Goal: Task Accomplishment & Management: Manage account settings

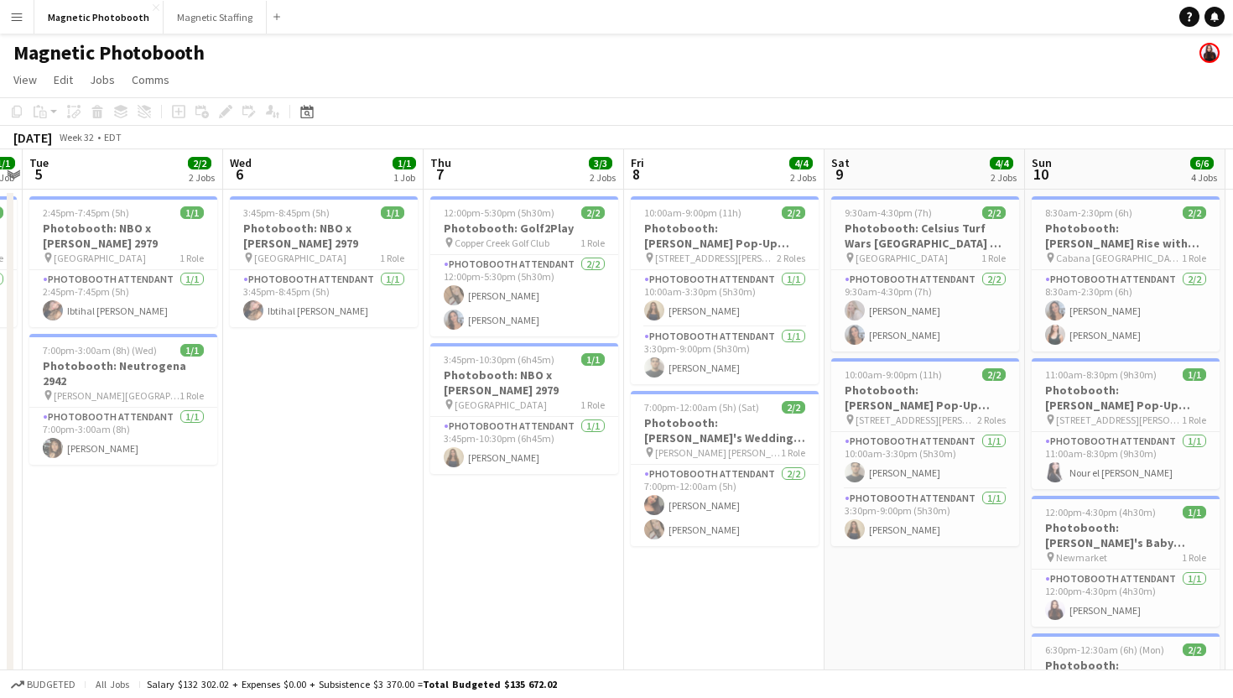
scroll to position [0, 585]
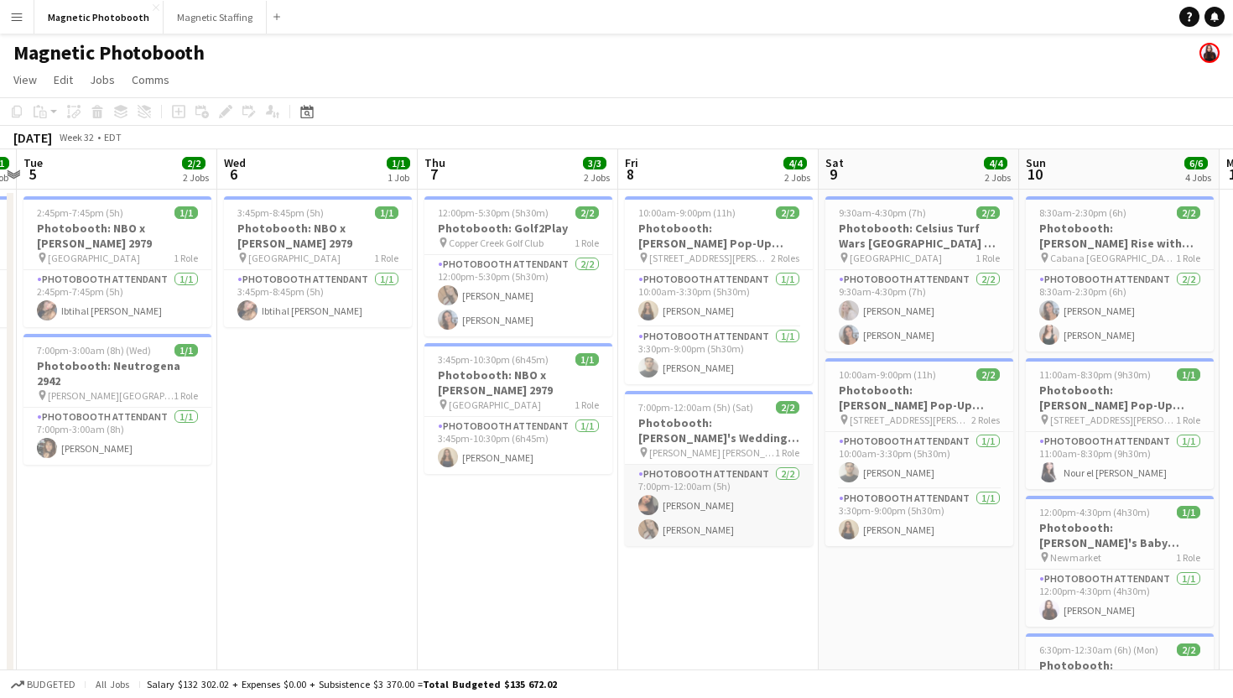
click at [660, 494] on app-card-role "Photobooth Attendant [DATE] 7:00pm-12:00am (5h) [PERSON_NAME] [PERSON_NAME]" at bounding box center [719, 505] width 188 height 81
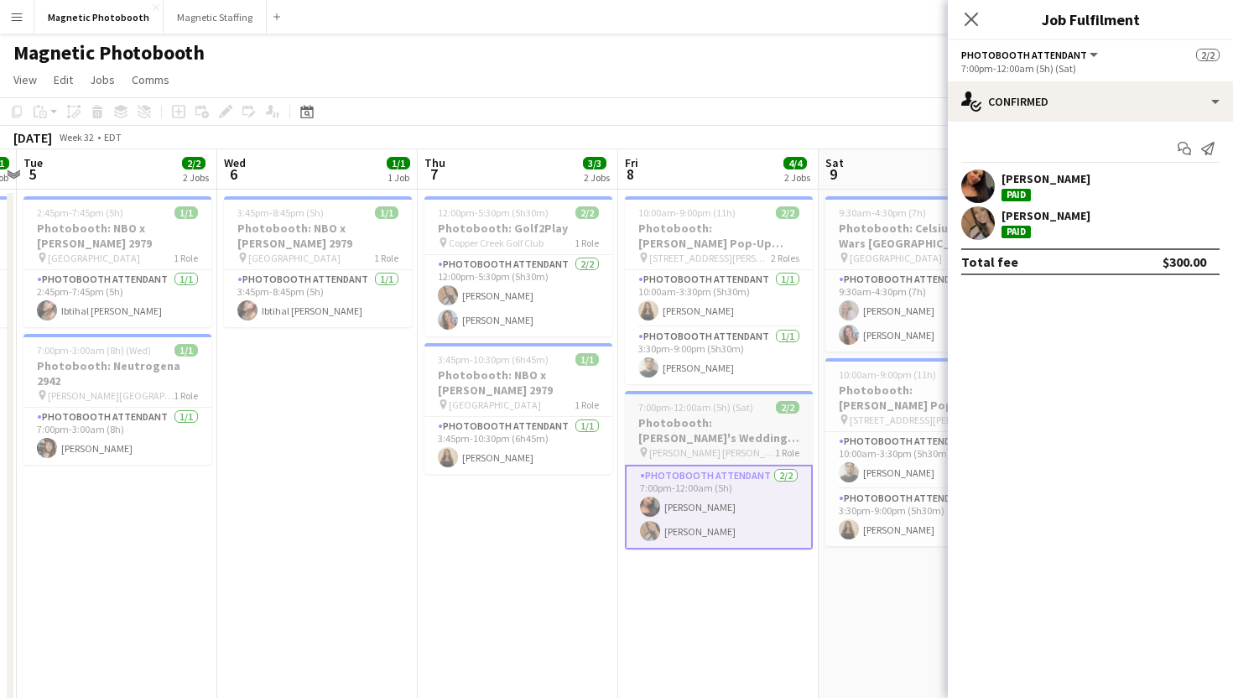
click at [700, 441] on h3 "Photobooth: [PERSON_NAME]'s Wedding 3033" at bounding box center [719, 430] width 188 height 30
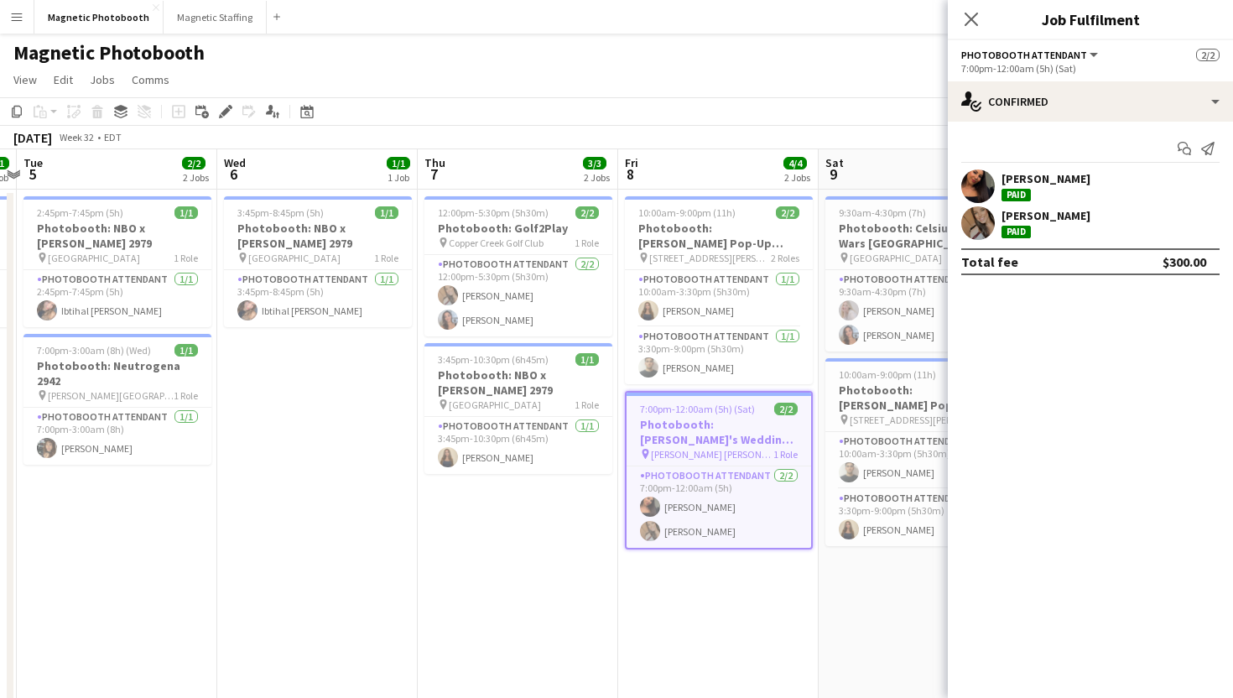
click at [1036, 219] on div "[PERSON_NAME]" at bounding box center [1046, 215] width 89 height 15
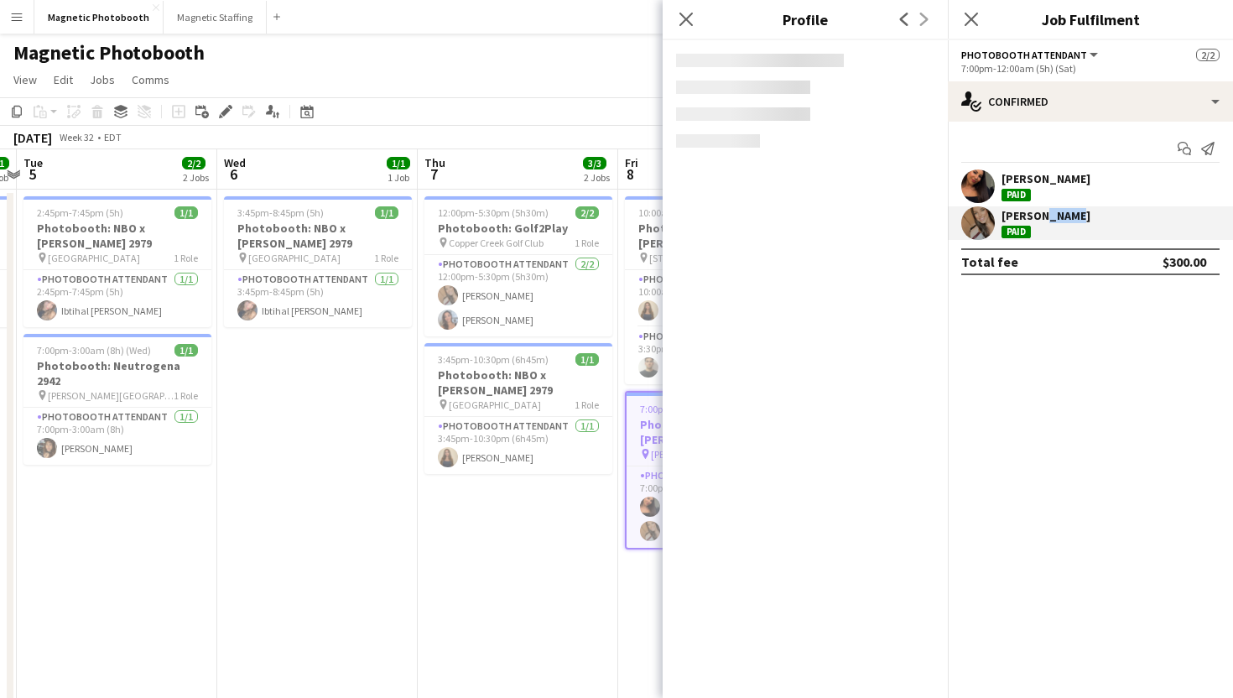
click at [1036, 219] on div "[PERSON_NAME]" at bounding box center [1046, 215] width 89 height 15
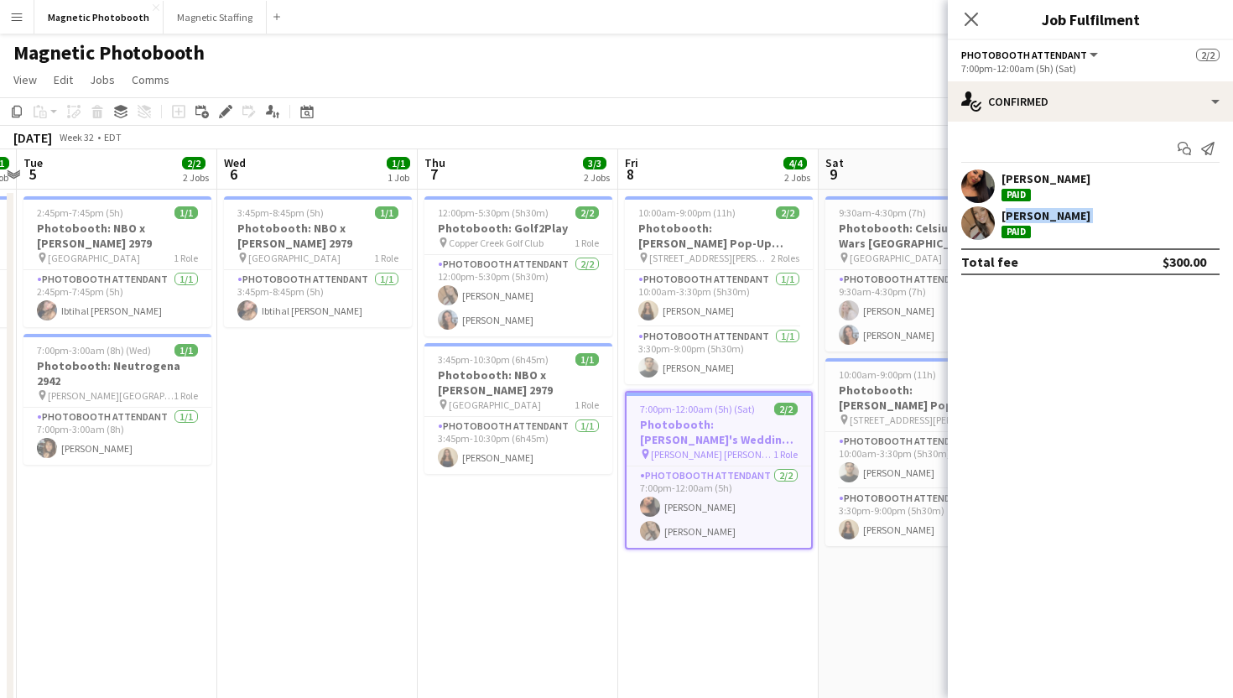
click at [1036, 219] on div "[PERSON_NAME]" at bounding box center [1046, 215] width 89 height 15
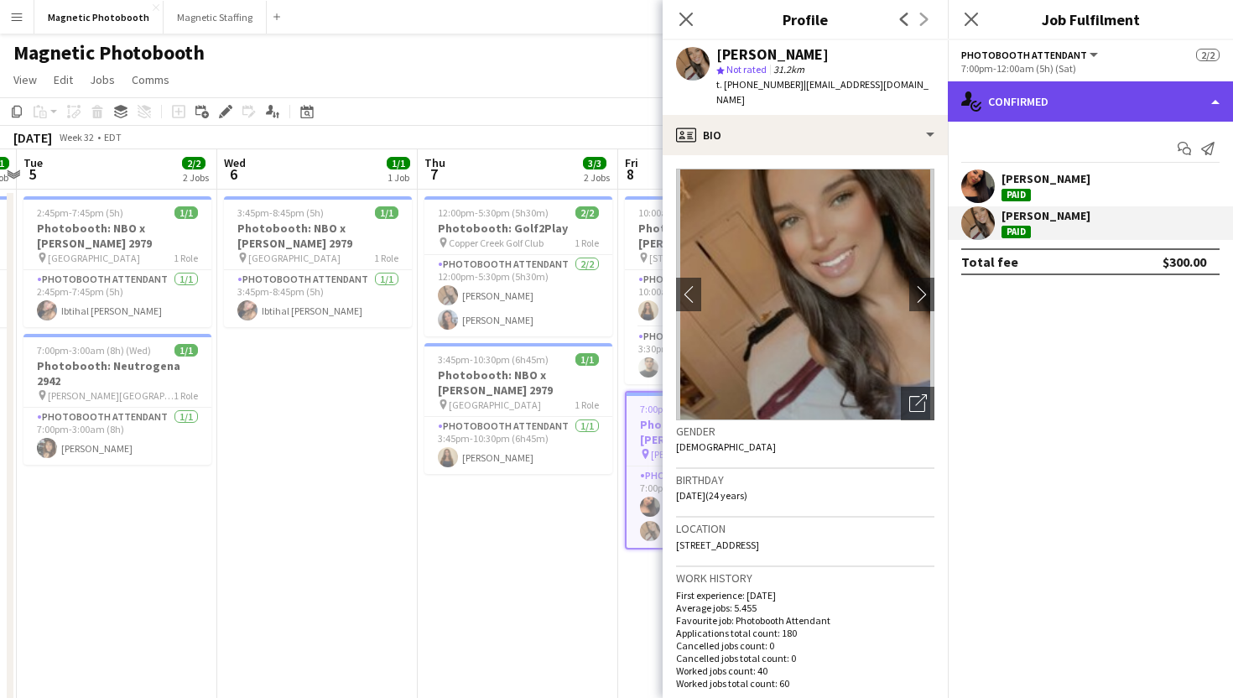
click at [1210, 99] on div "single-neutral-actions-check-2 Confirmed" at bounding box center [1090, 101] width 285 height 40
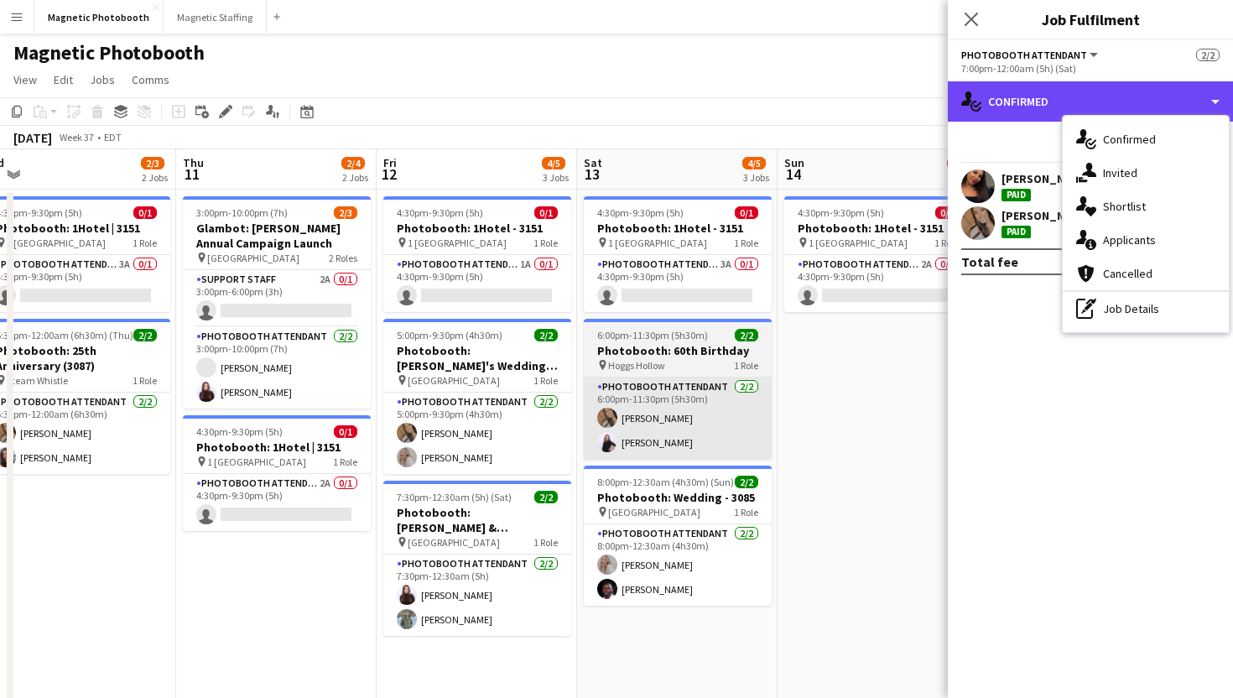
scroll to position [0, 408]
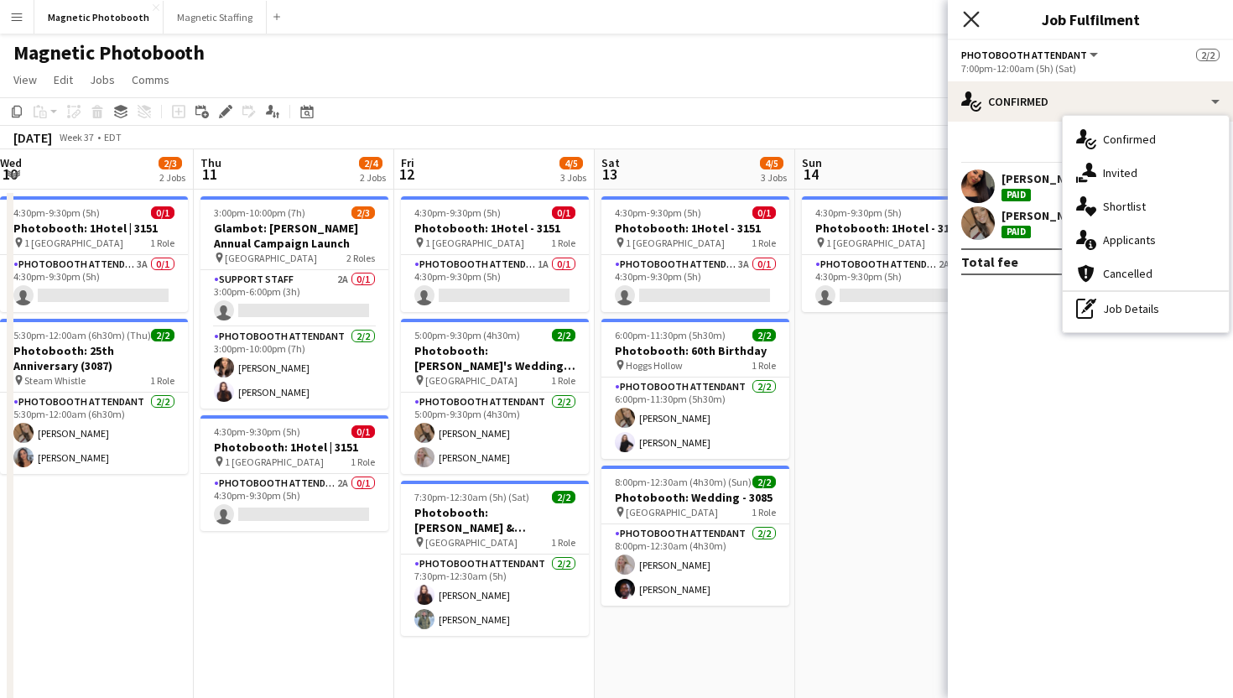
click at [965, 20] on icon "Close pop-in" at bounding box center [971, 19] width 16 height 16
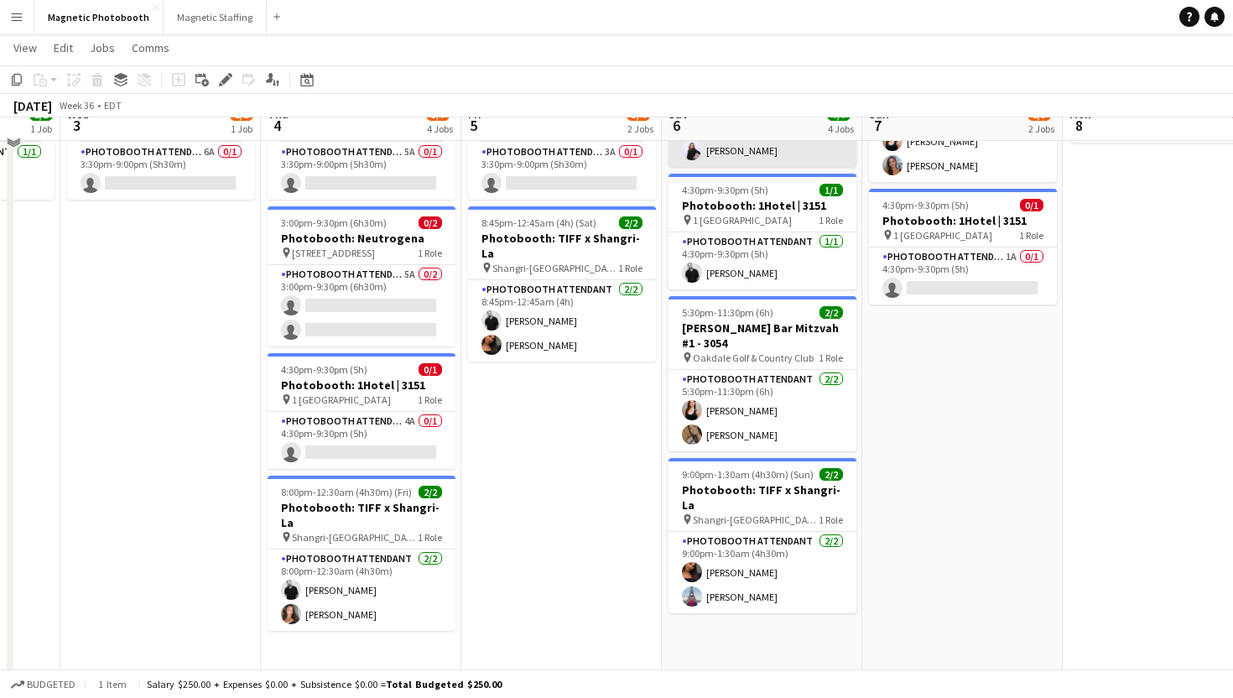
scroll to position [180, 0]
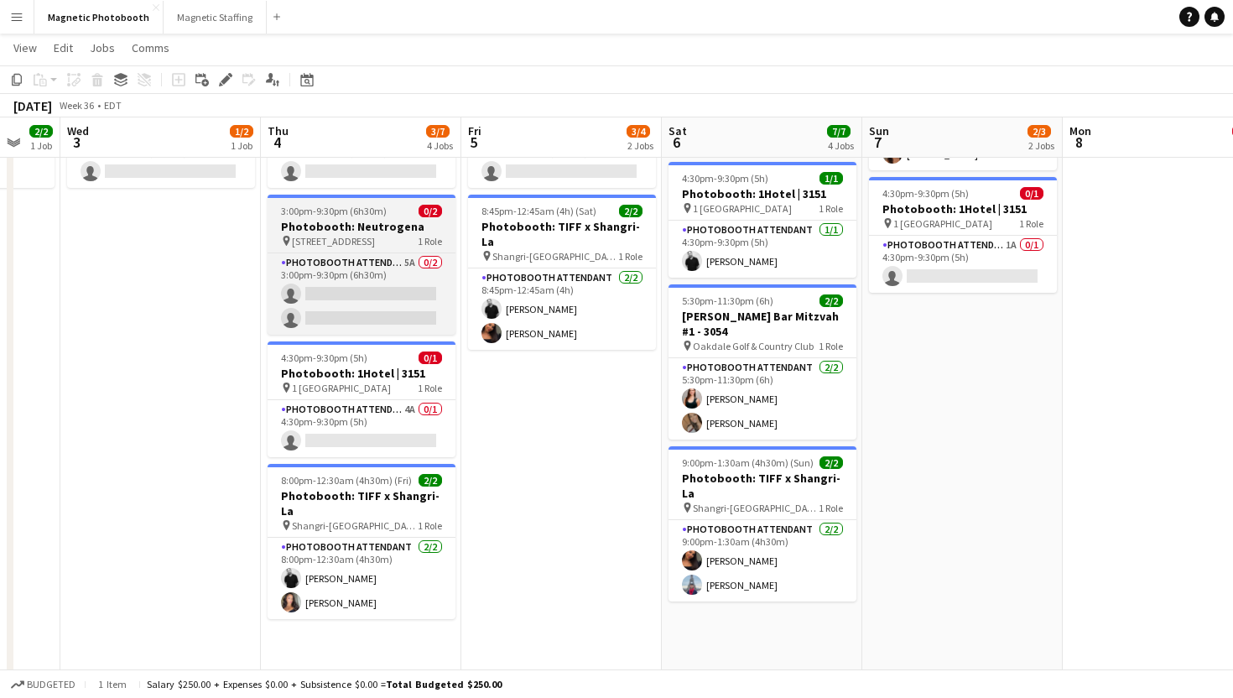
click at [400, 246] on div "pin [STREET_ADDRESS]" at bounding box center [362, 240] width 188 height 13
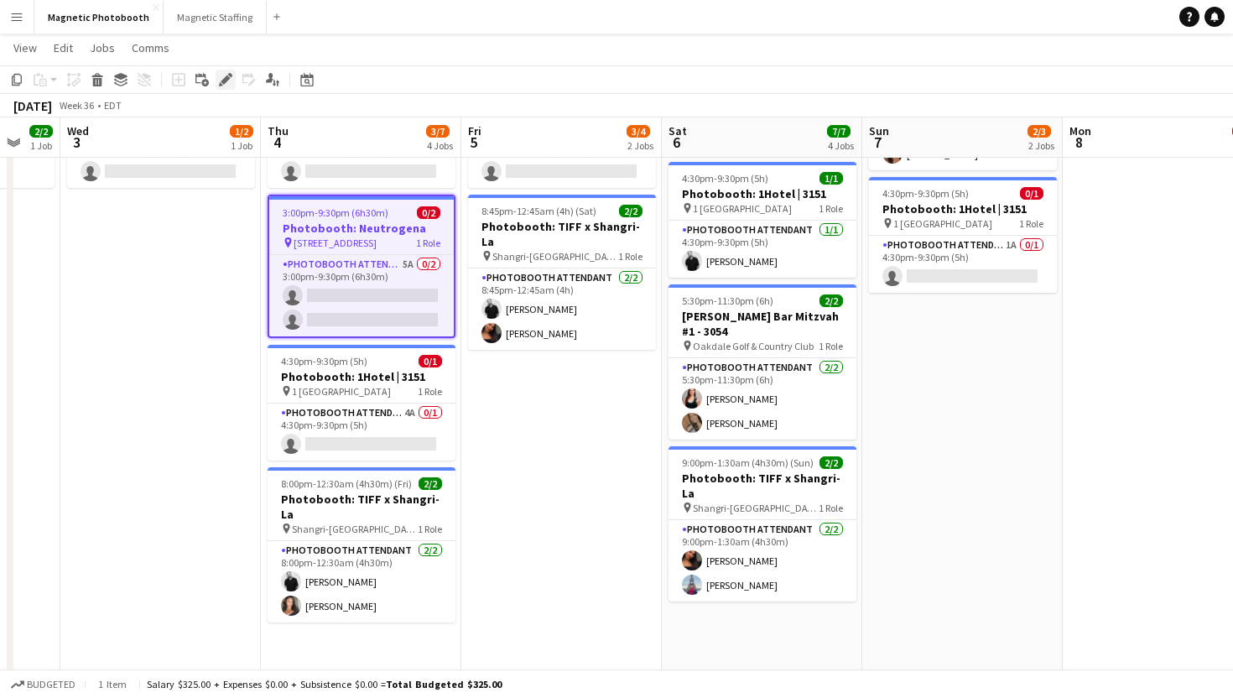
click at [232, 83] on icon "Edit" at bounding box center [225, 79] width 13 height 13
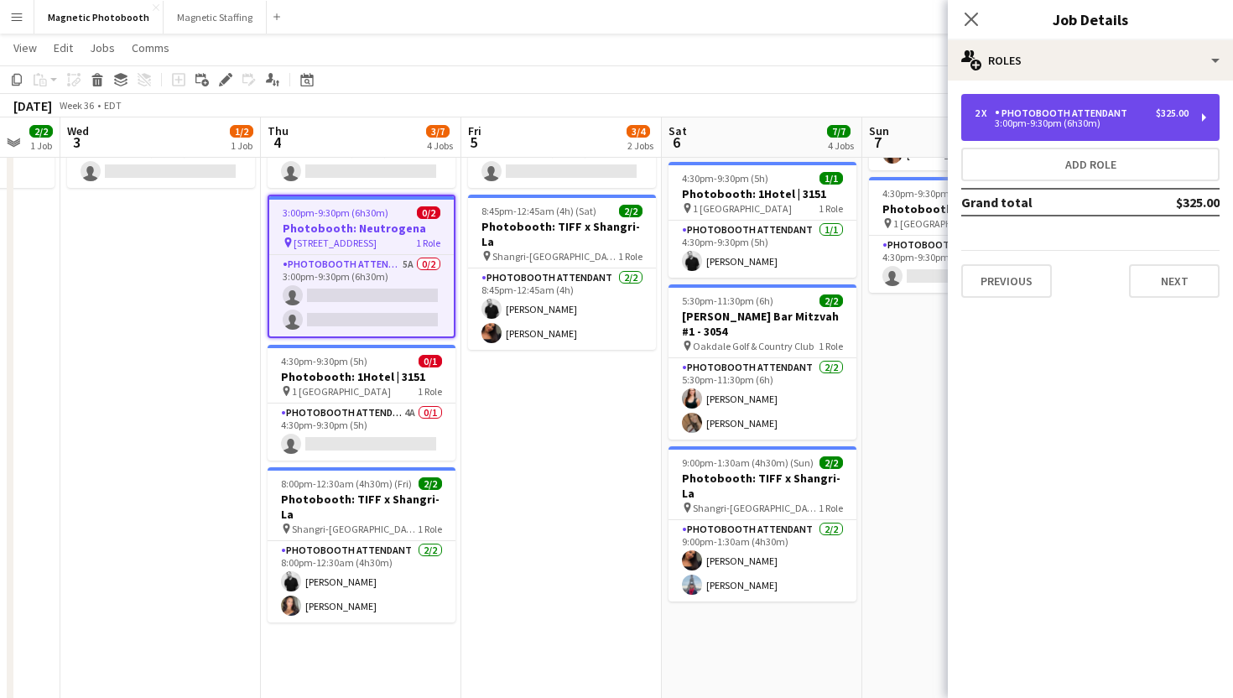
click at [1029, 126] on div "3:00pm-9:30pm (6h30m)" at bounding box center [1082, 123] width 214 height 8
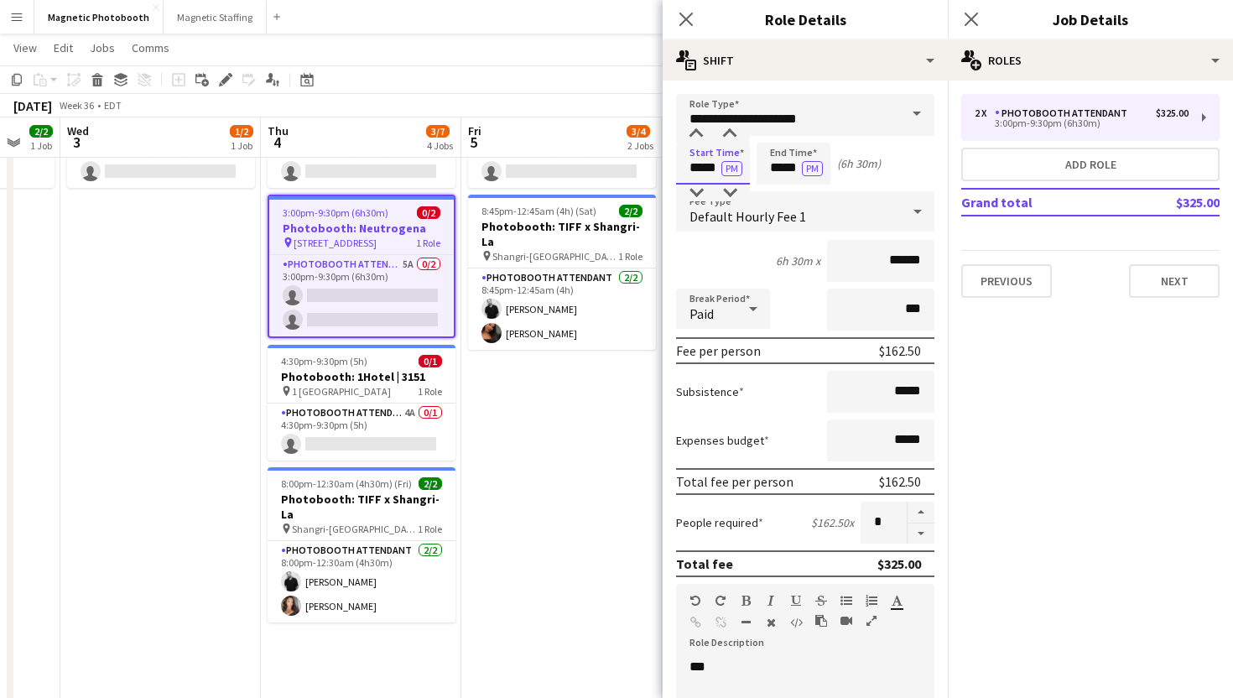
click at [697, 168] on input "*****" at bounding box center [713, 164] width 74 height 42
click at [697, 182] on input "*****" at bounding box center [713, 164] width 74 height 42
click at [697, 188] on div at bounding box center [696, 193] width 34 height 17
click at [737, 123] on input "**********" at bounding box center [805, 115] width 258 height 42
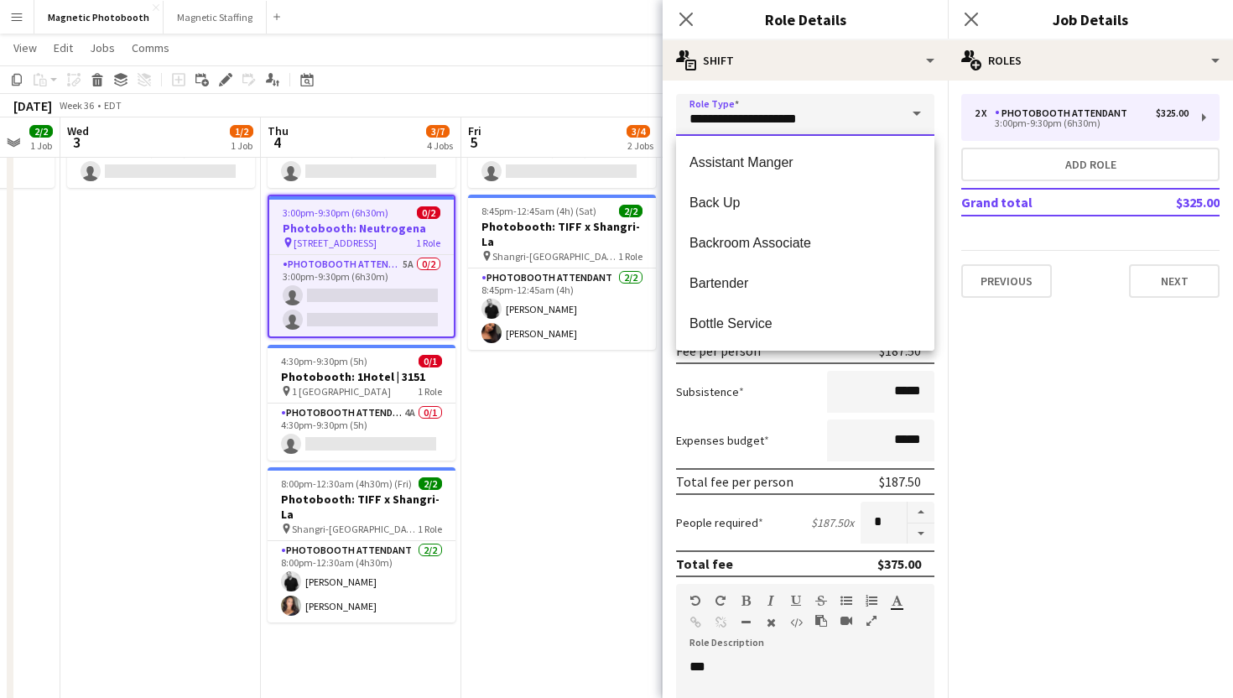
click at [737, 123] on input "**********" at bounding box center [805, 115] width 258 height 42
click at [676, 133] on input "**********" at bounding box center [805, 115] width 258 height 42
click at [673, 143] on form "**********" at bounding box center [805, 615] width 285 height 1043
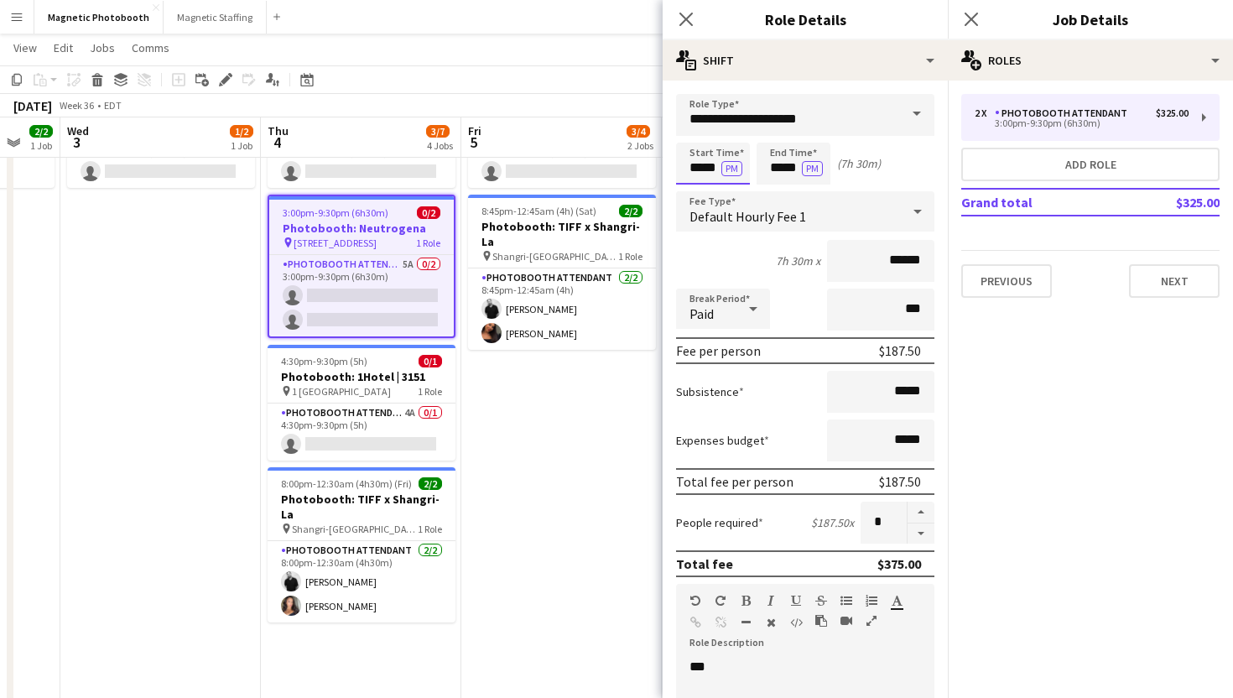
click at [720, 159] on input "*****" at bounding box center [713, 164] width 74 height 42
click at [731, 133] on div at bounding box center [730, 134] width 34 height 17
type input "*****"
click at [731, 133] on div at bounding box center [730, 134] width 34 height 17
click at [914, 536] on button "button" at bounding box center [921, 533] width 27 height 21
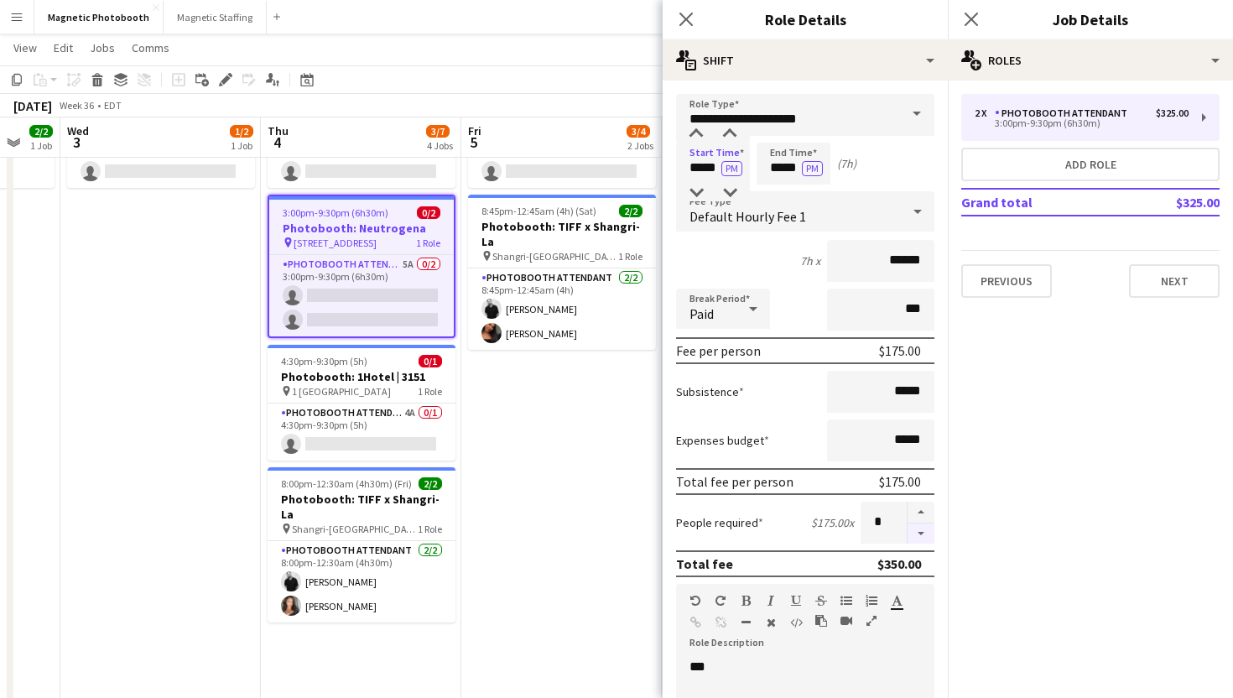
type input "*"
click at [1150, 289] on button "Next" at bounding box center [1174, 281] width 91 height 34
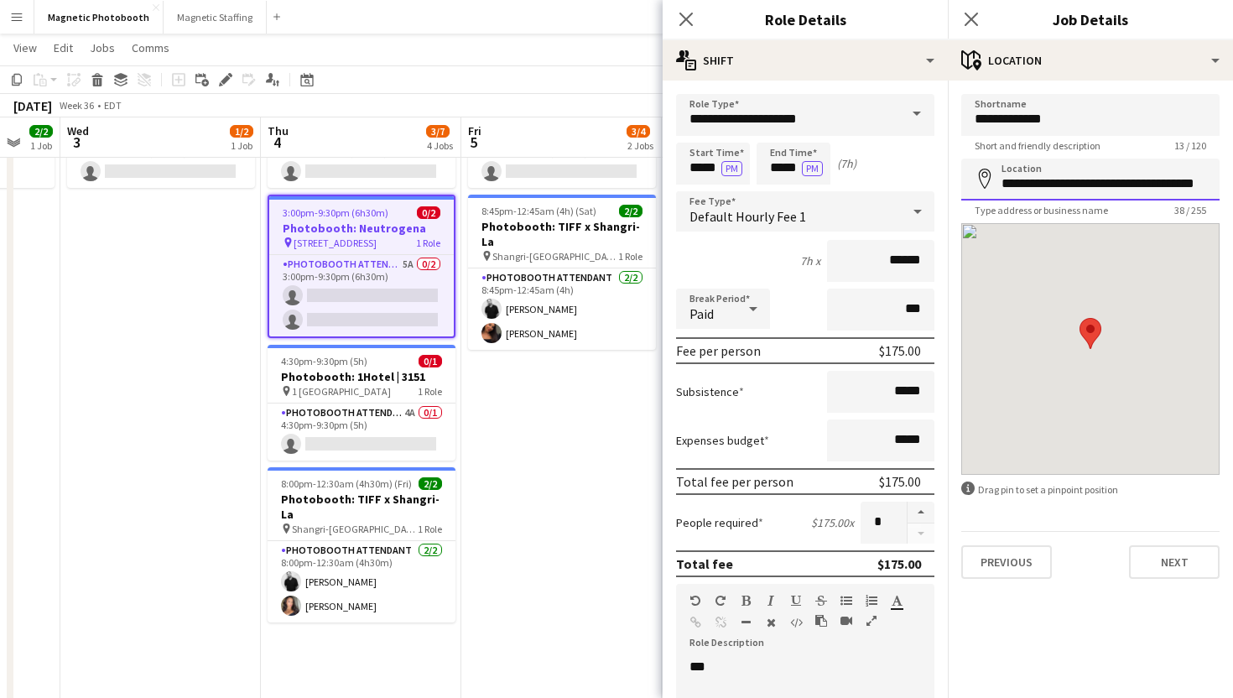
click at [1053, 174] on input "**********" at bounding box center [1090, 180] width 258 height 42
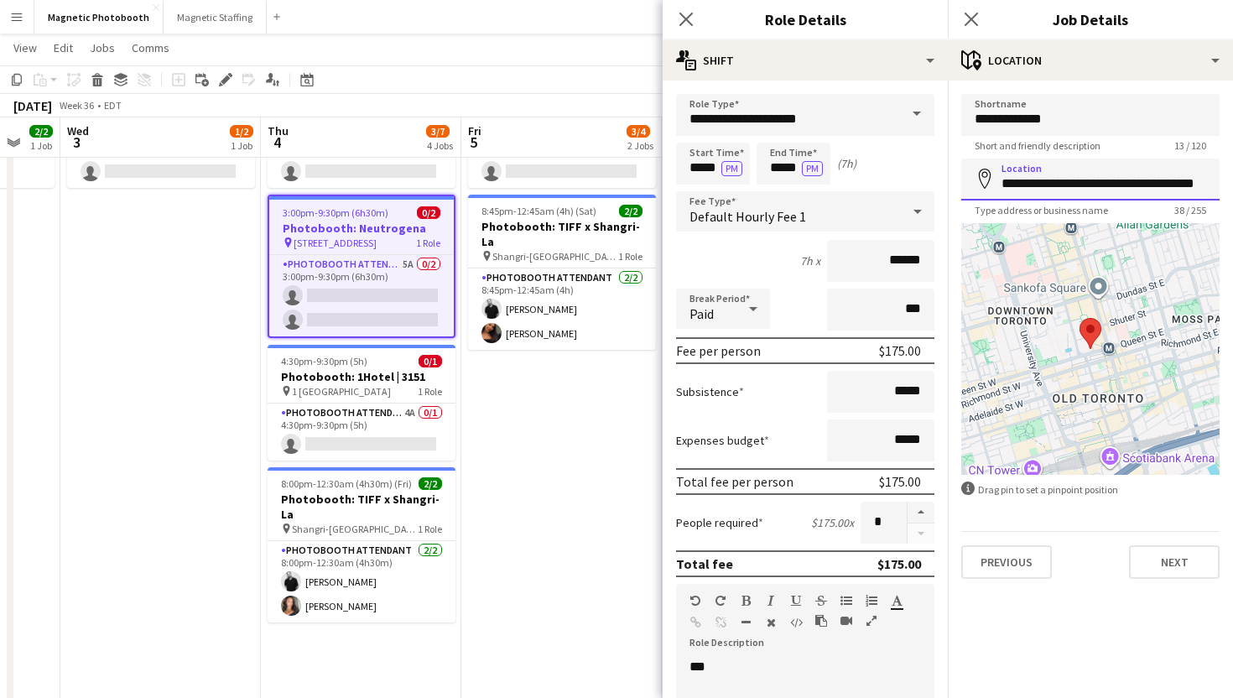
paste input "**********"
type input "**********"
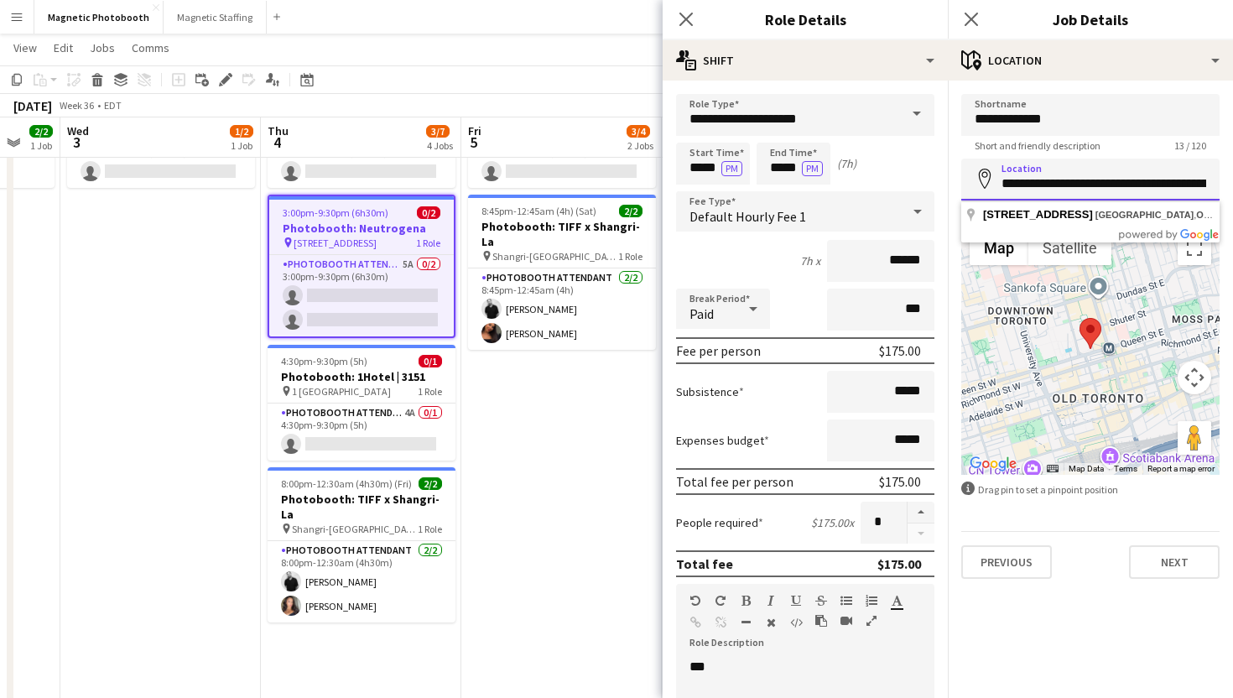
scroll to position [0, 420]
click at [1053, 189] on input "**********" at bounding box center [1090, 180] width 258 height 42
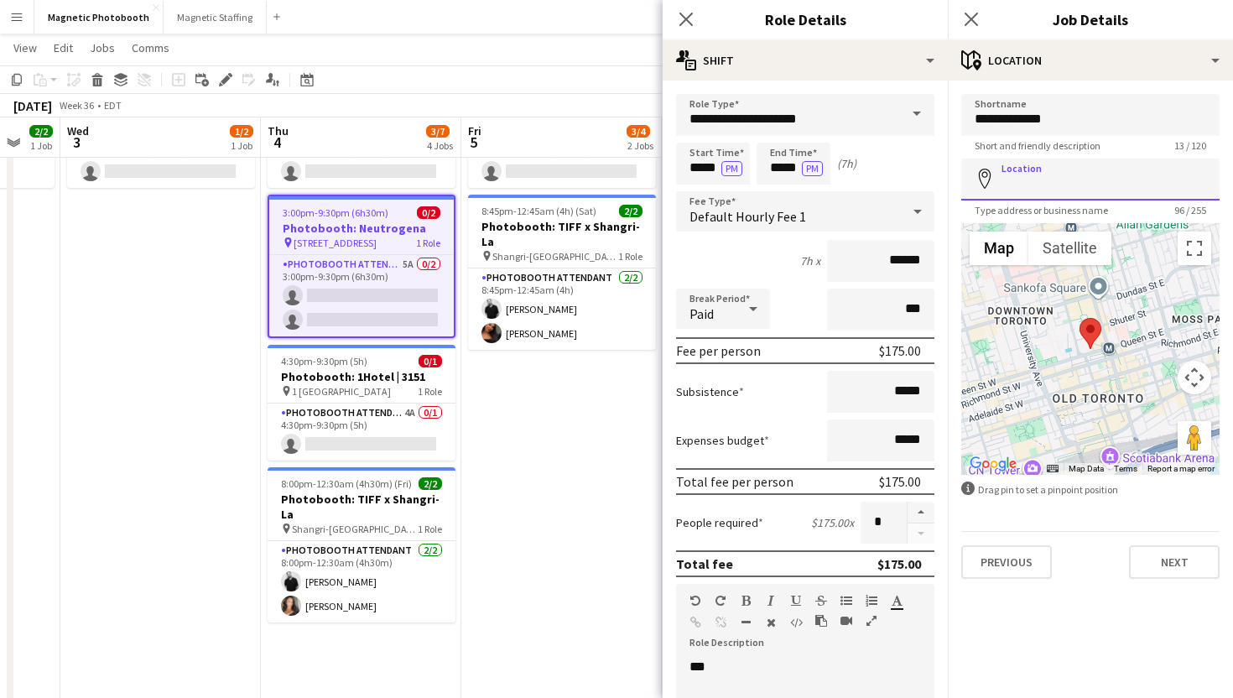
scroll to position [0, 0]
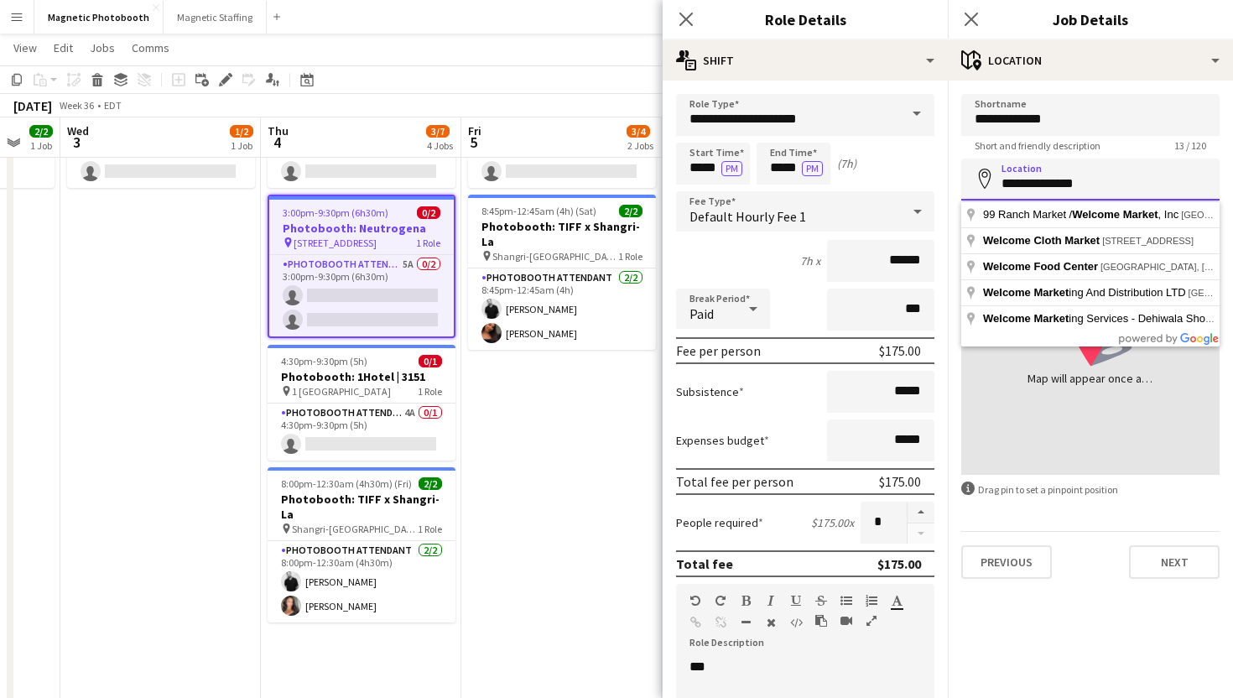
click at [1039, 174] on input "**********" at bounding box center [1090, 180] width 258 height 42
paste input "***"
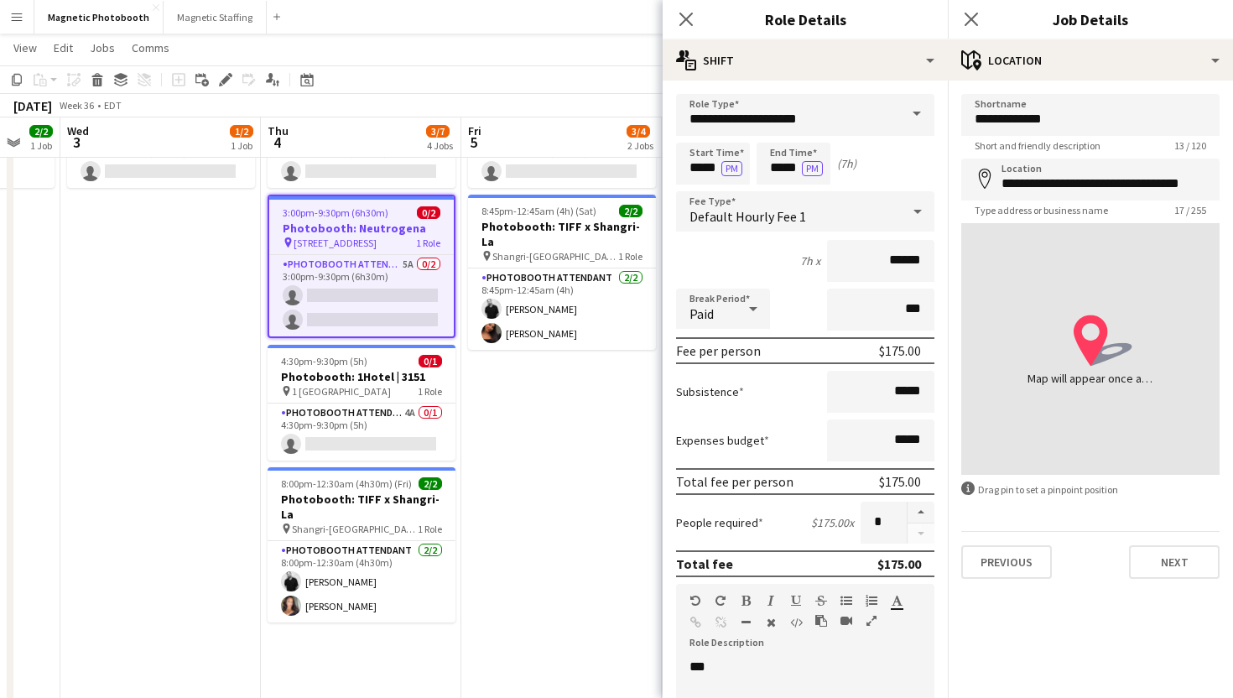
type input "**********"
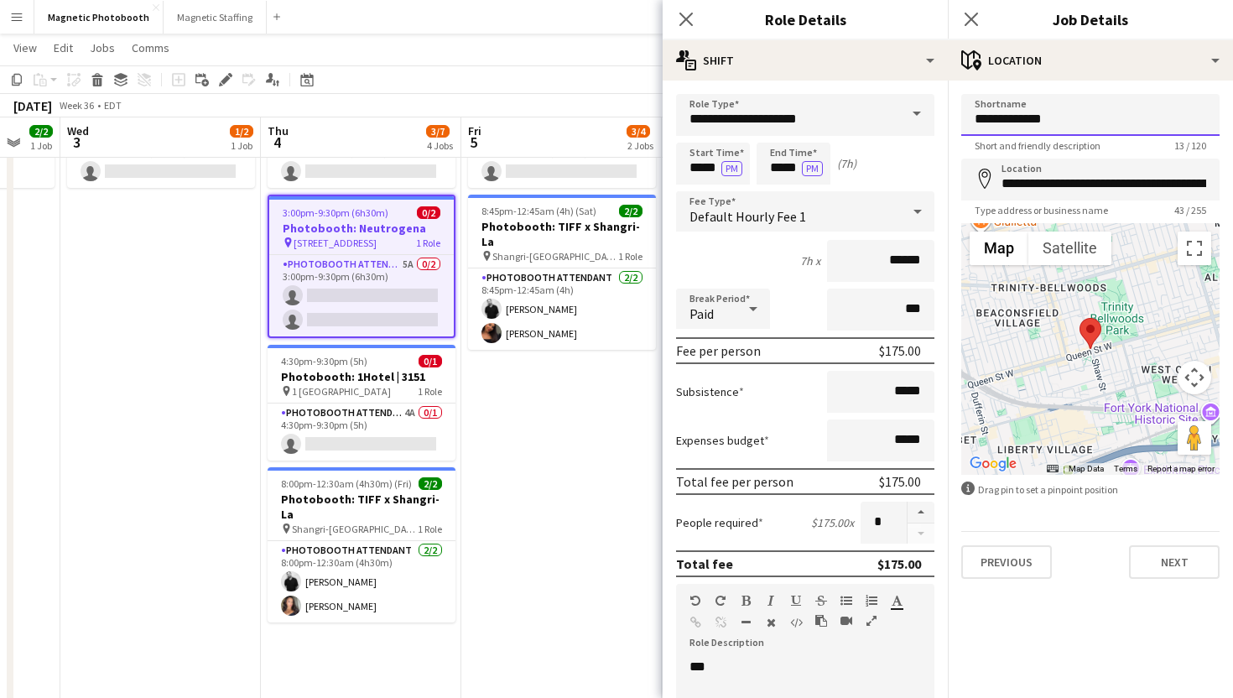
click at [1047, 126] on input "**********" at bounding box center [1090, 115] width 258 height 42
type input "**********"
click at [1023, 181] on input "**********" at bounding box center [1090, 180] width 258 height 42
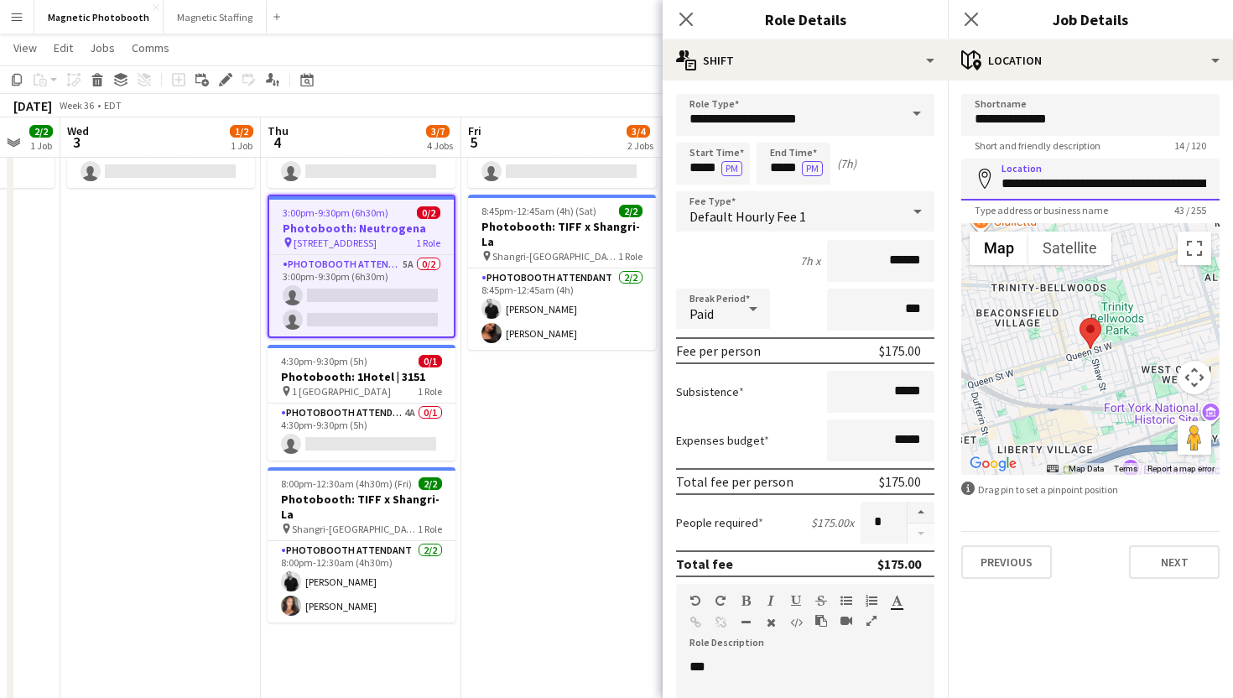
click at [1023, 181] on input "**********" at bounding box center [1090, 180] width 258 height 42
click at [974, 20] on icon "Close pop-in" at bounding box center [971, 19] width 16 height 16
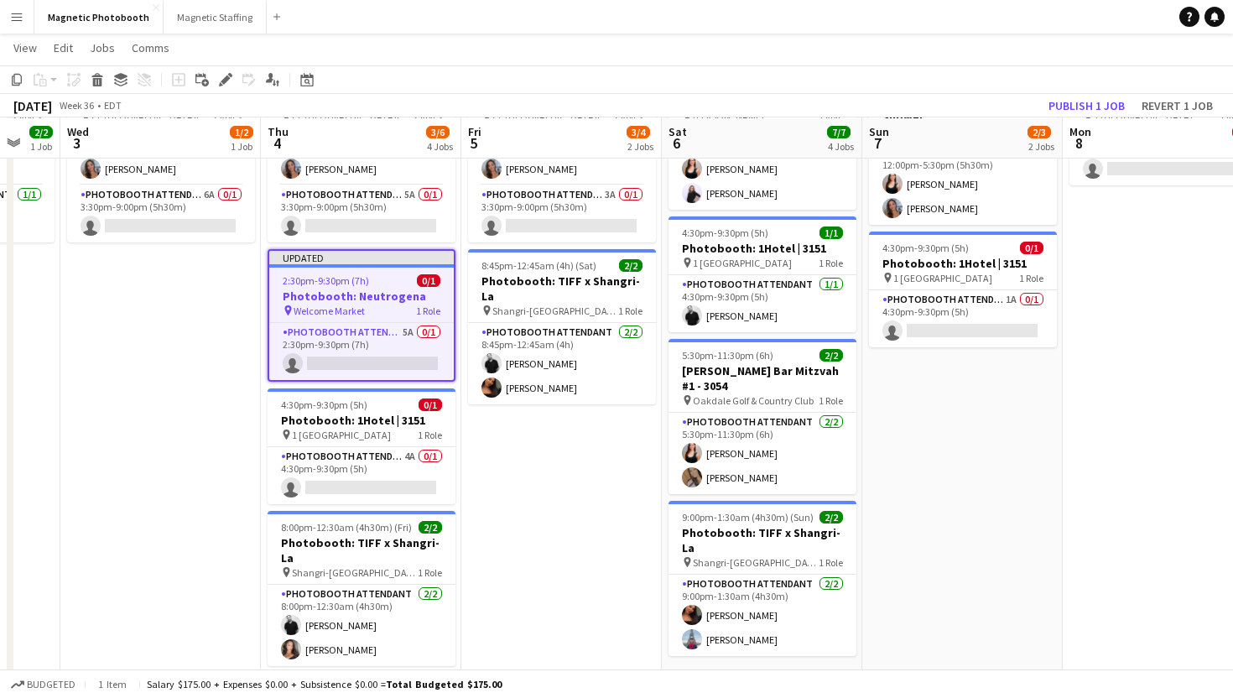
scroll to position [154, 0]
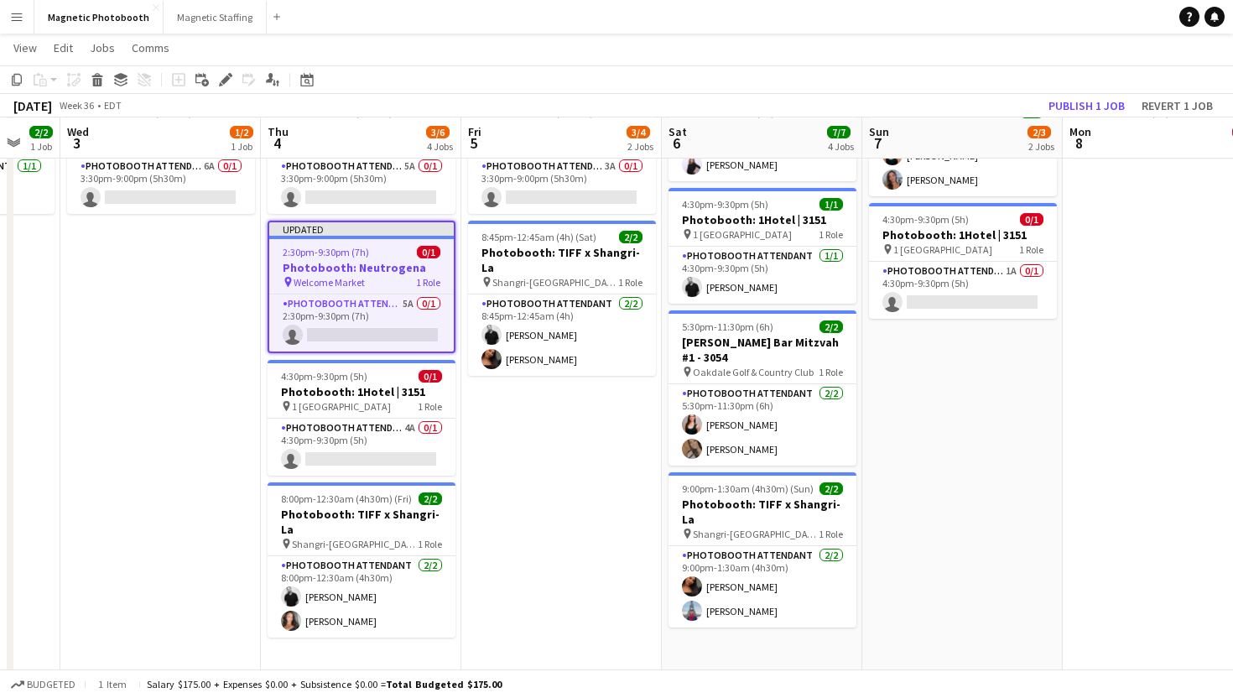
click at [371, 267] on h3 "Photobooth: Neutrogena" at bounding box center [361, 267] width 185 height 15
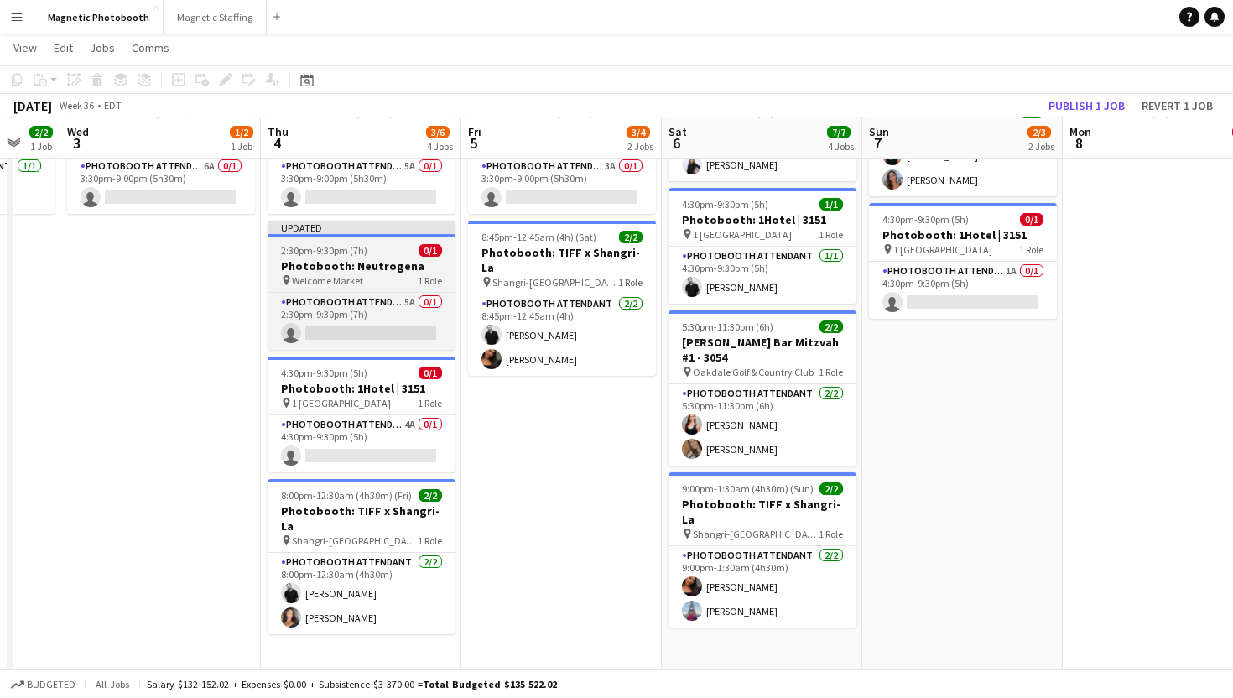
click at [371, 267] on h3 "Photobooth: Neutrogena" at bounding box center [362, 265] width 188 height 15
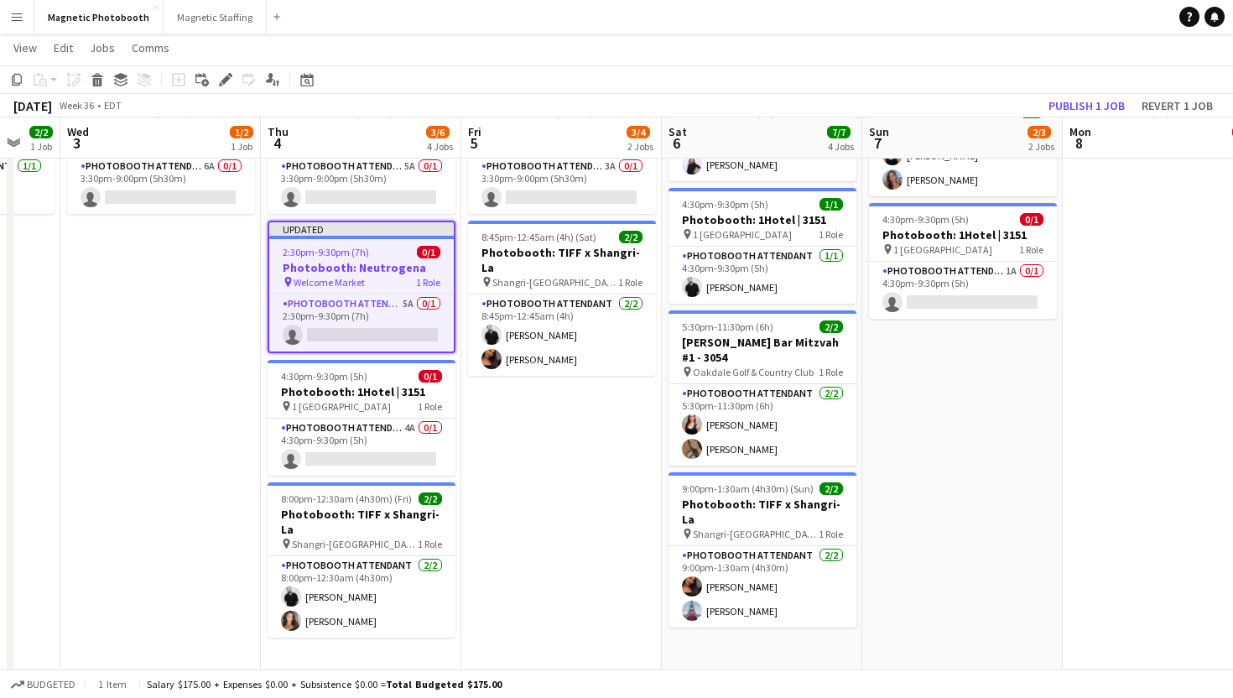
click at [728, 626] on app-date-cell "10:30am-2:30pm (4h) 2/2 Photobooth: Baptism 3090 pin [PERSON_NAME] 1 Role Photo…" at bounding box center [762, 410] width 200 height 752
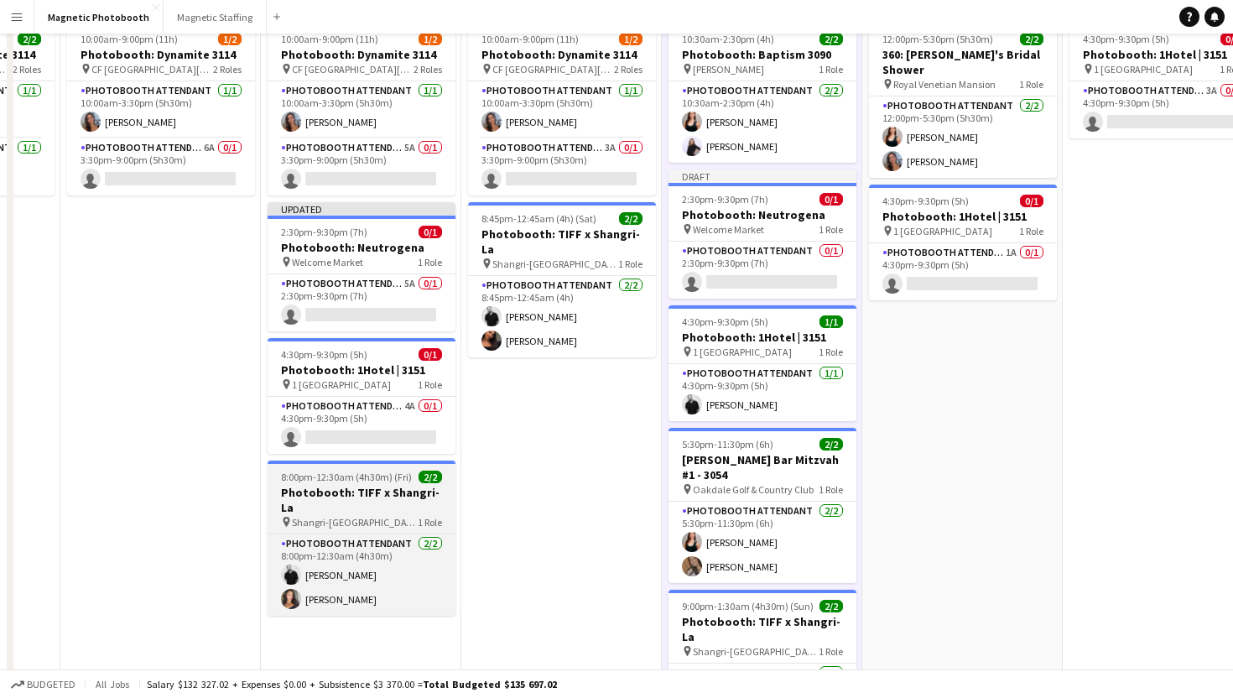
scroll to position [0, 0]
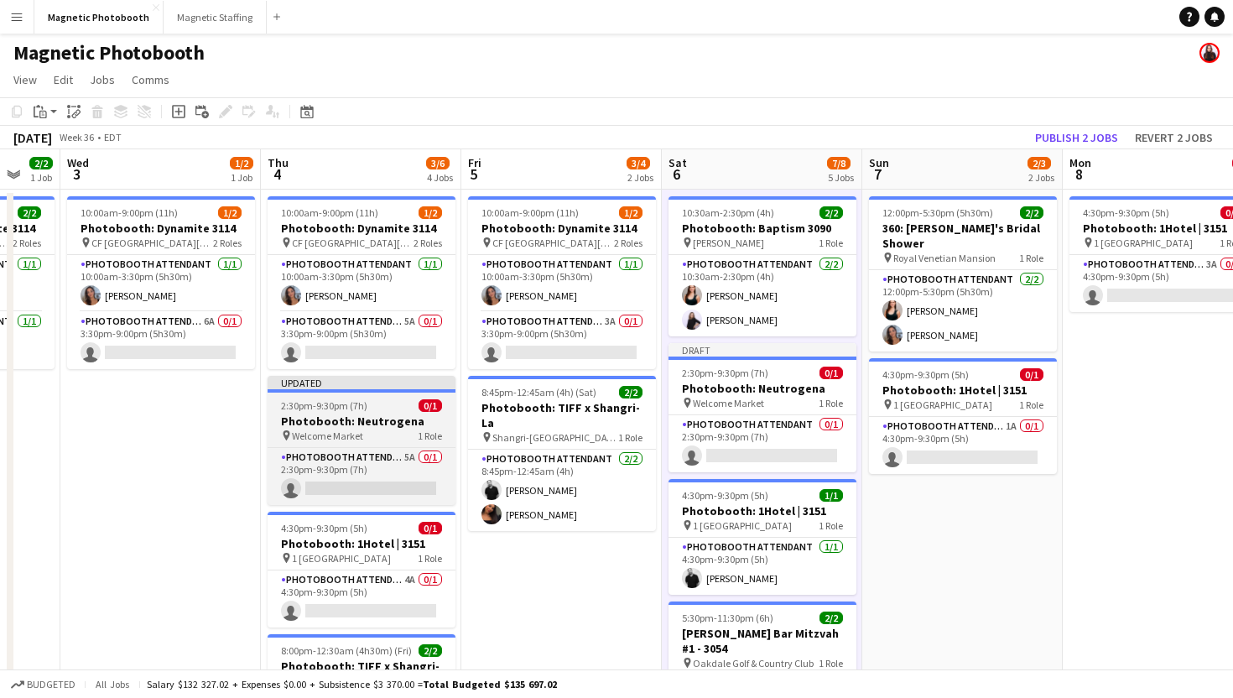
click at [363, 421] on h3 "Photobooth: Neutrogena" at bounding box center [362, 421] width 188 height 15
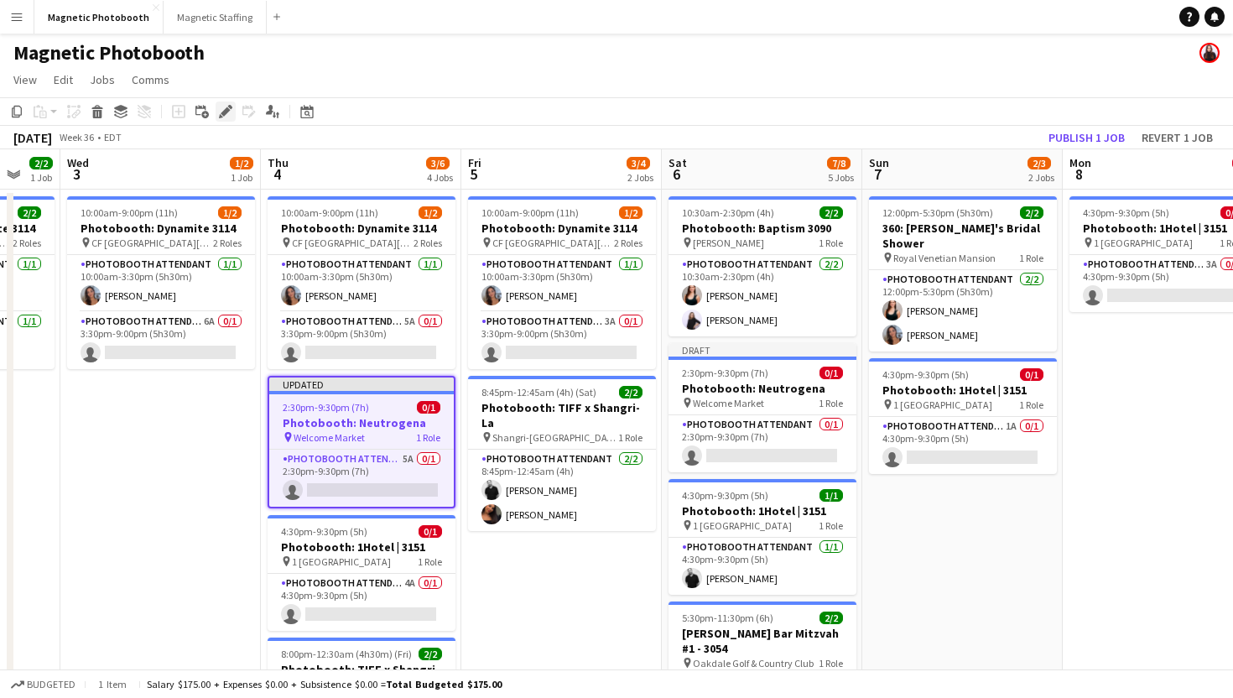
click at [233, 107] on div "Edit" at bounding box center [226, 112] width 20 height 20
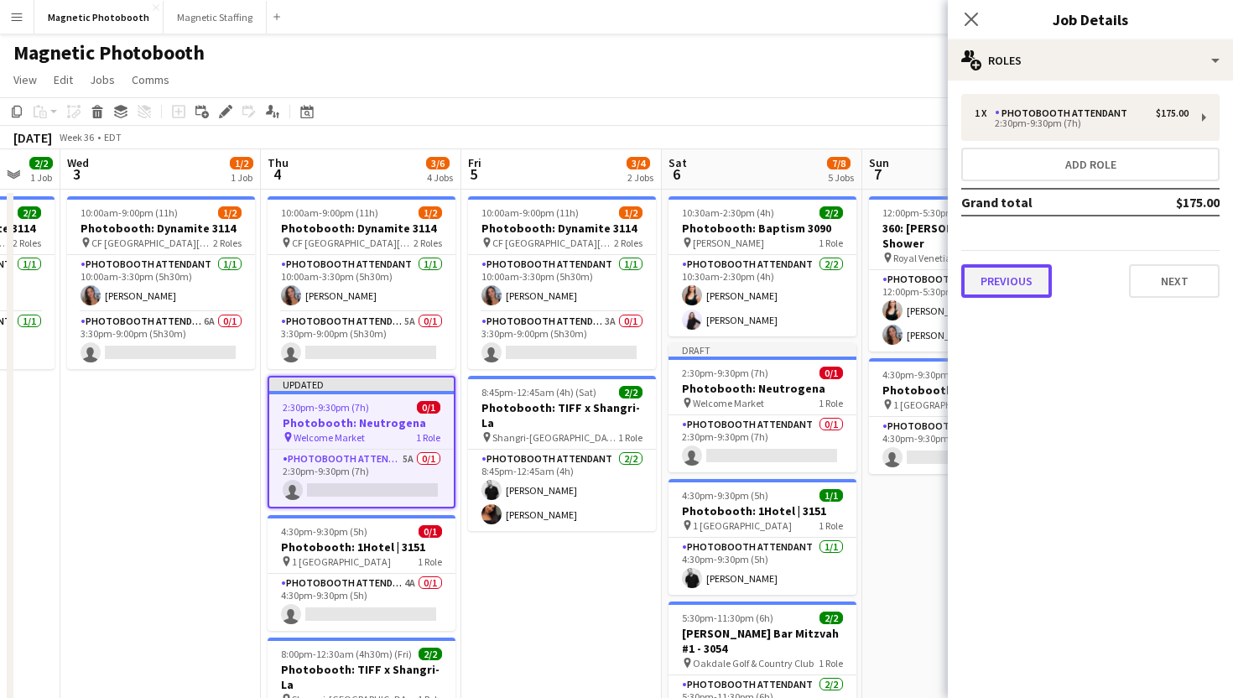
click at [1042, 283] on button "Previous" at bounding box center [1006, 281] width 91 height 34
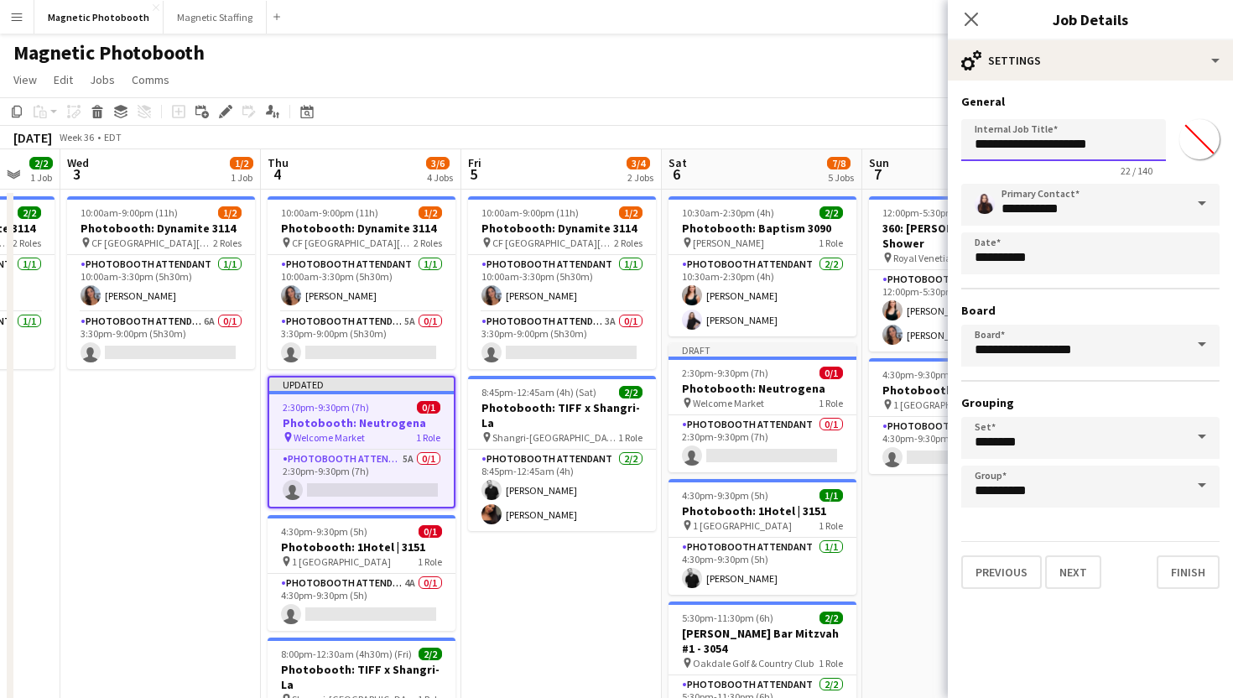
click at [1120, 133] on input "**********" at bounding box center [1063, 140] width 205 height 42
click at [1123, 141] on input "**********" at bounding box center [1063, 140] width 205 height 42
paste input "*****"
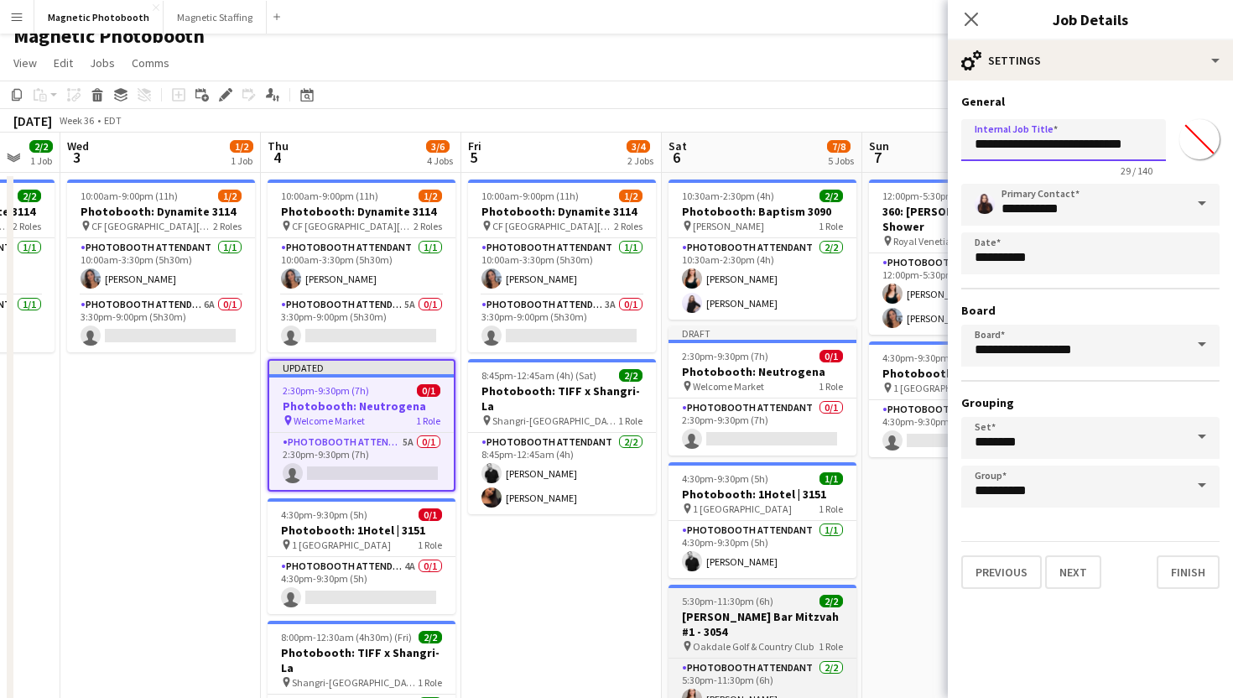
scroll to position [18, 0]
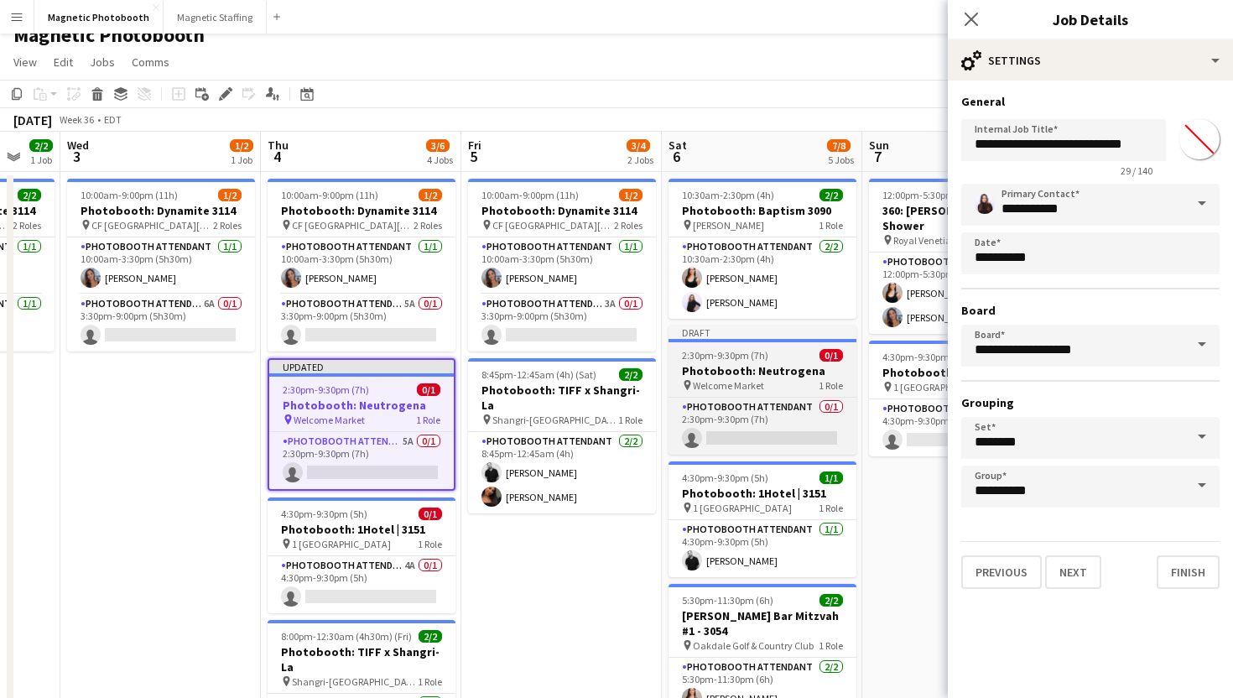
click at [760, 372] on h3 "Photobooth: Neutrogena" at bounding box center [763, 370] width 188 height 15
type input "**********"
type input "*******"
type input "**********"
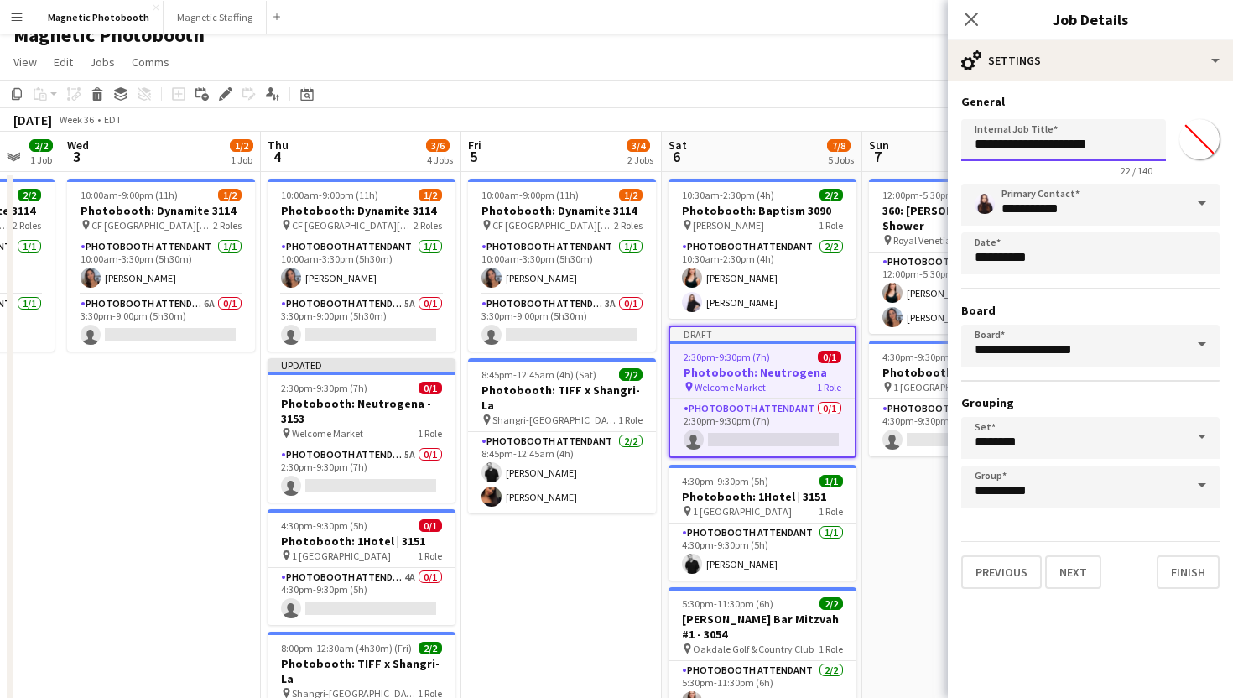
click at [1137, 152] on input "**********" at bounding box center [1063, 140] width 205 height 42
paste input "*****"
type input "**********"
click at [1080, 580] on button "Next" at bounding box center [1073, 572] width 56 height 34
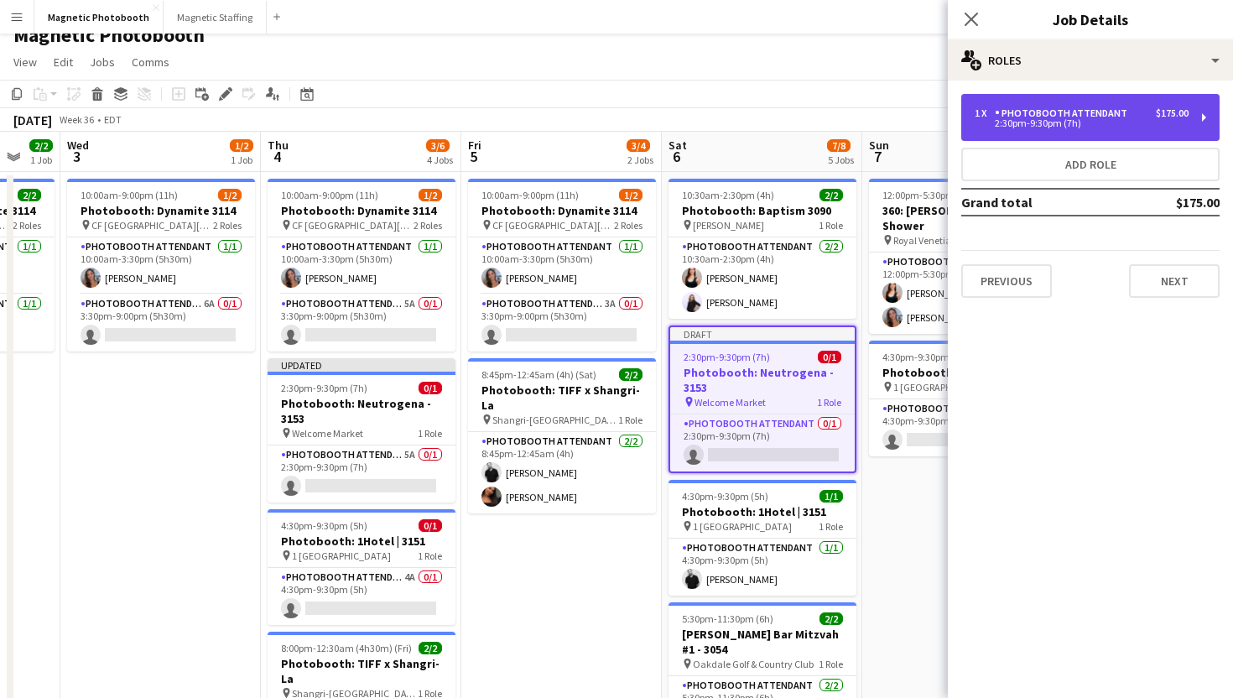
click at [1070, 100] on div "1 x Photobooth Attendant $175.00 2:30pm-9:30pm (7h)" at bounding box center [1090, 117] width 258 height 47
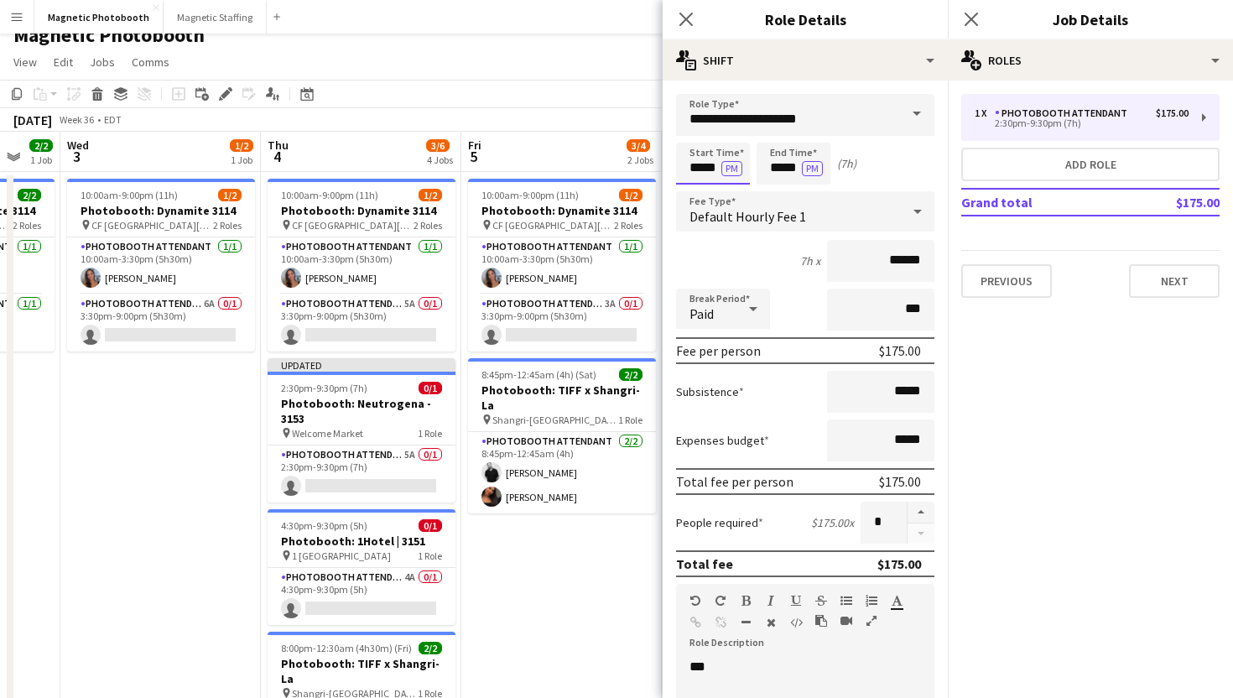
click at [710, 164] on input "*****" at bounding box center [713, 164] width 74 height 42
click at [696, 185] on div at bounding box center [696, 193] width 34 height 17
type input "*****"
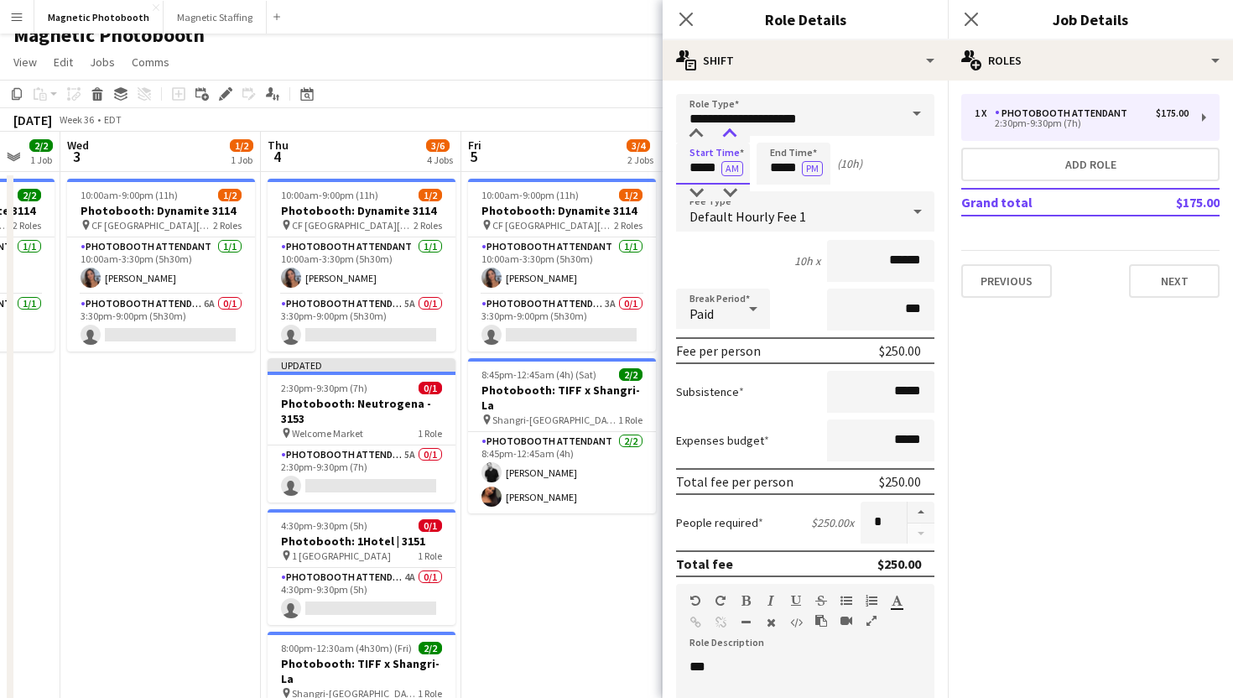
click at [731, 142] on div at bounding box center [730, 134] width 34 height 17
click at [786, 170] on input "*****" at bounding box center [794, 164] width 74 height 42
click at [777, 132] on div at bounding box center [777, 134] width 34 height 17
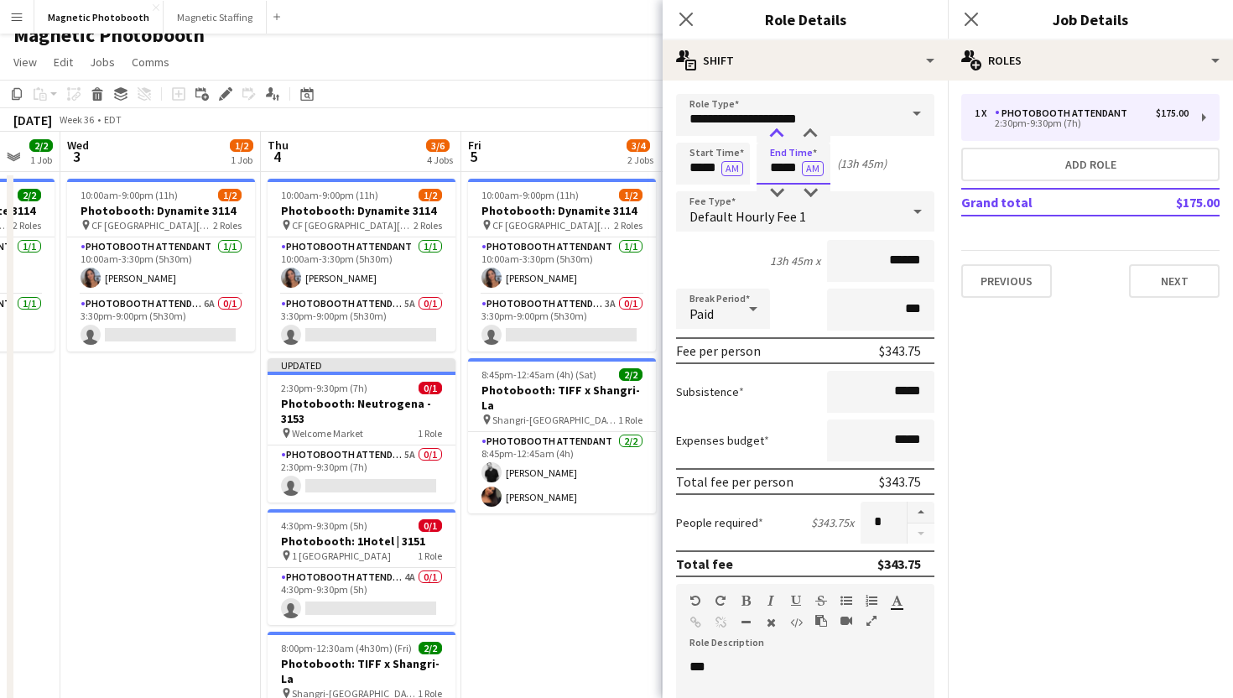
click at [777, 132] on div at bounding box center [777, 134] width 34 height 17
type input "*****"
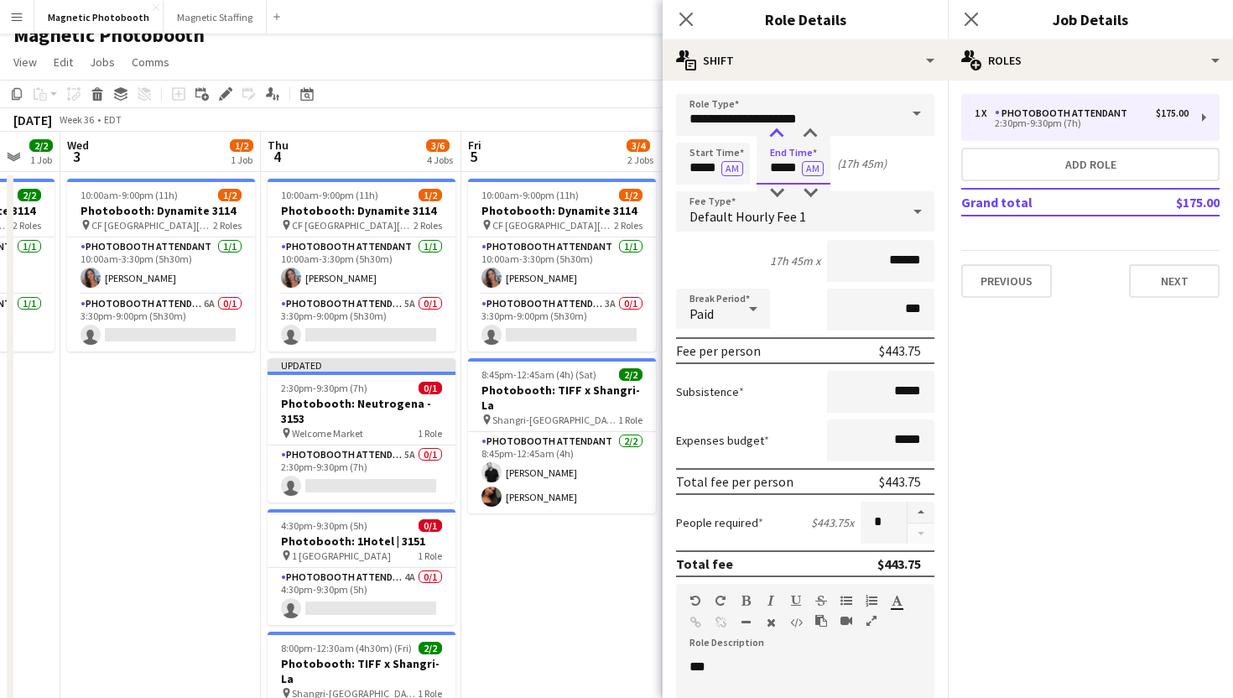
click at [777, 132] on div at bounding box center [777, 134] width 34 height 17
click at [815, 176] on input "*****" at bounding box center [794, 164] width 74 height 42
click at [815, 173] on button "AM" at bounding box center [813, 168] width 22 height 15
click at [880, 166] on div "Start Time ***** AM End Time ***** PM (5h 45m)" at bounding box center [805, 164] width 258 height 42
click at [805, 174] on button "PM" at bounding box center [812, 168] width 21 height 15
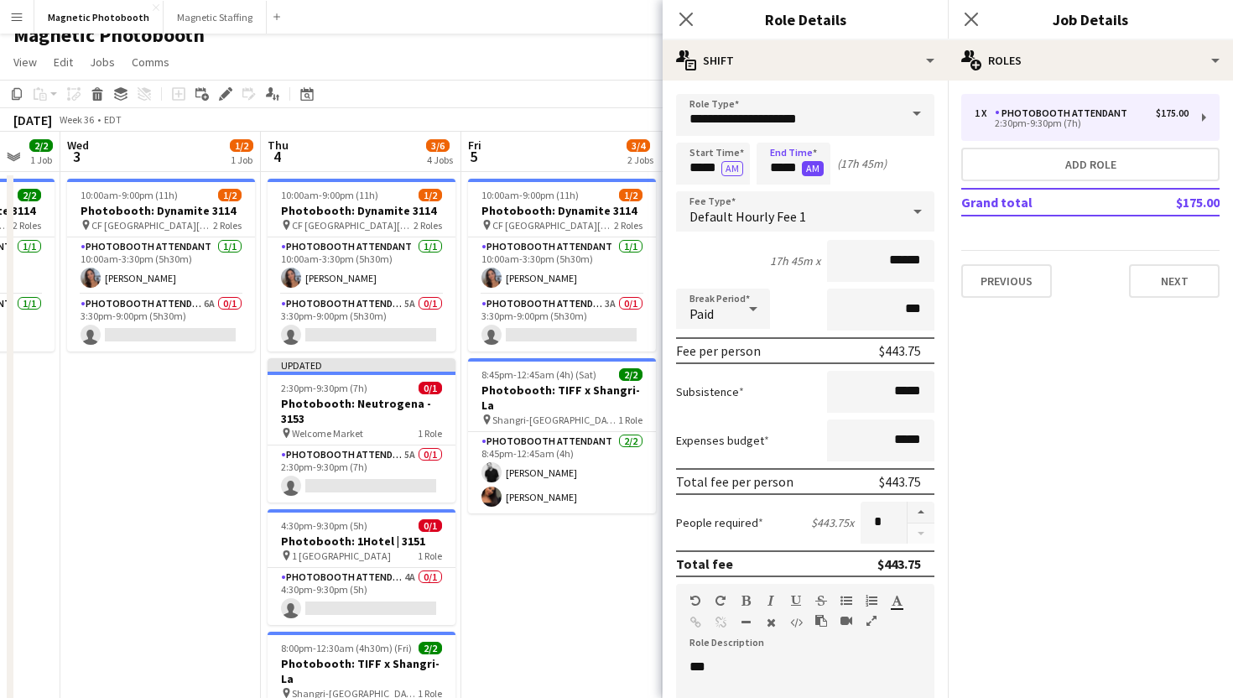
click at [815, 170] on button "AM" at bounding box center [813, 168] width 22 height 15
click at [865, 175] on div "Start Time ***** AM End Time ***** PM (5h 45m)" at bounding box center [805, 164] width 258 height 42
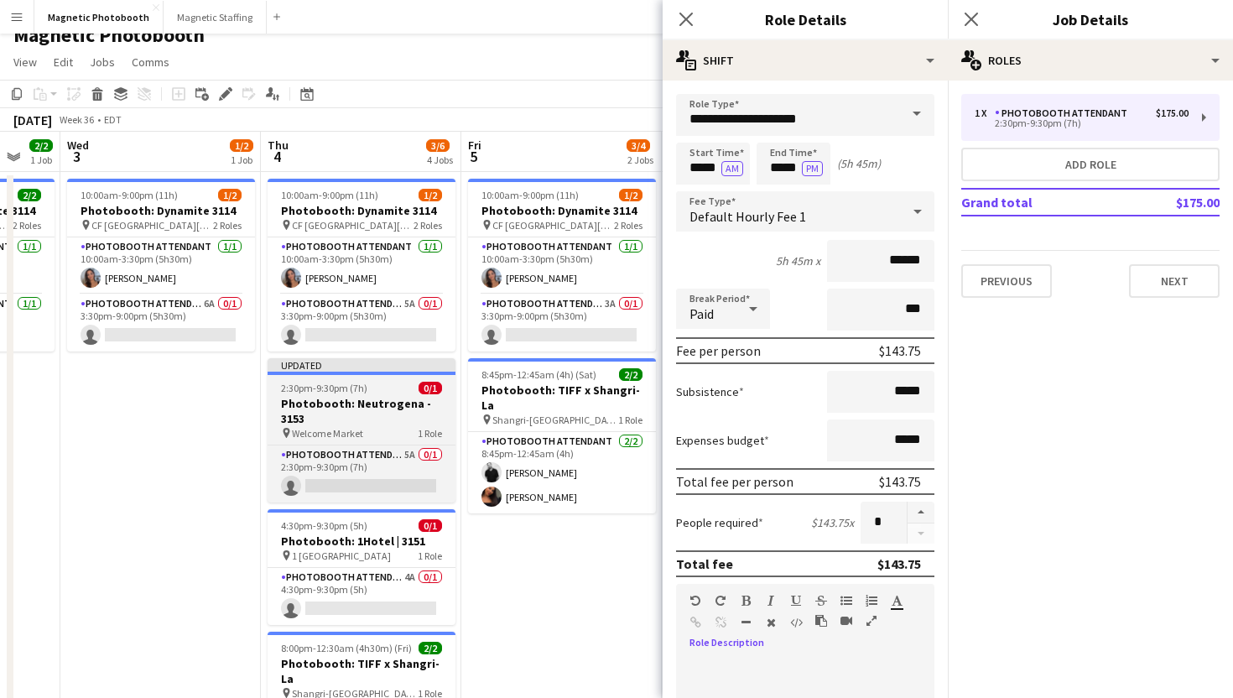
click at [407, 414] on h3 "Photobooth: Neutrogena - 3153" at bounding box center [362, 411] width 188 height 30
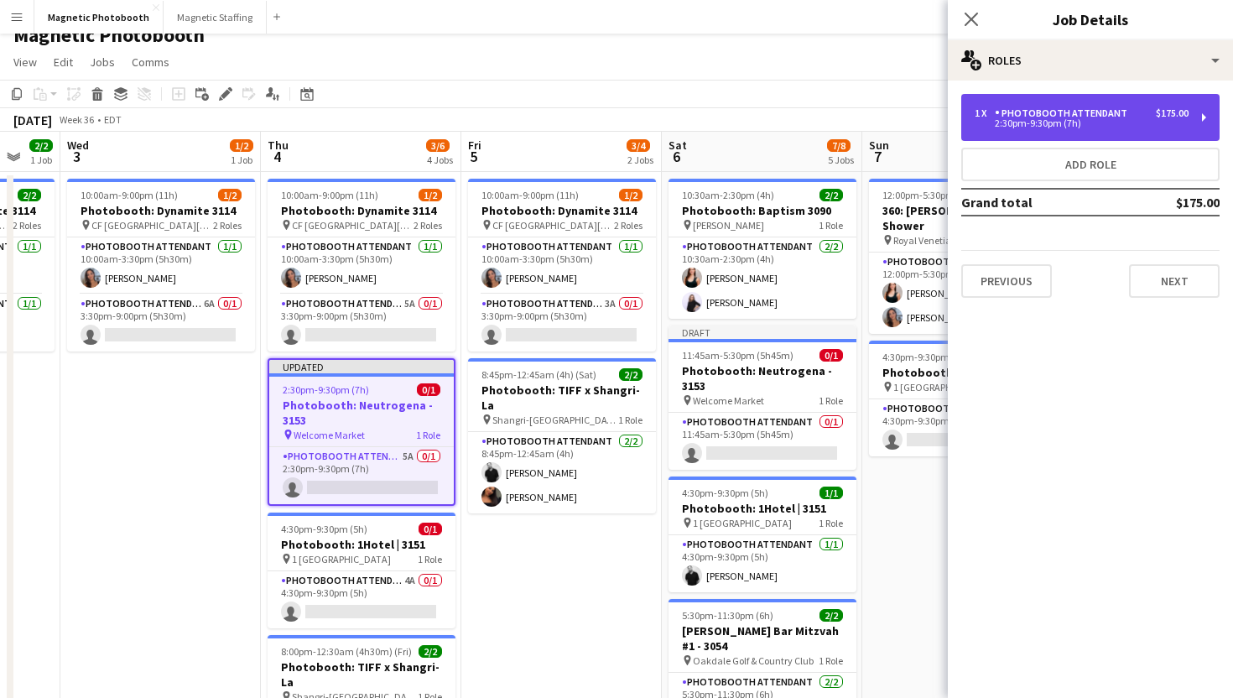
click at [1031, 128] on div "2:30pm-9:30pm (7h)" at bounding box center [1082, 123] width 214 height 8
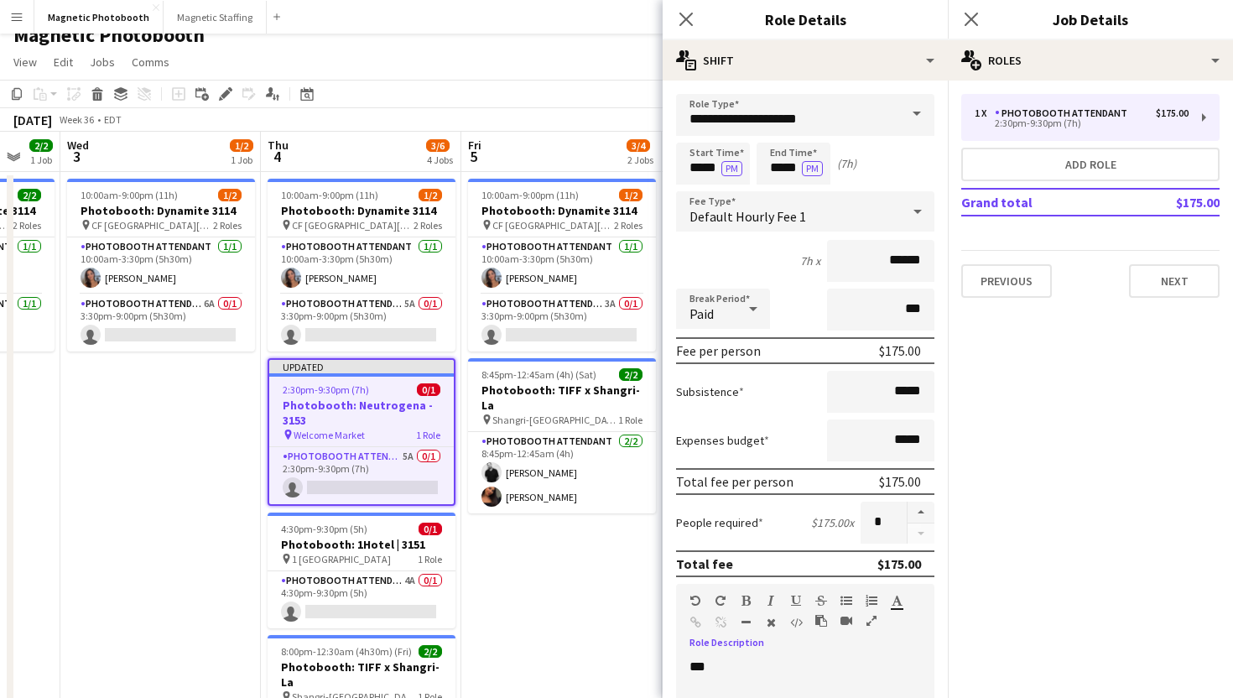
click at [981, 29] on div "Close pop-in" at bounding box center [971, 19] width 47 height 39
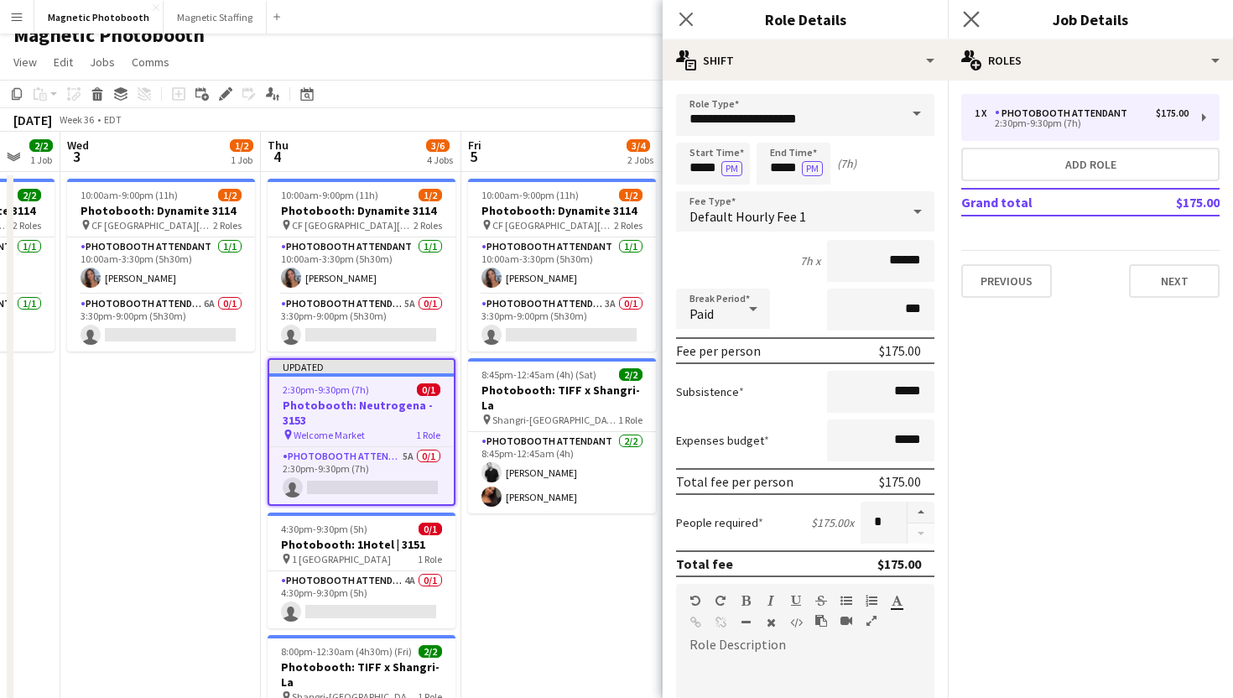
click at [979, 24] on app-icon "Close pop-in" at bounding box center [972, 20] width 24 height 24
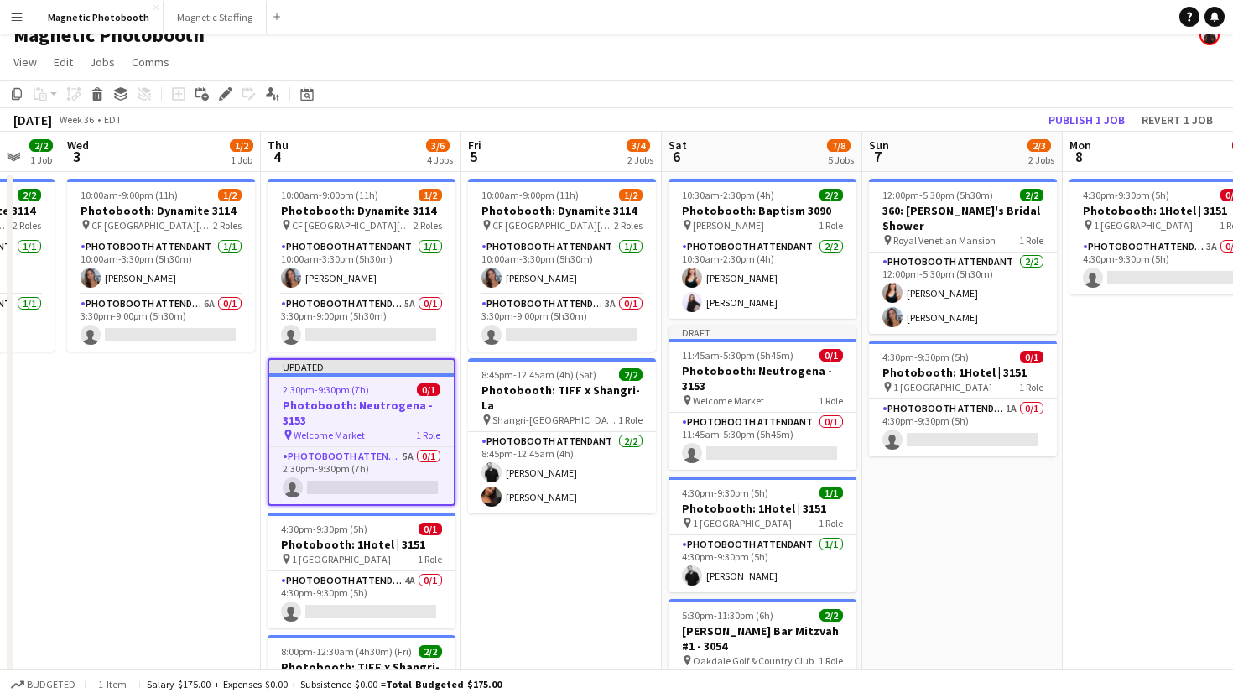
click at [960, 75] on app-page-menu "View Day view expanded Day view collapsed Month view Date picker Jump to [DATE]…" at bounding box center [616, 64] width 1233 height 32
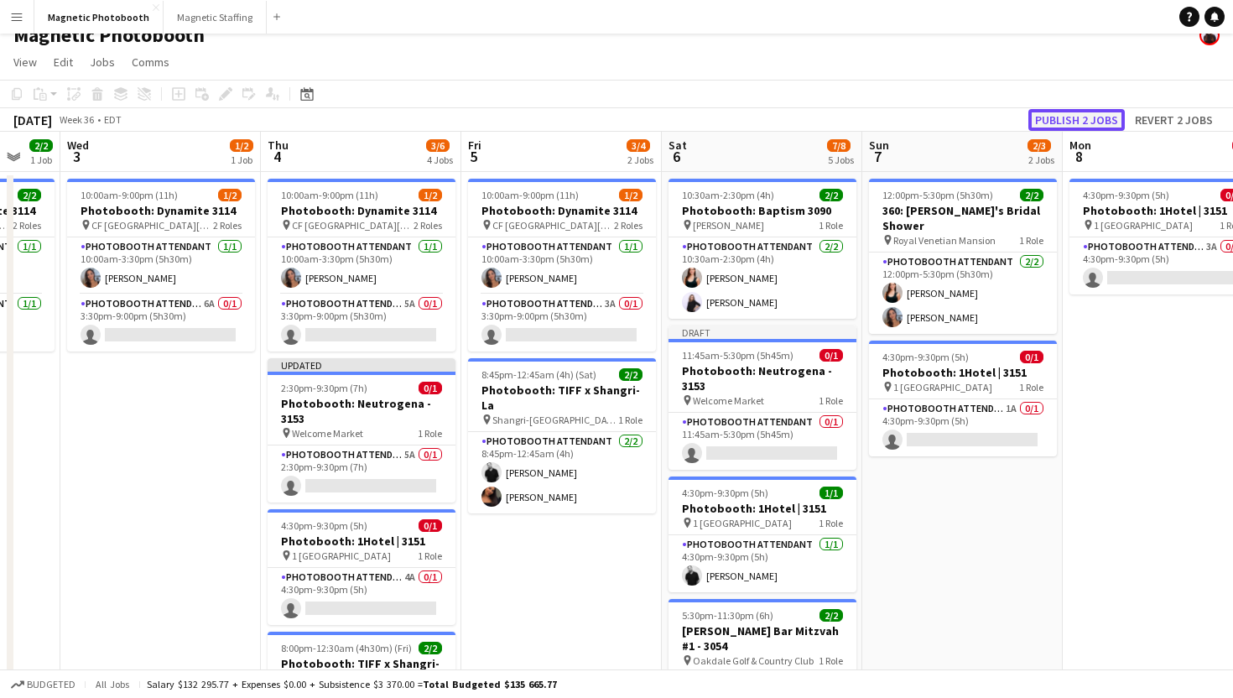
click at [1070, 112] on button "Publish 2 jobs" at bounding box center [1076, 120] width 96 height 22
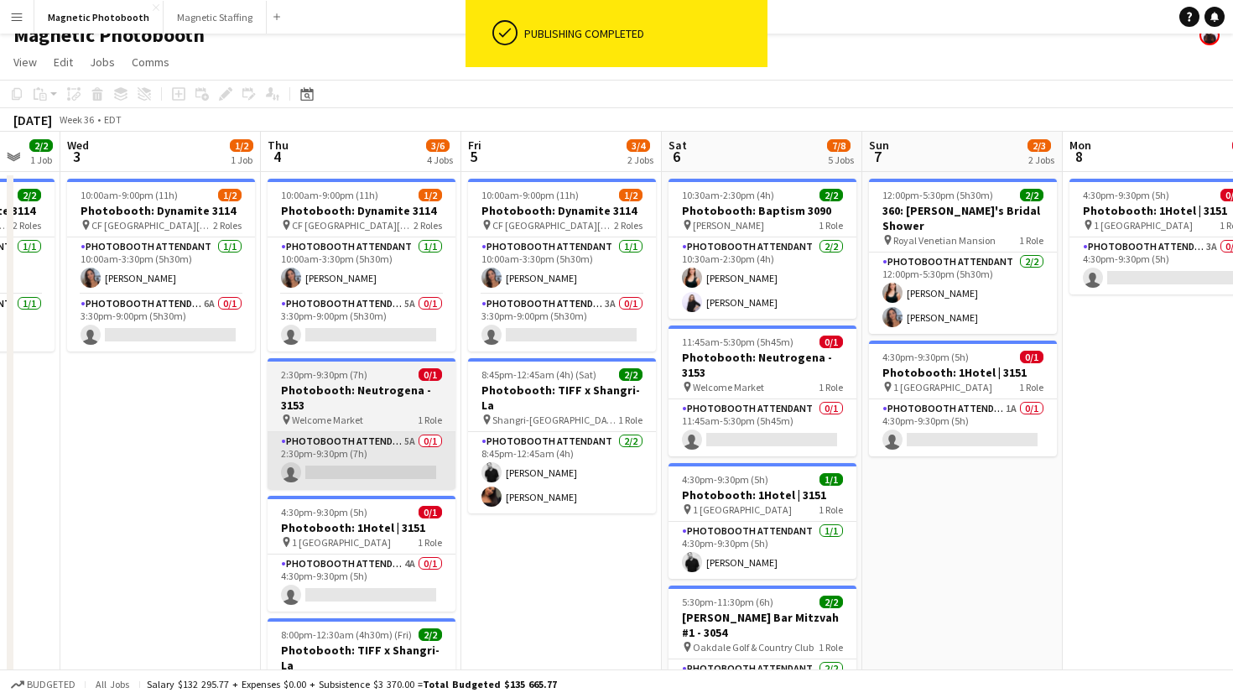
click at [411, 469] on app-card-role "Photobooth Attendant 5A 0/1 2:30pm-9:30pm (7h) single-neutral-actions" at bounding box center [362, 460] width 188 height 57
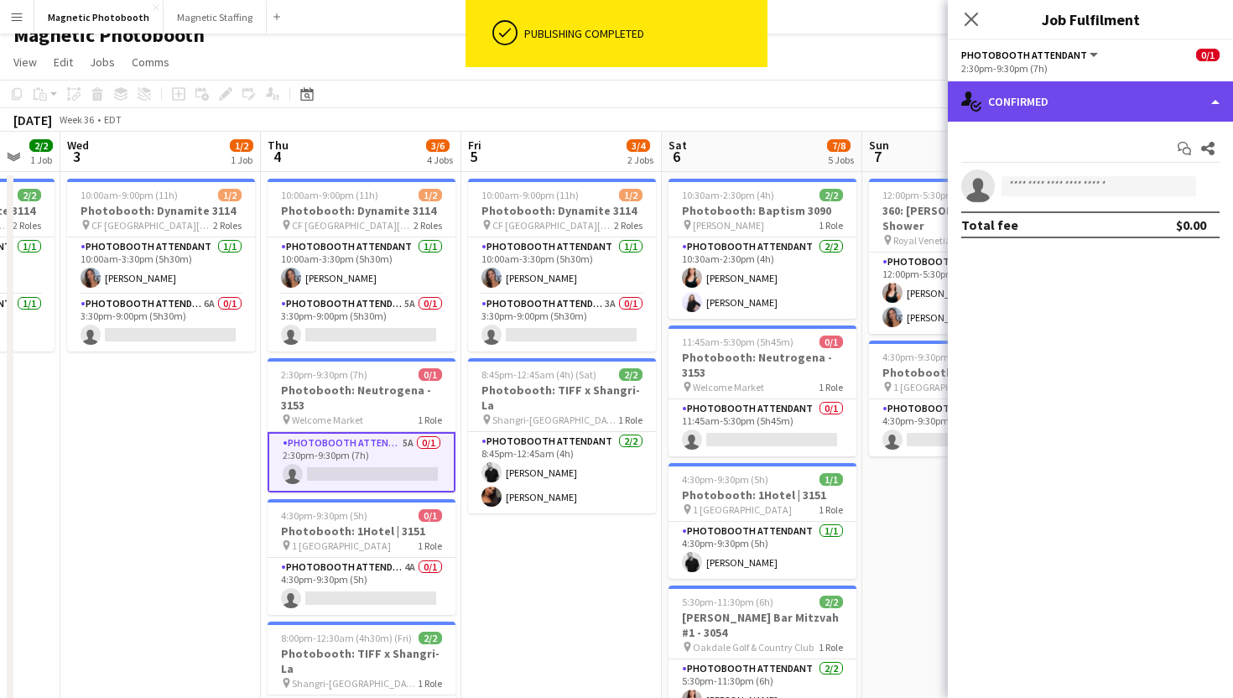
click at [1093, 114] on div "single-neutral-actions-check-2 Confirmed" at bounding box center [1090, 101] width 285 height 40
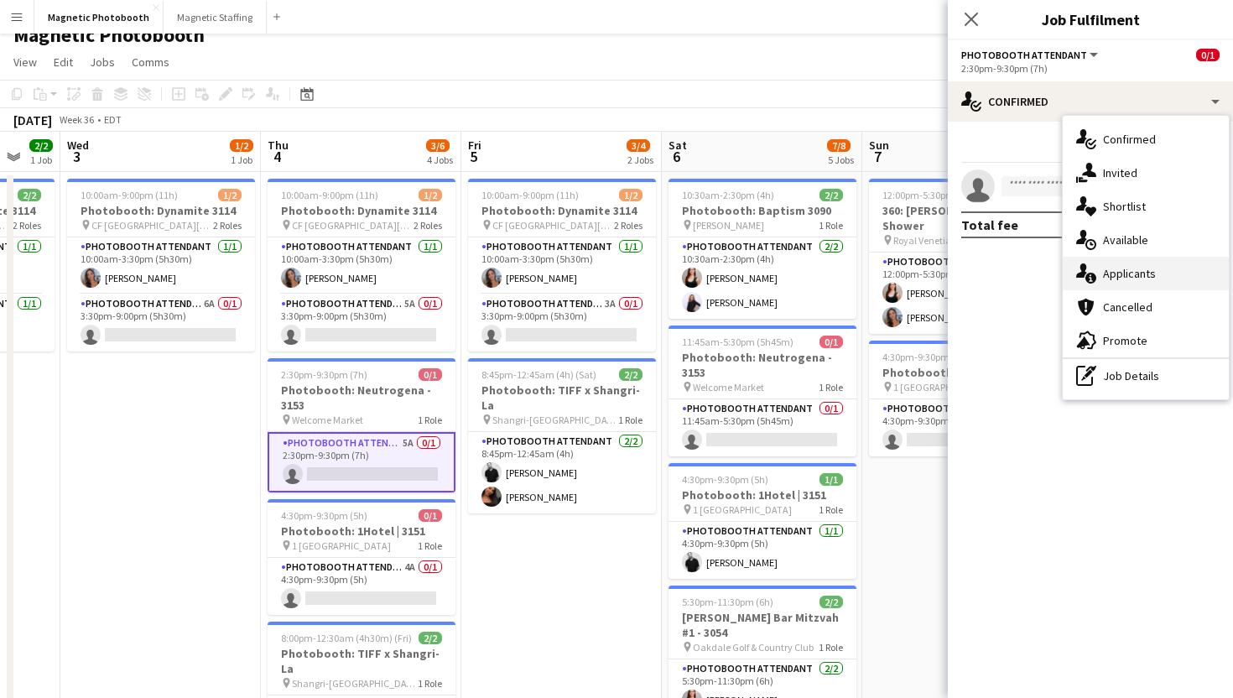
click at [1122, 274] on div "single-neutral-actions-information Applicants" at bounding box center [1146, 274] width 166 height 34
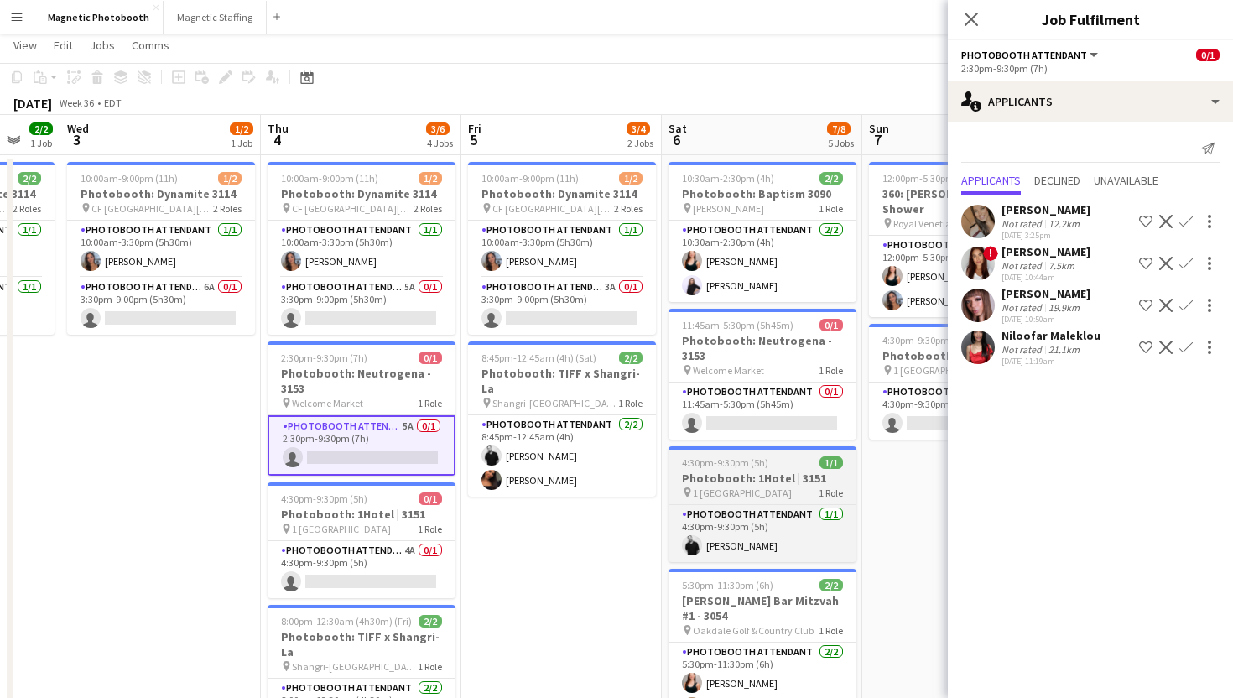
scroll to position [35, 0]
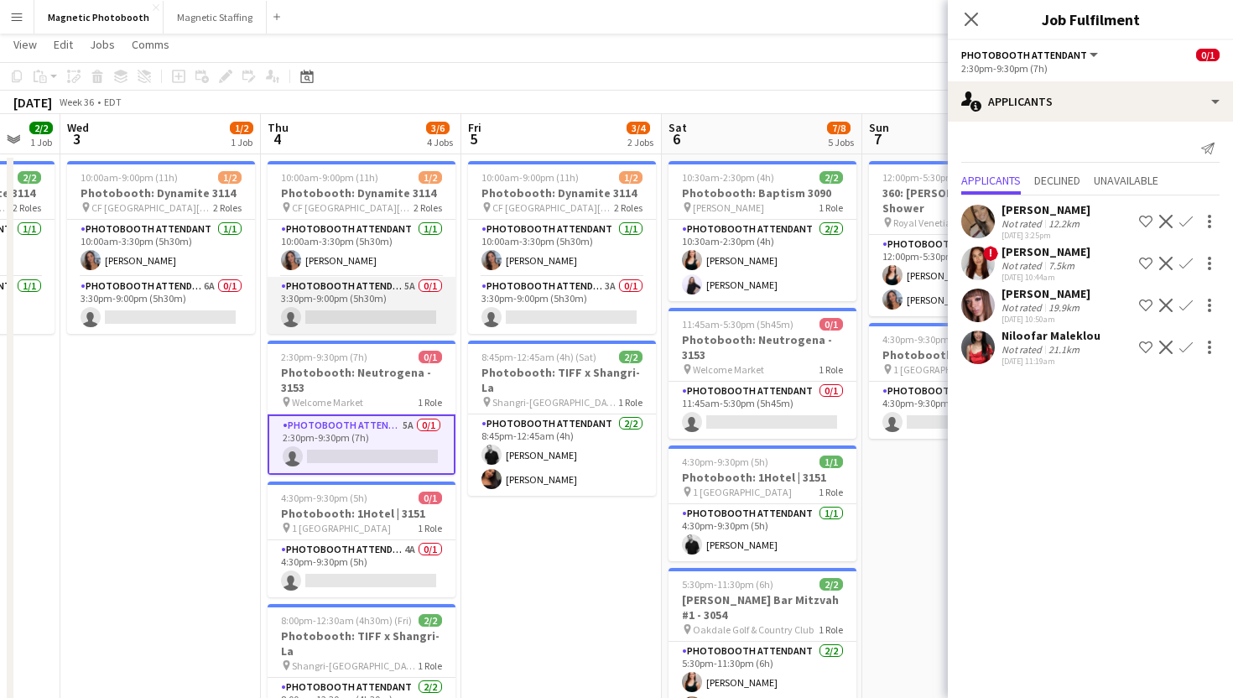
click at [422, 321] on app-card-role "Photobooth Attendant 5A 0/1 3:30pm-9:00pm (5h30m) single-neutral-actions" at bounding box center [362, 305] width 188 height 57
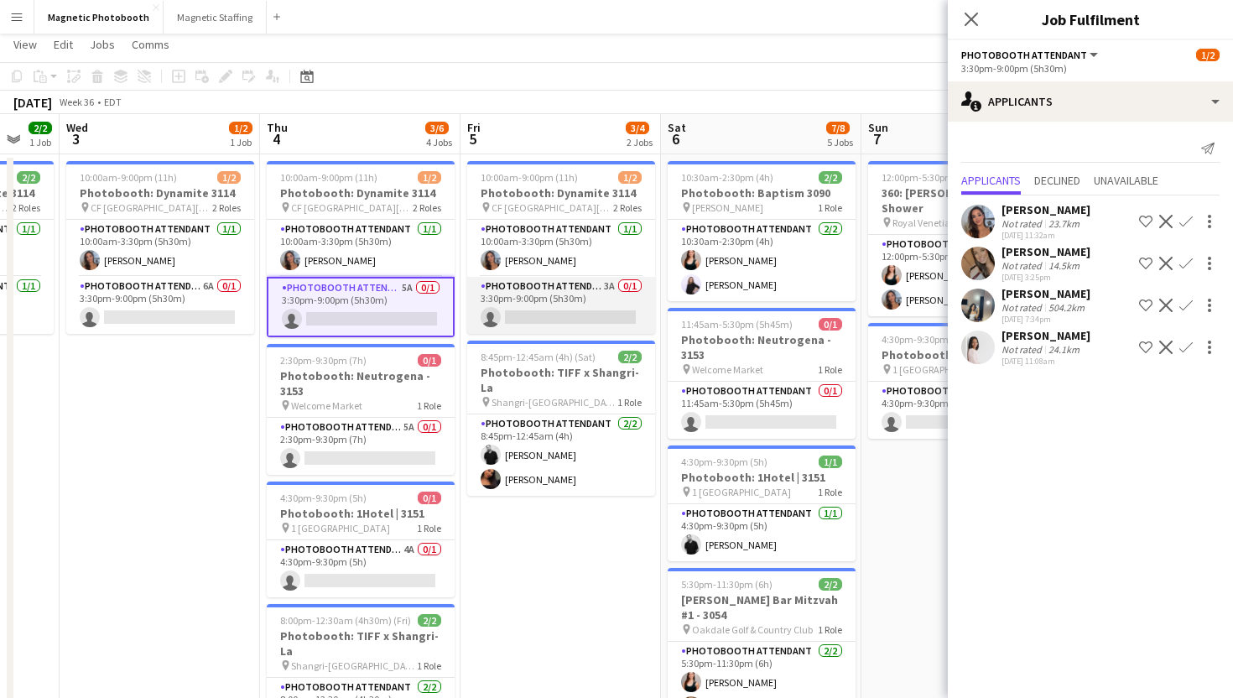
click at [583, 325] on app-card-role "Photobooth Attendant 3A 0/1 3:30pm-9:00pm (5h30m) single-neutral-actions" at bounding box center [561, 305] width 188 height 57
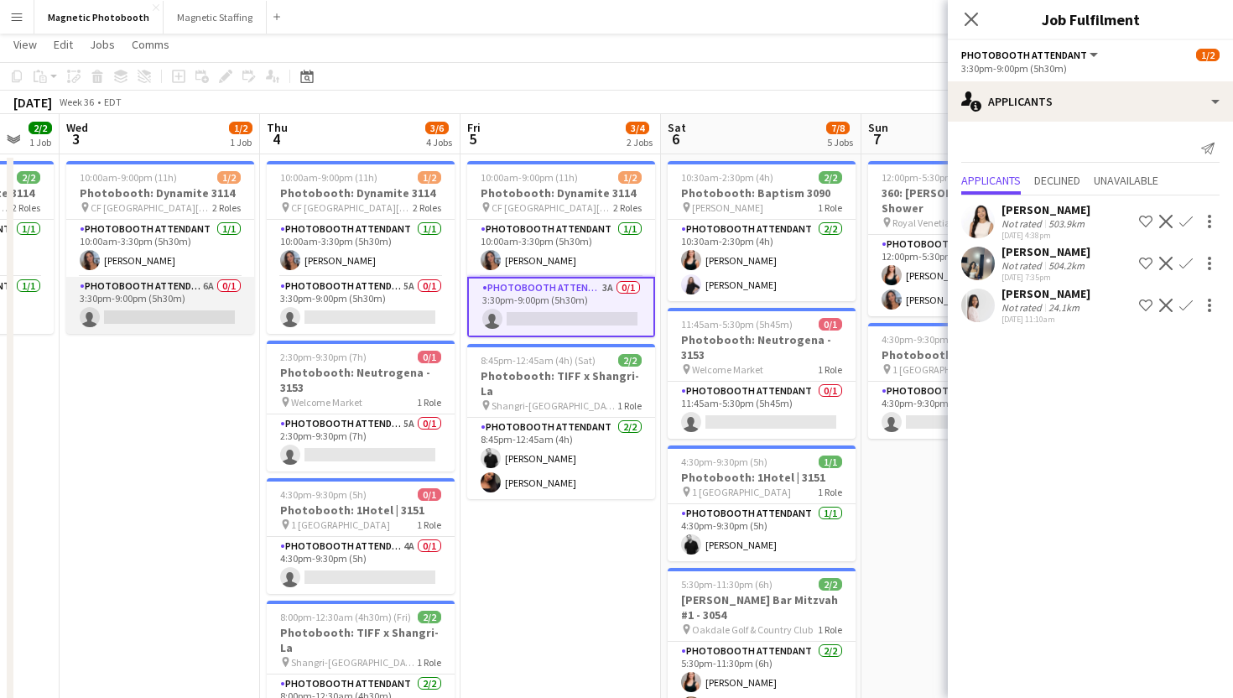
click at [196, 299] on app-card-role "Photobooth Attendant 6A 0/1 3:30pm-9:00pm (5h30m) single-neutral-actions" at bounding box center [160, 305] width 188 height 57
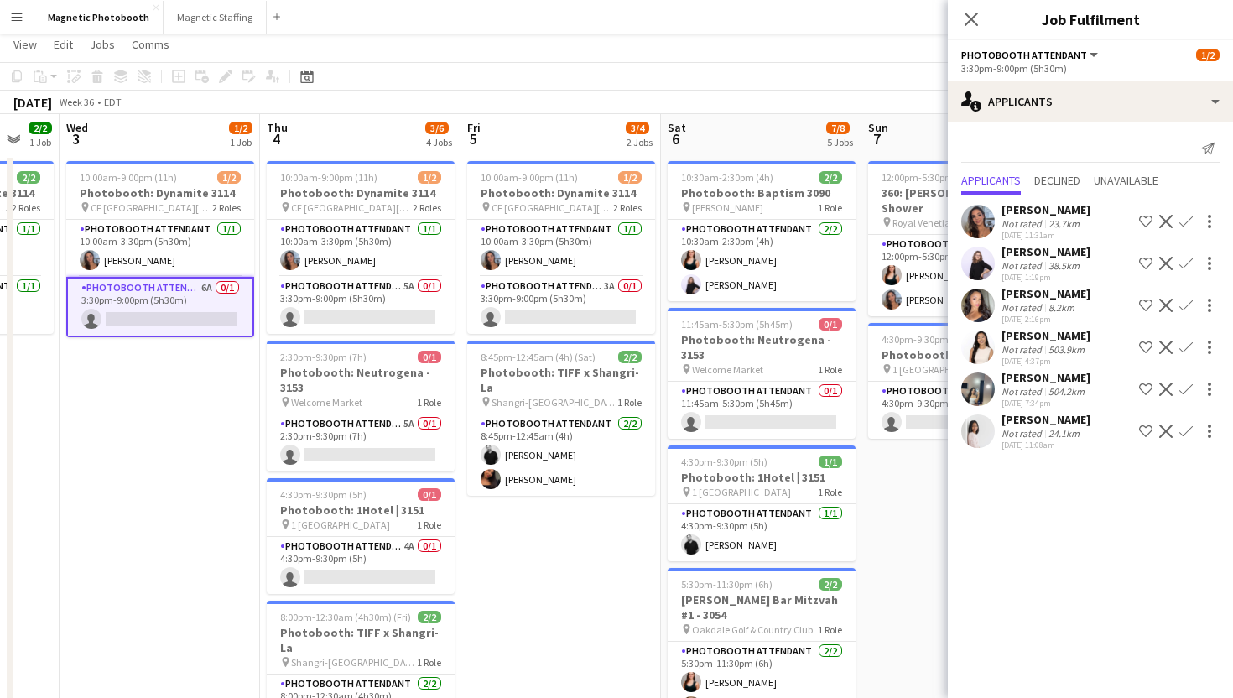
click at [1186, 305] on app-icon "Confirm" at bounding box center [1185, 305] width 13 height 13
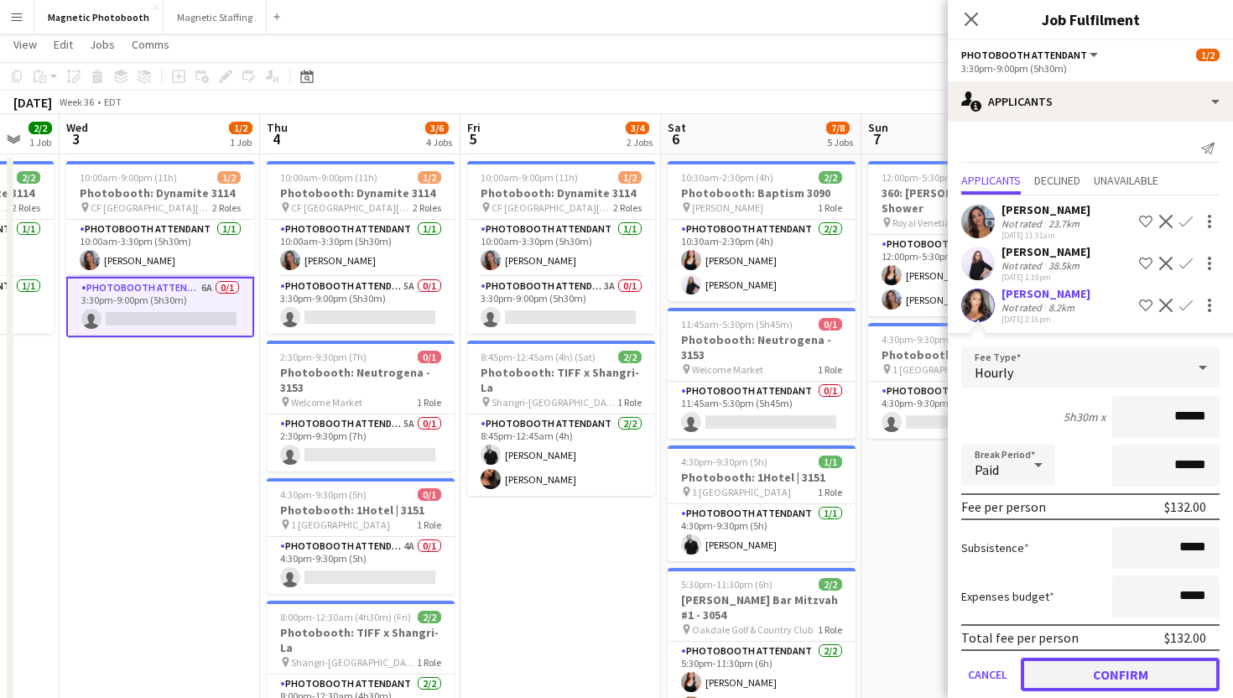
click at [1080, 685] on button "Confirm" at bounding box center [1120, 675] width 199 height 34
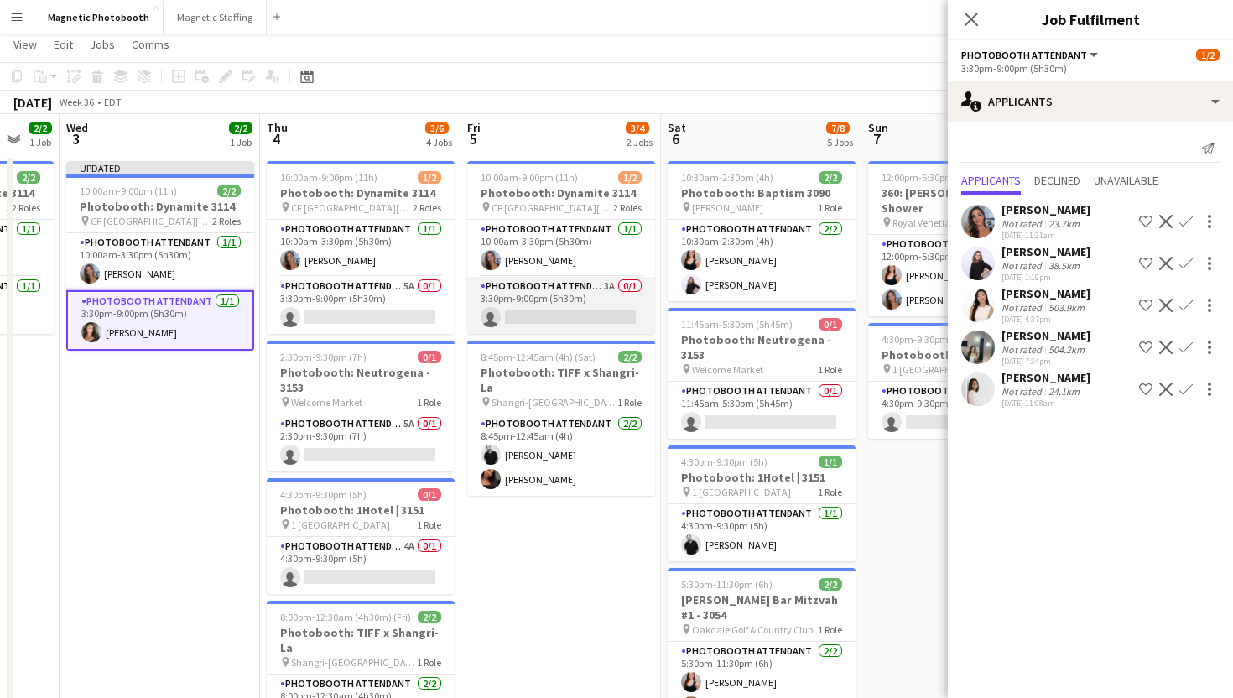
click at [615, 313] on app-card-role "Photobooth Attendant 3A 0/1 3:30pm-9:00pm (5h30m) single-neutral-actions" at bounding box center [561, 305] width 188 height 57
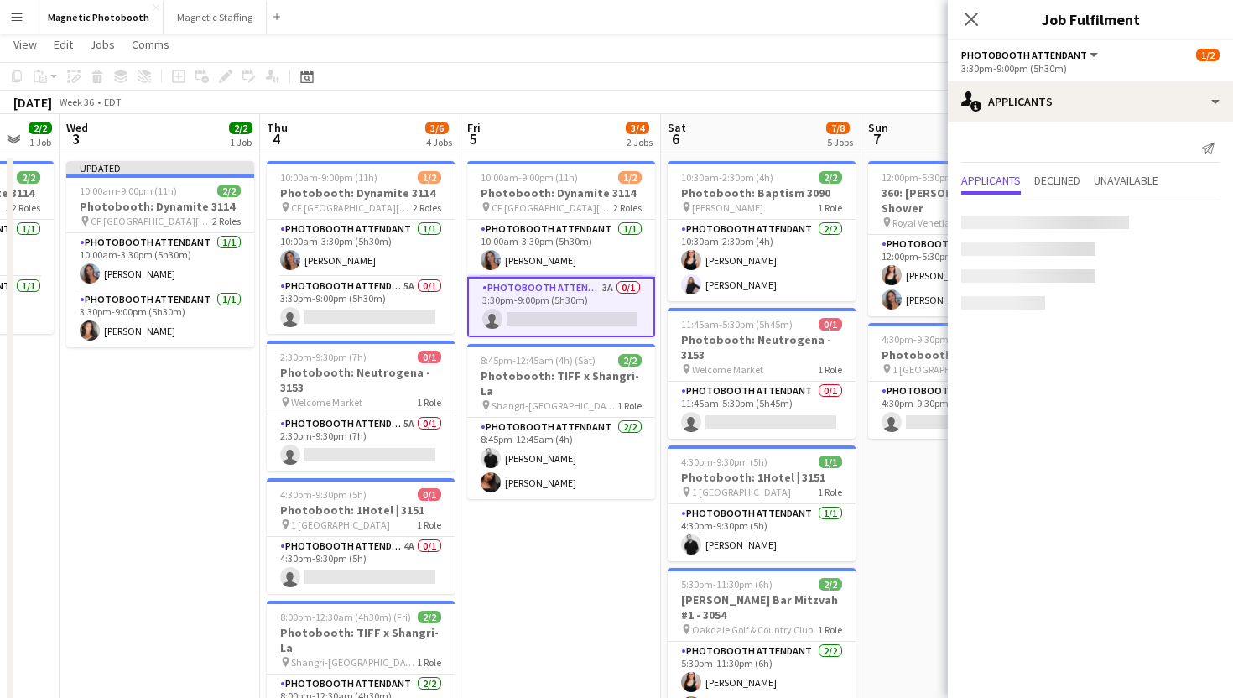
scroll to position [0, 543]
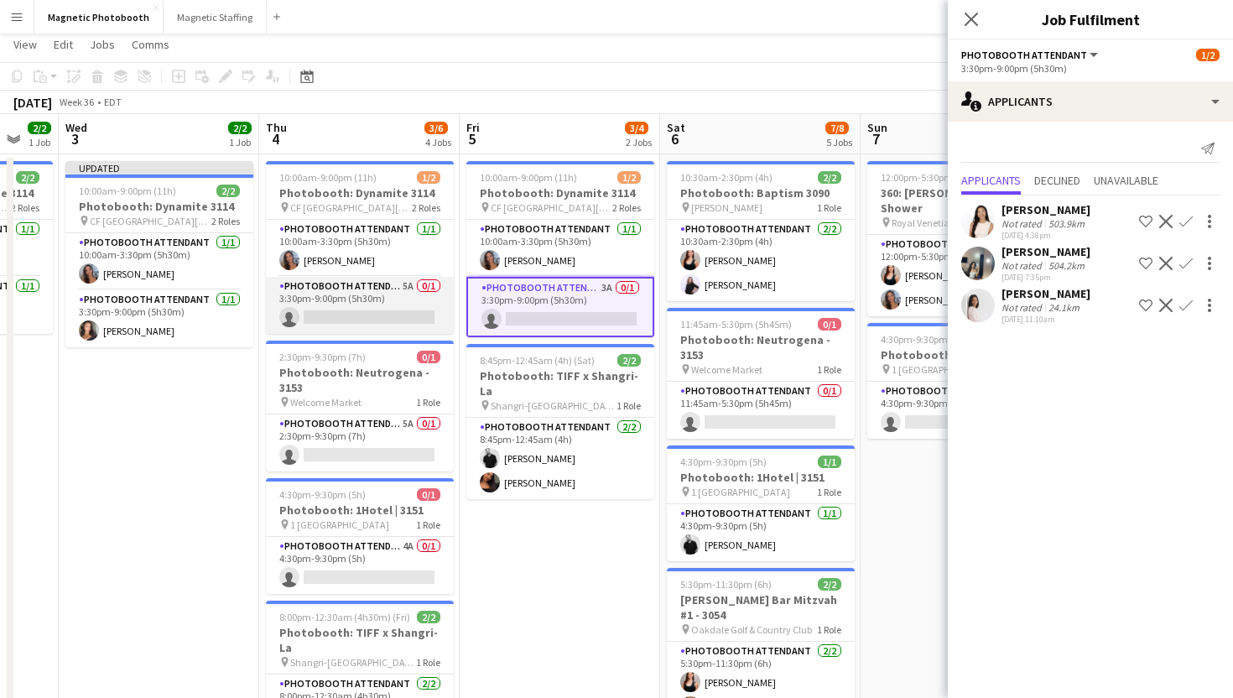
click at [408, 314] on app-card-role "Photobooth Attendant 5A 0/1 3:30pm-9:00pm (5h30m) single-neutral-actions" at bounding box center [360, 305] width 188 height 57
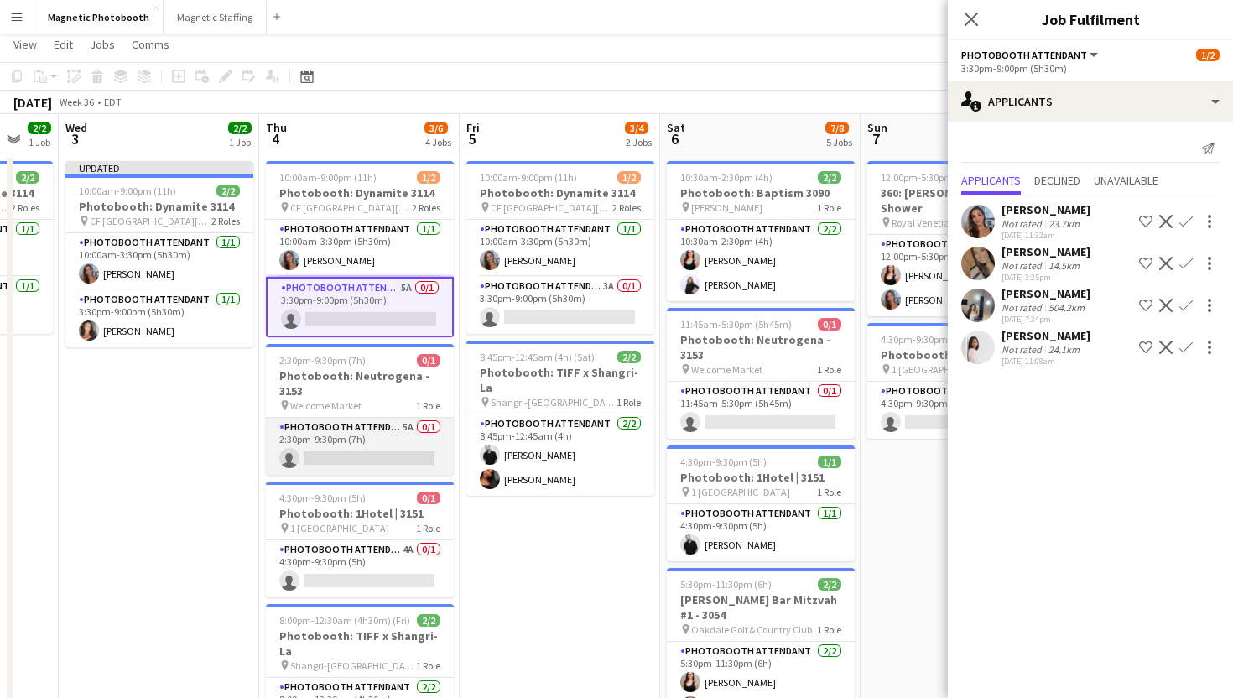
click at [427, 461] on app-card-role "Photobooth Attendant 5A 0/1 2:30pm-9:30pm (7h) single-neutral-actions" at bounding box center [360, 446] width 188 height 57
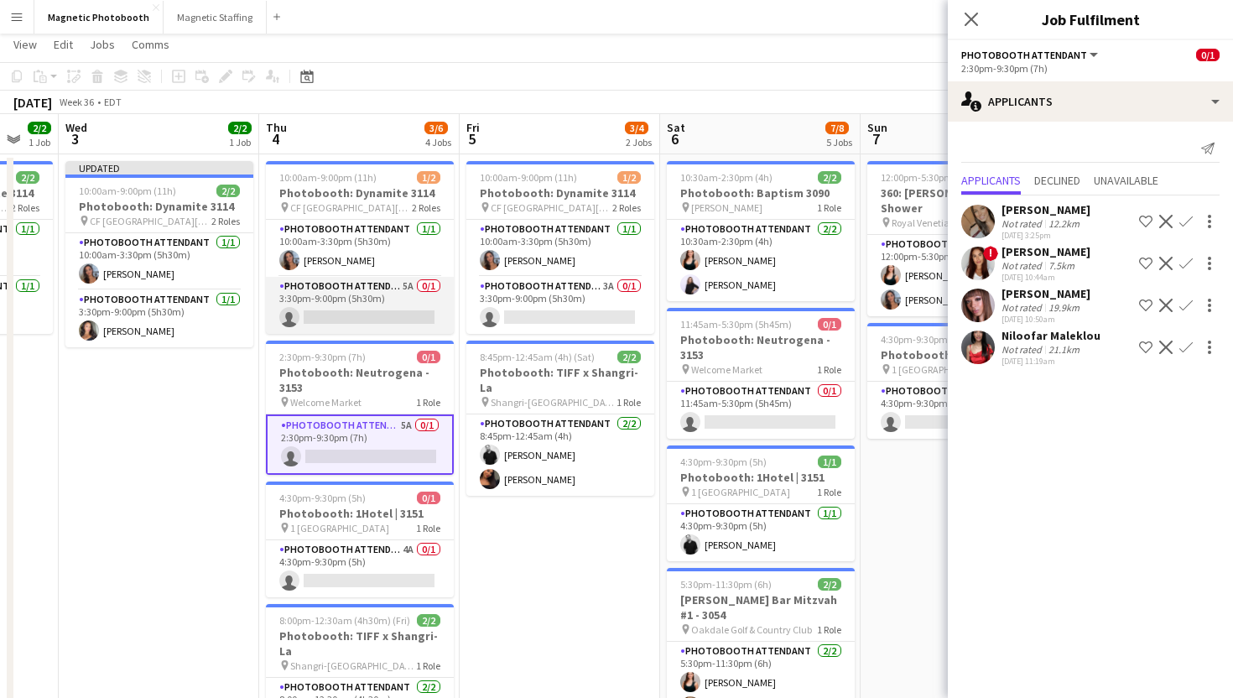
click at [417, 324] on app-card-role "Photobooth Attendant 5A 0/1 3:30pm-9:00pm (5h30m) single-neutral-actions" at bounding box center [360, 305] width 188 height 57
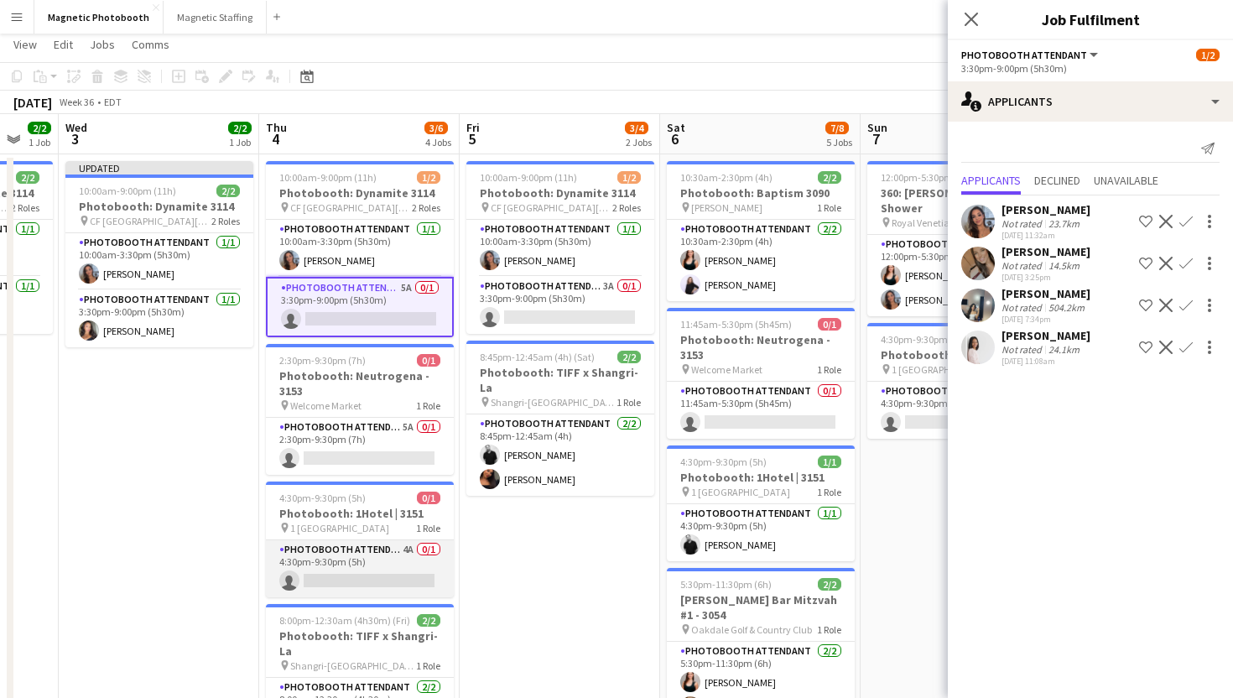
click at [401, 560] on app-card-role "Photobooth Attendant 4A 0/1 4:30pm-9:30pm (5h) single-neutral-actions" at bounding box center [360, 568] width 188 height 57
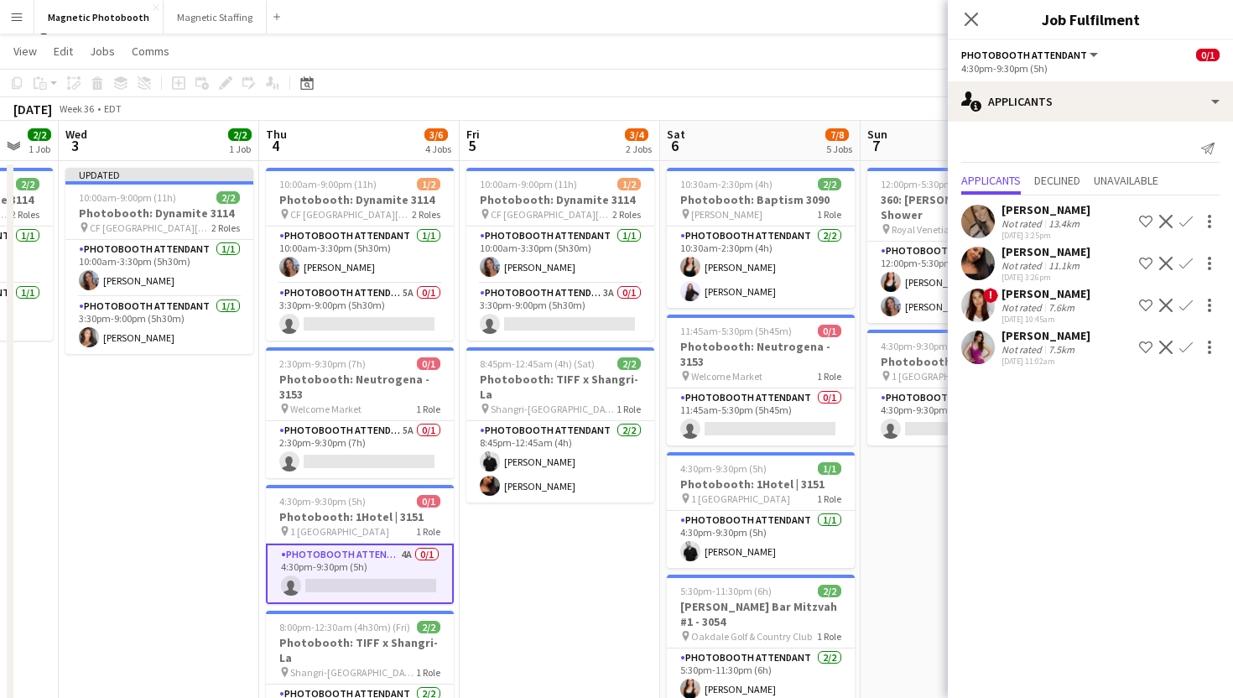
scroll to position [21, 0]
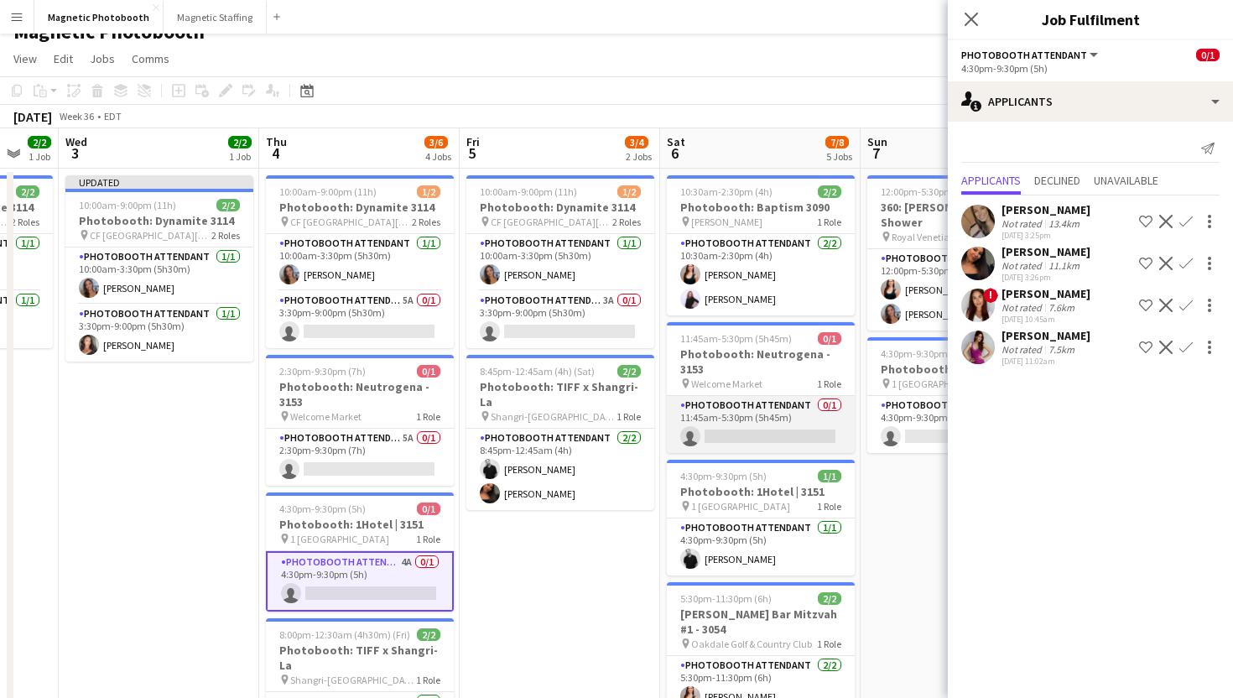
click at [804, 411] on app-card-role "Photobooth Attendant 0/1 11:45am-5:30pm (5h45m) single-neutral-actions" at bounding box center [761, 424] width 188 height 57
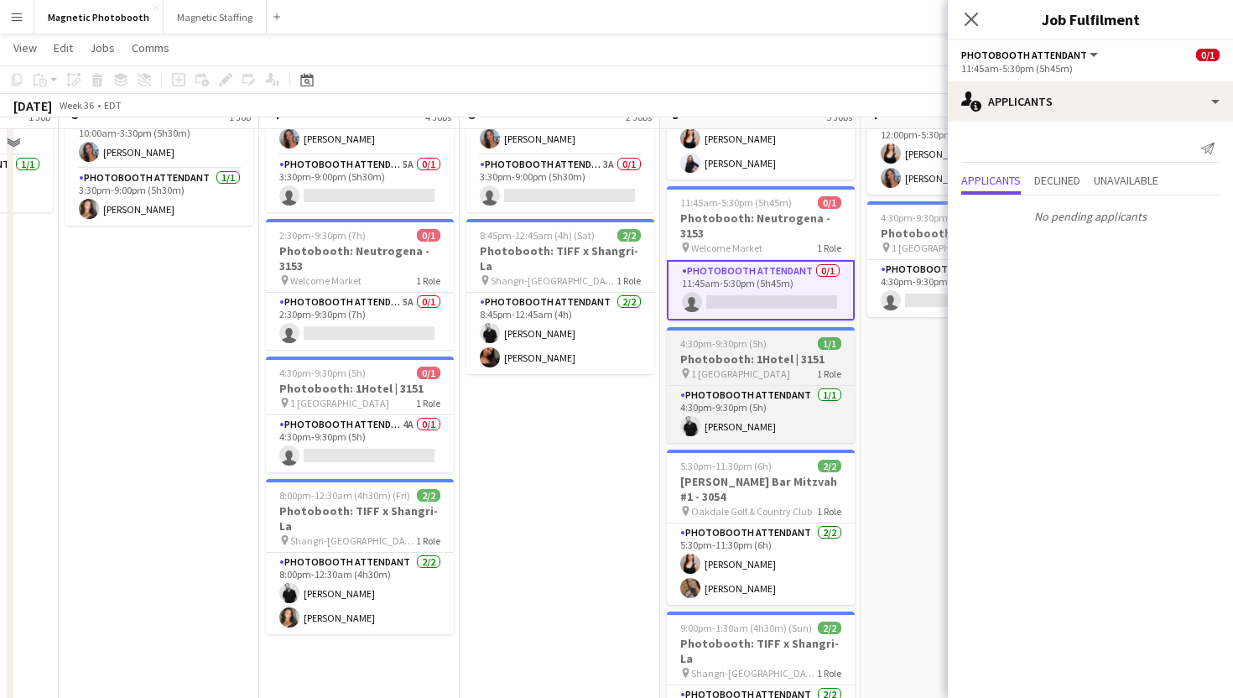
scroll to position [122, 0]
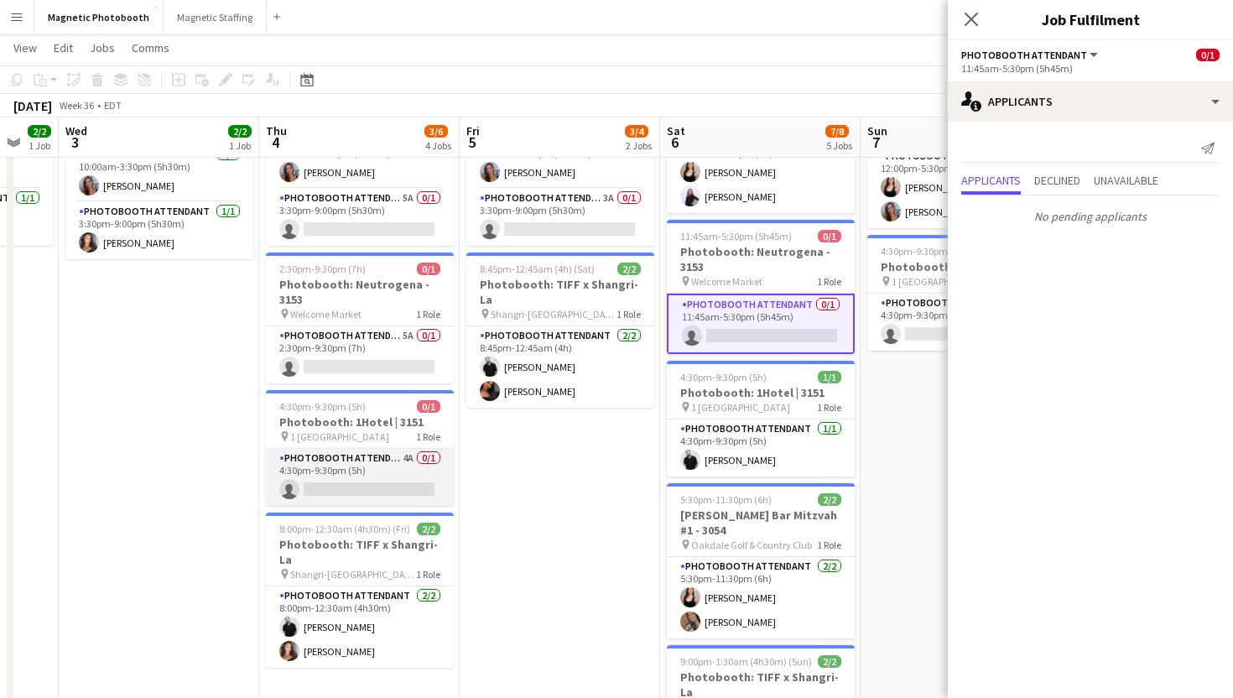
click at [403, 461] on app-card-role "Photobooth Attendant 4A 0/1 4:30pm-9:30pm (5h) single-neutral-actions" at bounding box center [360, 477] width 188 height 57
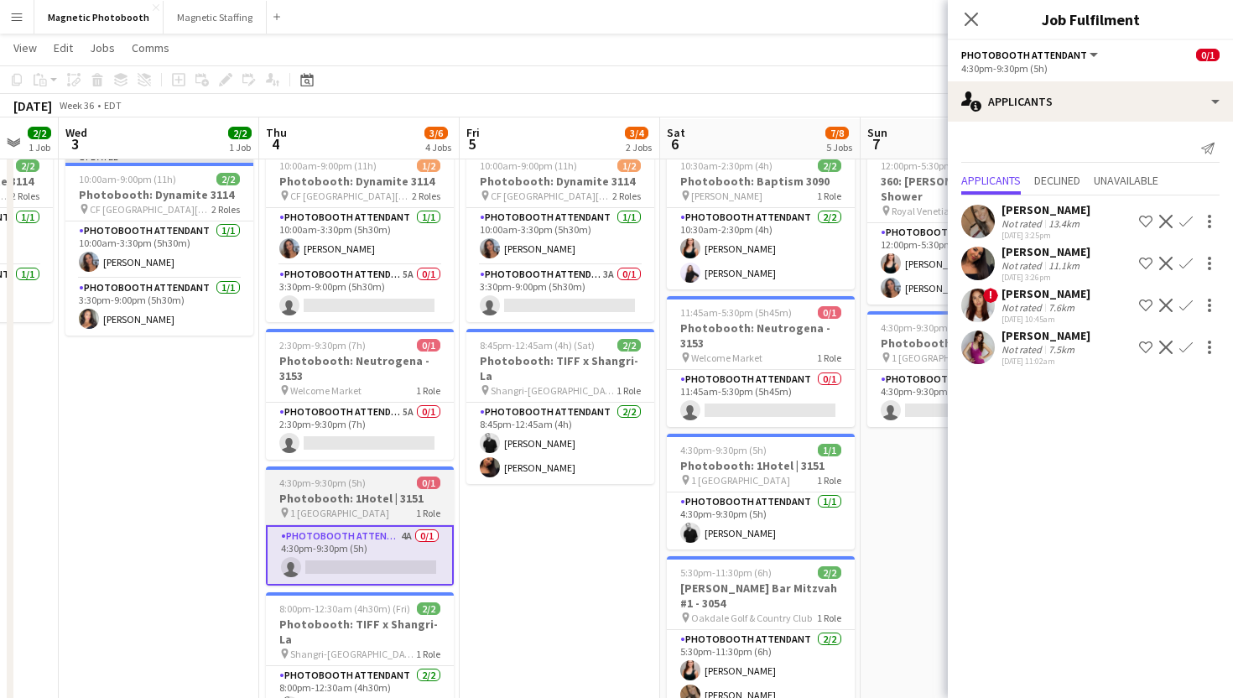
scroll to position [40, 0]
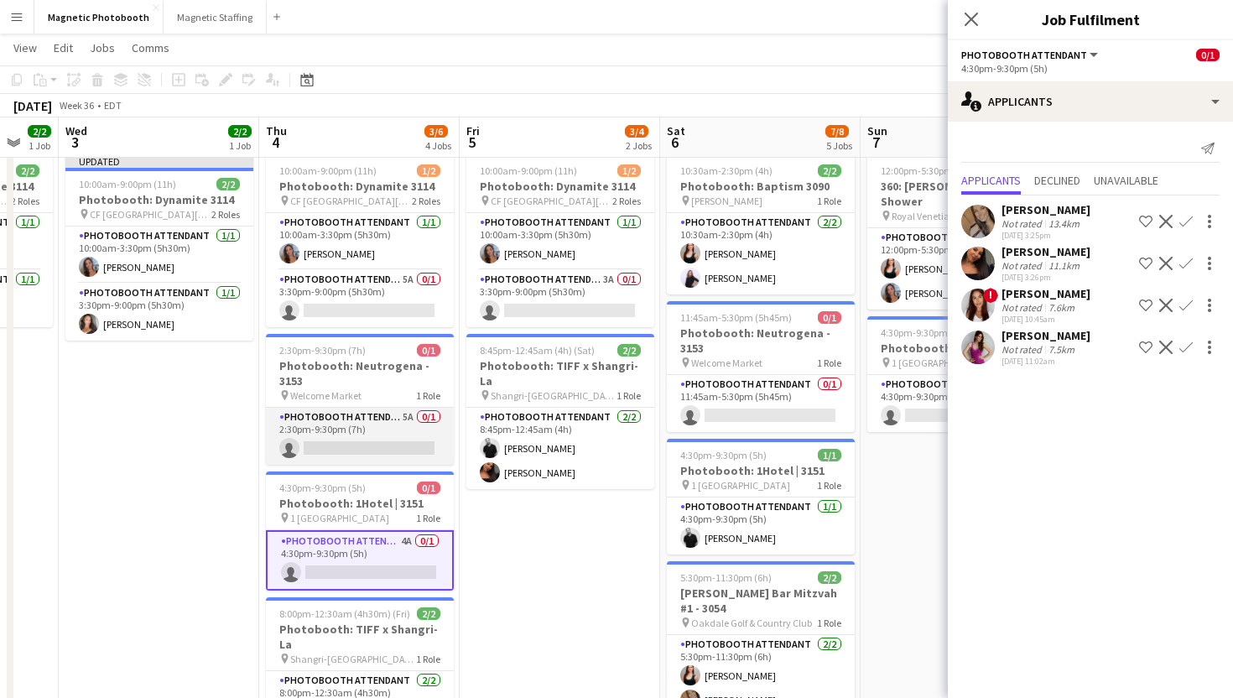
click at [425, 437] on app-card-role "Photobooth Attendant 5A 0/1 2:30pm-9:30pm (7h) single-neutral-actions" at bounding box center [360, 436] width 188 height 57
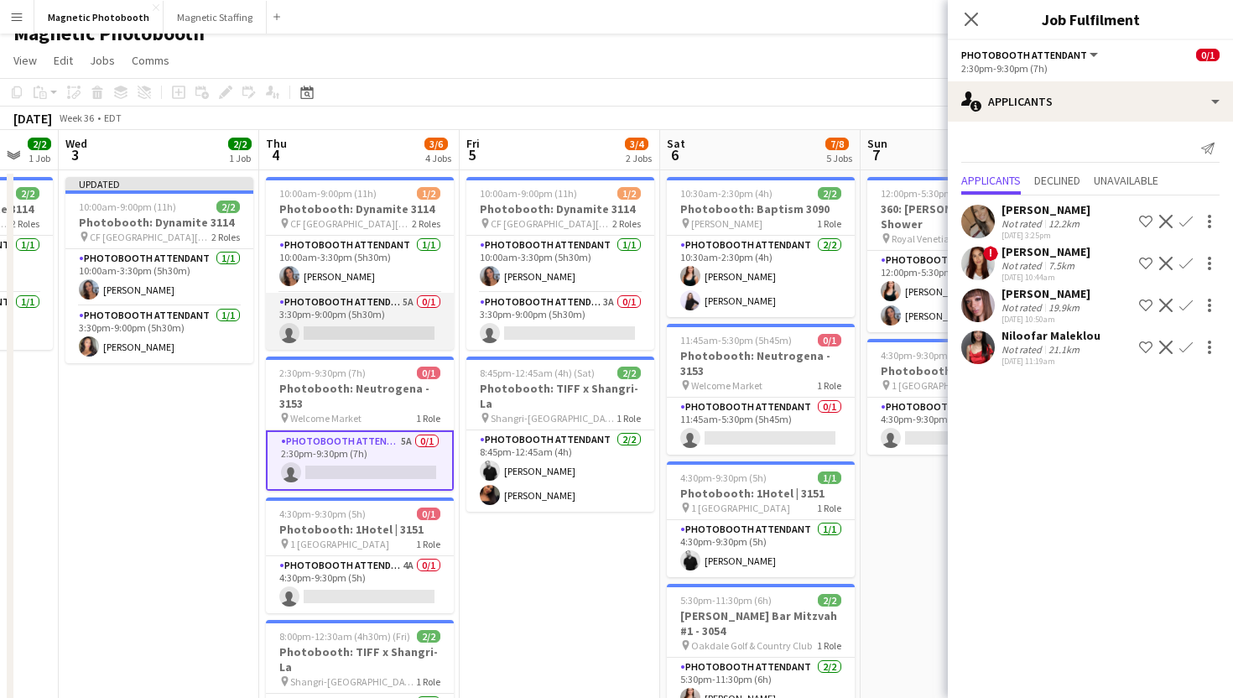
scroll to position [0, 0]
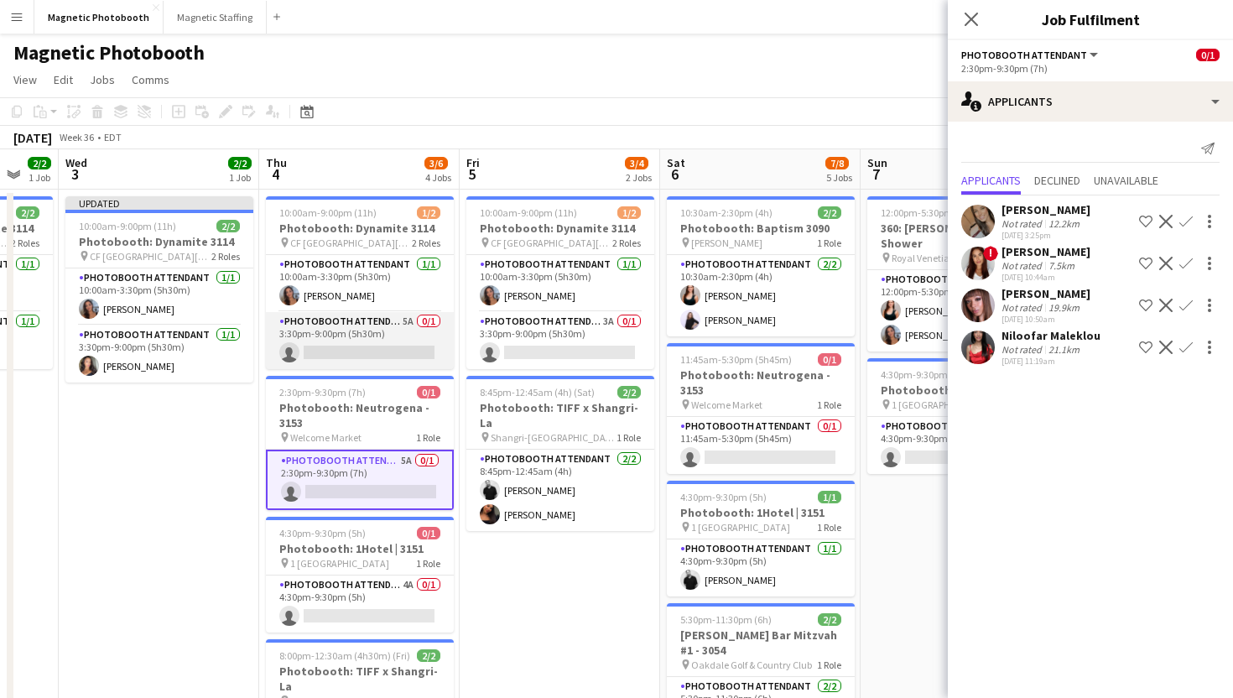
click at [401, 342] on app-card-role "Photobooth Attendant 5A 0/1 3:30pm-9:00pm (5h30m) single-neutral-actions" at bounding box center [360, 340] width 188 height 57
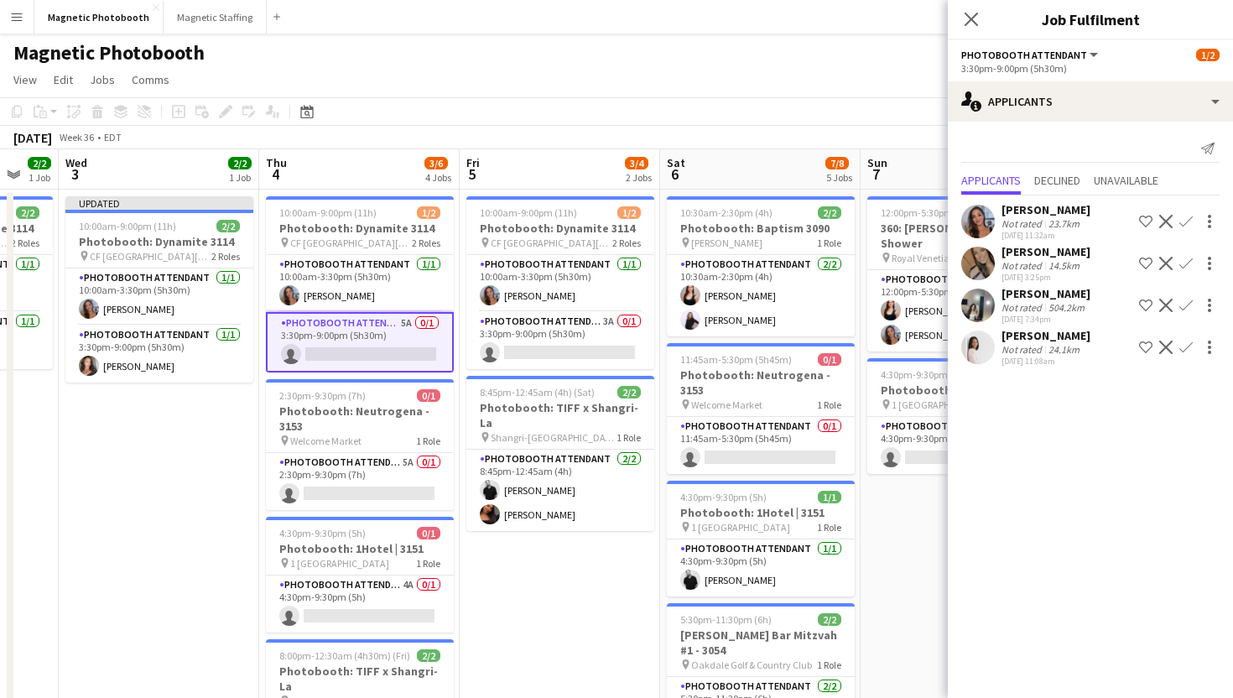
click at [456, 149] on app-board-header-date "Thu 4 3/6 4 Jobs" at bounding box center [359, 169] width 200 height 40
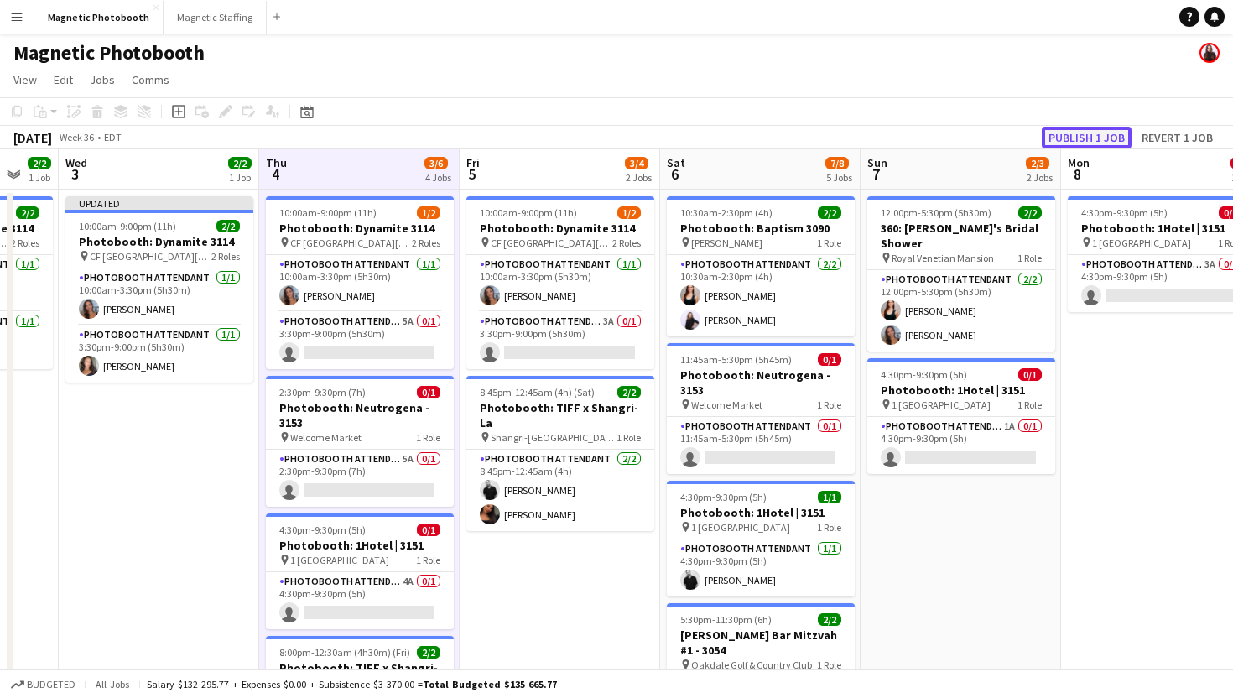
click at [1054, 146] on button "Publish 1 job" at bounding box center [1087, 138] width 90 height 22
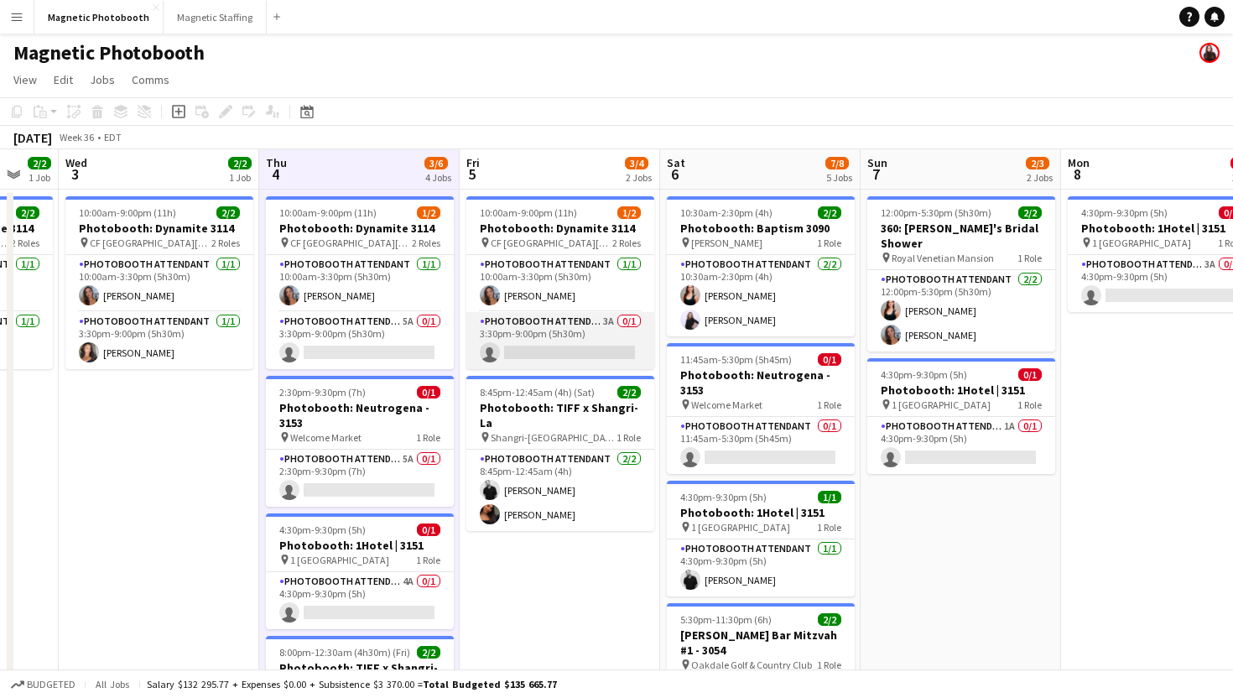
click at [601, 340] on app-card-role "Photobooth Attendant 3A 0/1 3:30pm-9:00pm (5h30m) single-neutral-actions" at bounding box center [560, 340] width 188 height 57
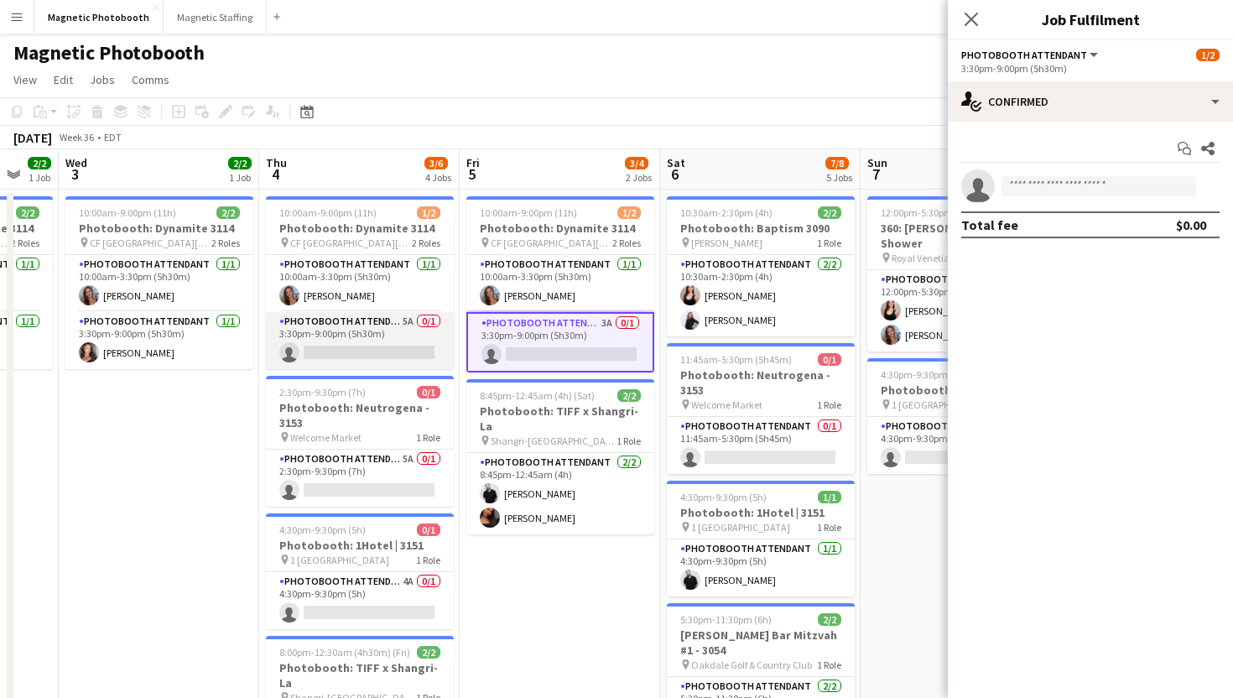
click at [441, 352] on app-card-role "Photobooth Attendant 5A 0/1 3:30pm-9:00pm (5h30m) single-neutral-actions" at bounding box center [360, 340] width 188 height 57
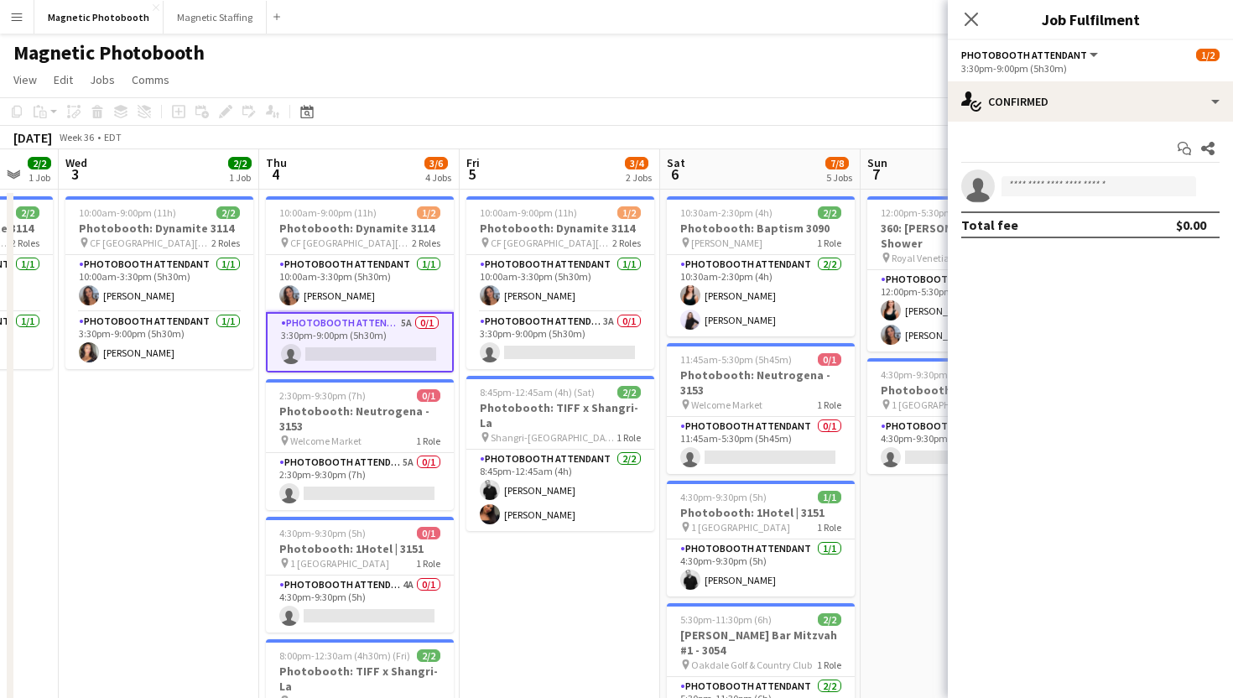
click at [412, 369] on app-card-role "Photobooth Attendant 5A 0/1 3:30pm-9:00pm (5h30m) single-neutral-actions" at bounding box center [360, 342] width 188 height 60
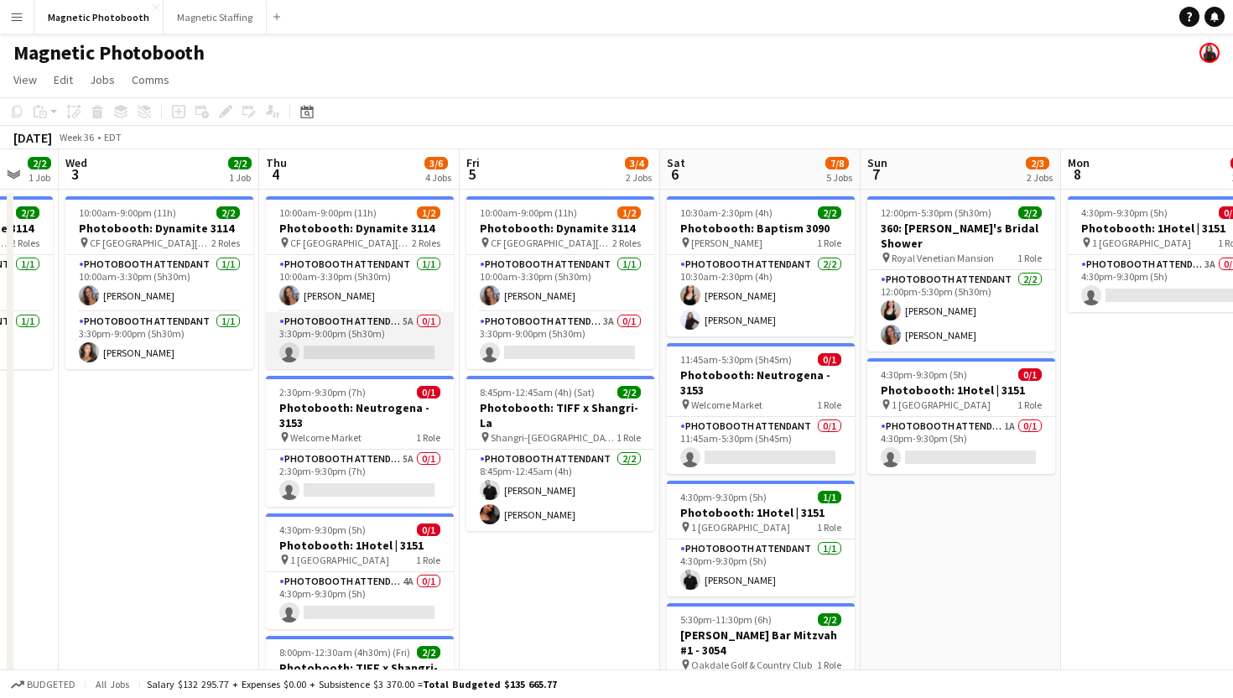
click at [413, 354] on app-card-role "Photobooth Attendant 5A 0/1 3:30pm-9:00pm (5h30m) single-neutral-actions" at bounding box center [360, 340] width 188 height 57
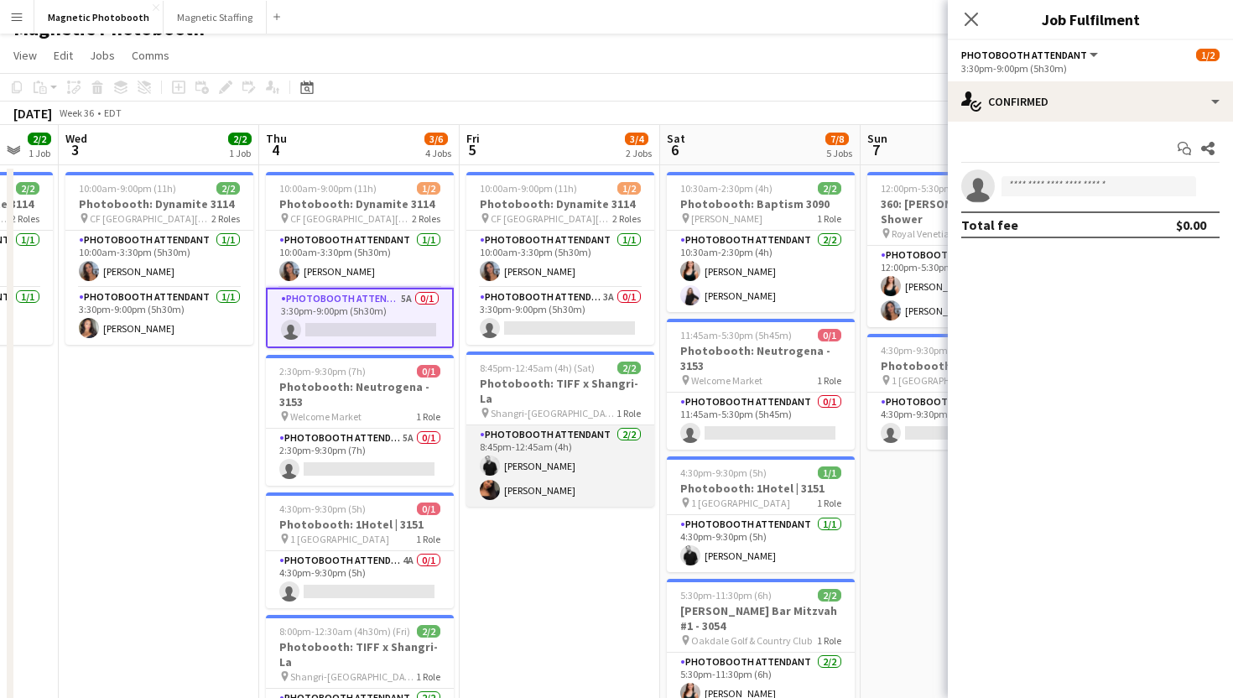
scroll to position [41, 0]
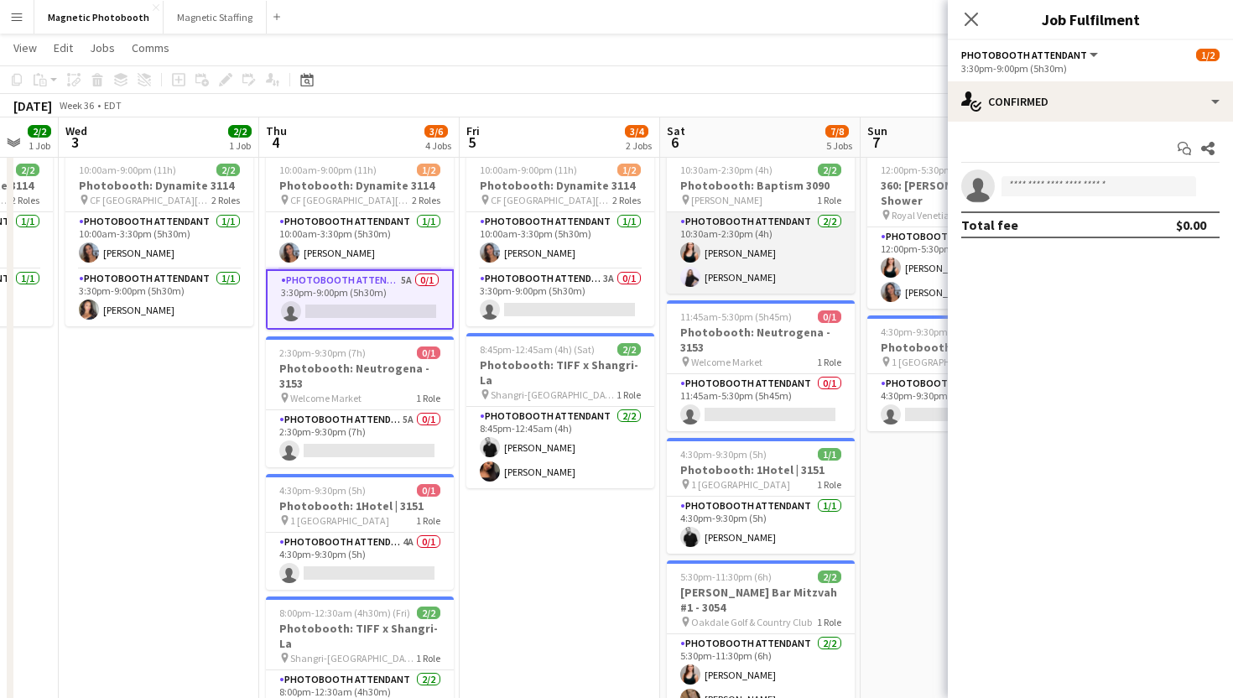
click at [774, 272] on app-card-role "Photobooth Attendant [DATE] 10:30am-2:30pm (4h) [PERSON_NAME] [PERSON_NAME]" at bounding box center [761, 252] width 188 height 81
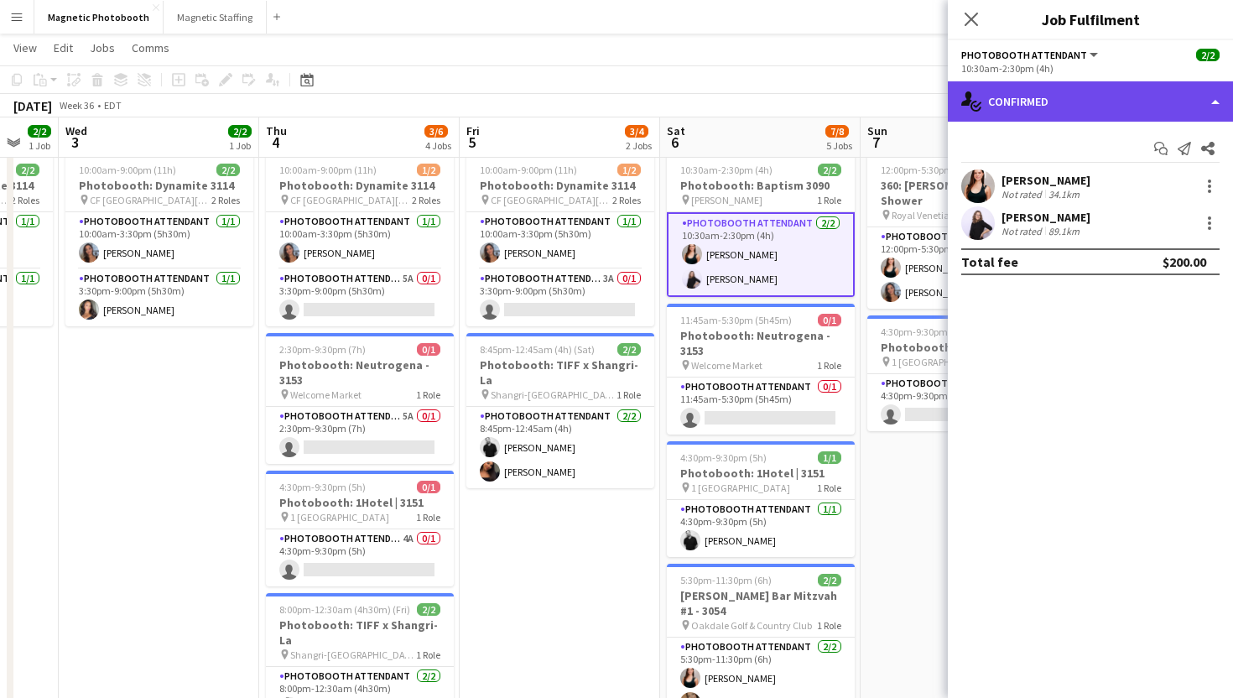
click at [1017, 112] on div "single-neutral-actions-check-2 Confirmed" at bounding box center [1090, 101] width 285 height 40
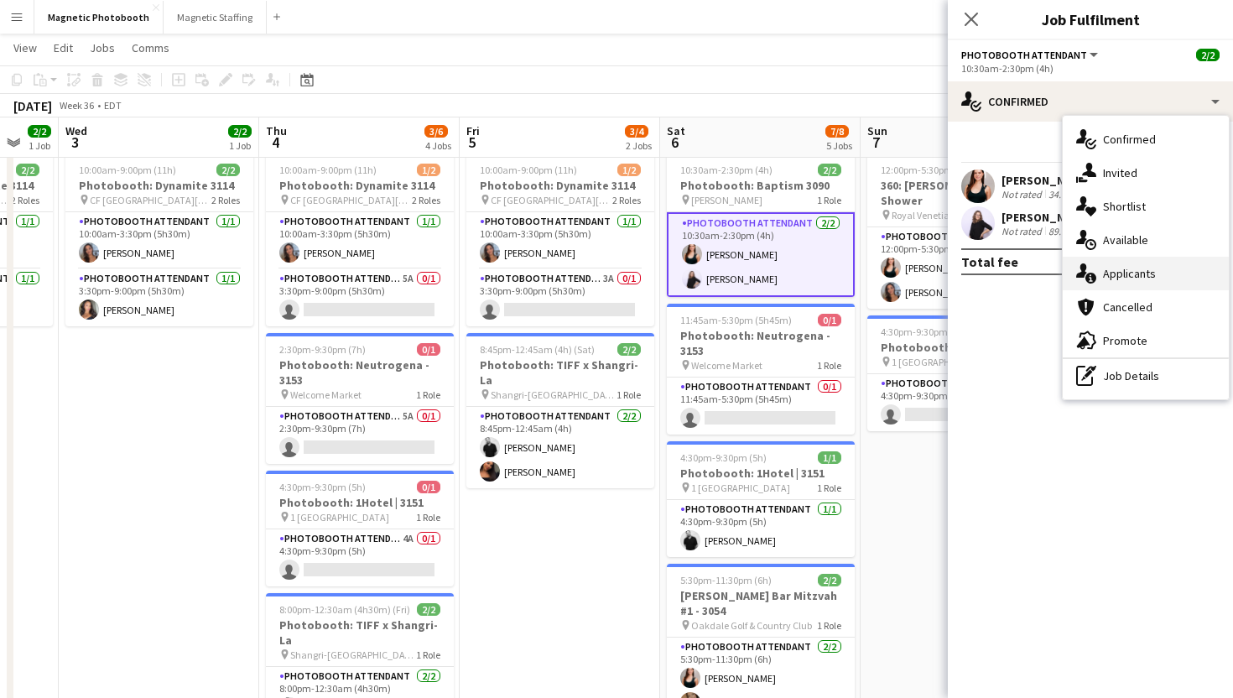
click at [1105, 266] on div "single-neutral-actions-information Applicants" at bounding box center [1146, 274] width 166 height 34
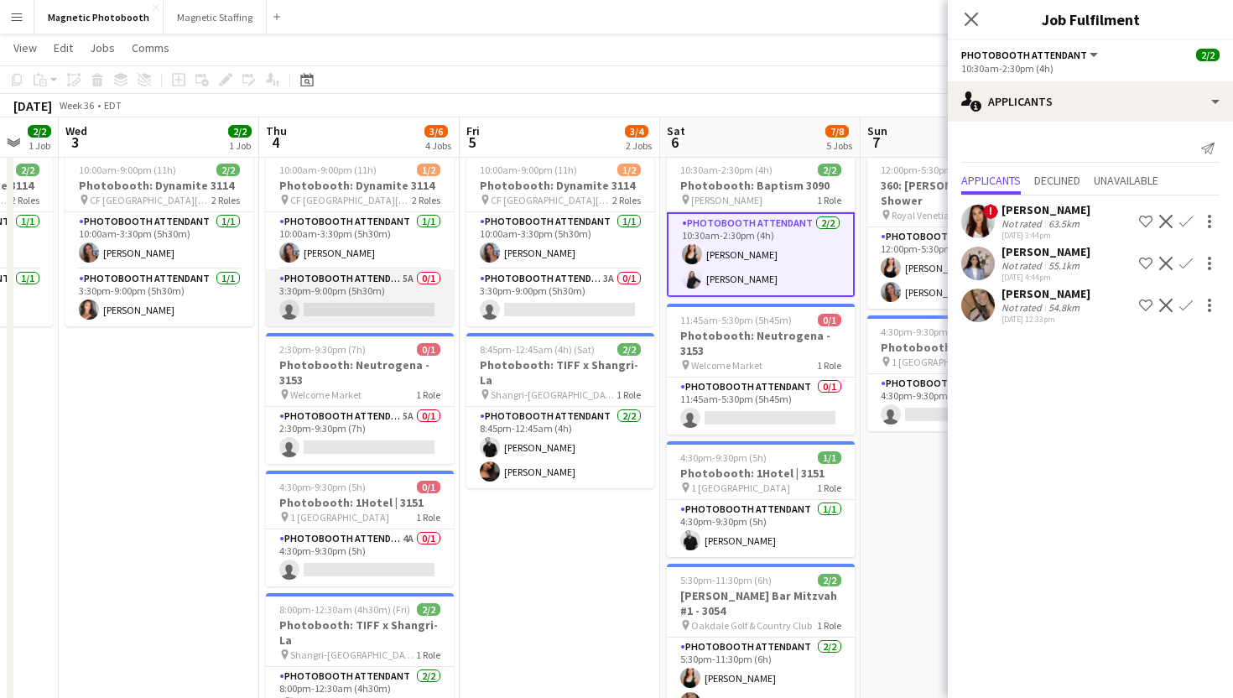
click at [393, 275] on app-card-role "Photobooth Attendant 5A 0/1 3:30pm-9:00pm (5h30m) single-neutral-actions" at bounding box center [360, 297] width 188 height 57
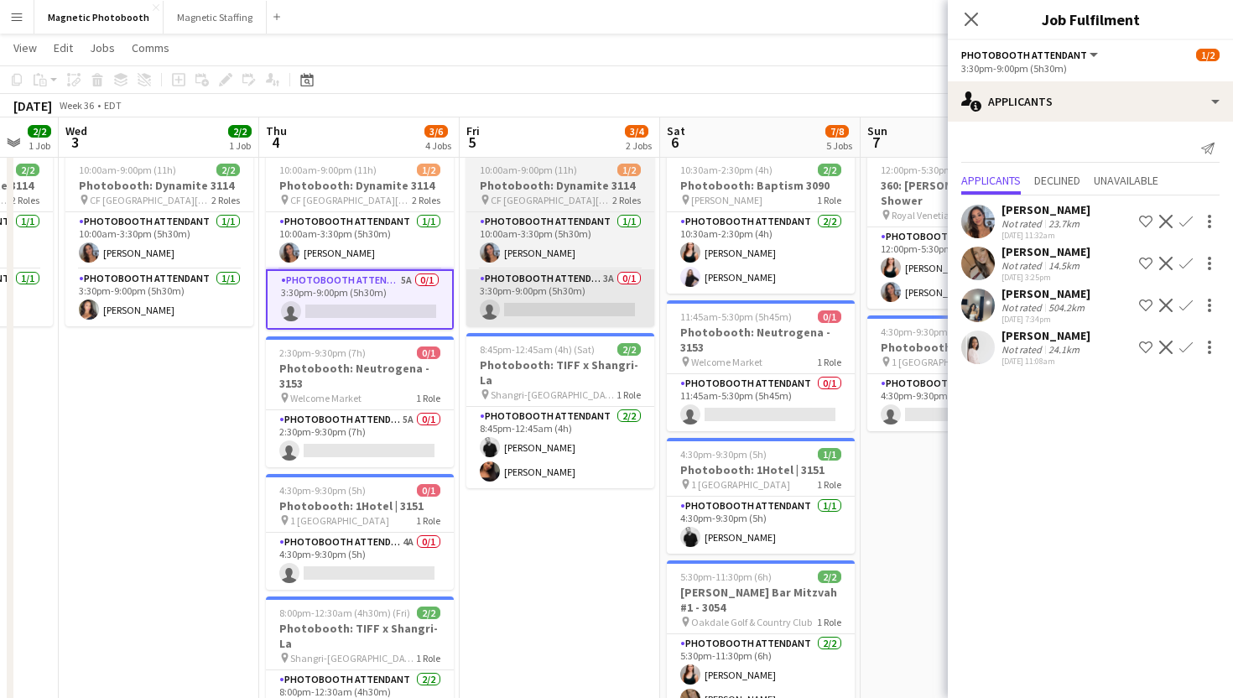
click at [581, 306] on app-card-role "Photobooth Attendant 3A 0/1 3:30pm-9:00pm (5h30m) single-neutral-actions" at bounding box center [560, 297] width 188 height 57
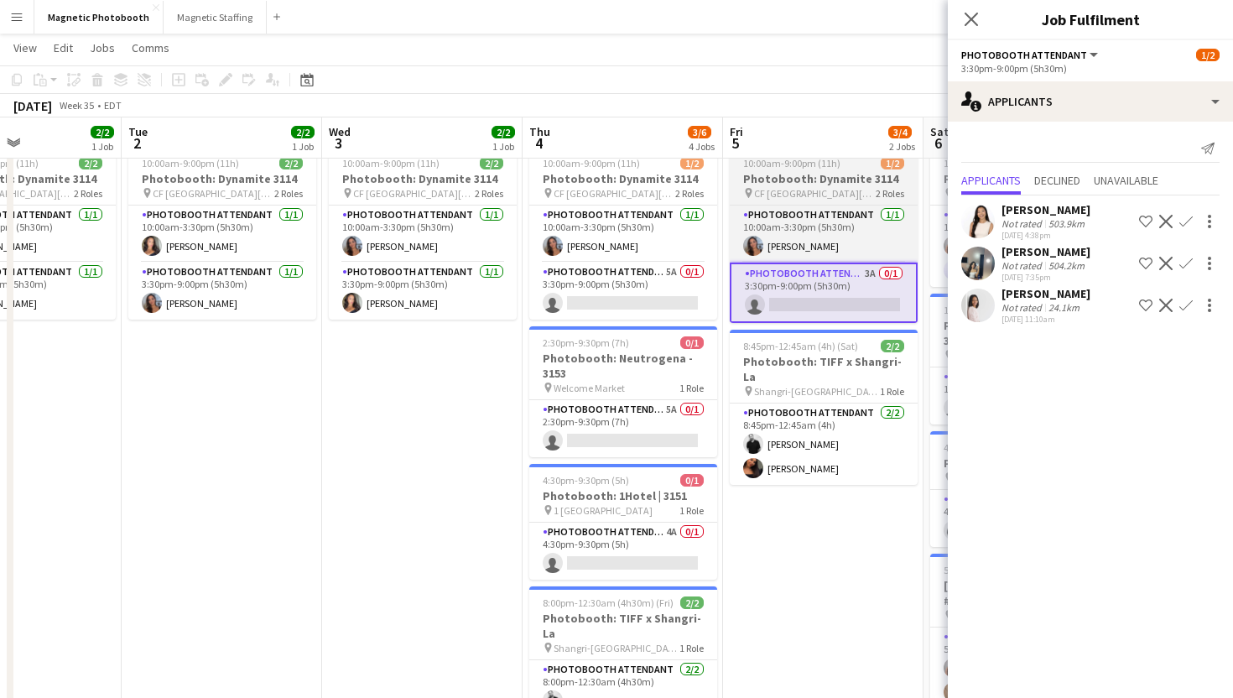
scroll to position [0, 693]
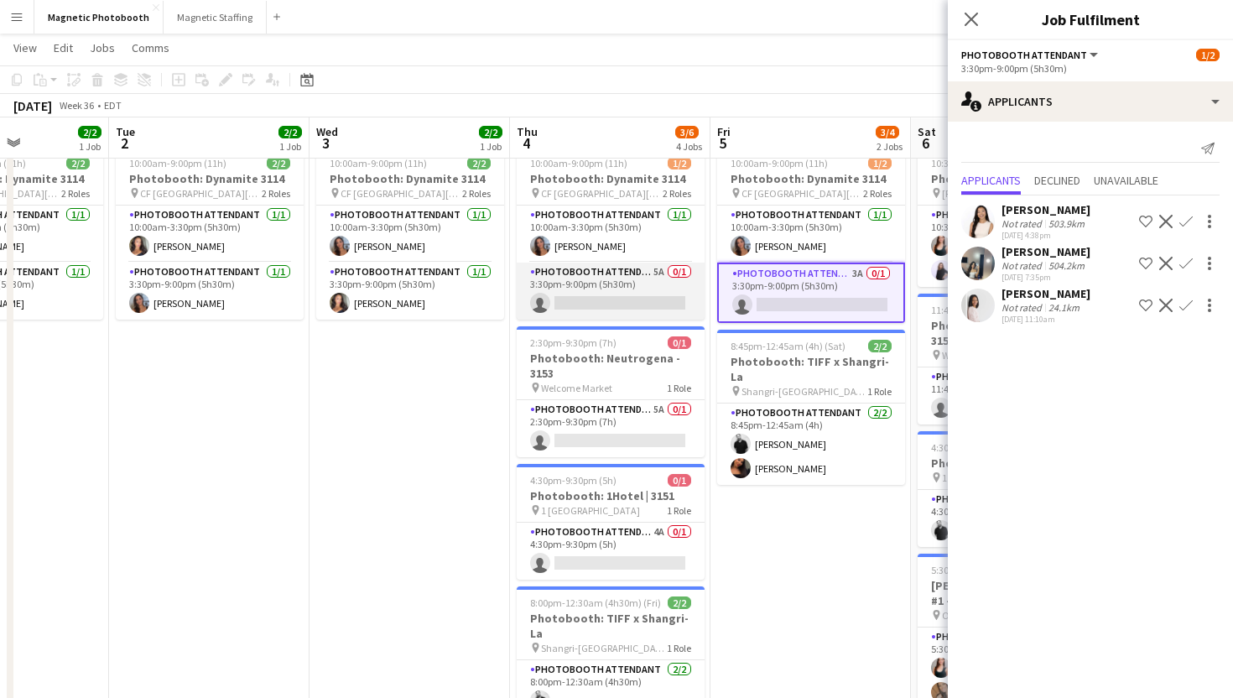
click at [582, 307] on app-card-role "Photobooth Attendant 5A 0/1 3:30pm-9:00pm (5h30m) single-neutral-actions" at bounding box center [611, 291] width 188 height 57
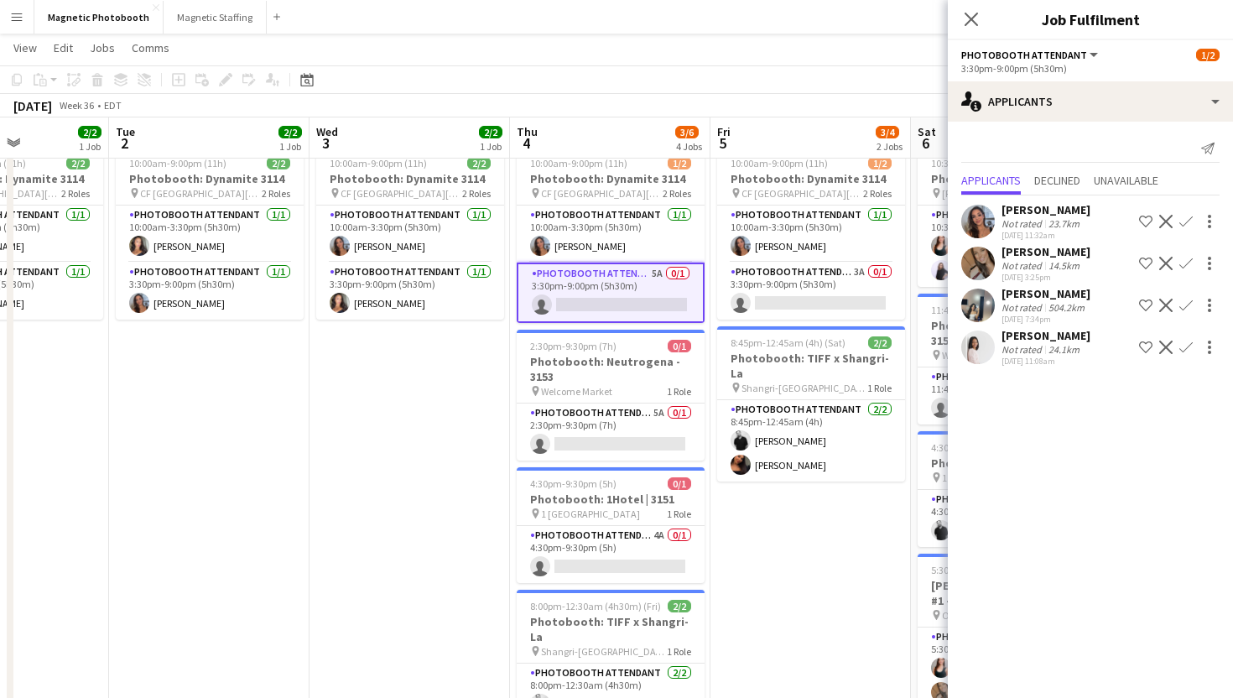
click at [1183, 268] on app-icon "Confirm" at bounding box center [1185, 263] width 13 height 13
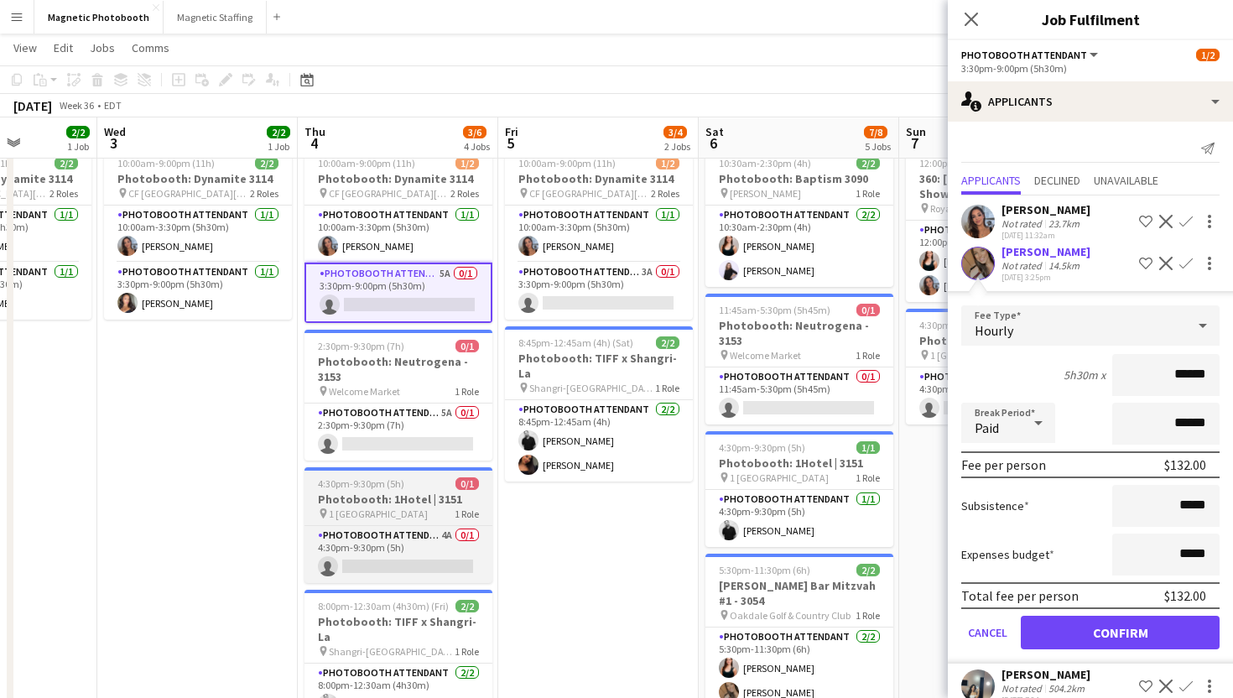
scroll to position [0, 588]
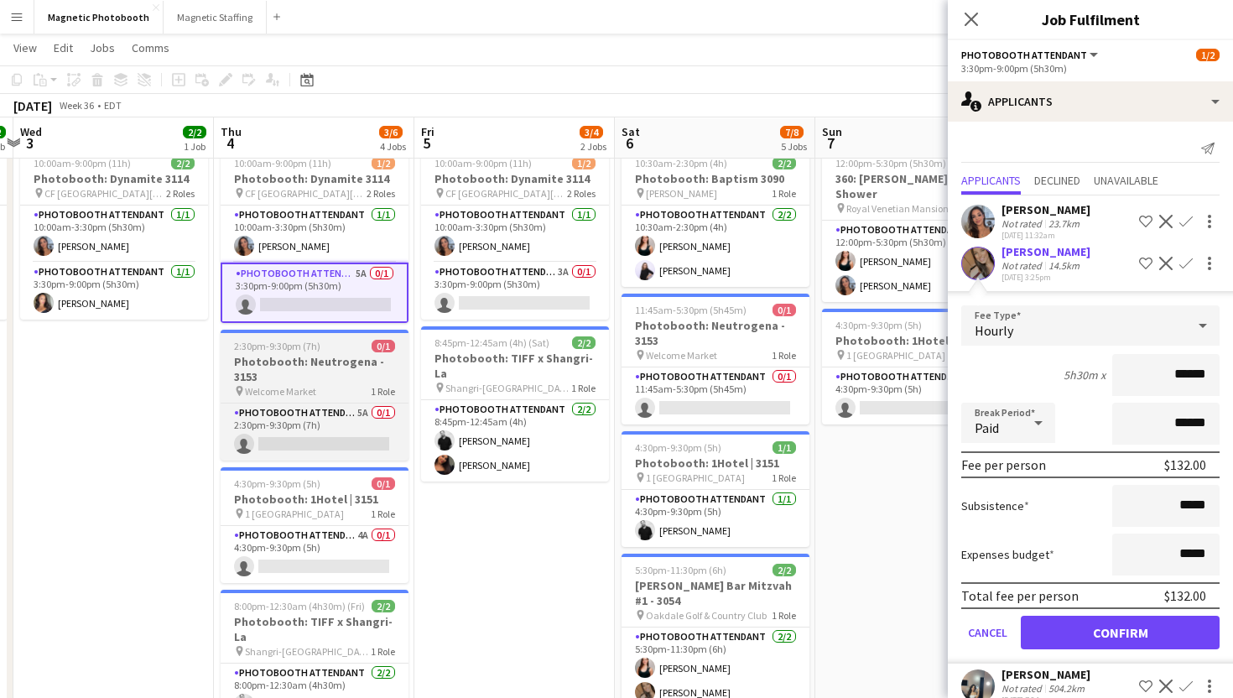
click at [316, 367] on h3 "Photobooth: Neutrogena - 3153" at bounding box center [315, 369] width 188 height 30
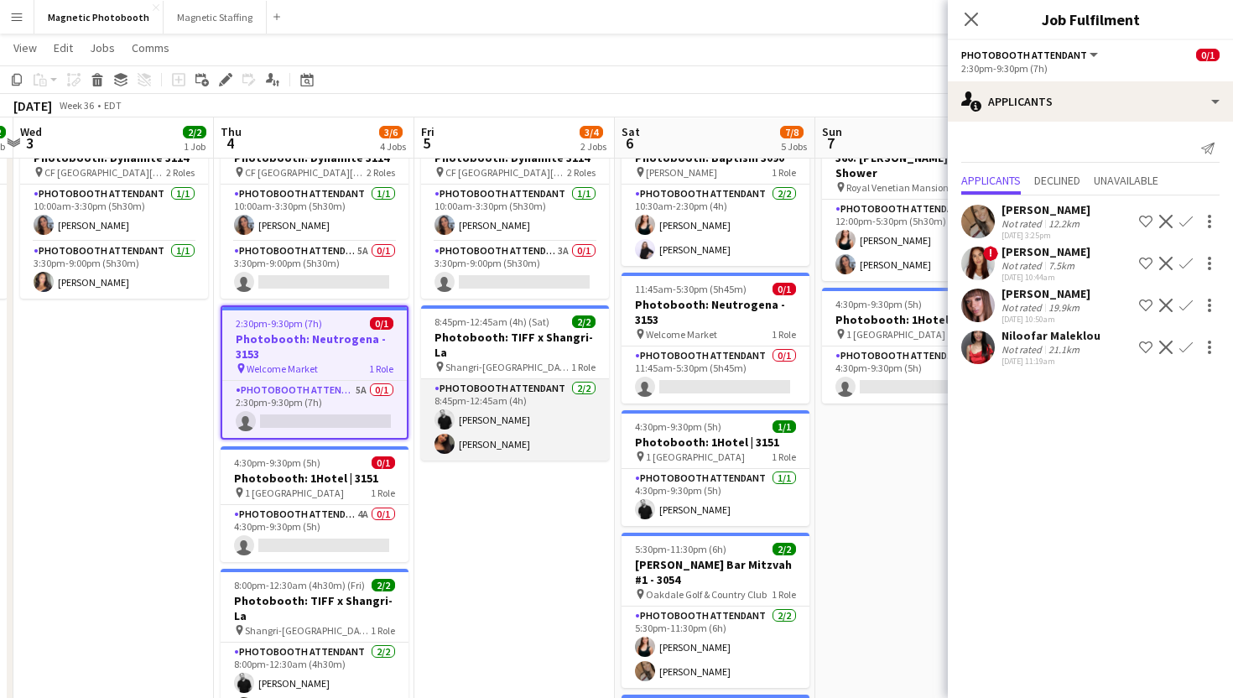
scroll to position [60, 0]
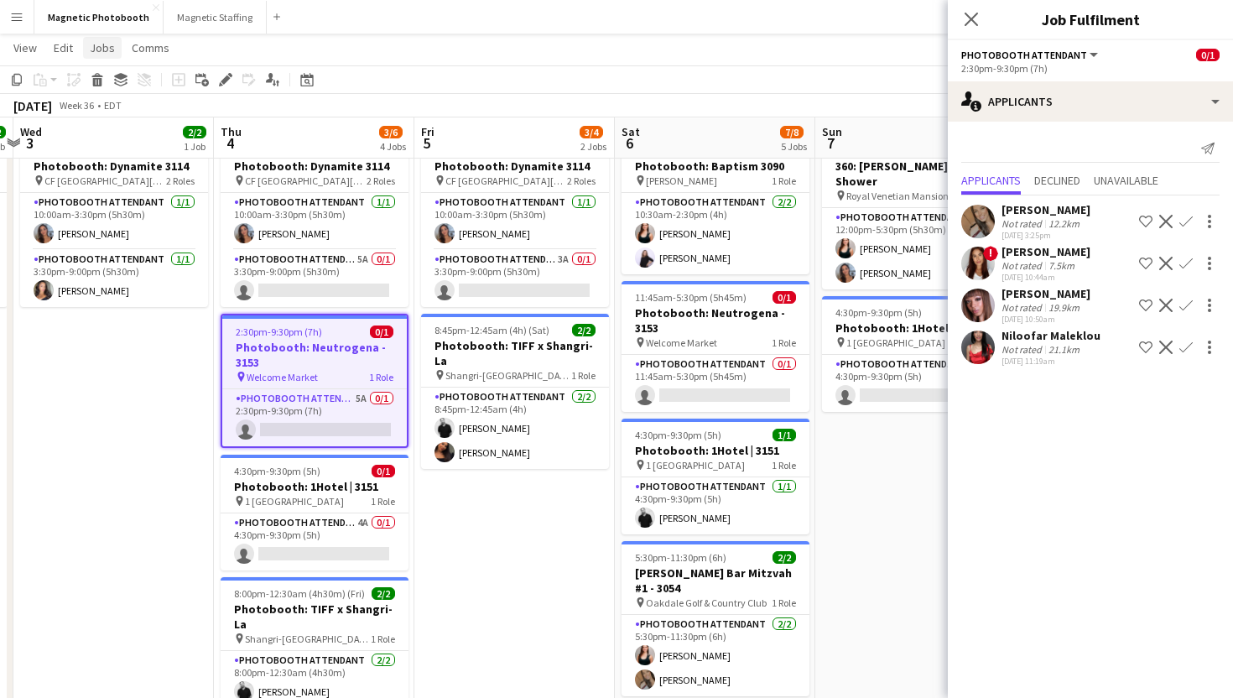
click at [102, 41] on span "Jobs" at bounding box center [102, 47] width 25 height 15
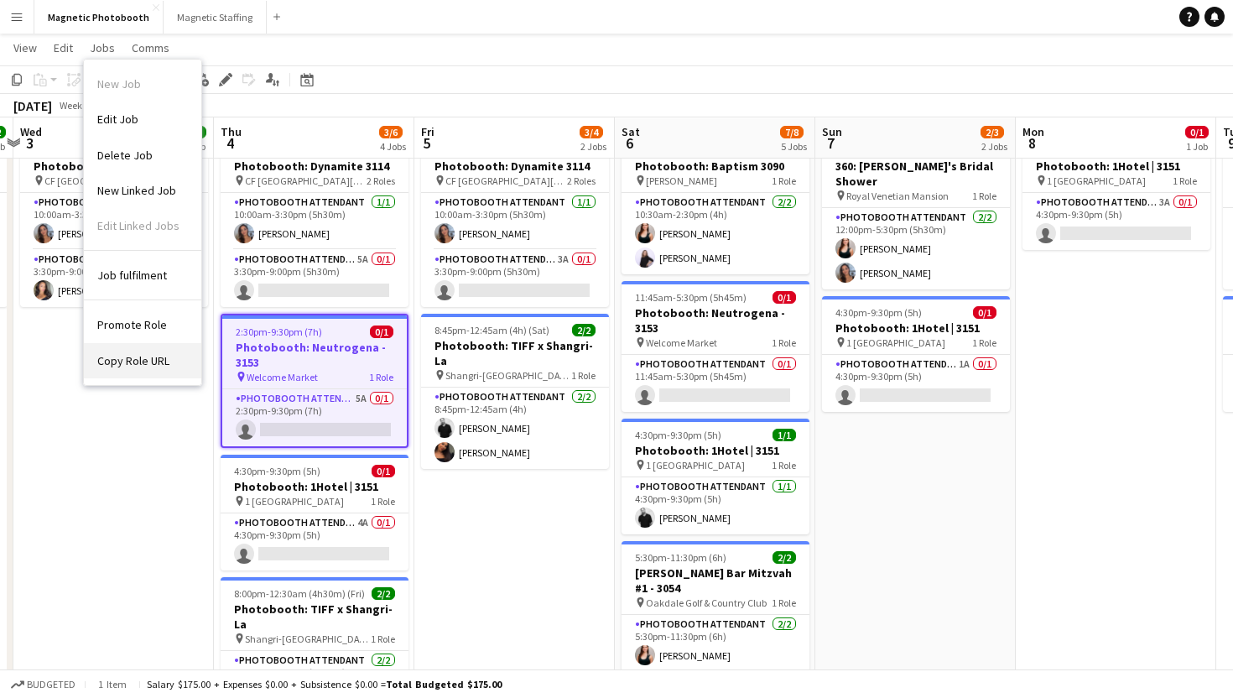
click at [133, 369] on link "Copy Role URL" at bounding box center [142, 360] width 117 height 35
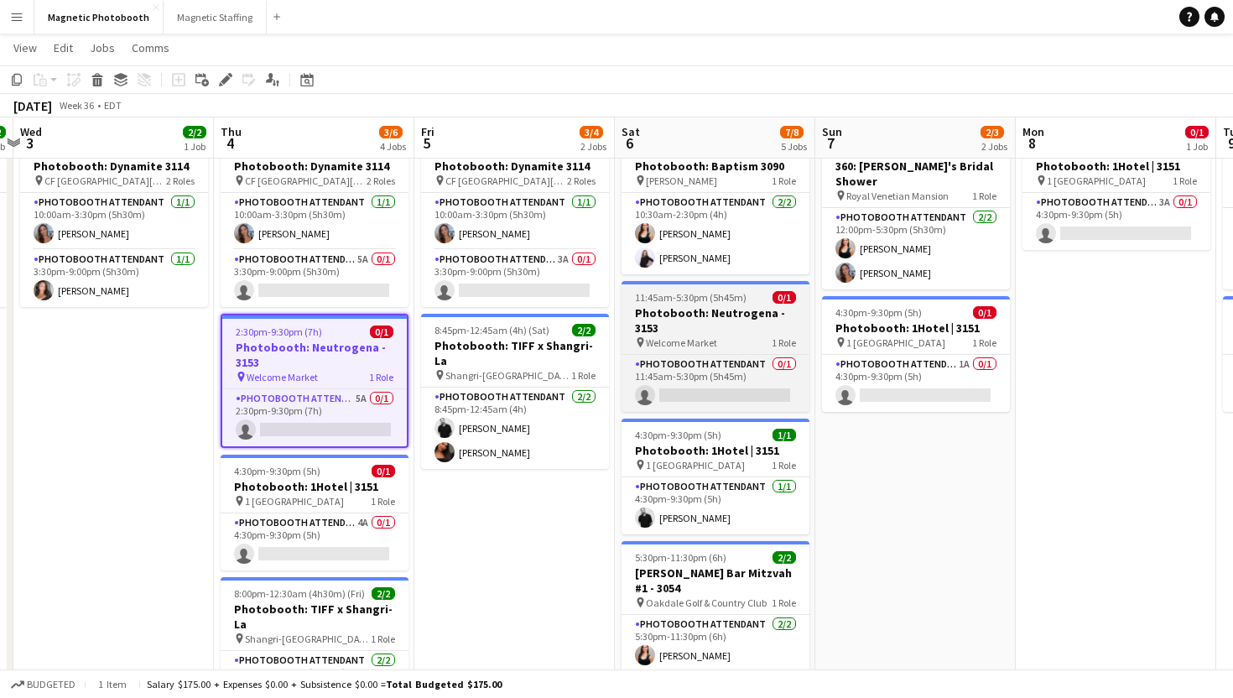
click at [747, 318] on h3 "Photobooth: Neutrogena - 3153" at bounding box center [716, 320] width 188 height 30
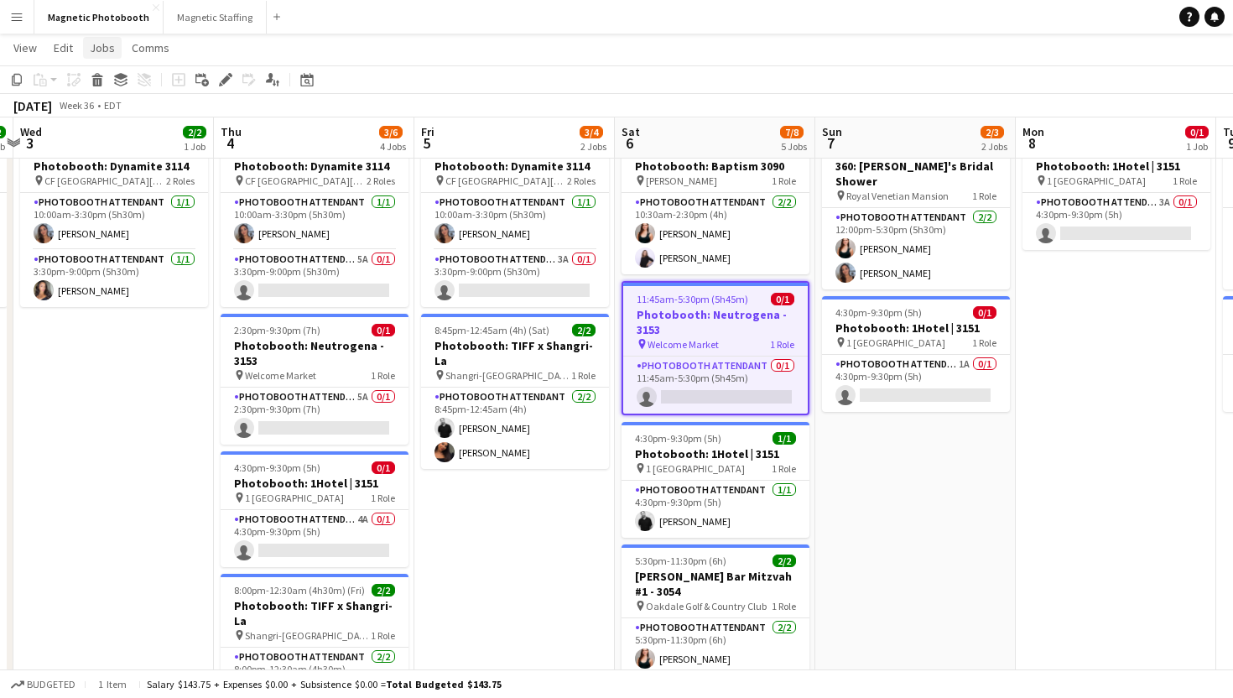
click at [106, 47] on span "Jobs" at bounding box center [102, 47] width 25 height 15
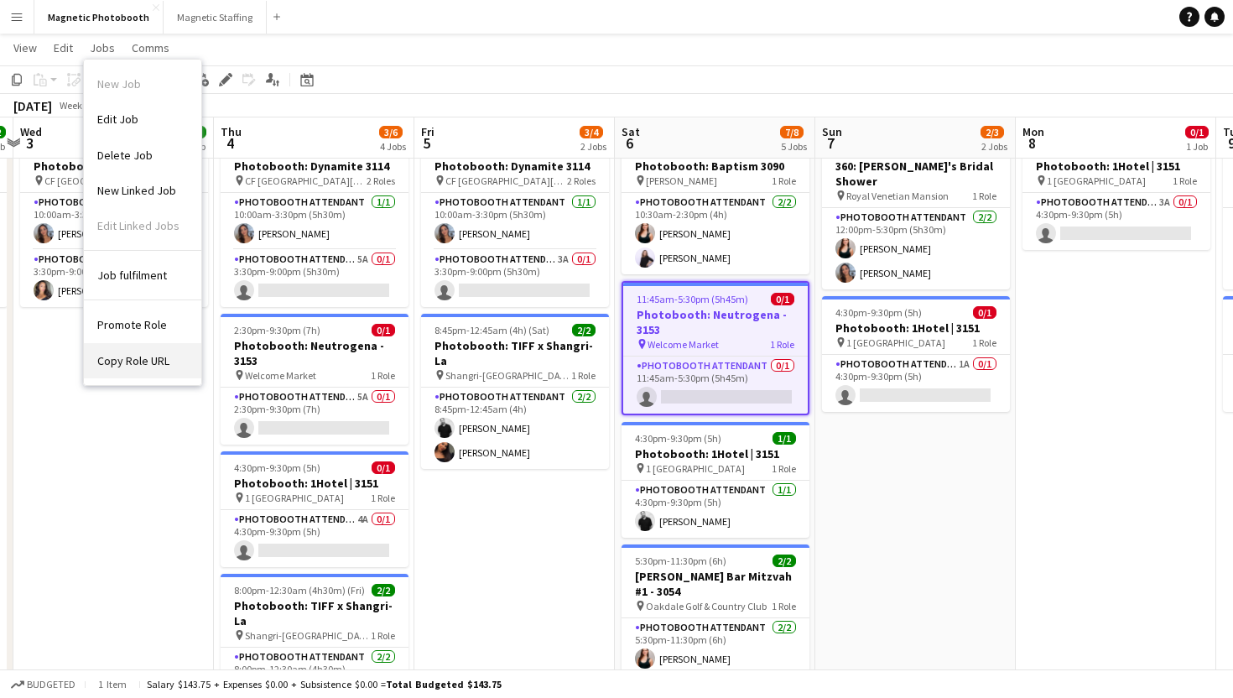
click at [136, 347] on link "Copy Role URL" at bounding box center [142, 360] width 117 height 35
type textarea "**********"
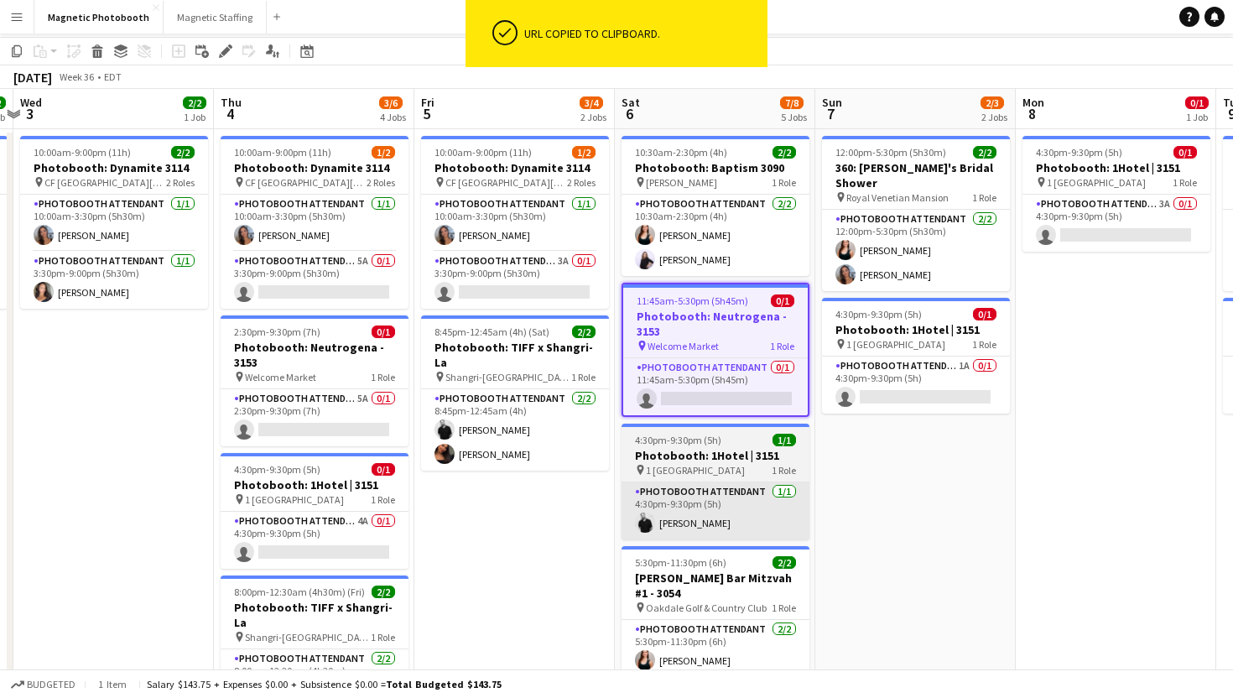
scroll to position [16, 0]
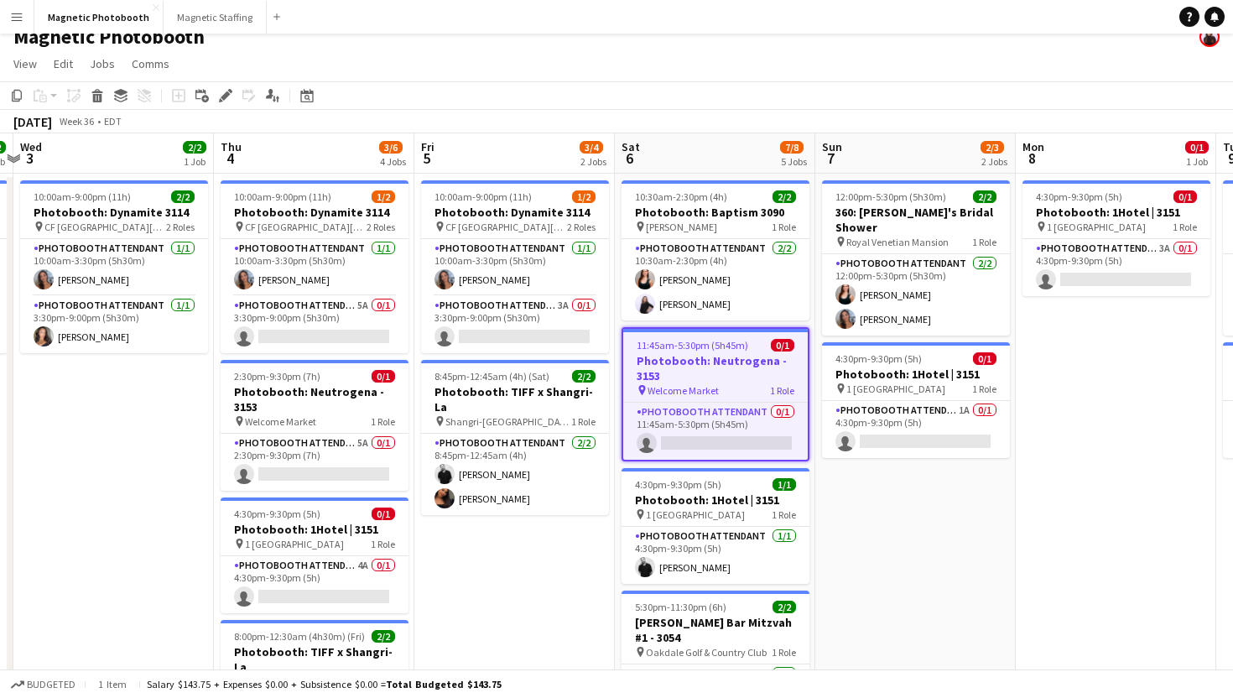
click at [644, 74] on app-page-menu "View Day view expanded Day view collapsed Month view Date picker Jump to [DATE]…" at bounding box center [616, 65] width 1233 height 32
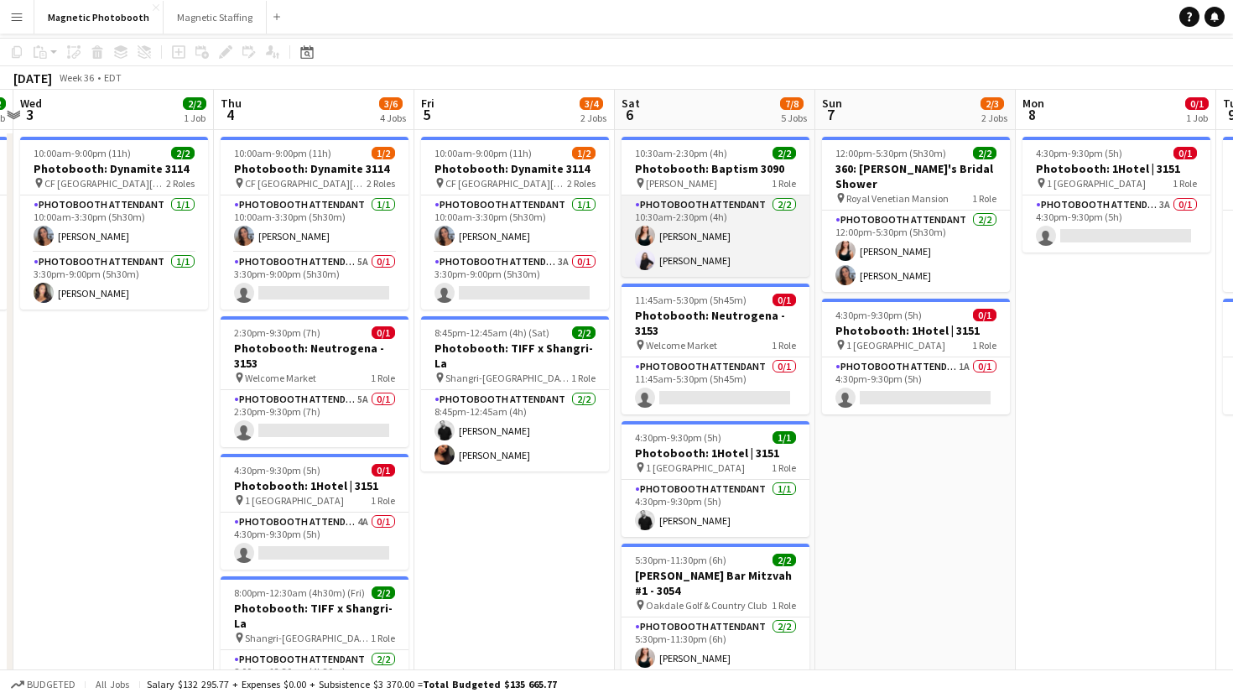
scroll to position [63, 0]
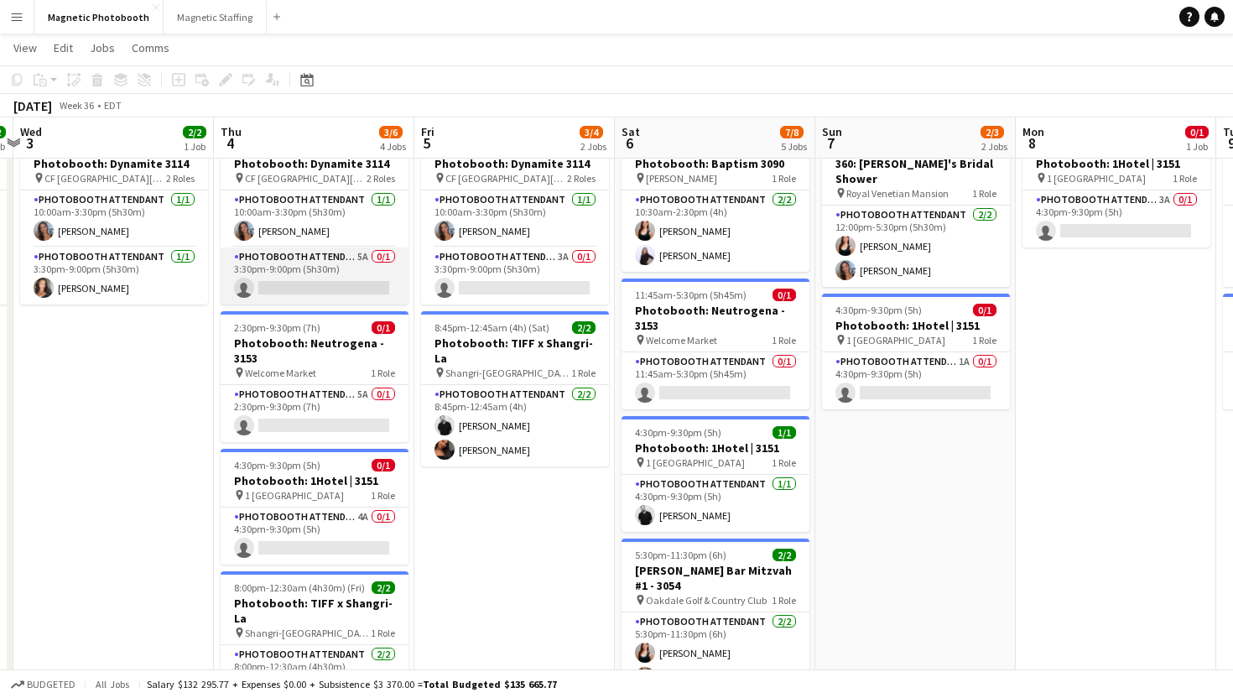
click at [301, 288] on app-card-role "Photobooth Attendant 5A 0/1 3:30pm-9:00pm (5h30m) single-neutral-actions" at bounding box center [315, 275] width 188 height 57
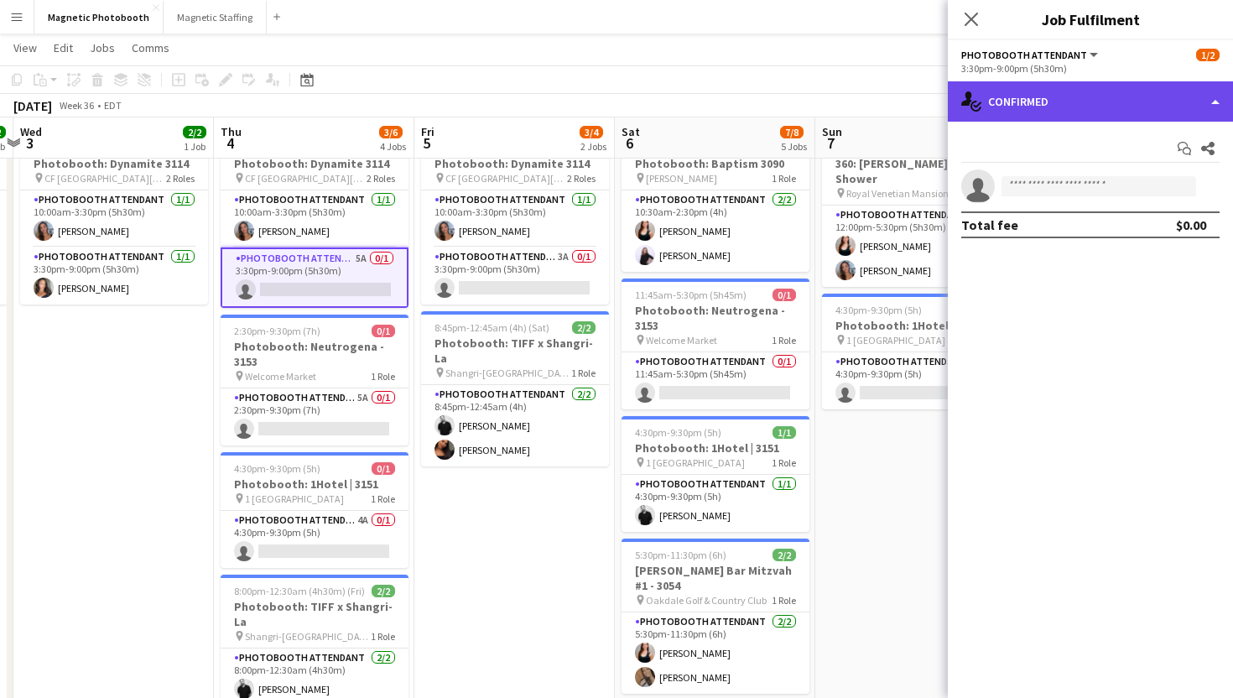
click at [1030, 116] on div "single-neutral-actions-check-2 Confirmed" at bounding box center [1090, 101] width 285 height 40
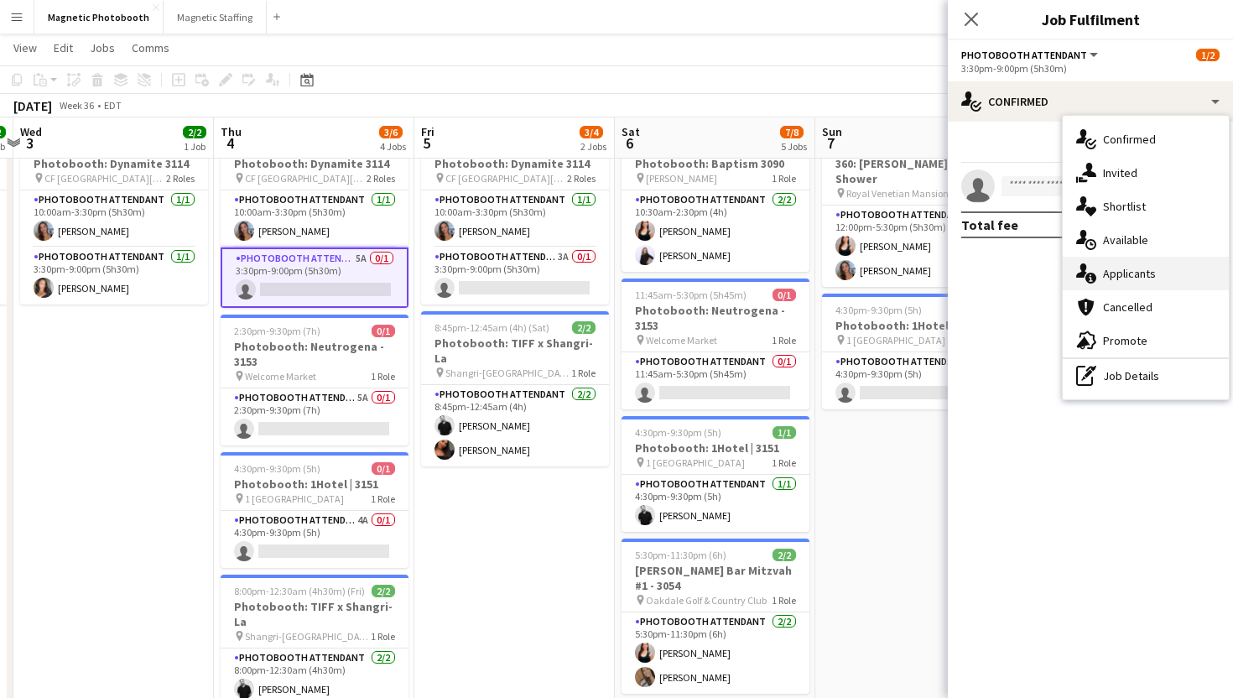
click at [1130, 287] on div "single-neutral-actions-information Applicants" at bounding box center [1146, 274] width 166 height 34
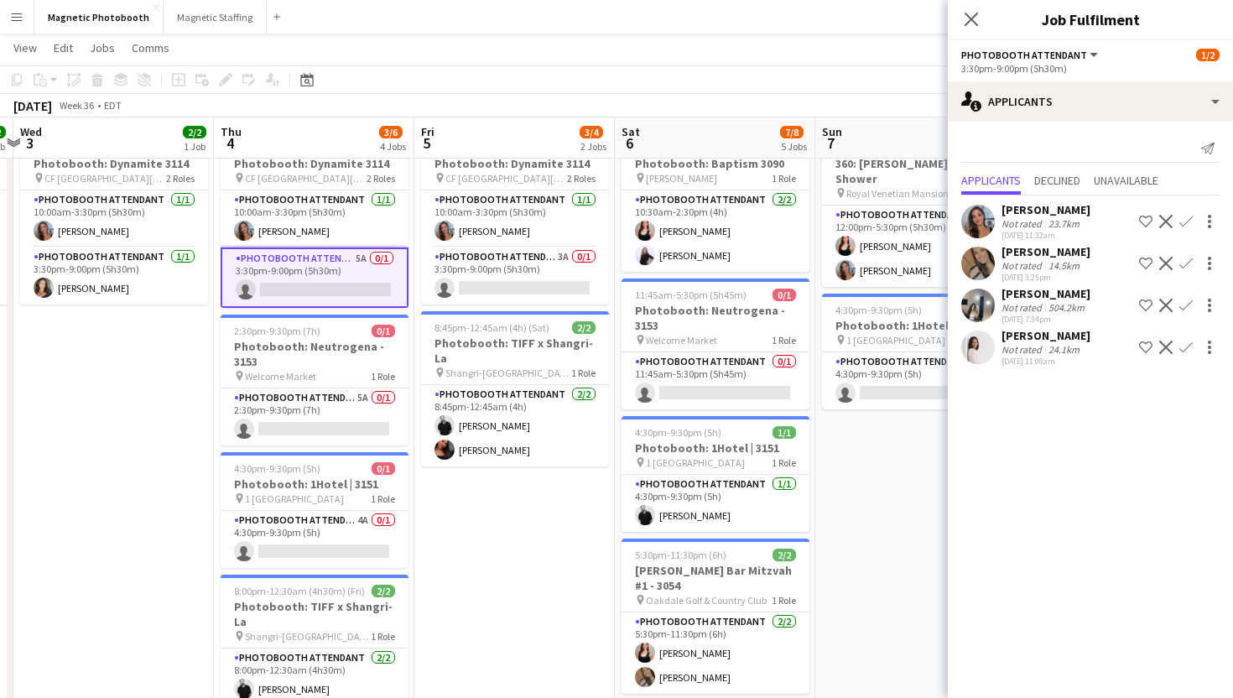
click at [1189, 260] on app-icon "Confirm" at bounding box center [1185, 263] width 13 height 13
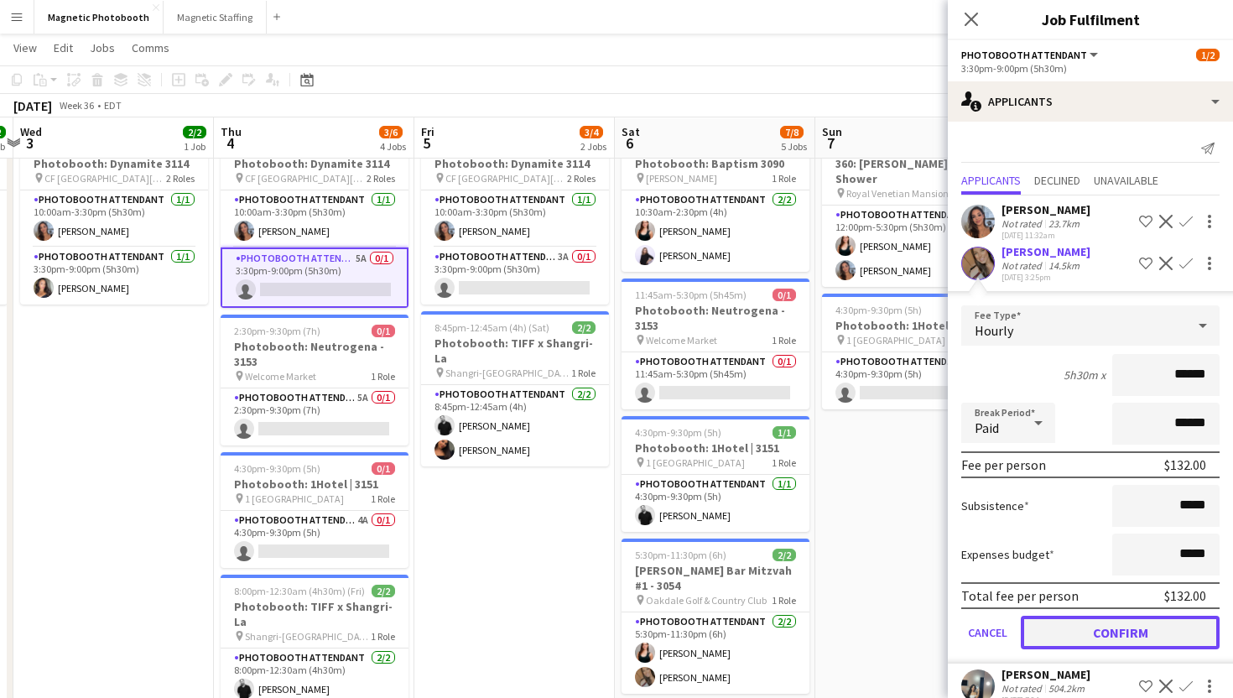
click at [1097, 626] on button "Confirm" at bounding box center [1120, 633] width 199 height 34
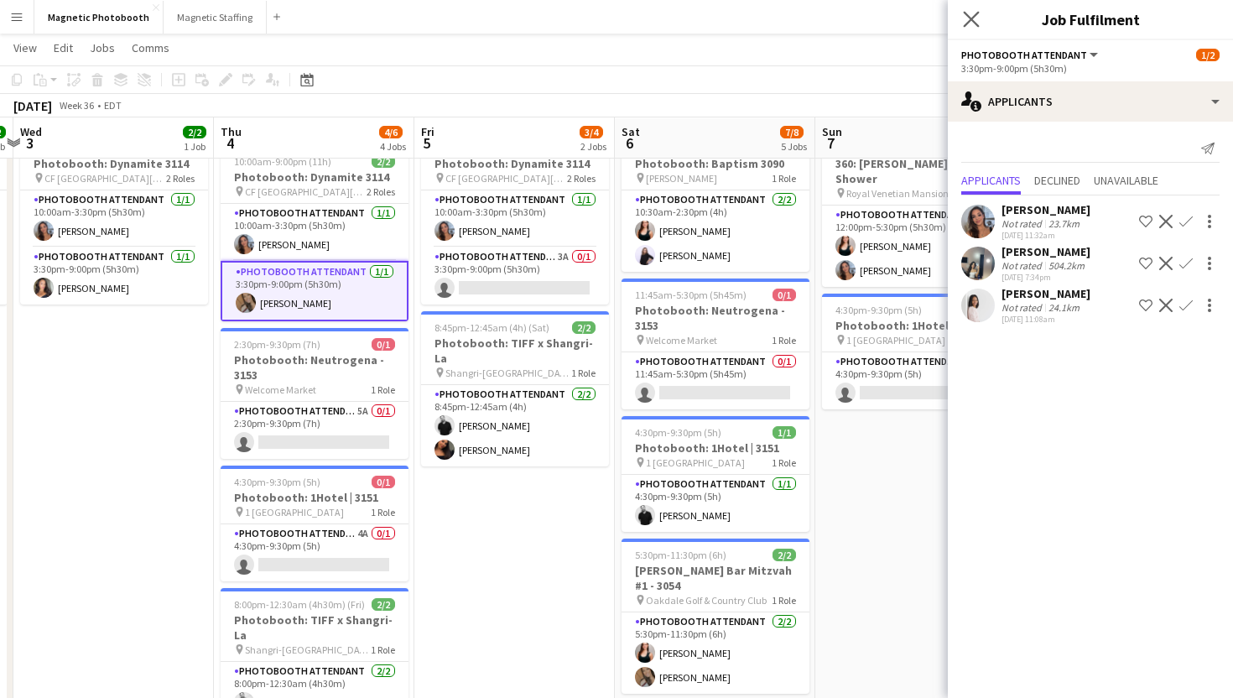
click at [970, 9] on app-icon "Close pop-in" at bounding box center [972, 20] width 24 height 24
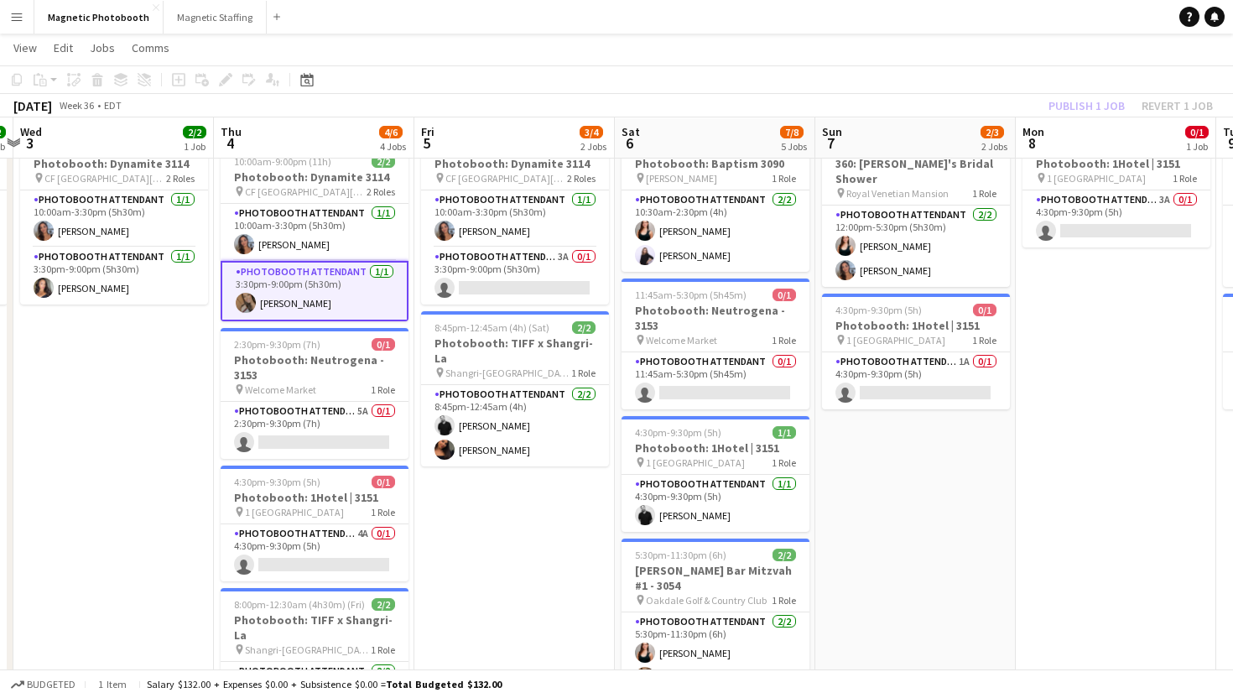
click at [970, 9] on app-navbar "Menu Boards Boards Boards All jobs Status Workforce Workforce My Workforce Recr…" at bounding box center [616, 17] width 1233 height 34
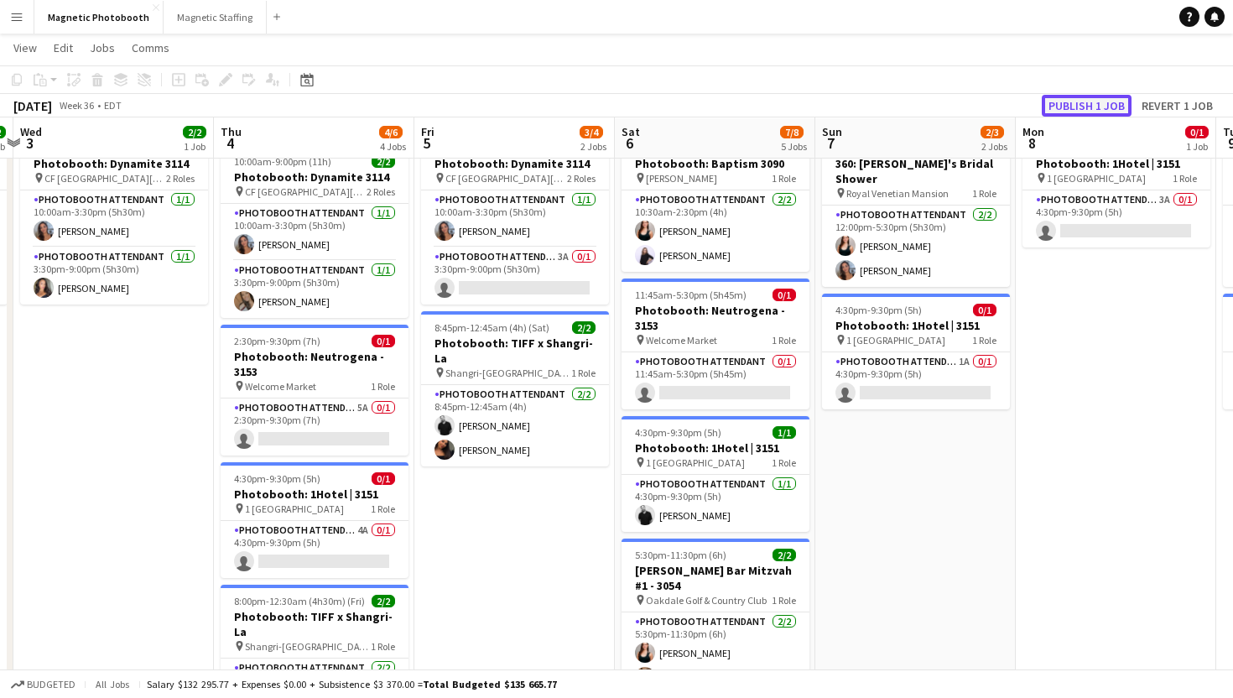
click at [1115, 102] on button "Publish 1 job" at bounding box center [1087, 106] width 90 height 22
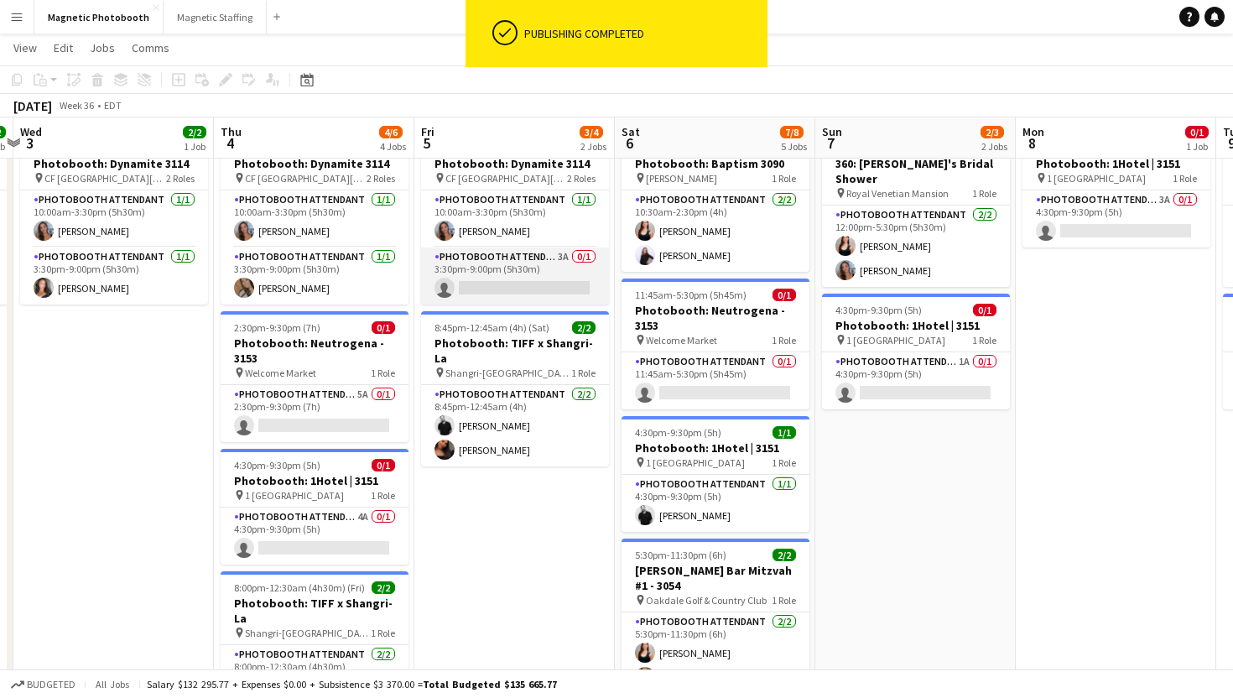
click at [570, 254] on app-card-role "Photobooth Attendant 3A 0/1 3:30pm-9:00pm (5h30m) single-neutral-actions" at bounding box center [515, 275] width 188 height 57
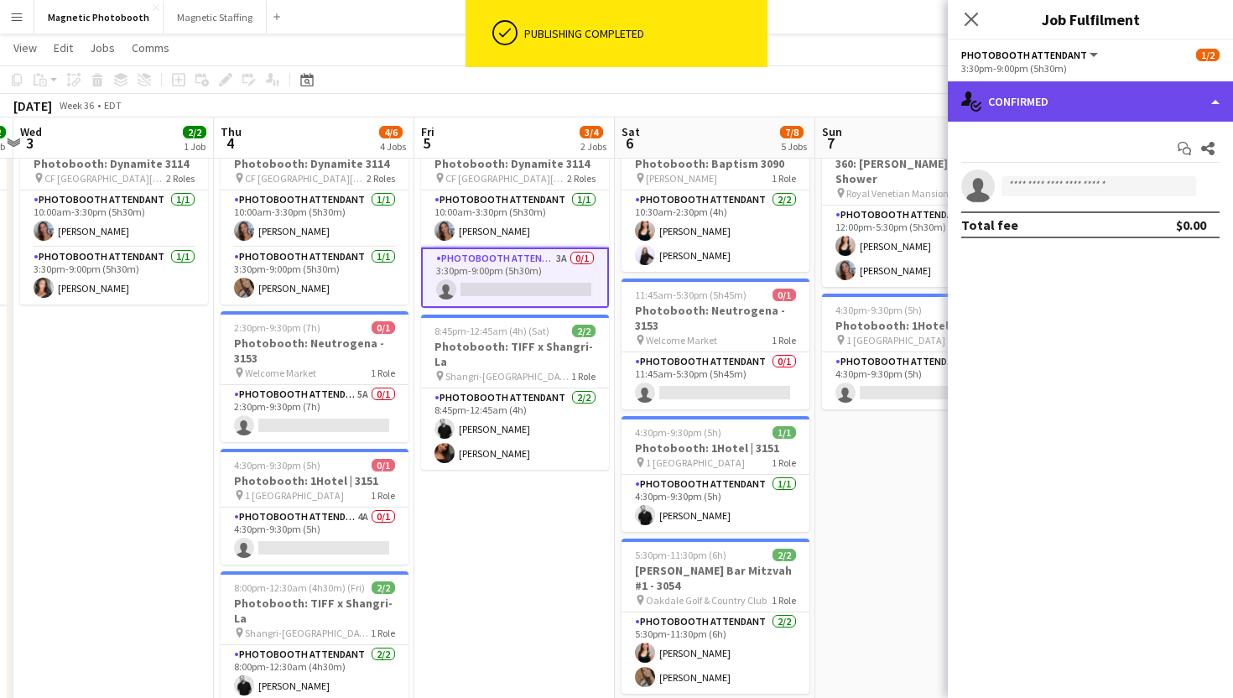
click at [996, 91] on div "single-neutral-actions-check-2 Confirmed" at bounding box center [1090, 101] width 285 height 40
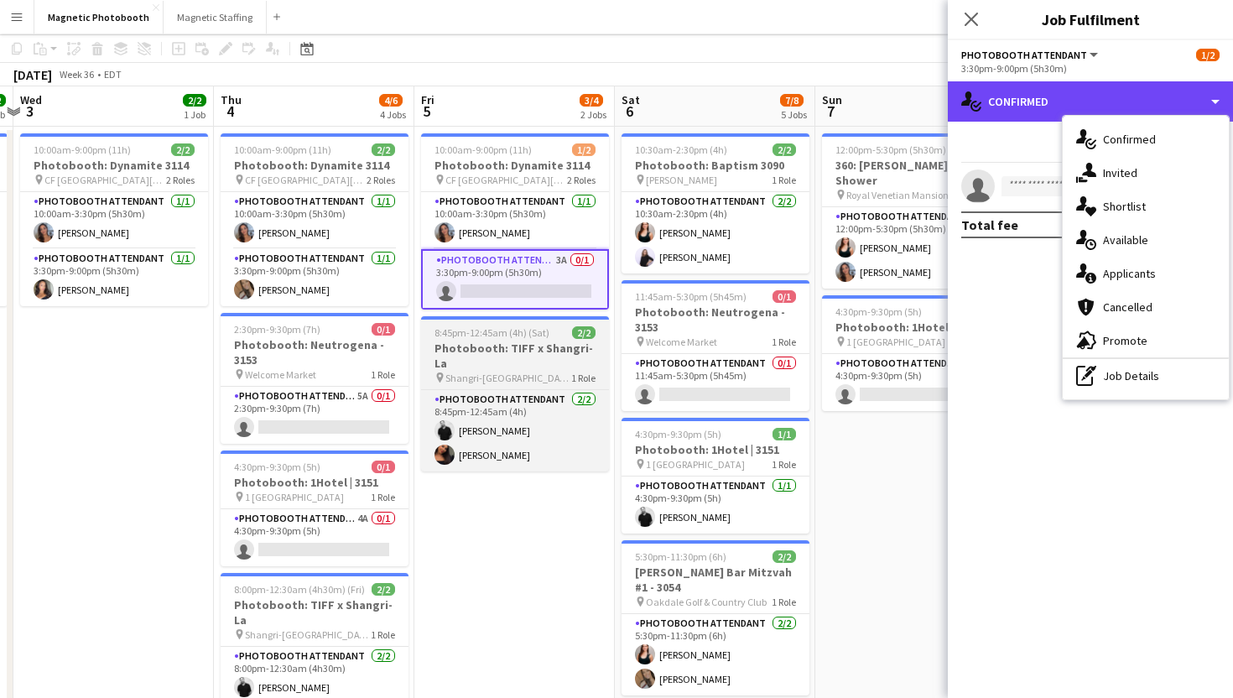
scroll to position [0, 0]
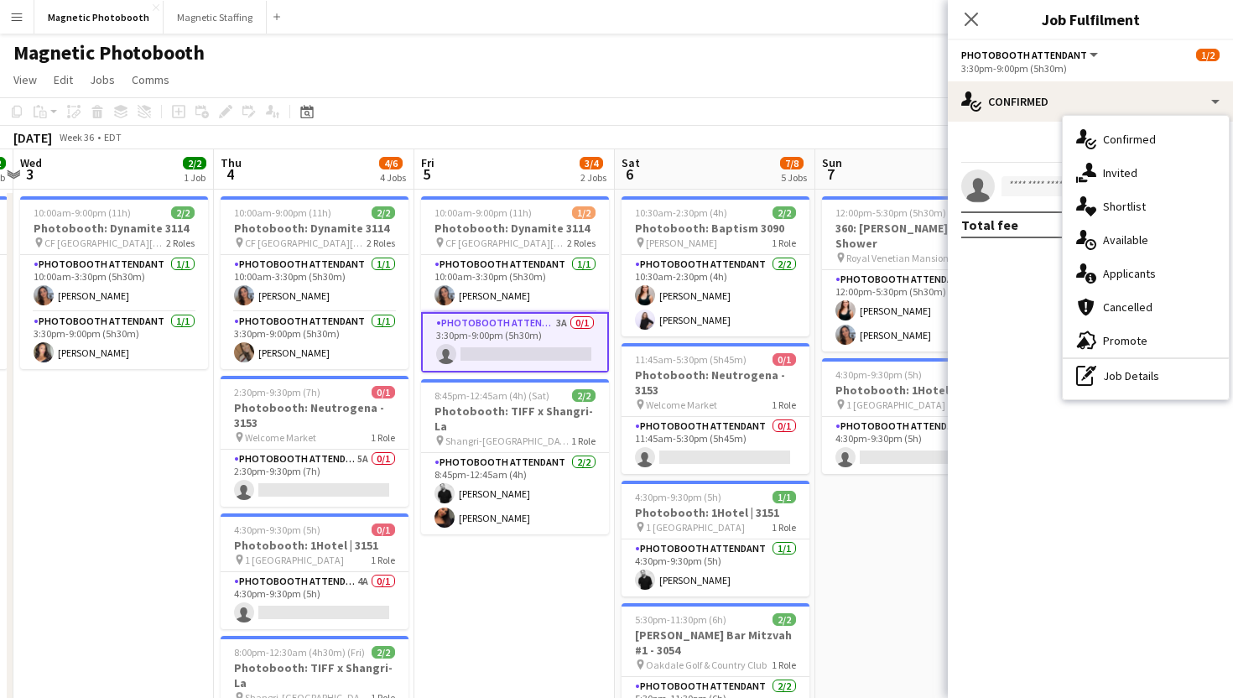
click at [518, 360] on app-card-role "Photobooth Attendant 3A 0/1 3:30pm-9:00pm (5h30m) single-neutral-actions" at bounding box center [515, 342] width 188 height 60
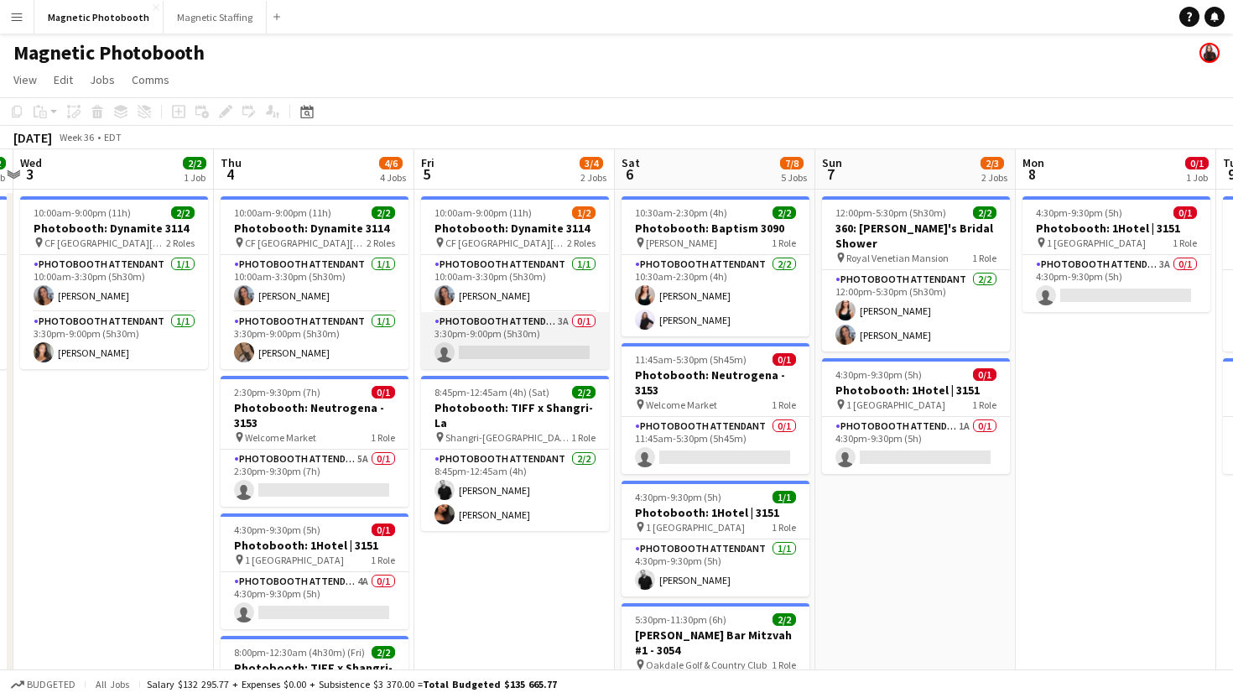
click at [518, 360] on app-card-role "Photobooth Attendant 3A 0/1 3:30pm-9:00pm (5h30m) single-neutral-actions" at bounding box center [515, 340] width 188 height 57
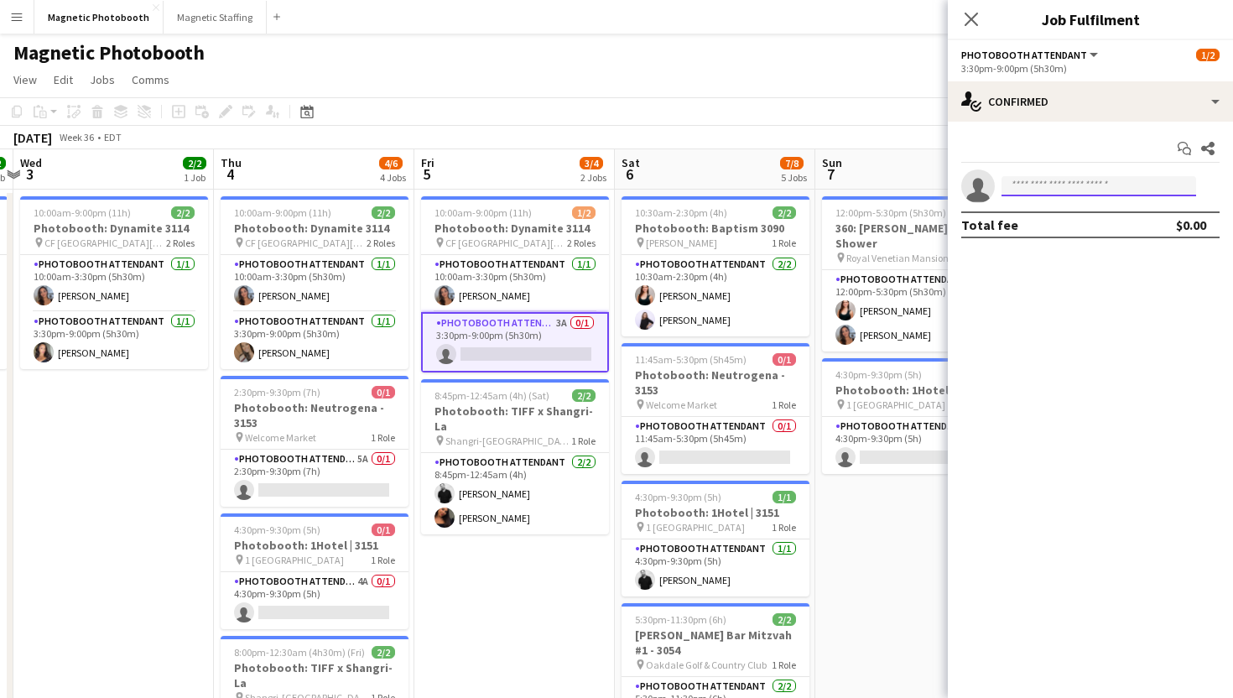
click at [1032, 184] on input at bounding box center [1099, 186] width 195 height 20
type input "**********"
click at [1080, 223] on span "[EMAIL_ADDRESS][DOMAIN_NAME]" at bounding box center [1099, 223] width 168 height 13
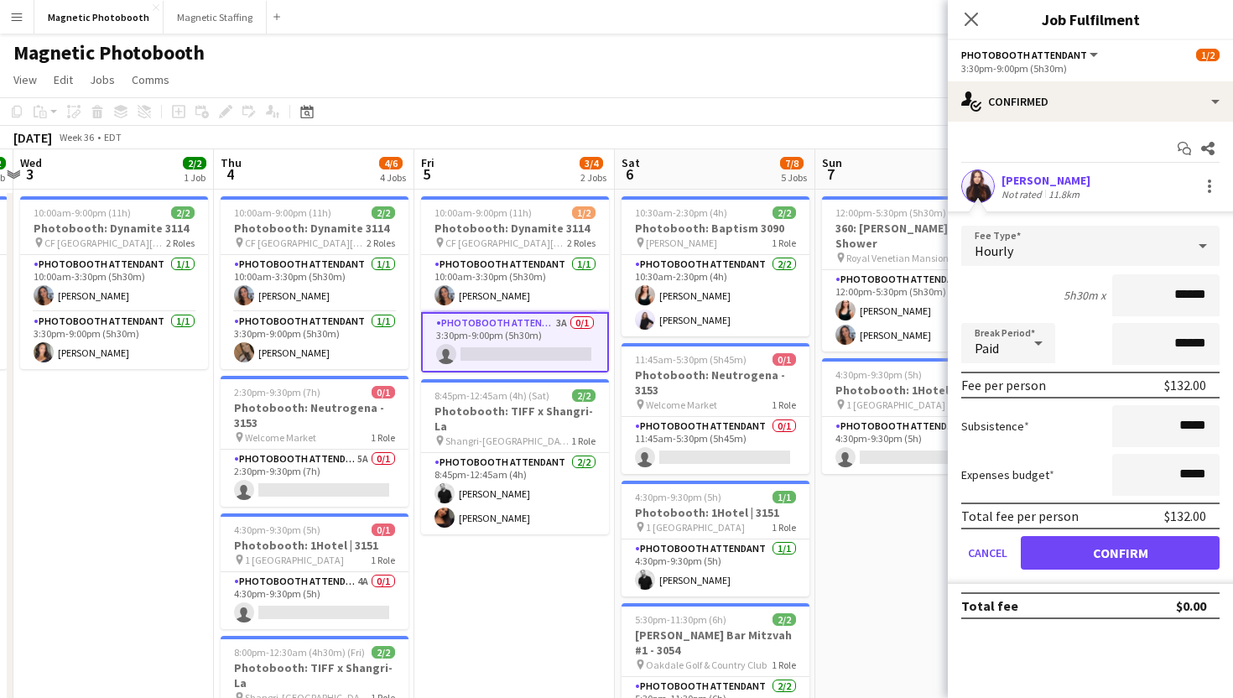
click at [1188, 301] on input "******" at bounding box center [1165, 295] width 107 height 42
type input "******"
click at [1150, 579] on form "Fee Type Hourly 5h30m x ****** Break Period Paid ****** Fee per person $137.50 …" at bounding box center [1090, 405] width 285 height 358
click at [1150, 561] on button "Confirm" at bounding box center [1120, 553] width 199 height 34
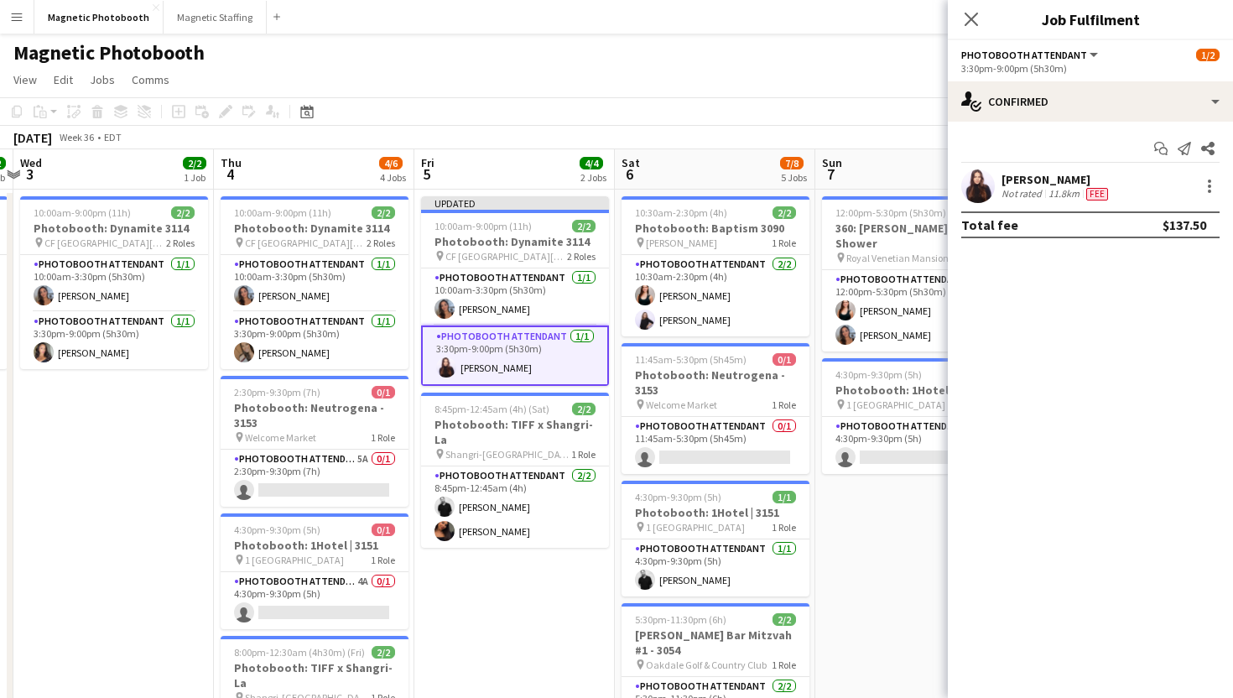
click at [822, 60] on div "Magnetic Photobooth" at bounding box center [616, 50] width 1233 height 32
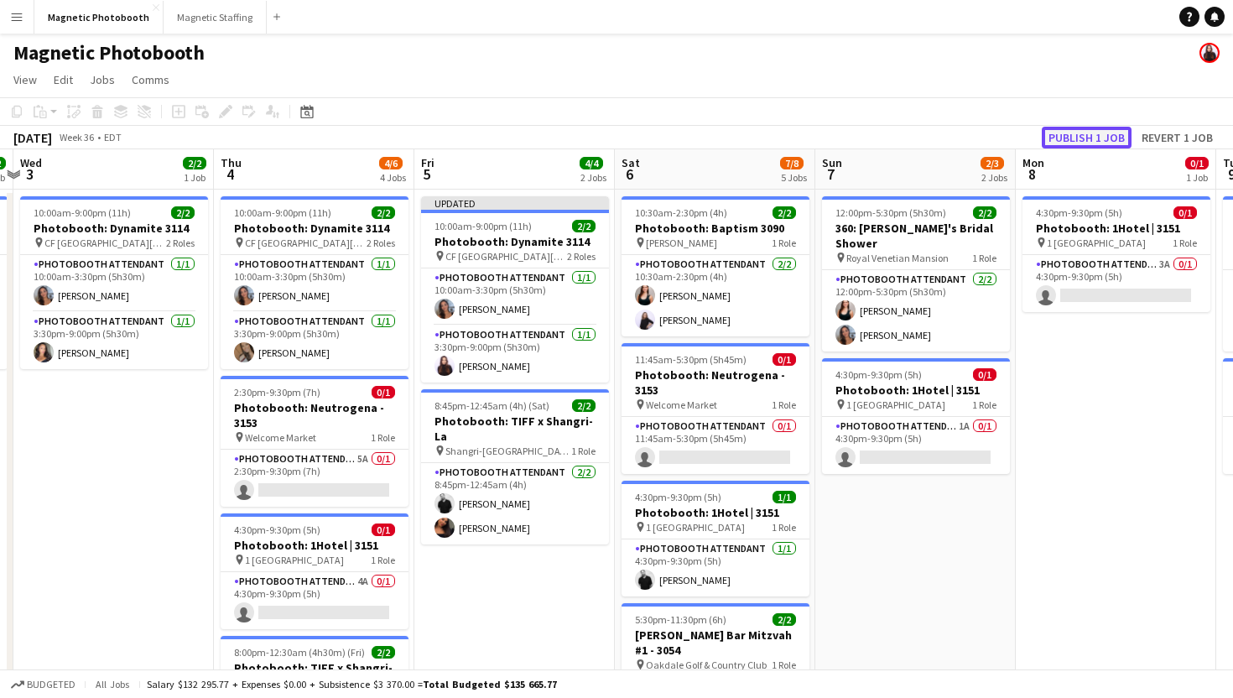
click at [1076, 137] on button "Publish 1 job" at bounding box center [1087, 138] width 90 height 22
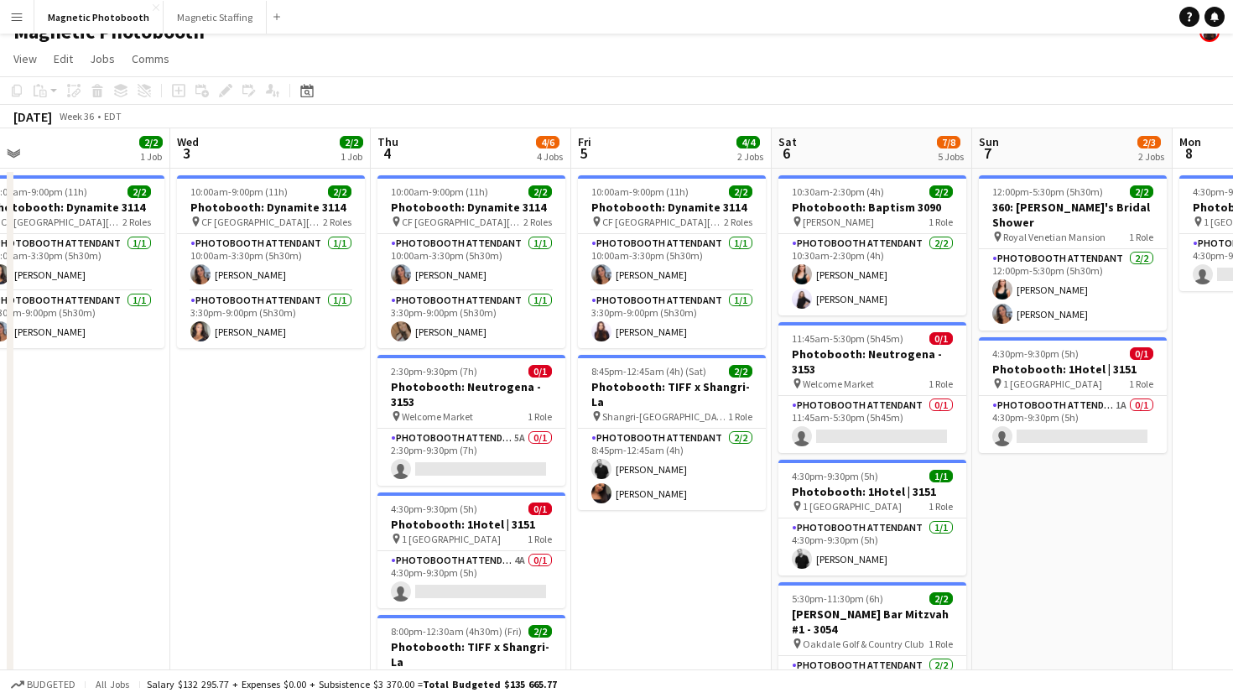
scroll to position [0, 618]
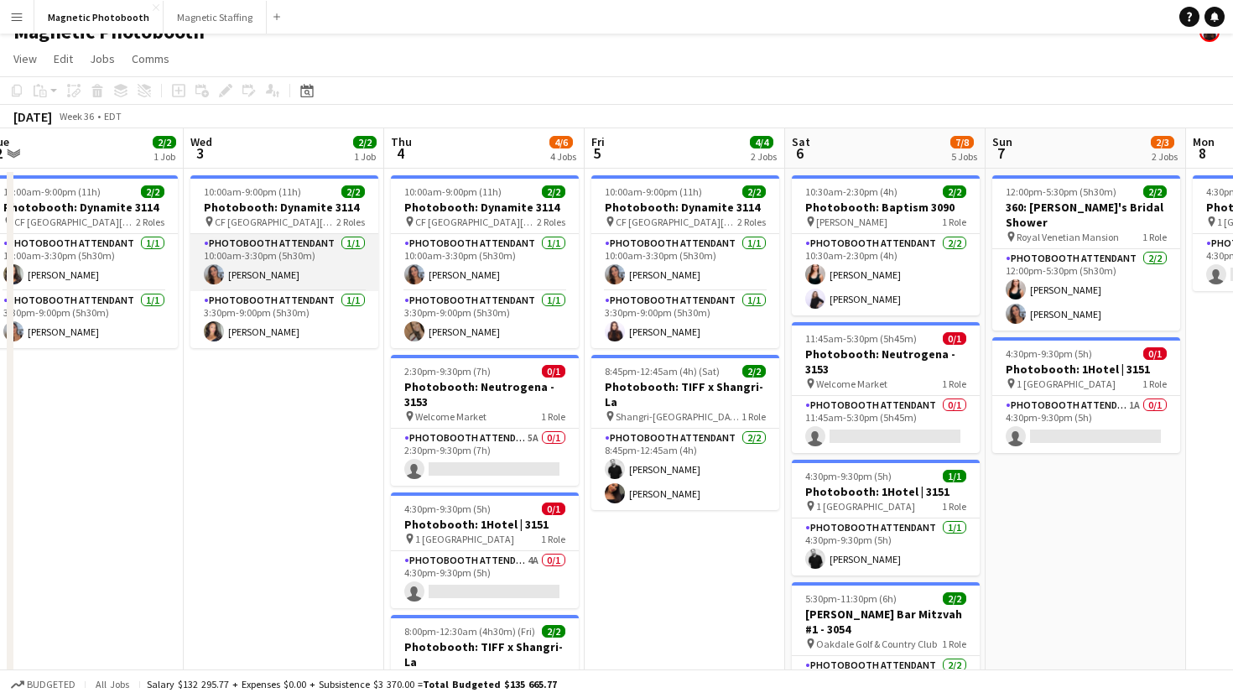
click at [293, 263] on app-card-role "Photobooth Attendant [DATE] 10:00am-3:30pm (5h30m) [PERSON_NAME]" at bounding box center [284, 262] width 188 height 57
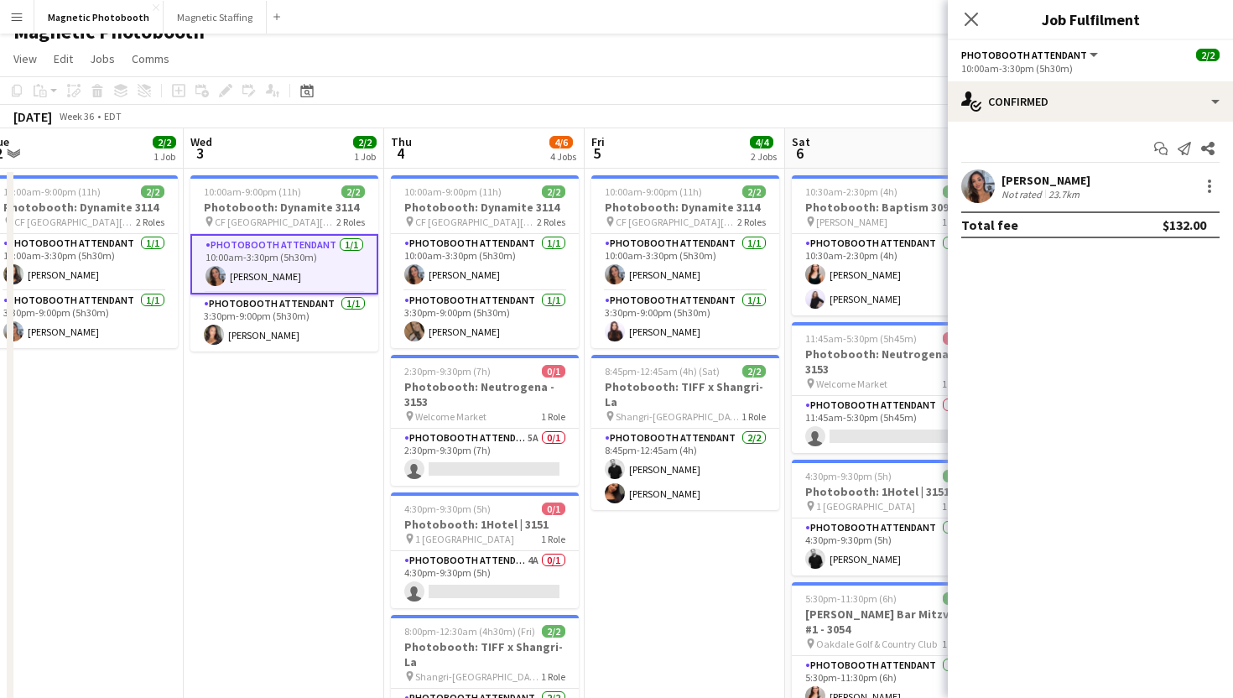
click at [1023, 177] on div "[PERSON_NAME]" at bounding box center [1046, 180] width 89 height 15
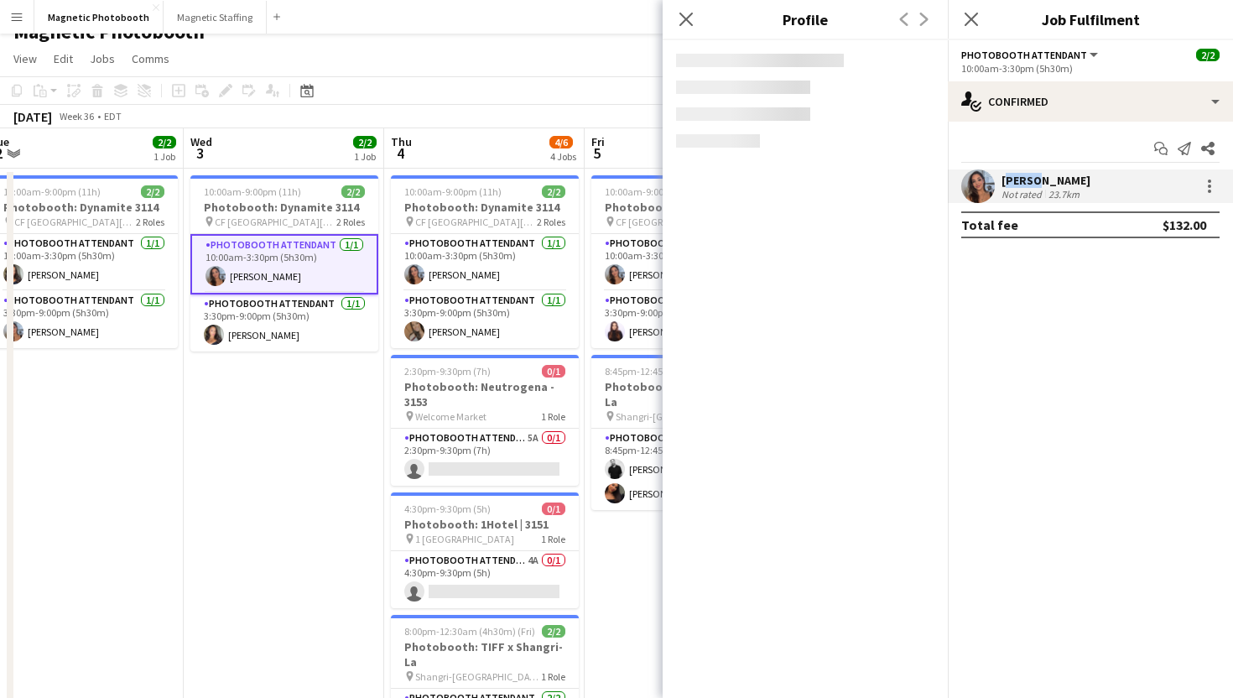
click at [1023, 177] on div "[PERSON_NAME]" at bounding box center [1046, 180] width 89 height 15
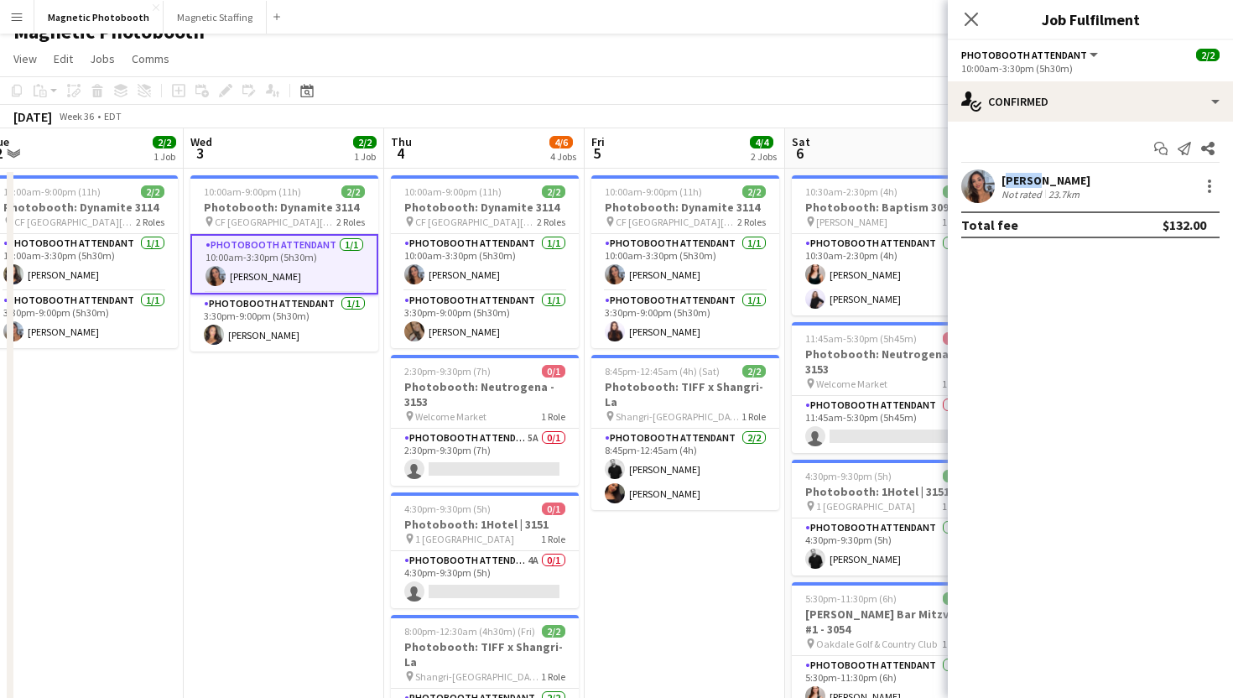
click at [1023, 177] on div "[PERSON_NAME]" at bounding box center [1046, 180] width 89 height 15
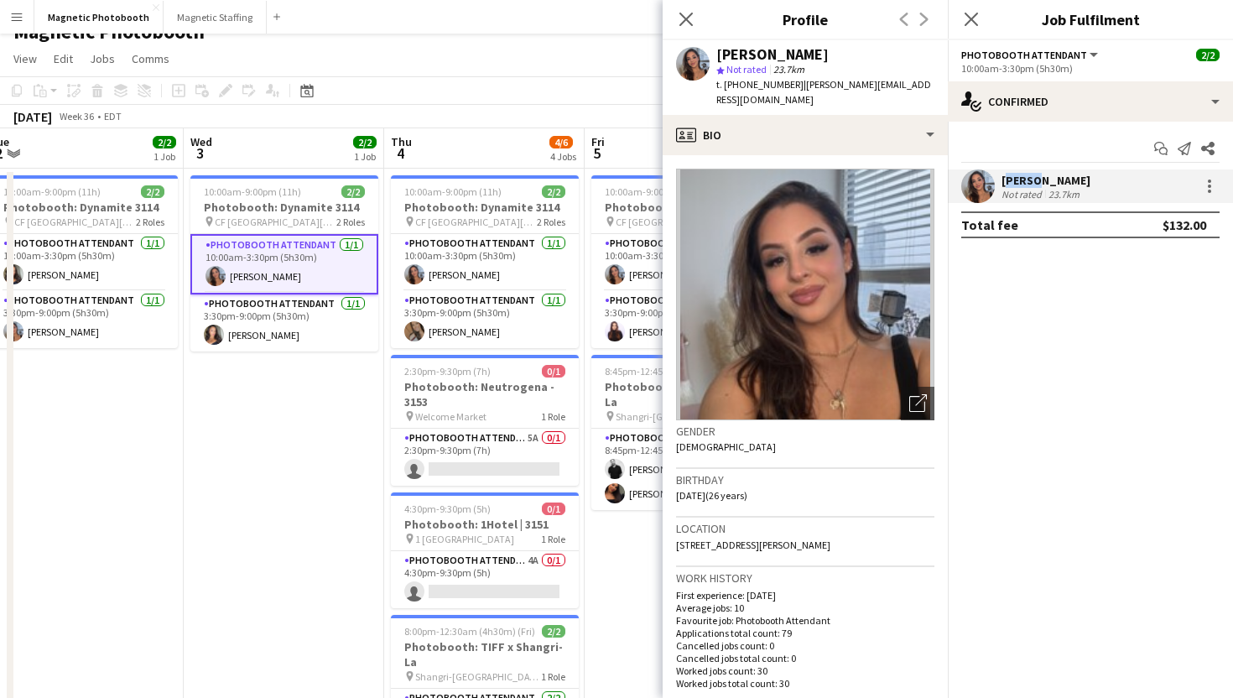
click at [1023, 177] on div "[PERSON_NAME]" at bounding box center [1046, 180] width 89 height 15
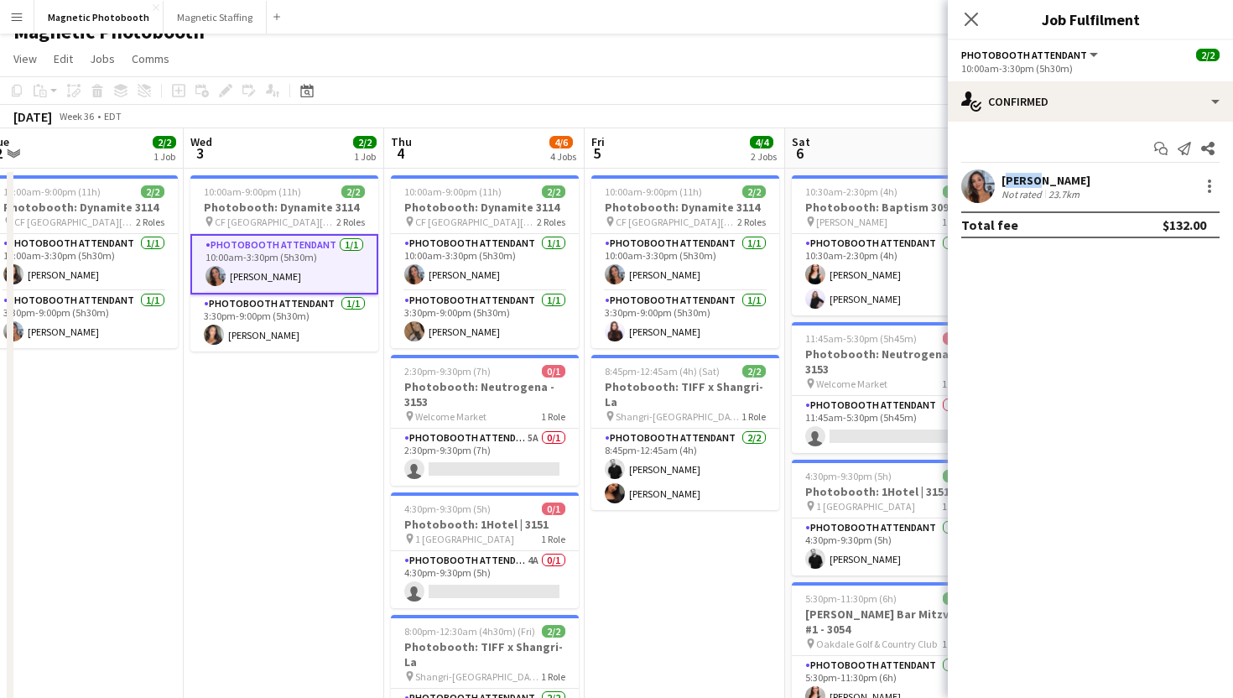
click at [1023, 177] on div "[PERSON_NAME]" at bounding box center [1046, 180] width 89 height 15
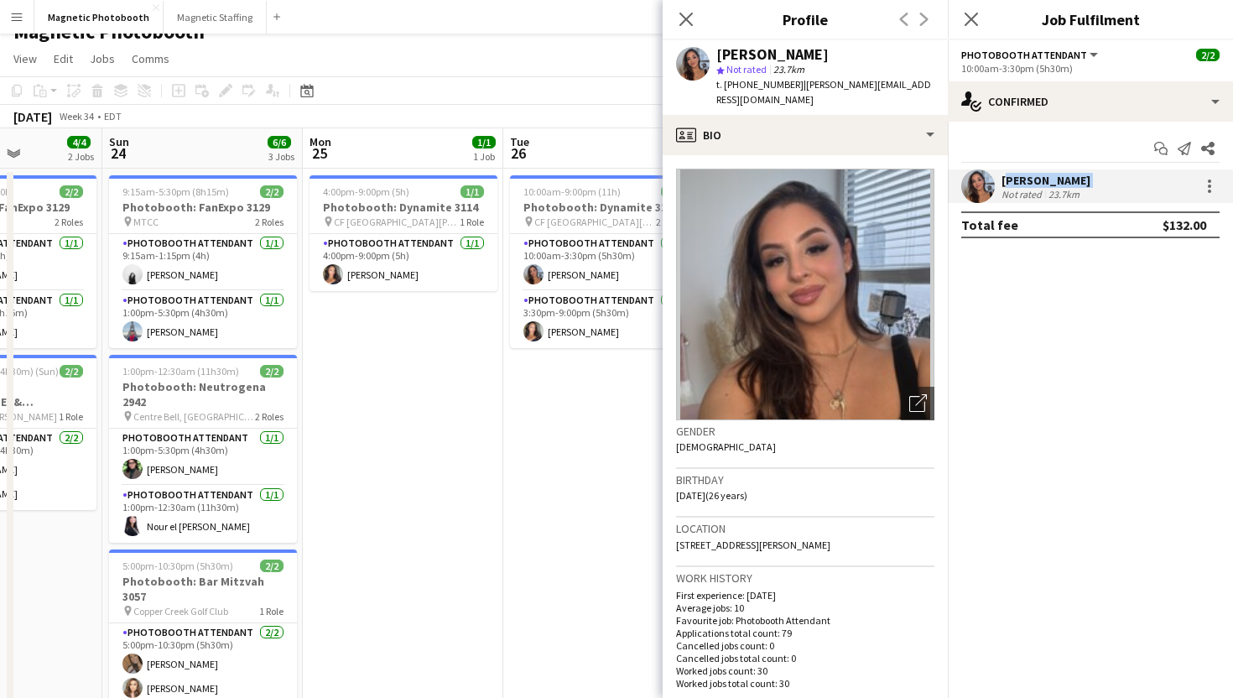
scroll to position [0, 573]
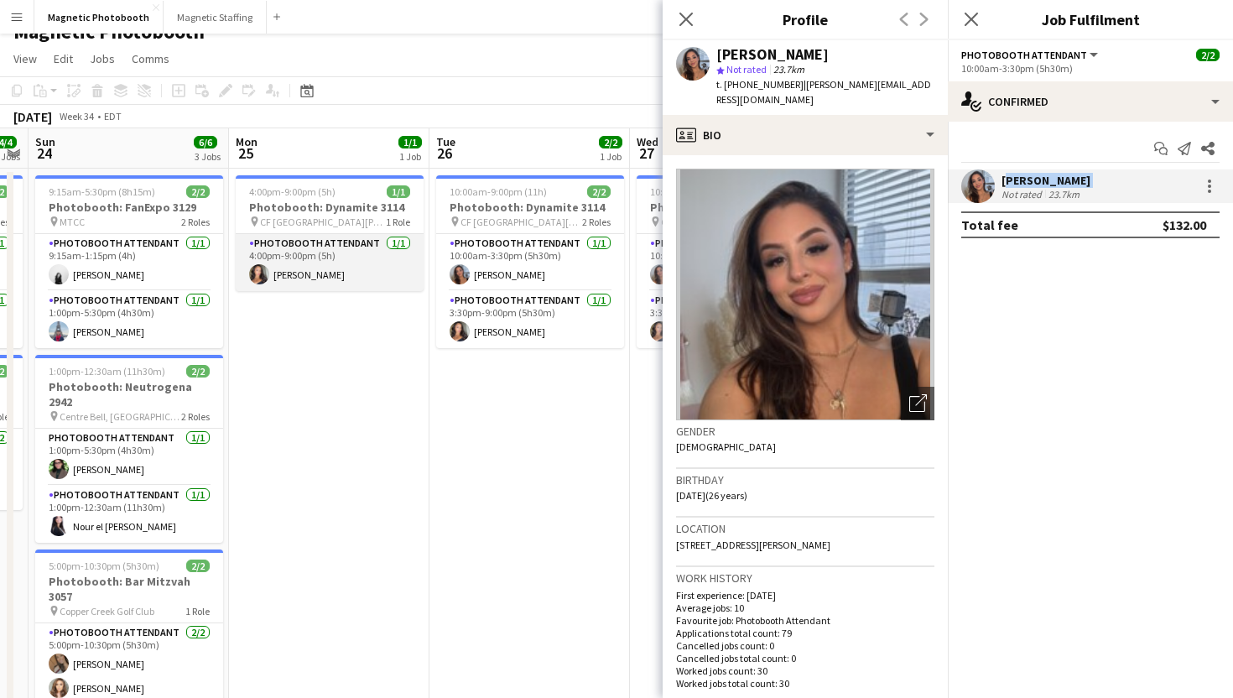
click at [319, 254] on app-card-role "Photobooth Attendant [DATE] 4:00pm-9:00pm (5h) [PERSON_NAME]" at bounding box center [330, 262] width 188 height 57
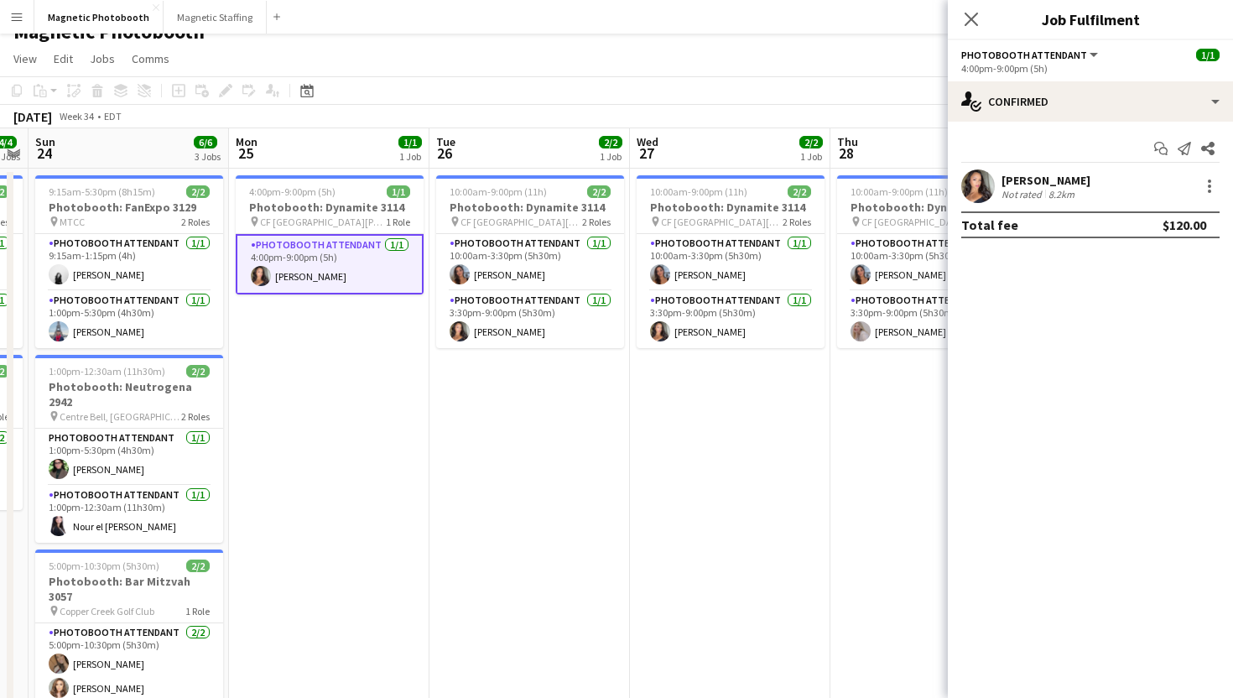
click at [1091, 176] on div "[PERSON_NAME]" at bounding box center [1046, 180] width 89 height 15
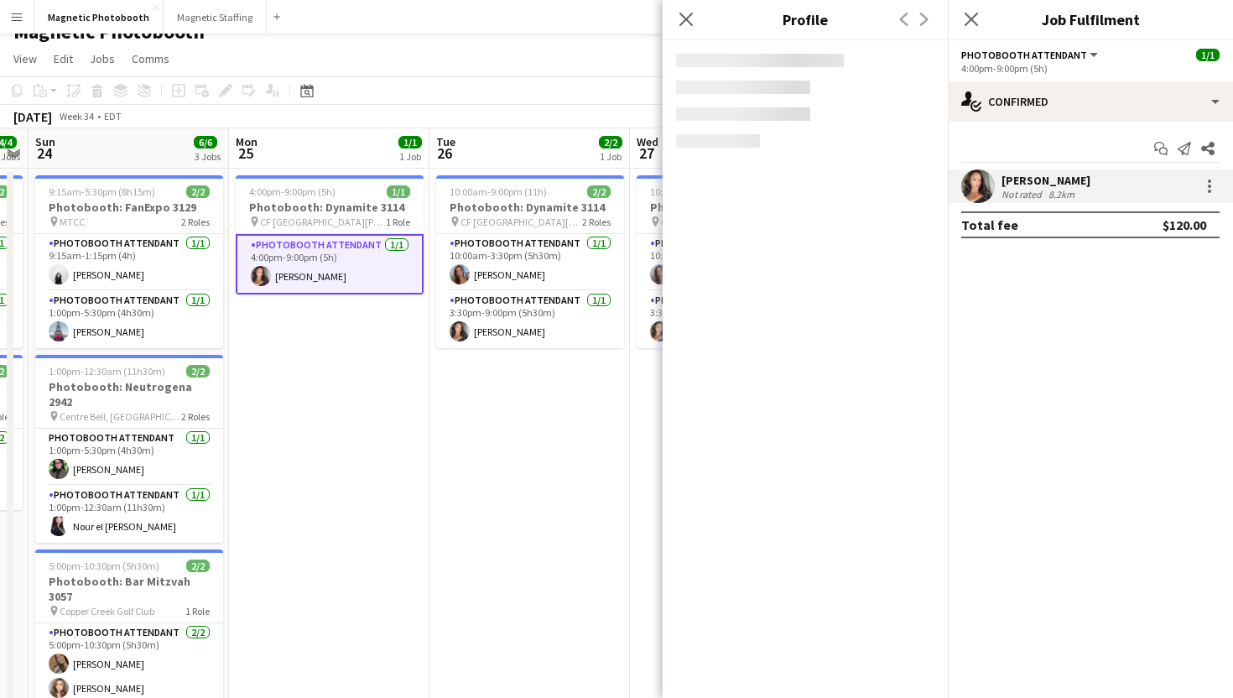
click at [1091, 176] on div "[PERSON_NAME]" at bounding box center [1046, 180] width 89 height 15
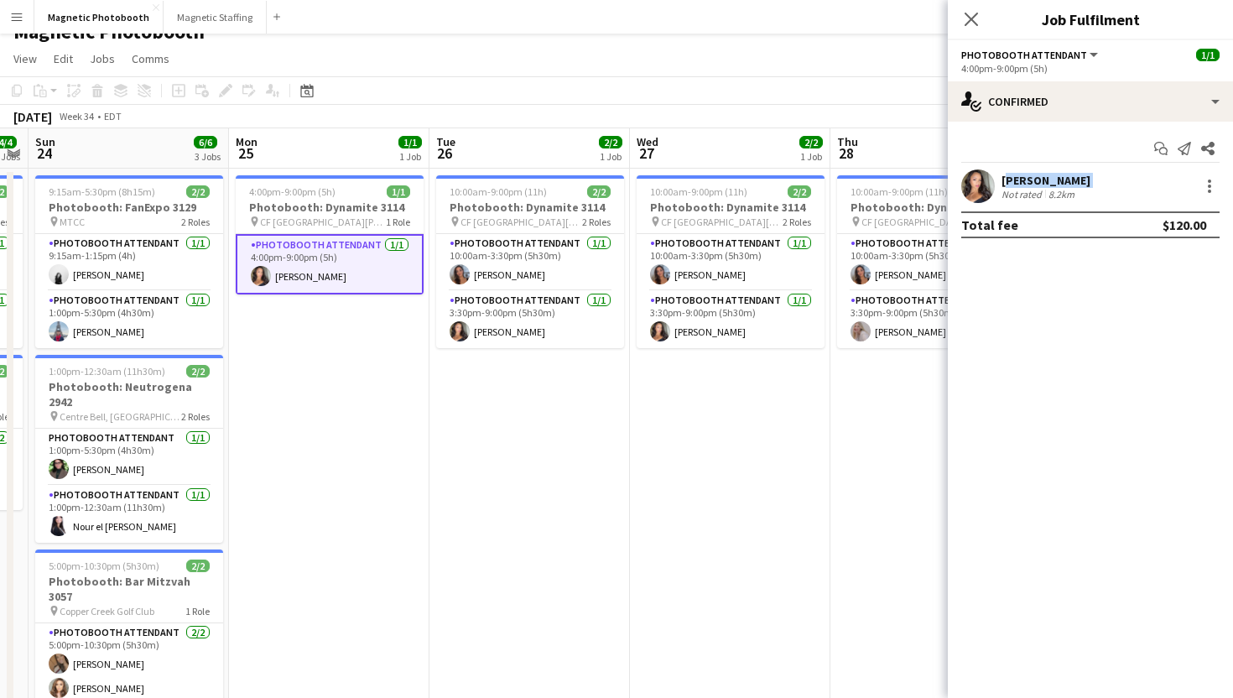
click at [1091, 176] on div "[PERSON_NAME]" at bounding box center [1046, 180] width 89 height 15
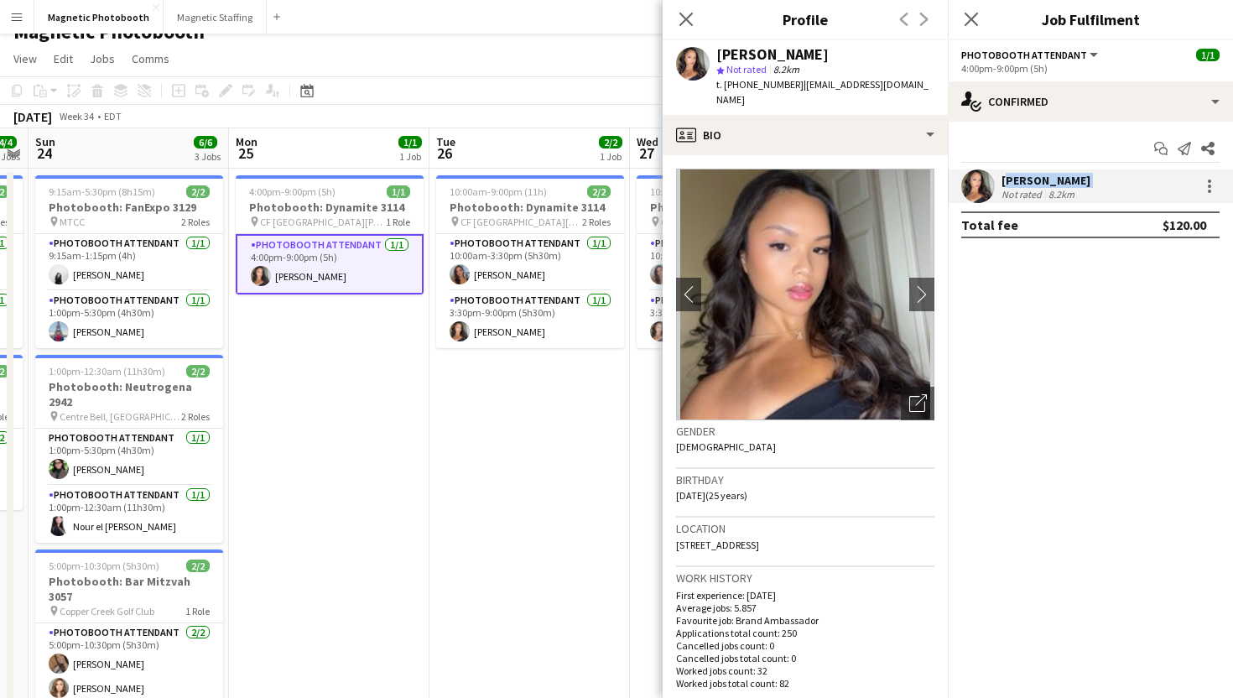
drag, startPoint x: 846, startPoint y: 57, endPoint x: 715, endPoint y: 57, distance: 130.9
click at [715, 57] on div "[PERSON_NAME] star Not rated 8.2km t. [PHONE_NUMBER] | [EMAIL_ADDRESS][DOMAIN_N…" at bounding box center [805, 77] width 285 height 75
copy div "[PERSON_NAME]"
click at [809, 56] on div "[PERSON_NAME]" at bounding box center [772, 54] width 112 height 15
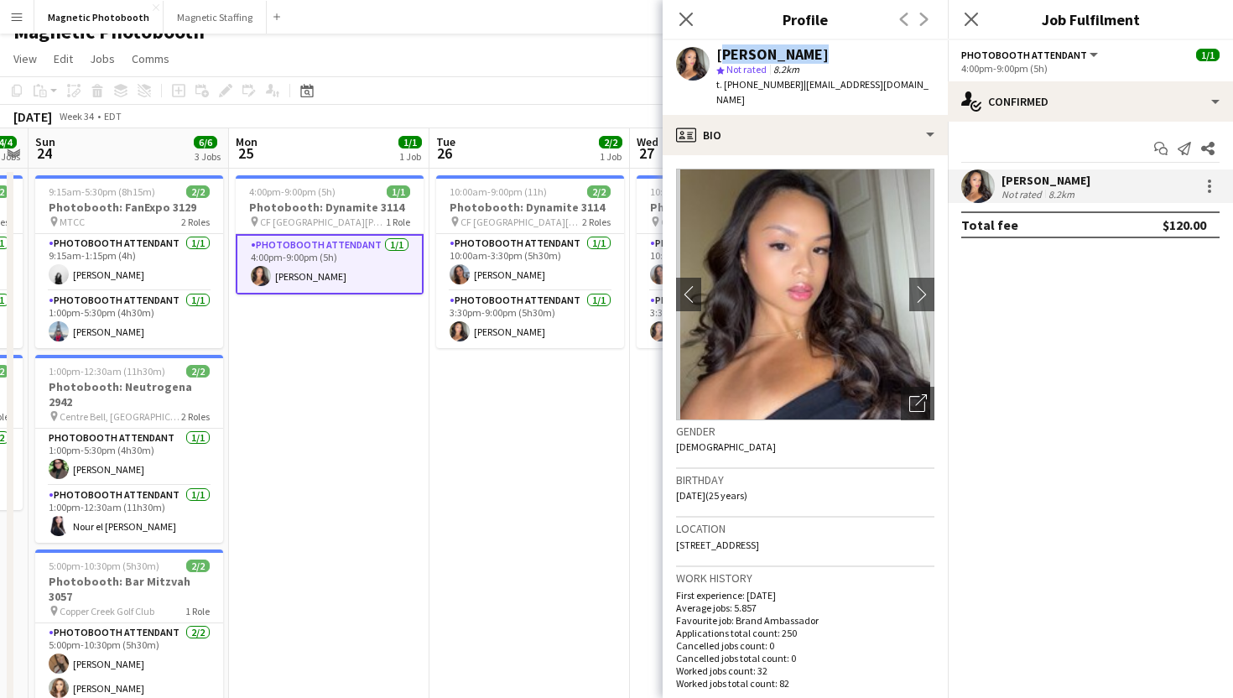
click at [809, 56] on div "[PERSON_NAME]" at bounding box center [772, 54] width 112 height 15
click at [528, 252] on app-card-role "Photobooth Attendant [DATE] 10:00am-3:30pm (5h30m) [PERSON_NAME]" at bounding box center [530, 262] width 188 height 57
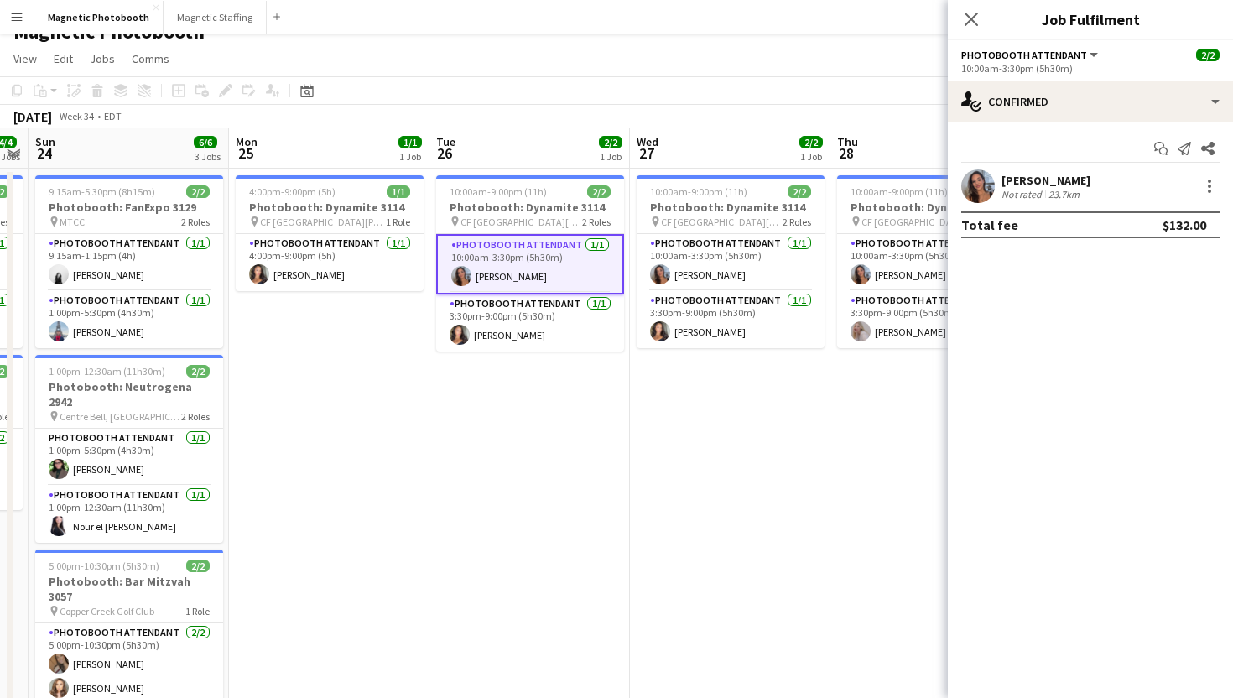
click at [1041, 190] on div "Not rated" at bounding box center [1024, 194] width 44 height 13
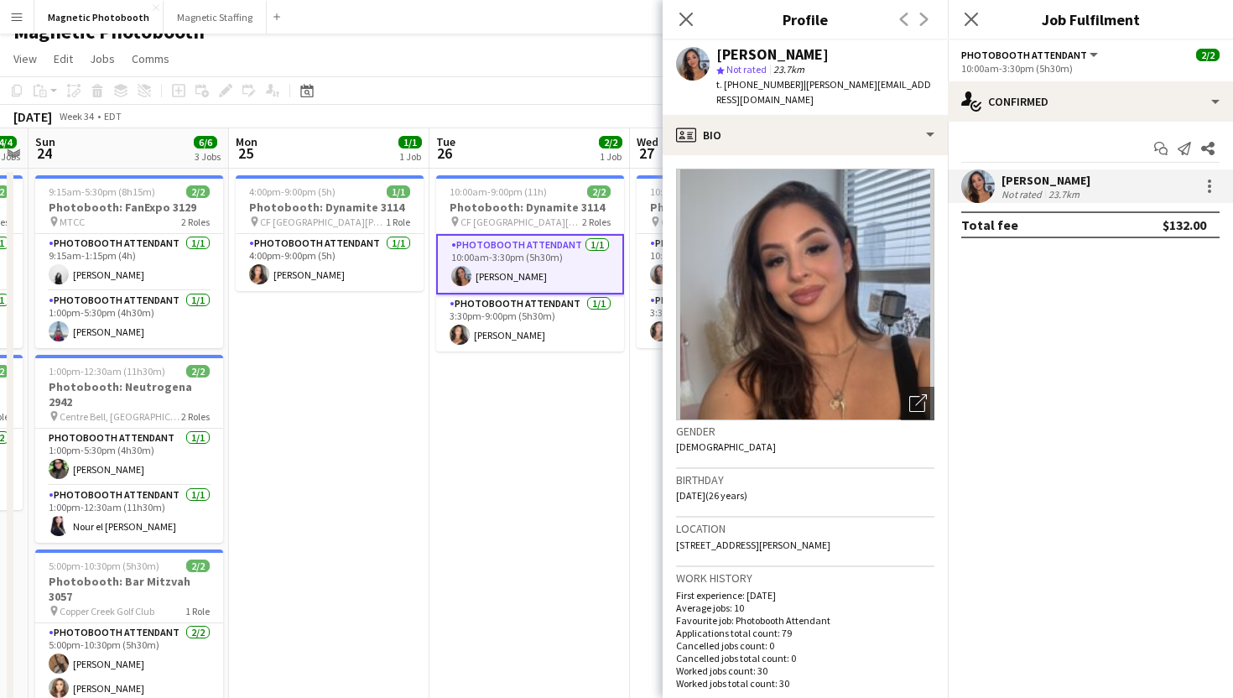
drag, startPoint x: 831, startPoint y: 52, endPoint x: 716, endPoint y: 51, distance: 114.9
click at [716, 51] on div "[PERSON_NAME]" at bounding box center [825, 54] width 218 height 15
copy div "[PERSON_NAME]"
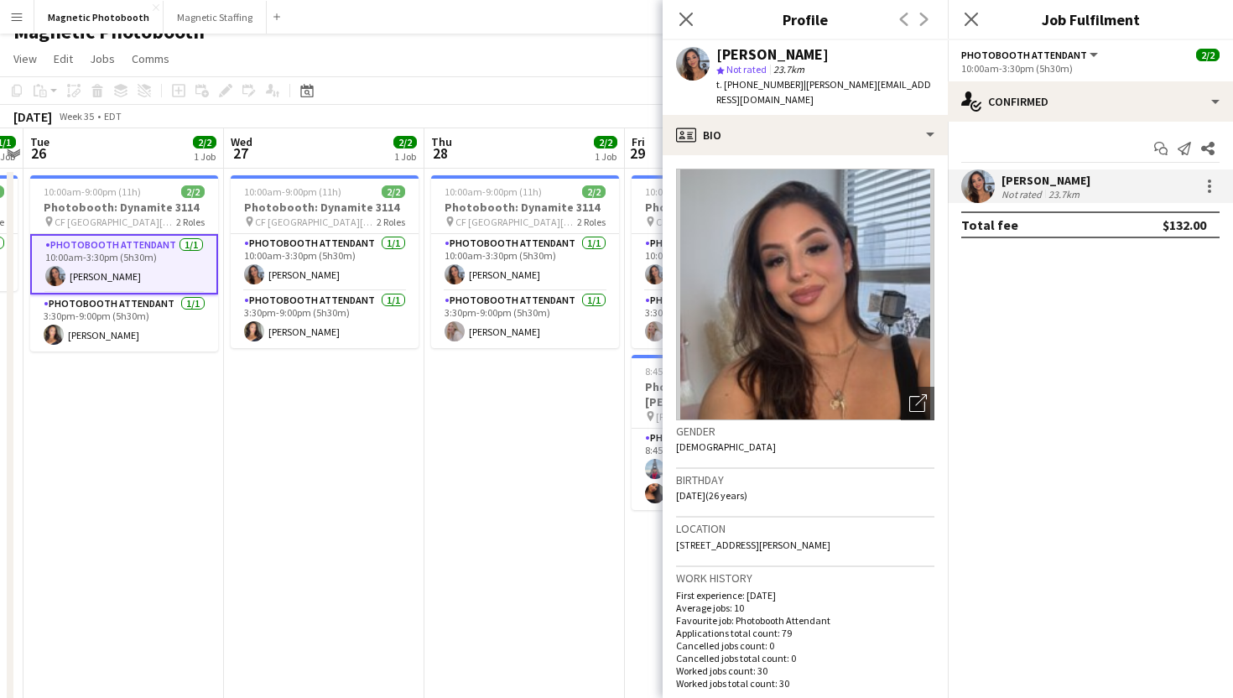
scroll to position [0, 585]
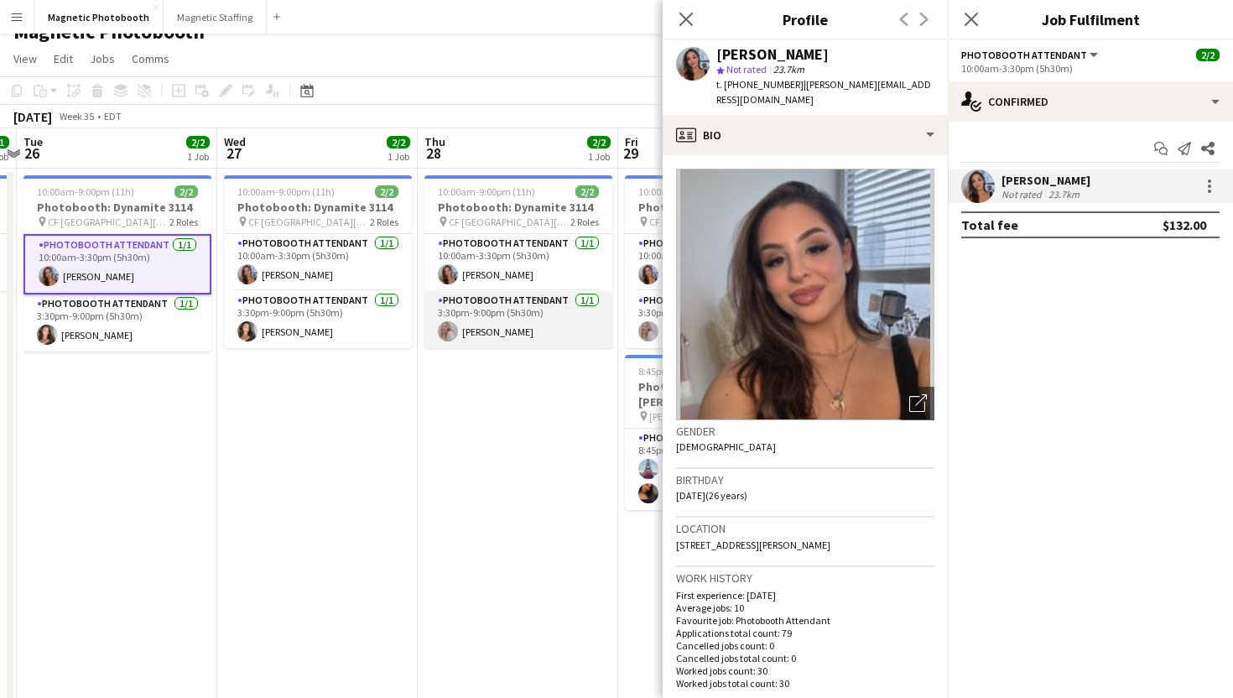
click at [533, 336] on app-card-role "Photobooth Attendant [DATE] 3:30pm-9:00pm (5h30m) [PERSON_NAME]" at bounding box center [518, 319] width 188 height 57
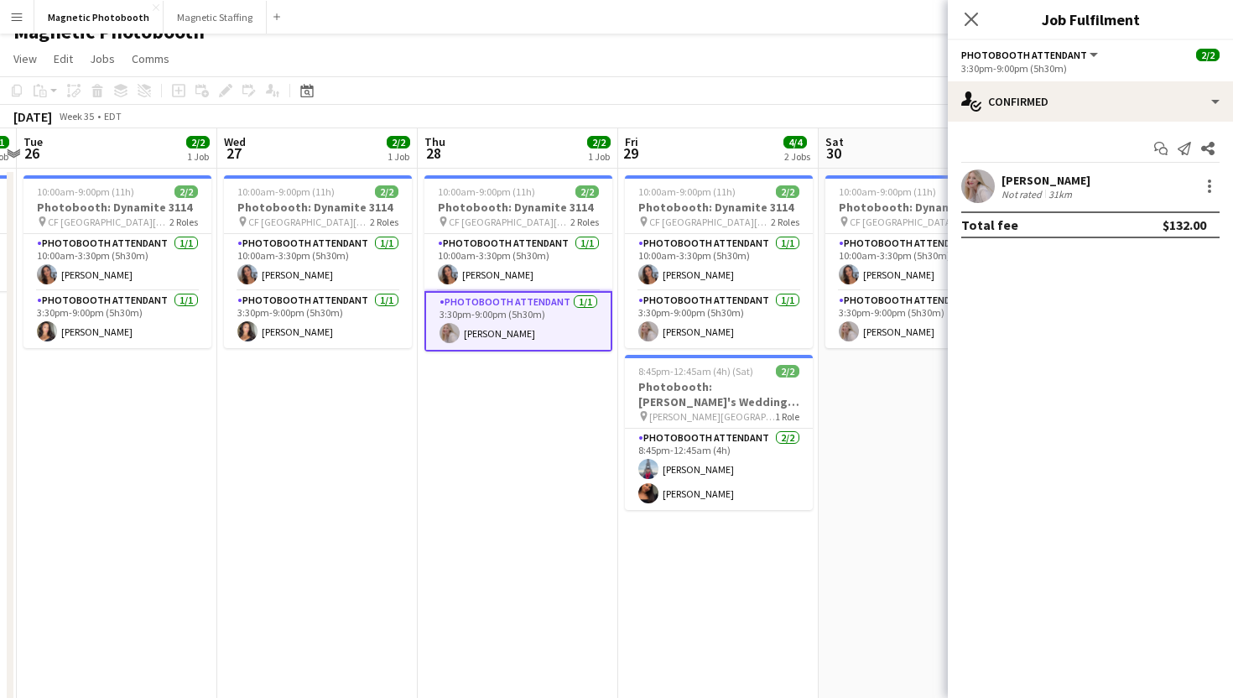
click at [971, 190] on app-user-avatar at bounding box center [978, 186] width 34 height 34
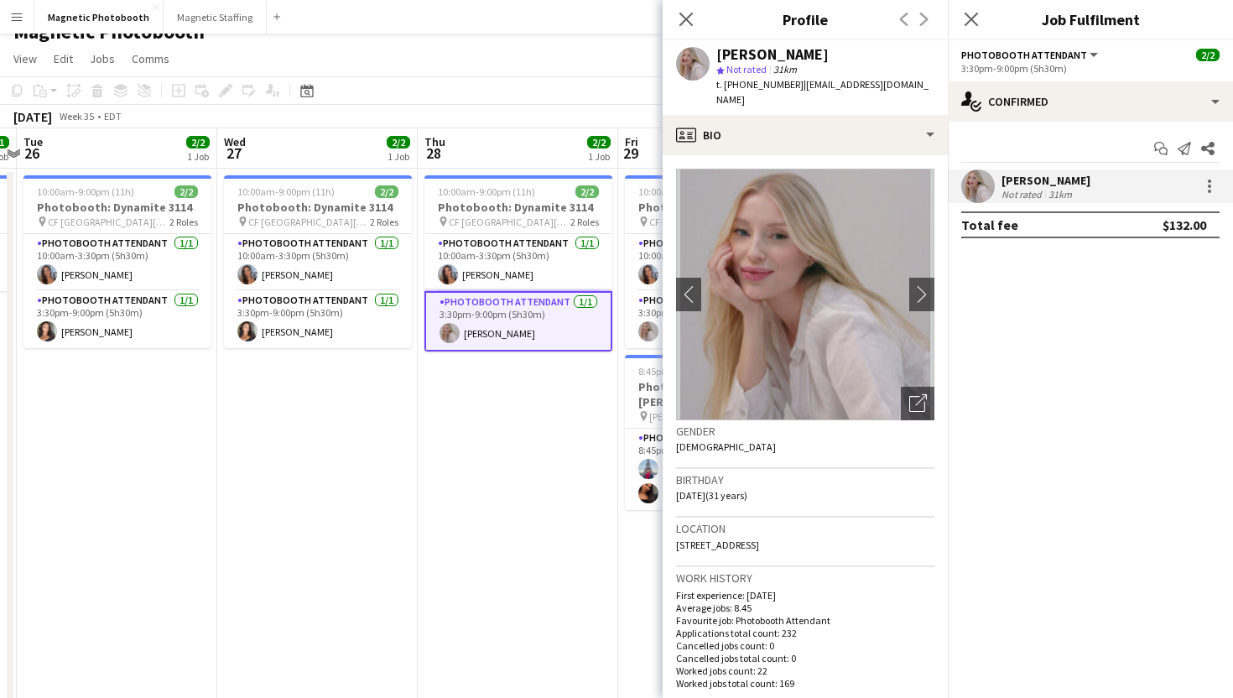
drag, startPoint x: 838, startPoint y: 53, endPoint x: 720, endPoint y: 59, distance: 118.4
click at [720, 59] on div "[PERSON_NAME]" at bounding box center [825, 54] width 218 height 15
copy div "[PERSON_NAME]"
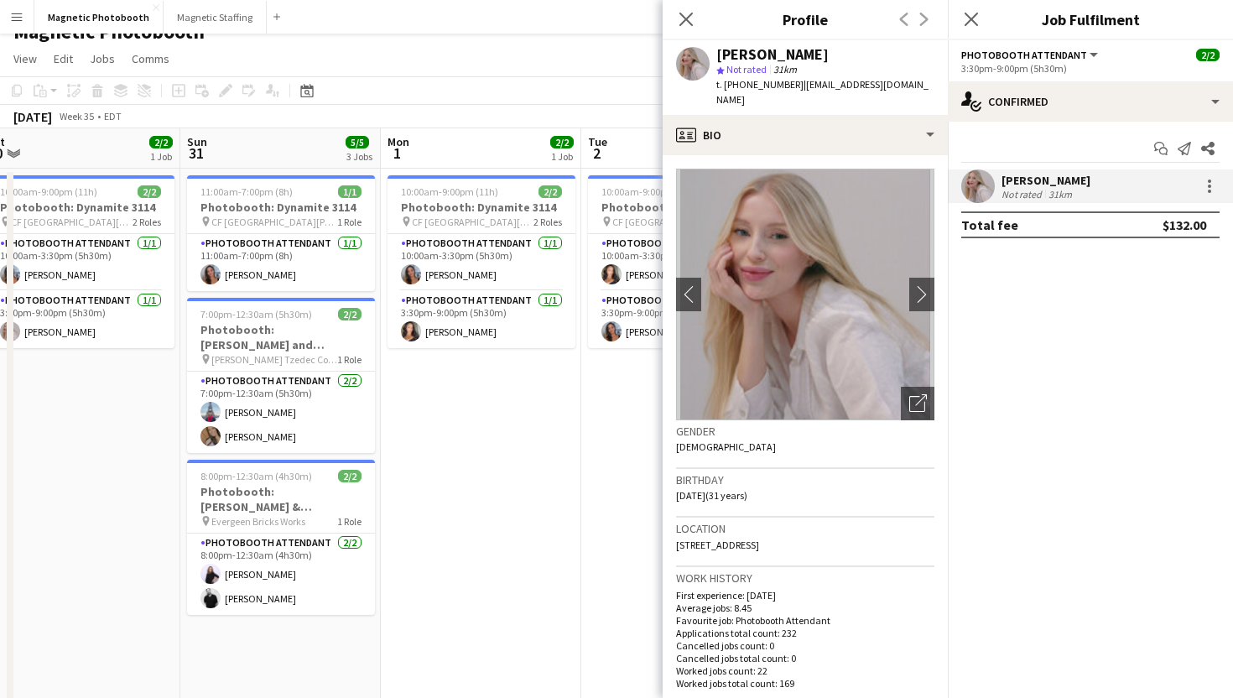
scroll to position [0, 414]
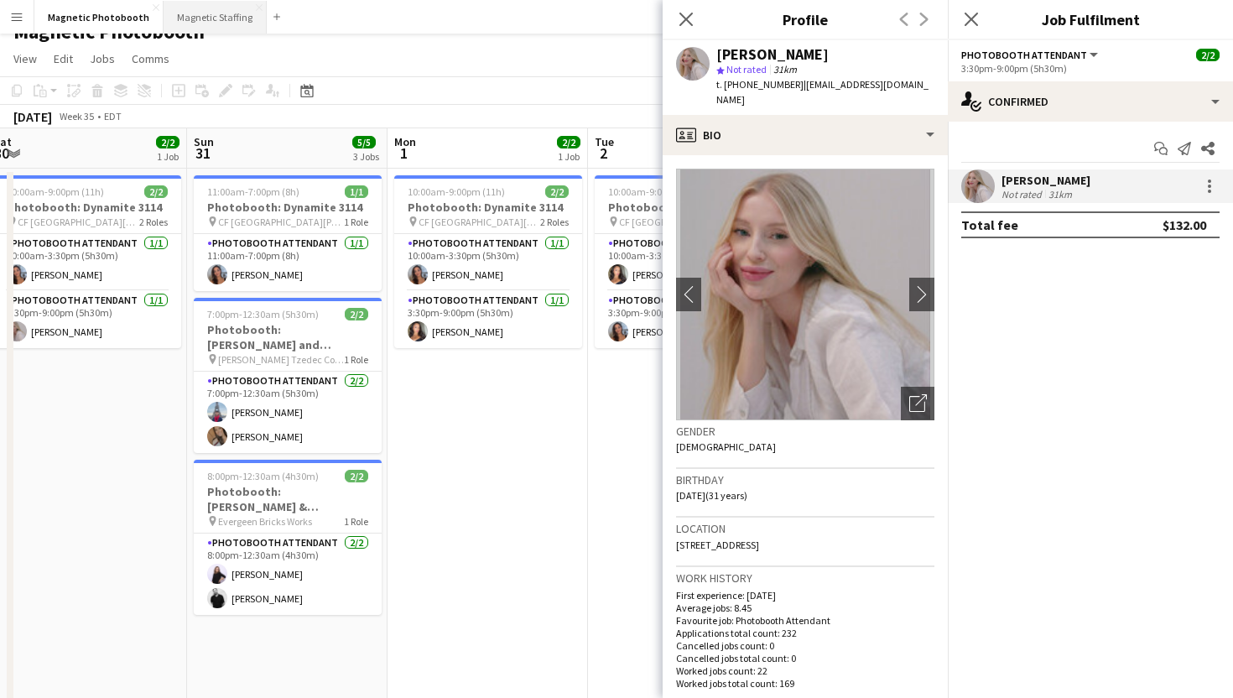
click at [194, 14] on button "Magnetic Staffing Close" at bounding box center [215, 17] width 103 height 33
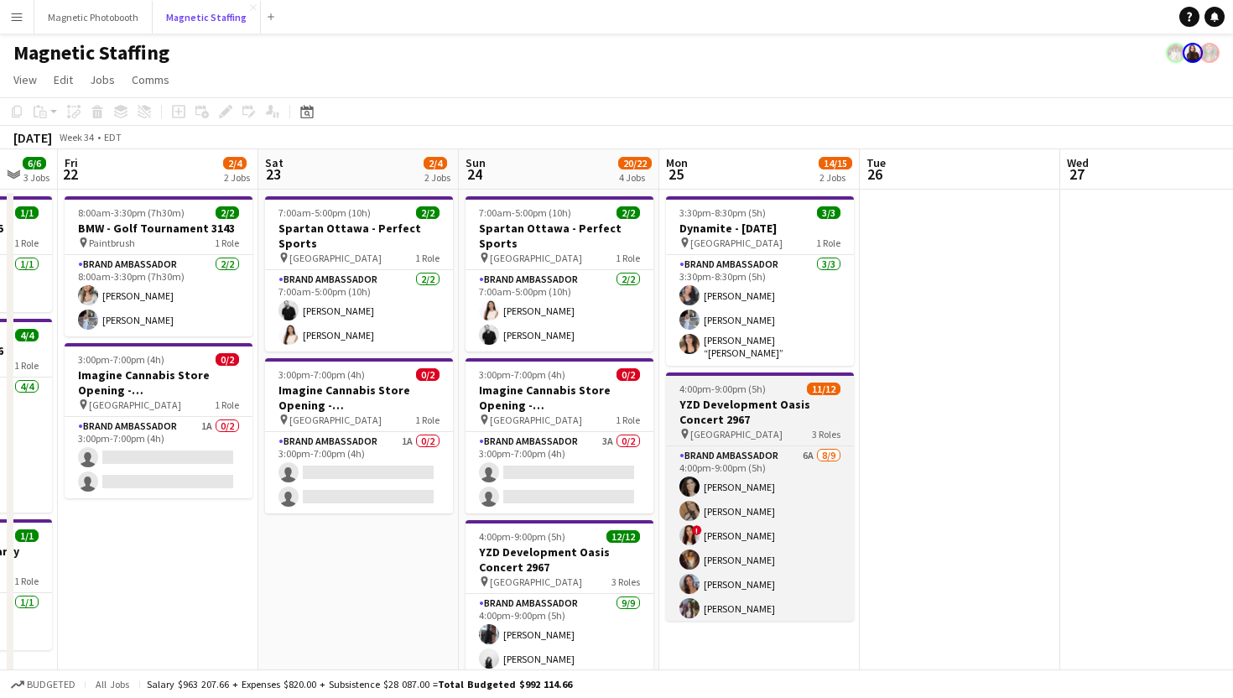
scroll to position [0, 562]
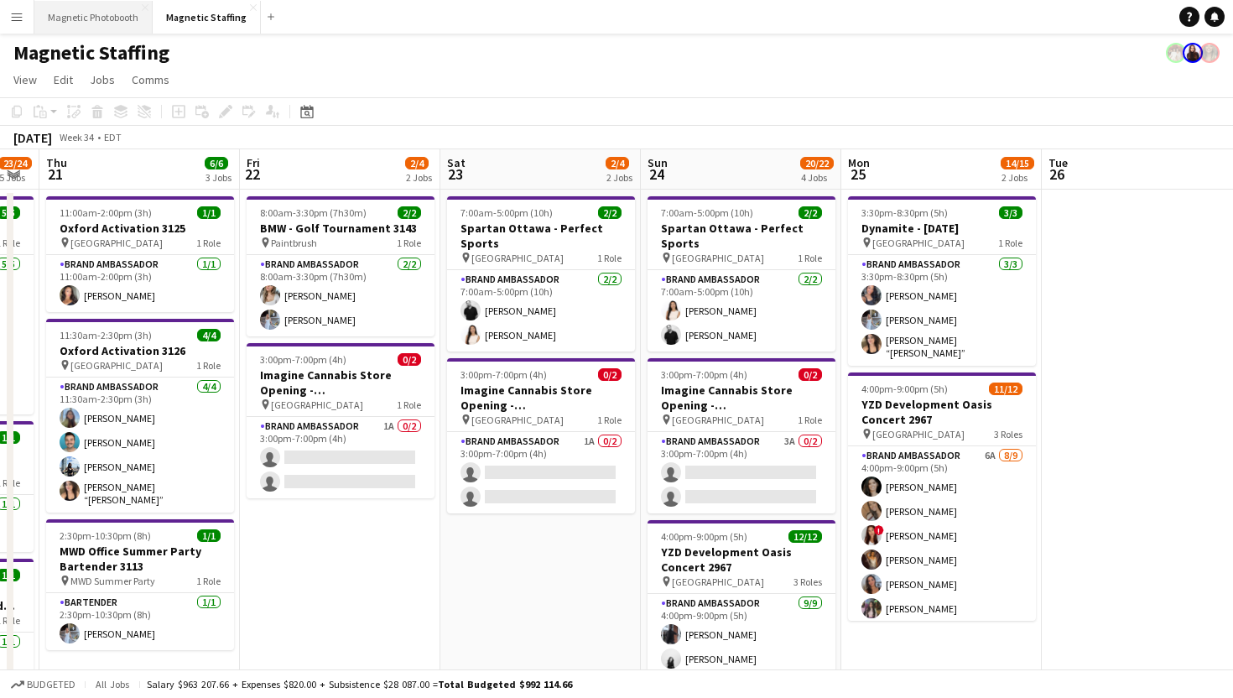
click at [117, 20] on button "Magnetic Photobooth Close" at bounding box center [93, 17] width 118 height 33
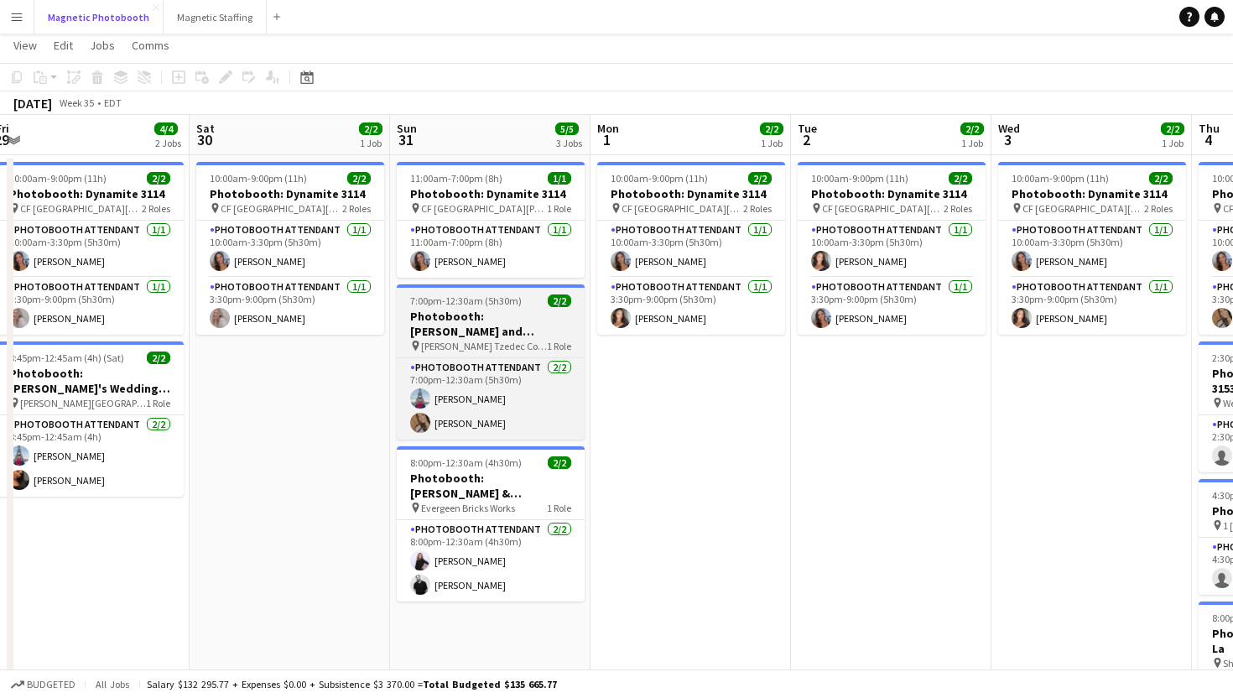
scroll to position [0, 822]
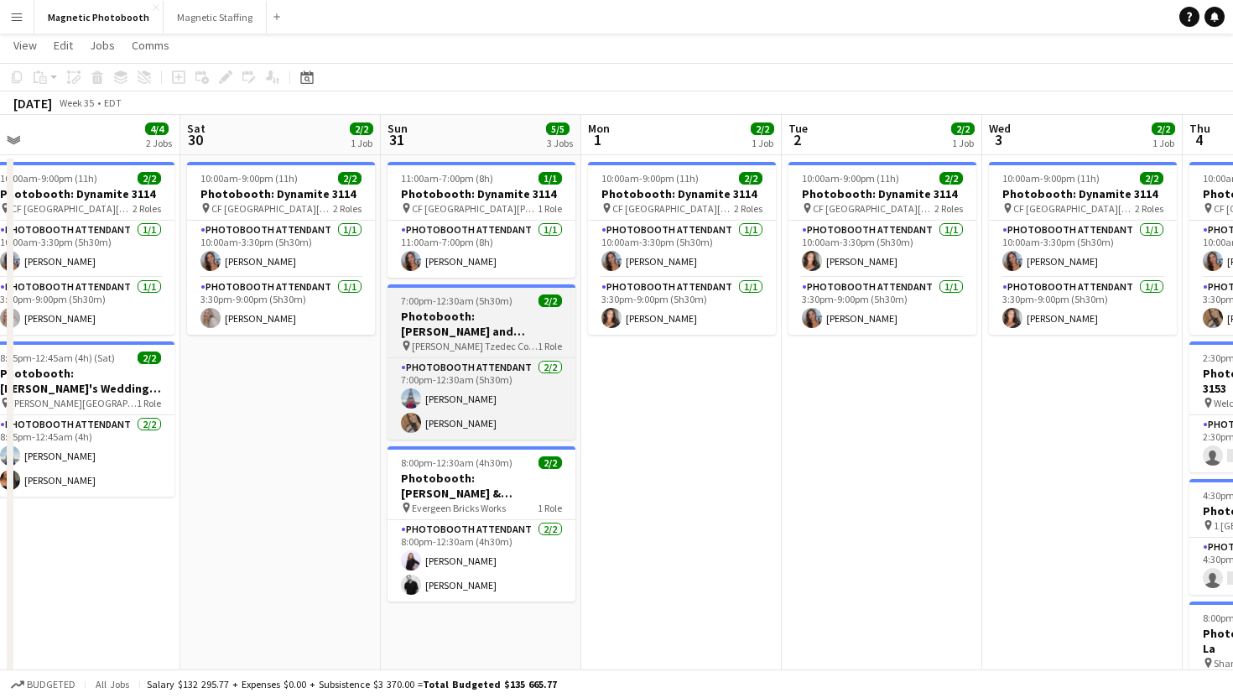
click at [531, 315] on h3 "Photobooth: [PERSON_NAME] and [PERSON_NAME]'s Wedding" at bounding box center [482, 324] width 188 height 30
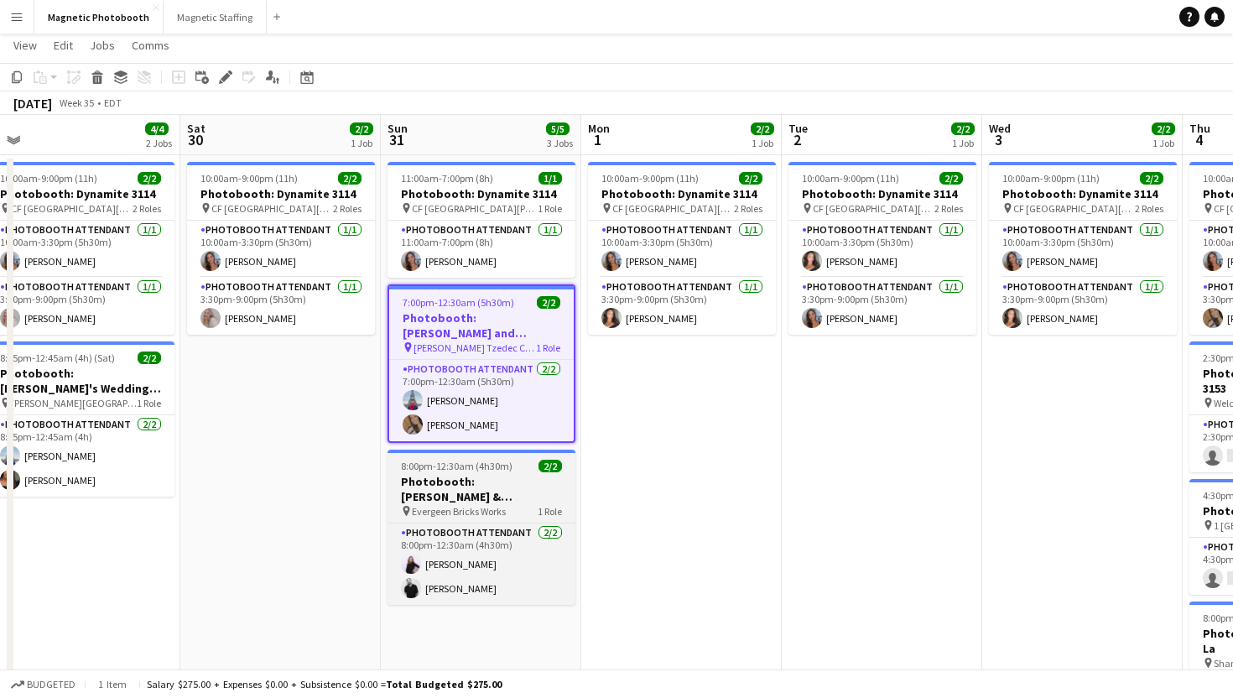
click at [518, 481] on h3 "Photobooth: [PERSON_NAME] & [PERSON_NAME]'s Wedding 2881" at bounding box center [482, 489] width 188 height 30
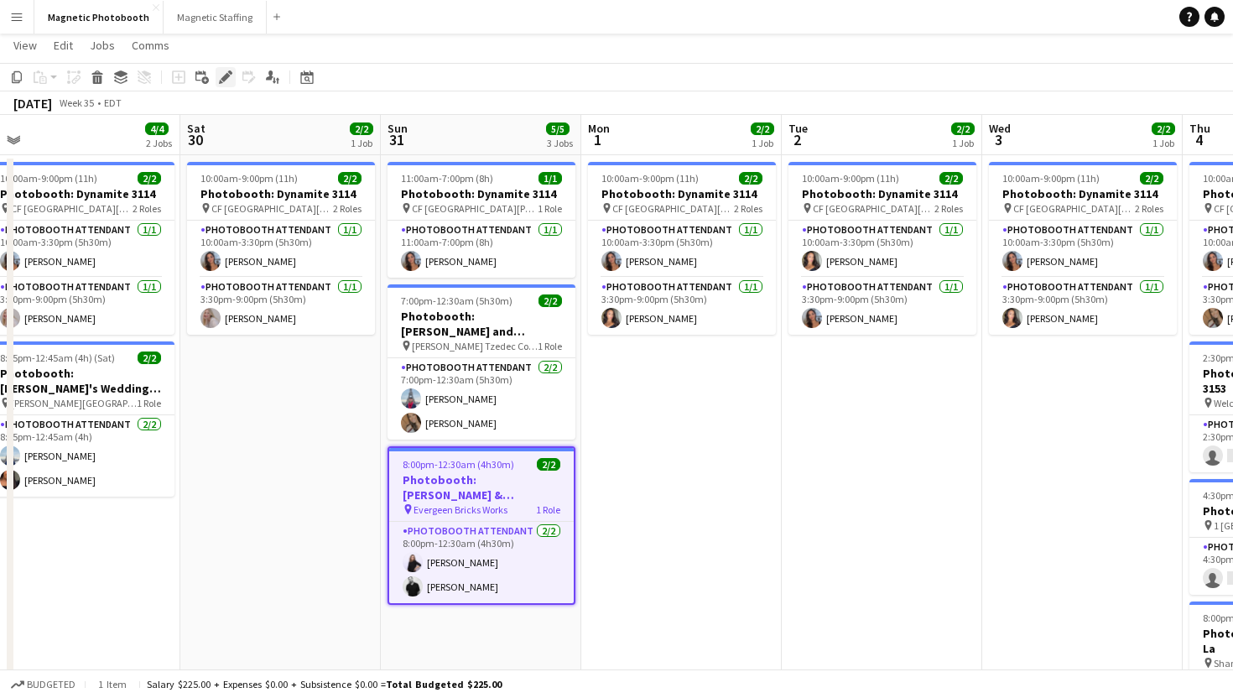
click at [224, 80] on icon at bounding box center [225, 77] width 9 height 9
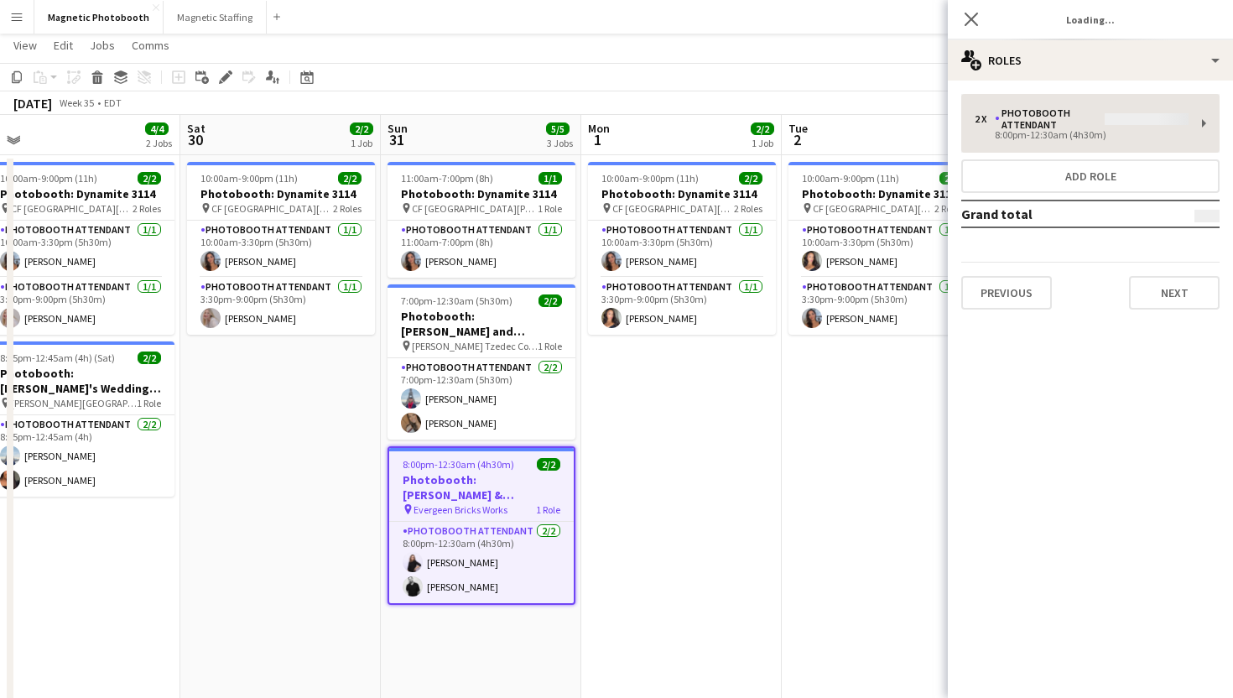
type input "*******"
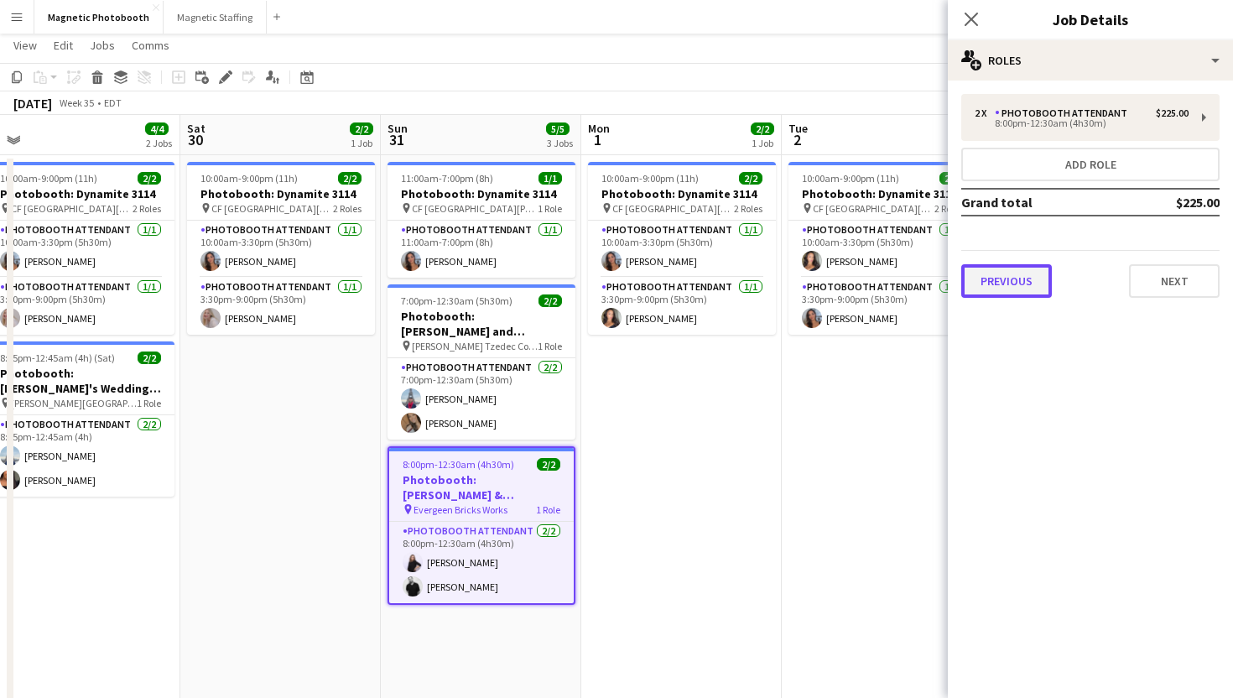
click at [1022, 286] on button "Previous" at bounding box center [1006, 281] width 91 height 34
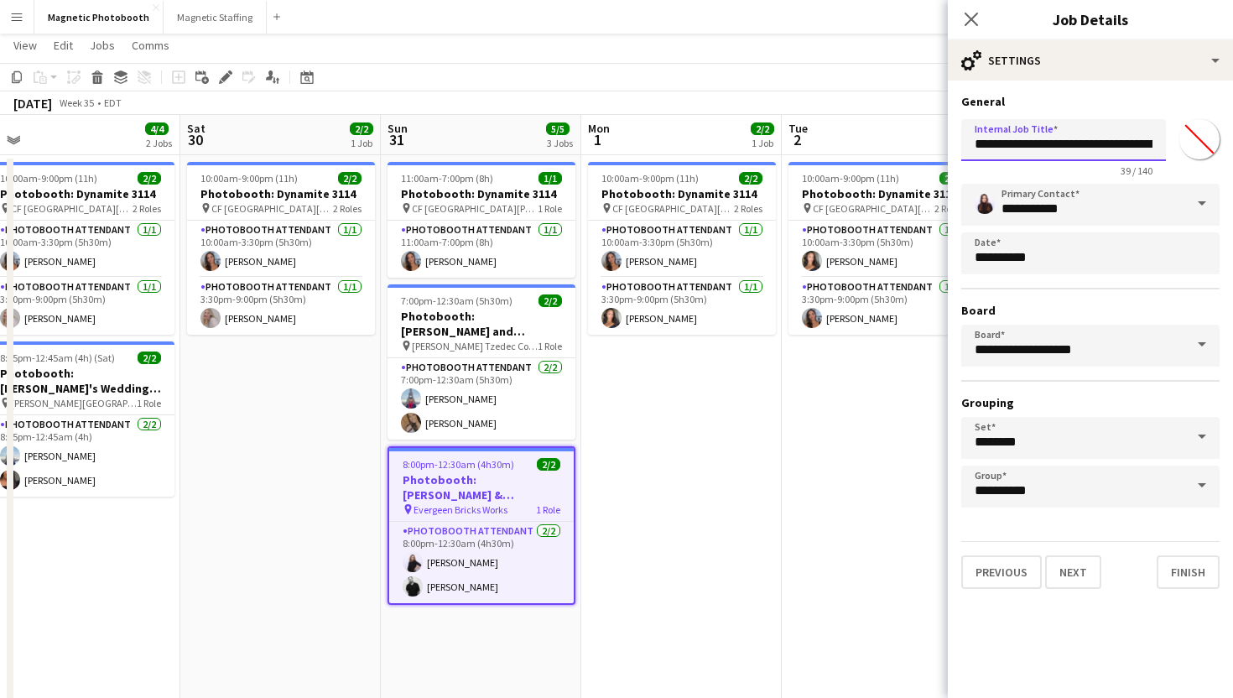
scroll to position [0, 55]
drag, startPoint x: 1091, startPoint y: 144, endPoint x: 1204, endPoint y: 162, distance: 114.6
click at [1204, 162] on div "**********" at bounding box center [1090, 144] width 258 height 65
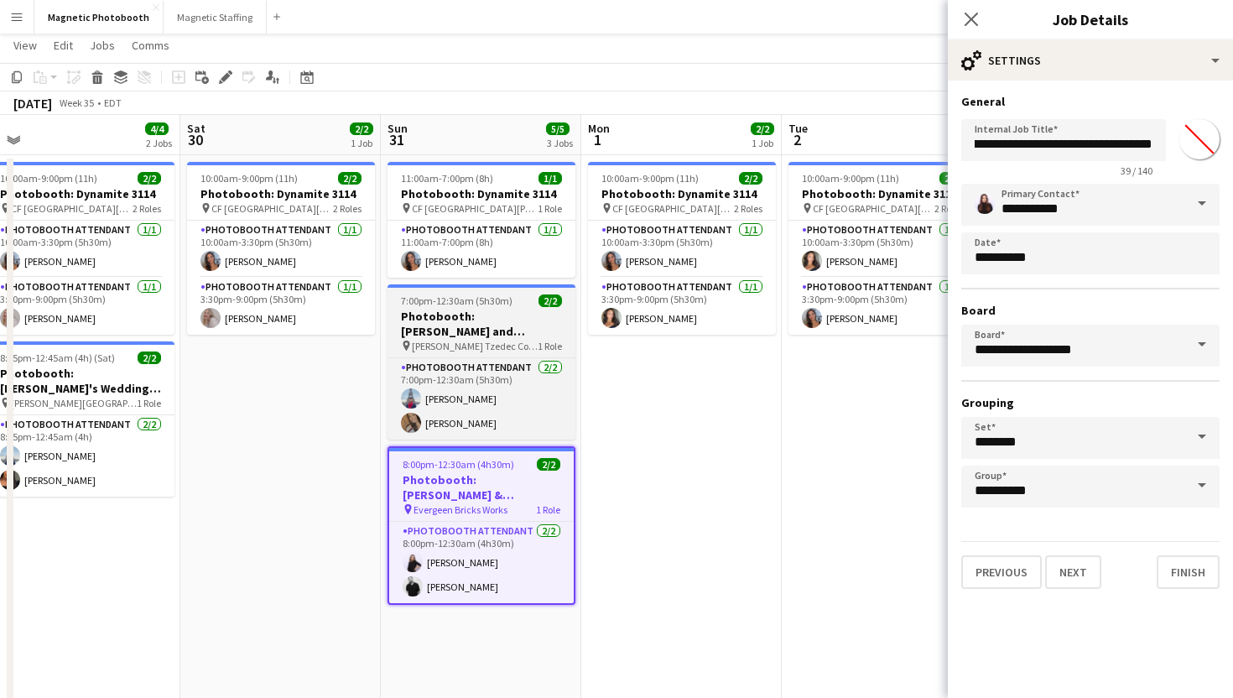
click at [555, 322] on h3 "Photobooth: [PERSON_NAME] and [PERSON_NAME]'s Wedding" at bounding box center [482, 324] width 188 height 30
type input "**********"
type input "*******"
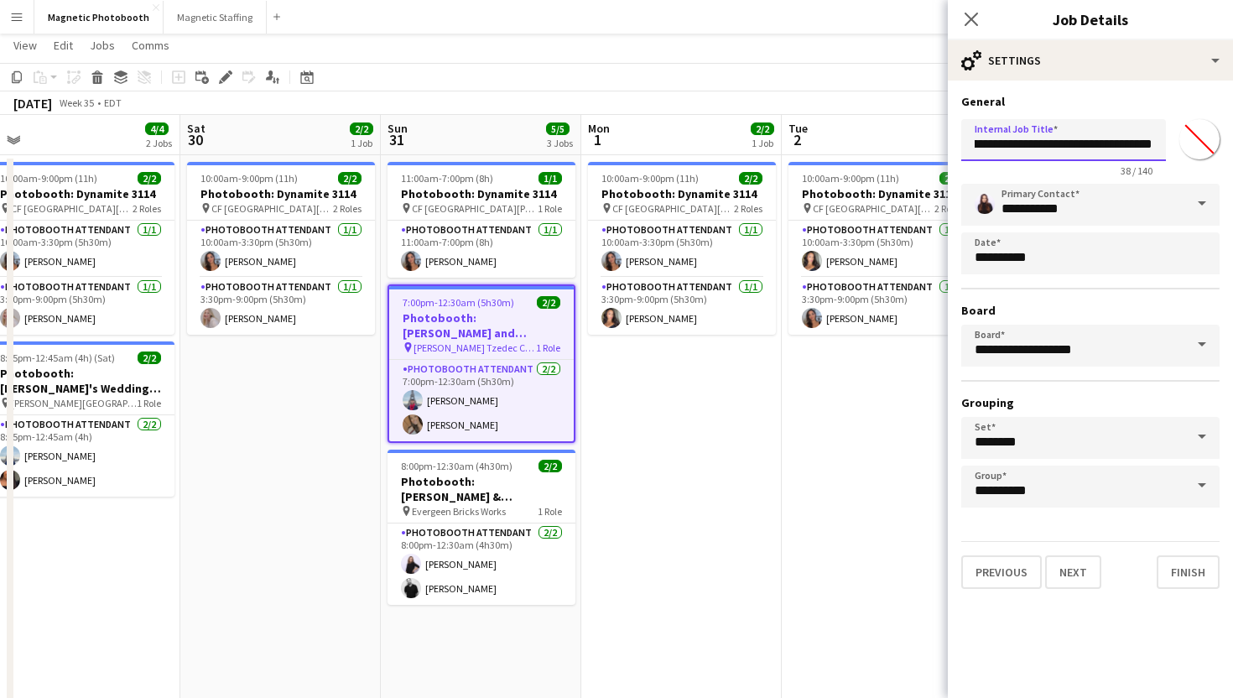
drag, startPoint x: 1102, startPoint y: 148, endPoint x: 1232, endPoint y: 185, distance: 134.9
click at [1232, 185] on form "**********" at bounding box center [1090, 341] width 285 height 495
paste input "*****"
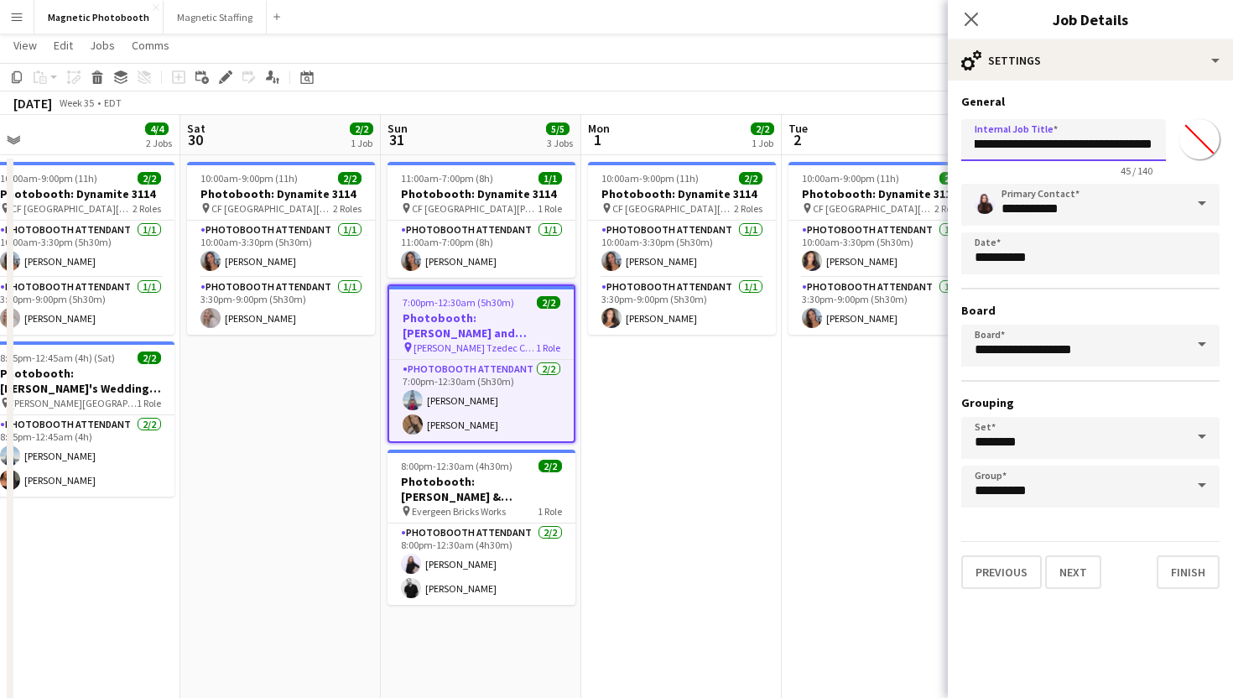
type input "**********"
click at [664, 489] on app-date-cell "10:00am-9:00pm (11h) 2/2 Photobooth: Dynamite 3114 pin [GEOGRAPHIC_DATA][PERSON…" at bounding box center [681, 490] width 200 height 670
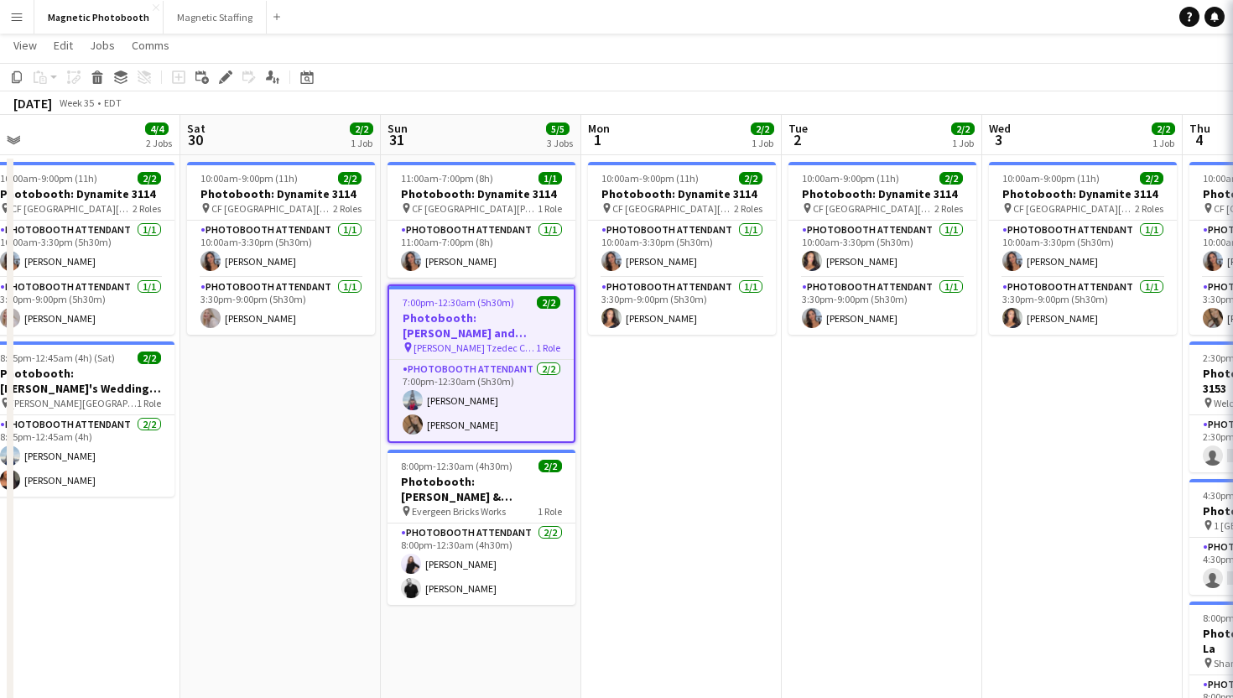
scroll to position [0, 0]
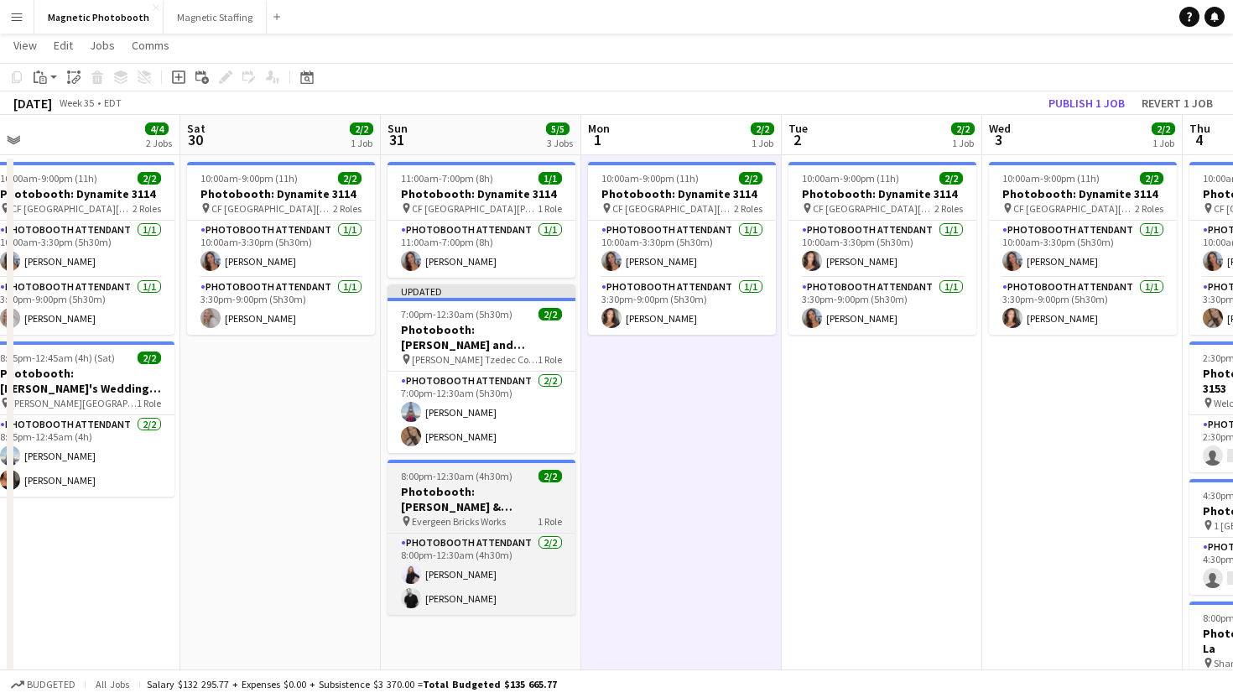
click at [519, 508] on h3 "Photobooth: [PERSON_NAME] & [PERSON_NAME]'s Wedding 2881" at bounding box center [482, 499] width 188 height 30
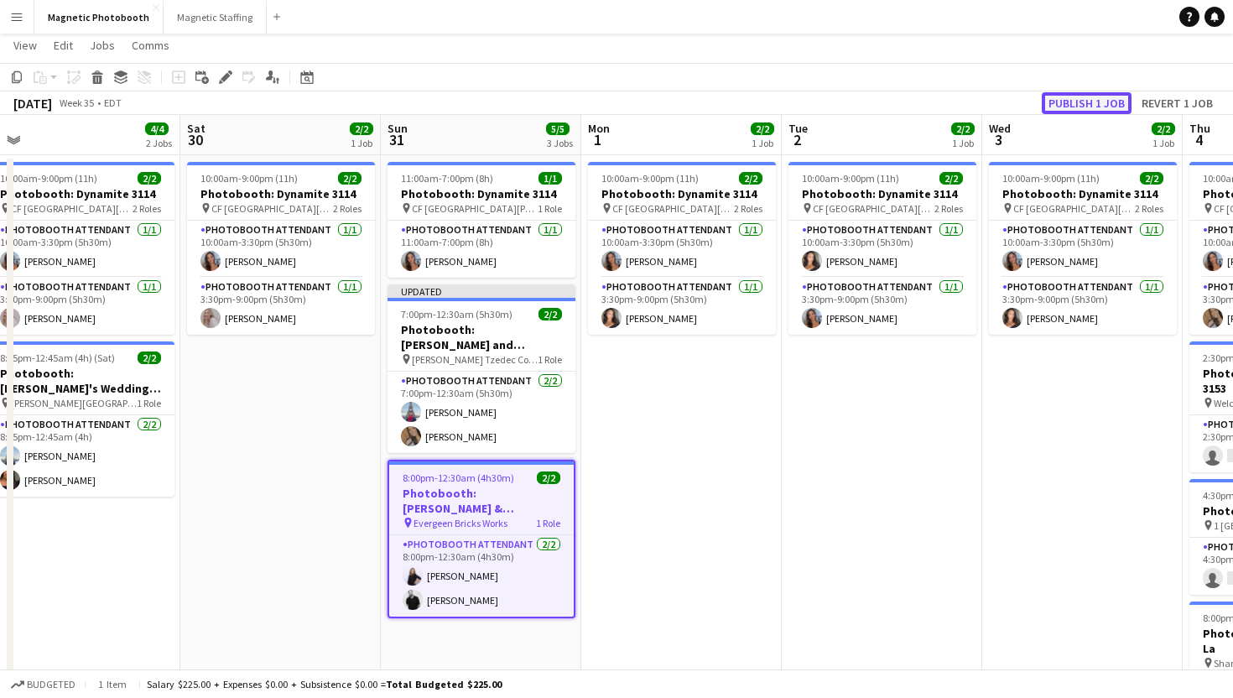
click at [1075, 99] on button "Publish 1 job" at bounding box center [1087, 103] width 90 height 22
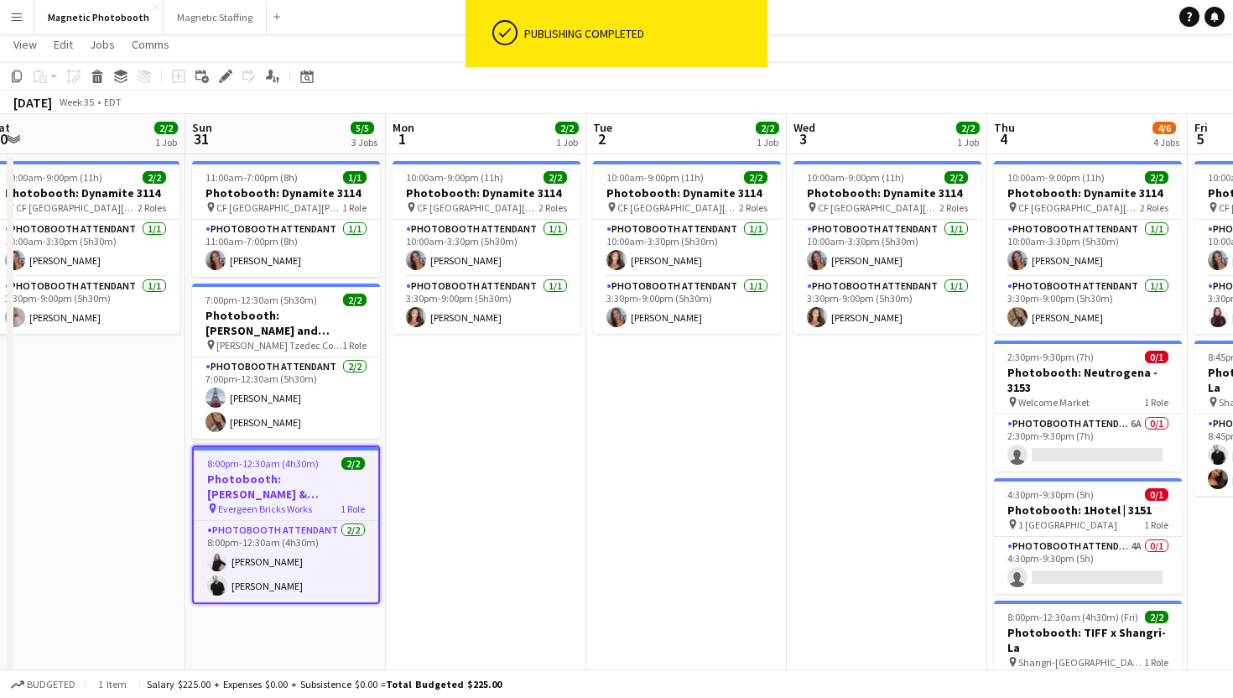
scroll to position [0, 619]
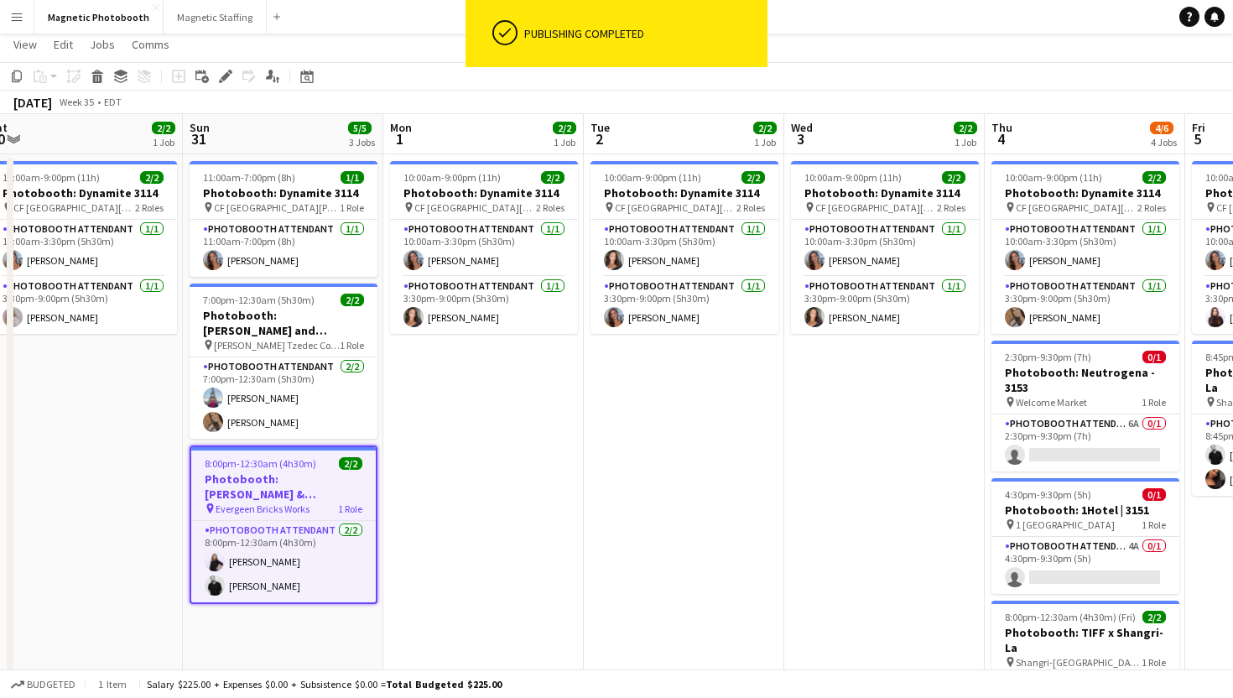
click at [1038, 473] on app-date-cell "10:00am-9:00pm (11h) 2/2 Photobooth: Dynamite 3114 pin CF [GEOGRAPHIC_DATA][PER…" at bounding box center [1085, 554] width 200 height 801
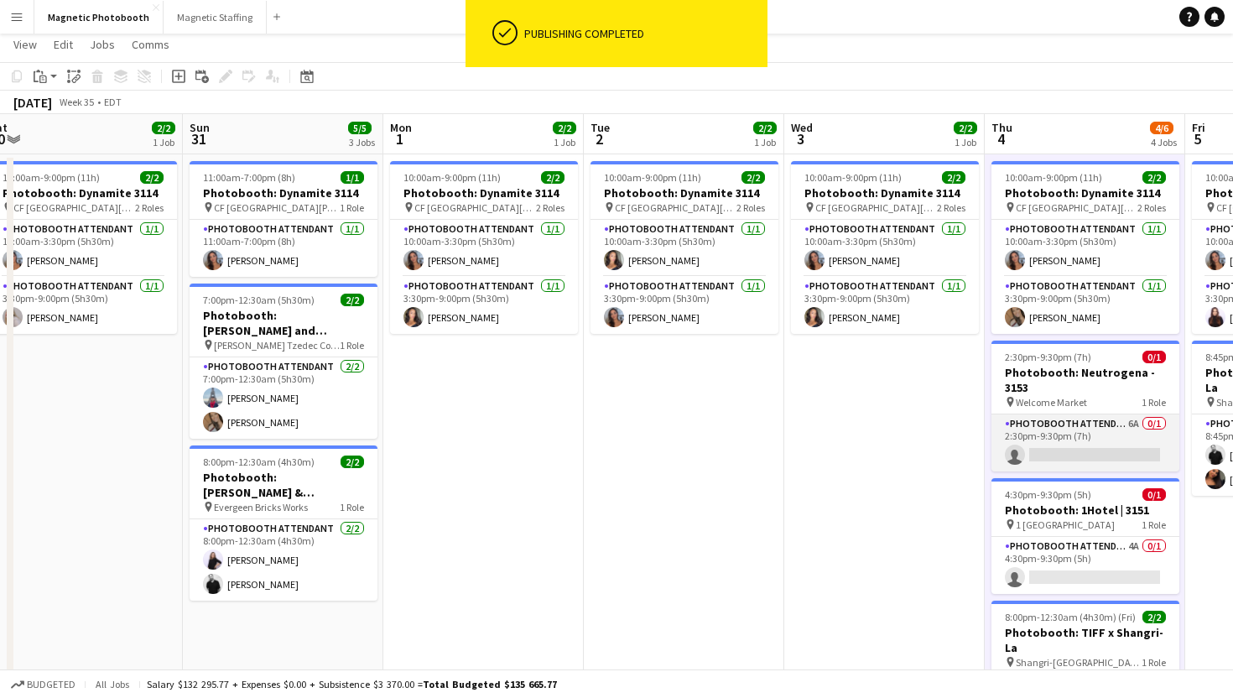
click at [1041, 450] on app-card-role "Photobooth Attendant 6A 0/1 2:30pm-9:30pm (7h) single-neutral-actions" at bounding box center [1086, 442] width 188 height 57
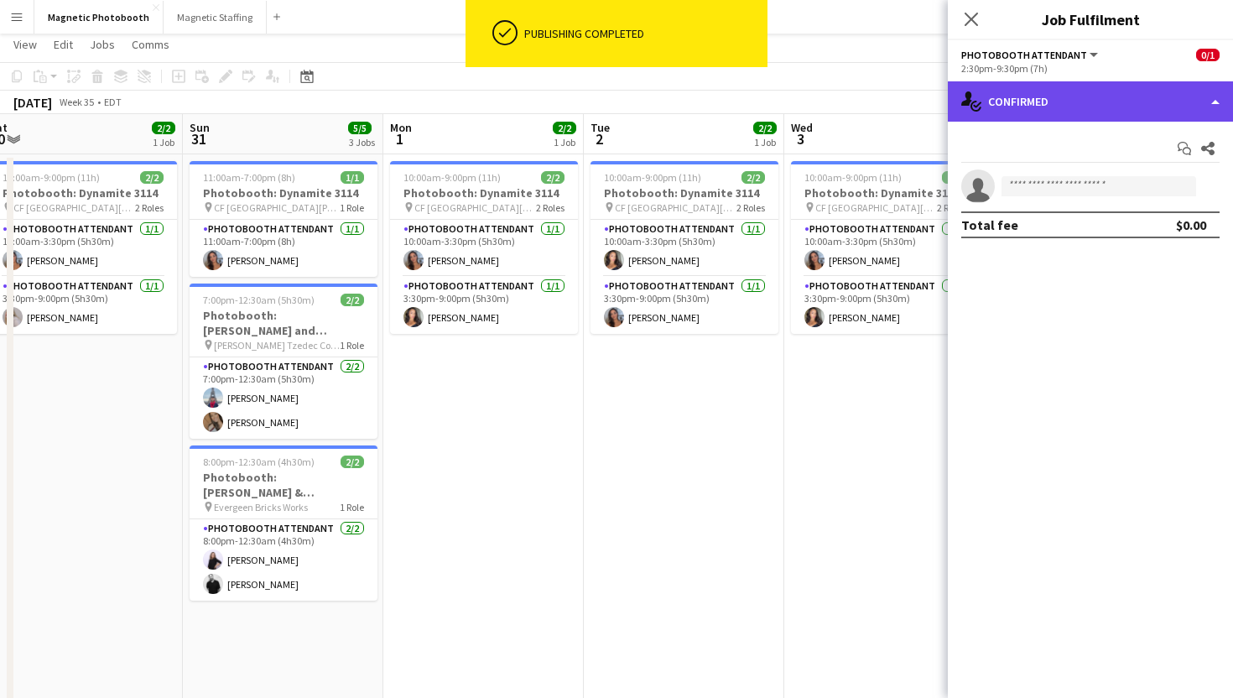
click at [1075, 107] on div "single-neutral-actions-check-2 Confirmed" at bounding box center [1090, 101] width 285 height 40
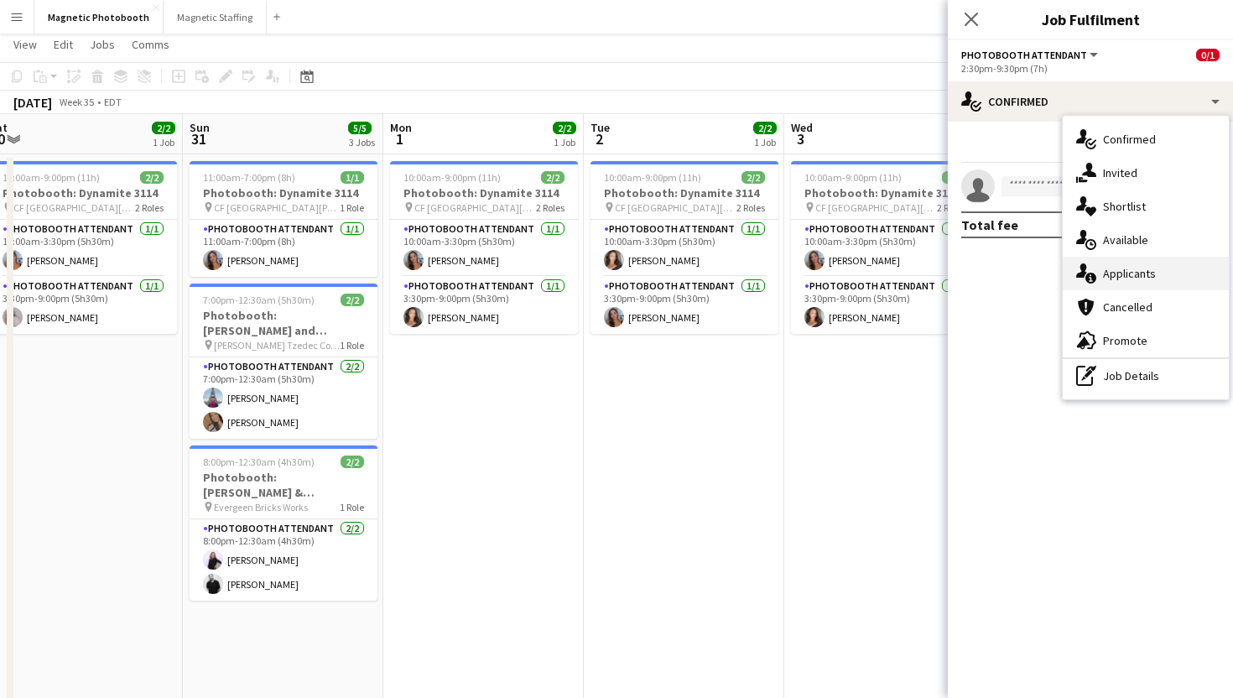
click at [1126, 267] on div "single-neutral-actions-information Applicants" at bounding box center [1146, 274] width 166 height 34
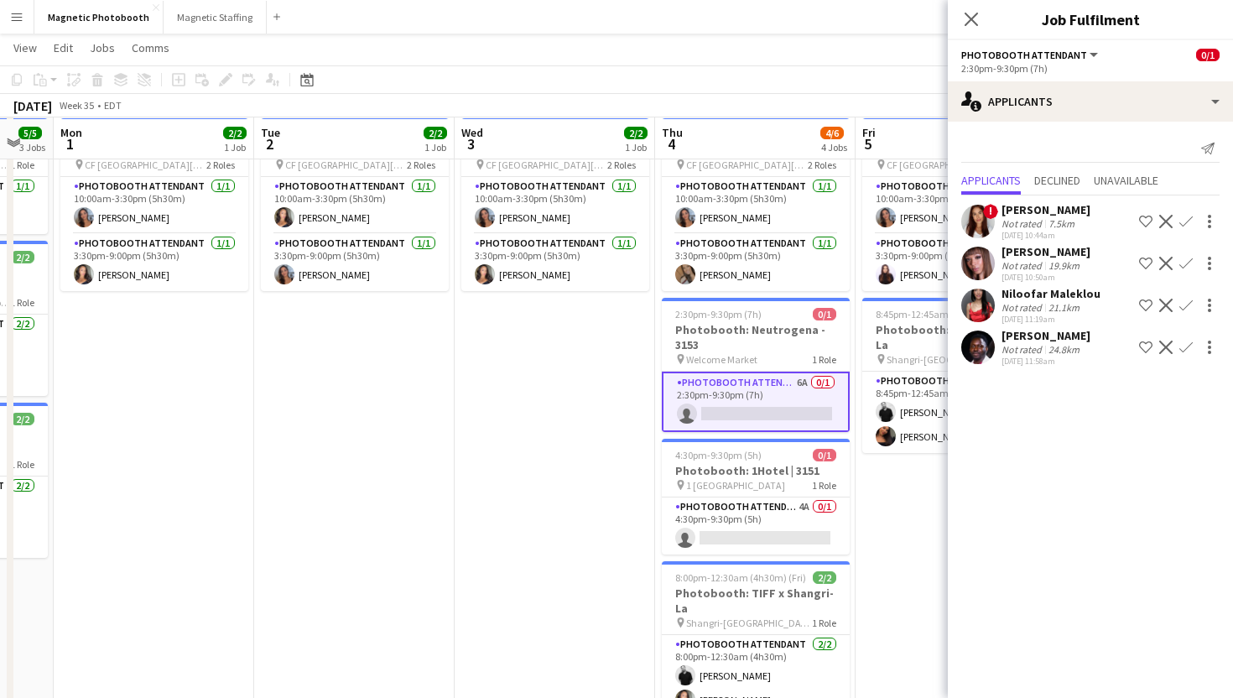
scroll to position [78, 0]
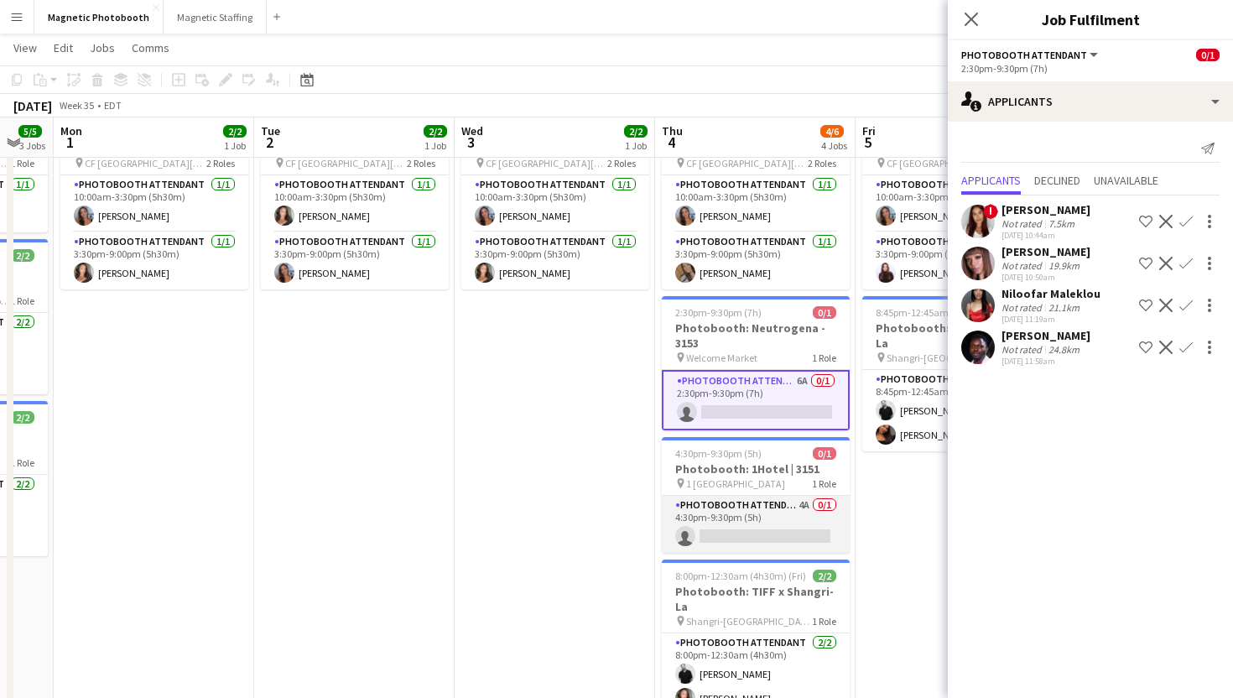
click at [790, 525] on app-card-role "Photobooth Attendant 4A 0/1 4:30pm-9:30pm (5h) single-neutral-actions" at bounding box center [756, 524] width 188 height 57
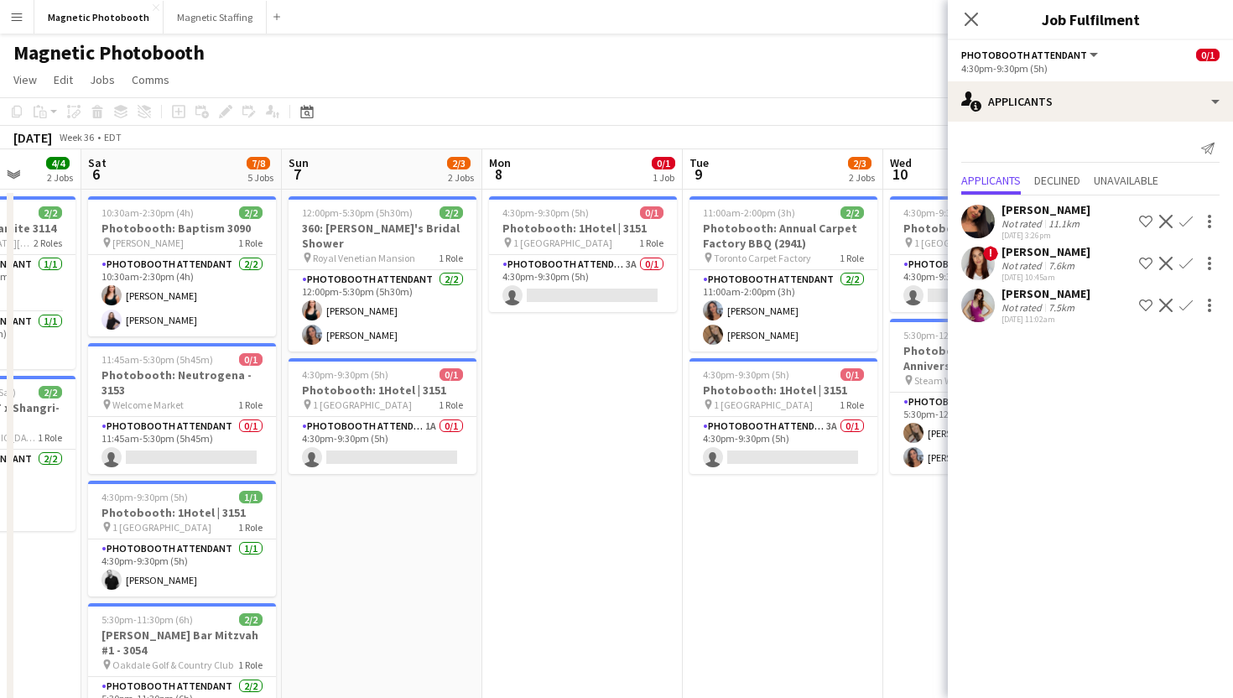
scroll to position [0, 754]
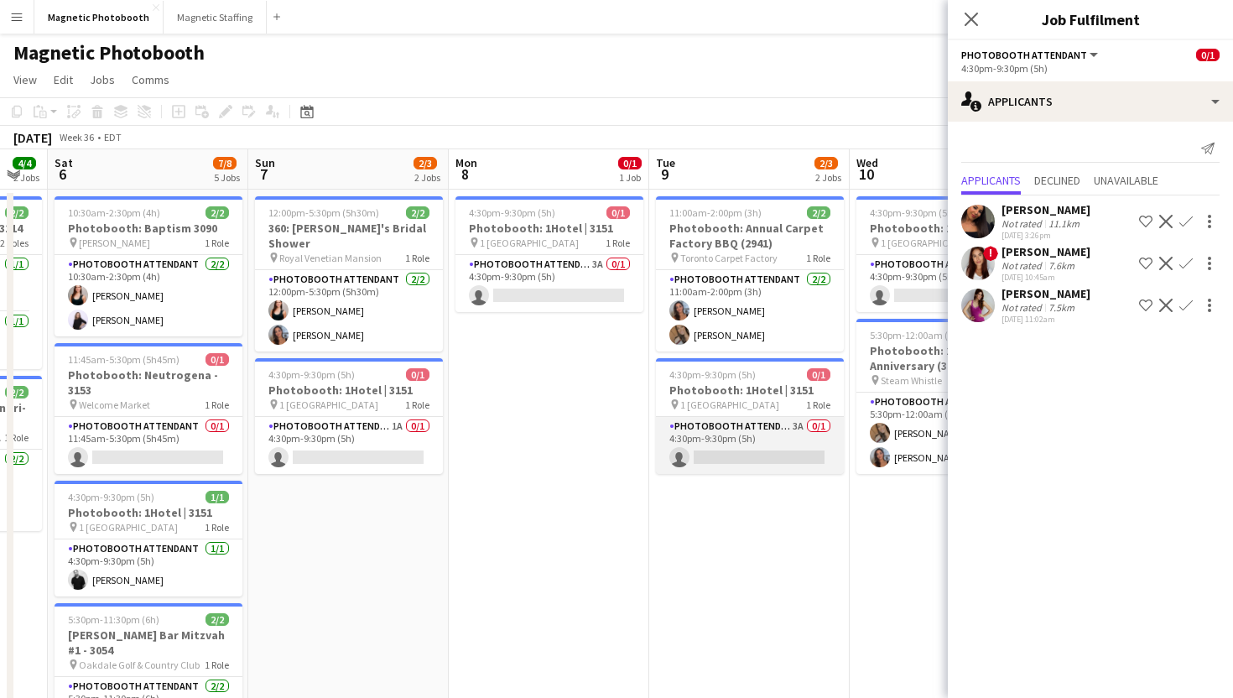
click at [758, 432] on app-card-role "Photobooth Attendant 3A 0/1 4:30pm-9:30pm (5h) single-neutral-actions" at bounding box center [750, 445] width 188 height 57
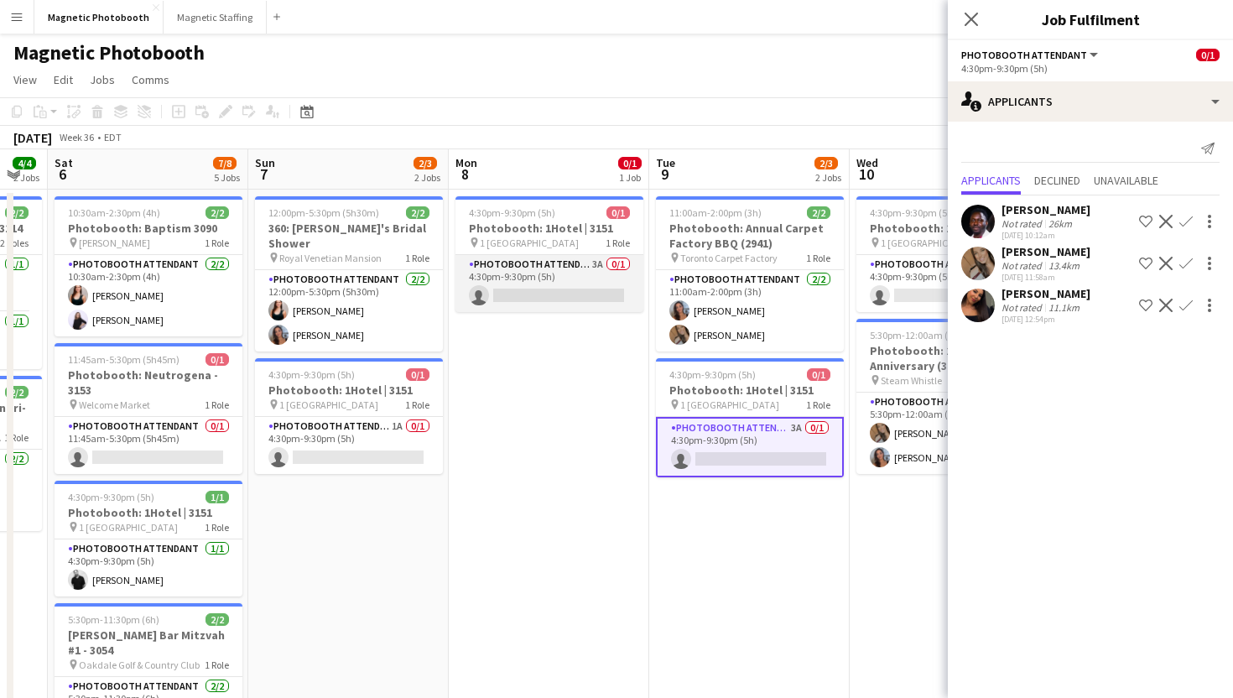
click at [618, 307] on app-card-role "Photobooth Attendant 3A 0/1 4:30pm-9:30pm (5h) single-neutral-actions" at bounding box center [549, 283] width 188 height 57
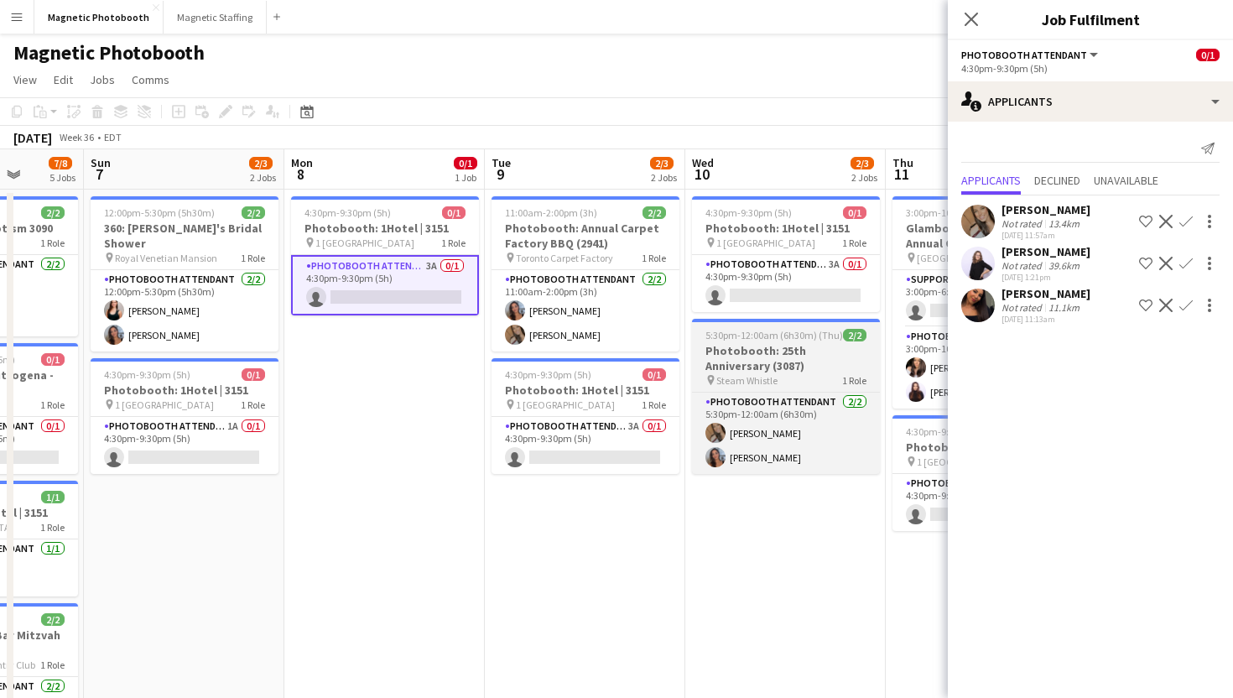
scroll to position [0, 522]
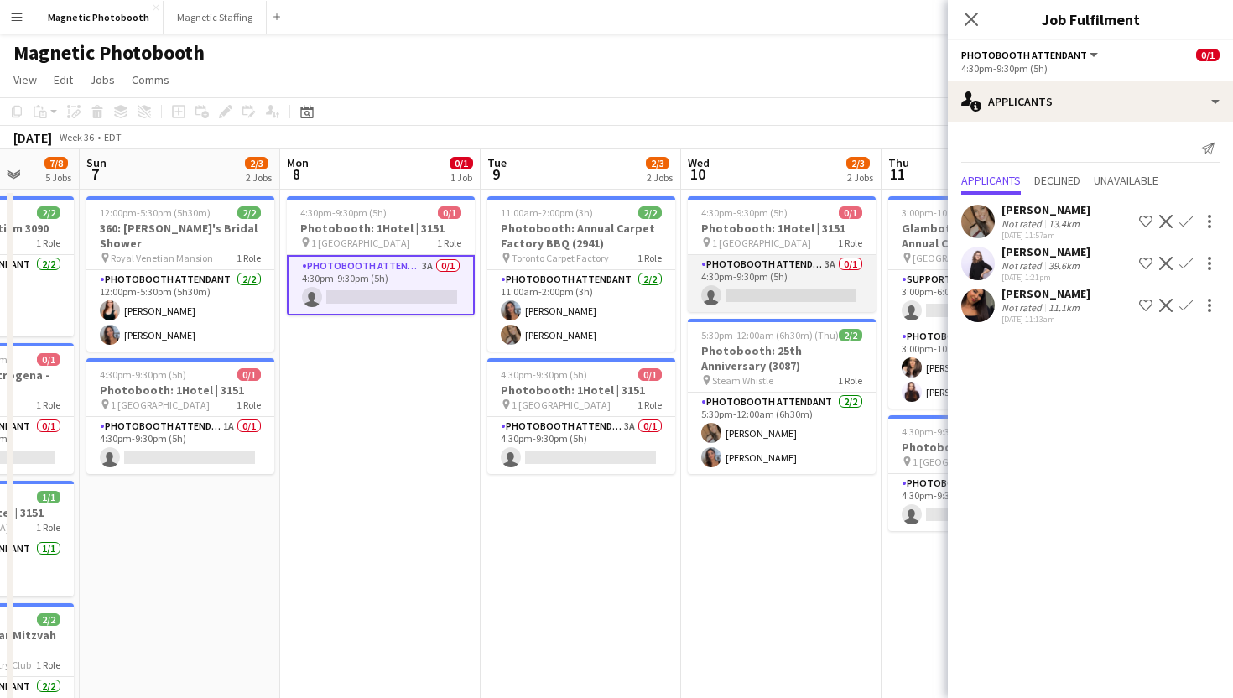
click at [786, 282] on app-card-role "Photobooth Attendant 3A 0/1 4:30pm-9:30pm (5h) single-neutral-actions" at bounding box center [782, 283] width 188 height 57
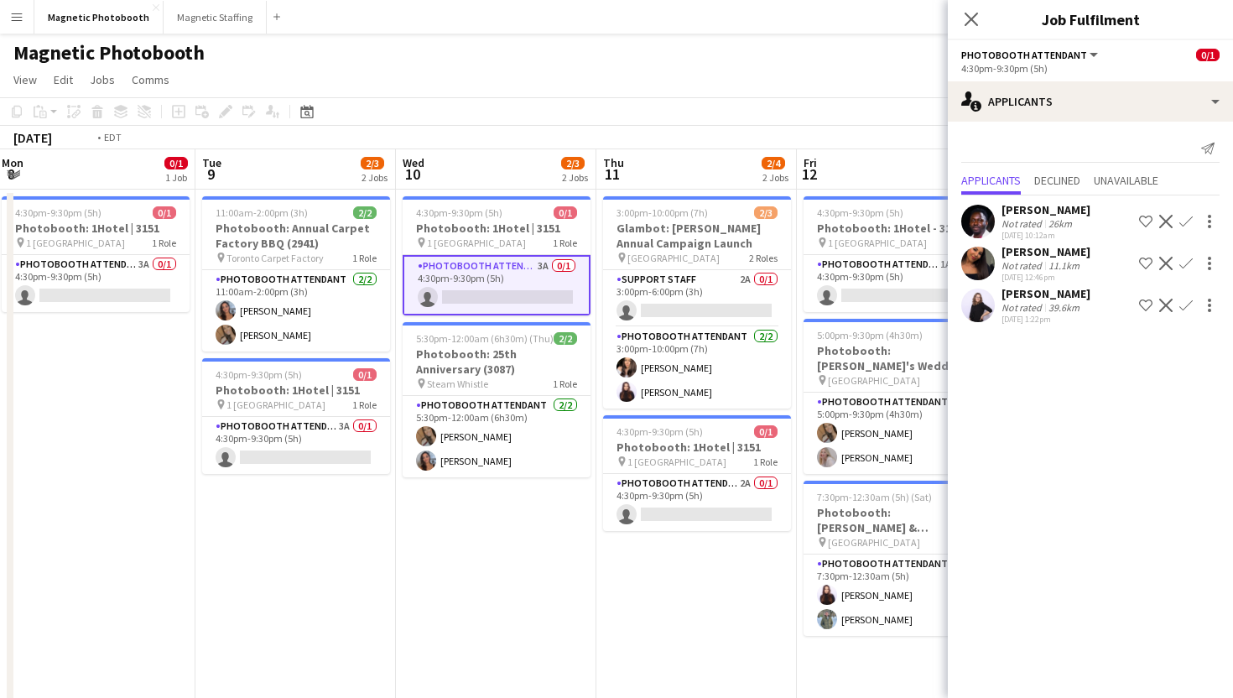
scroll to position [0, 528]
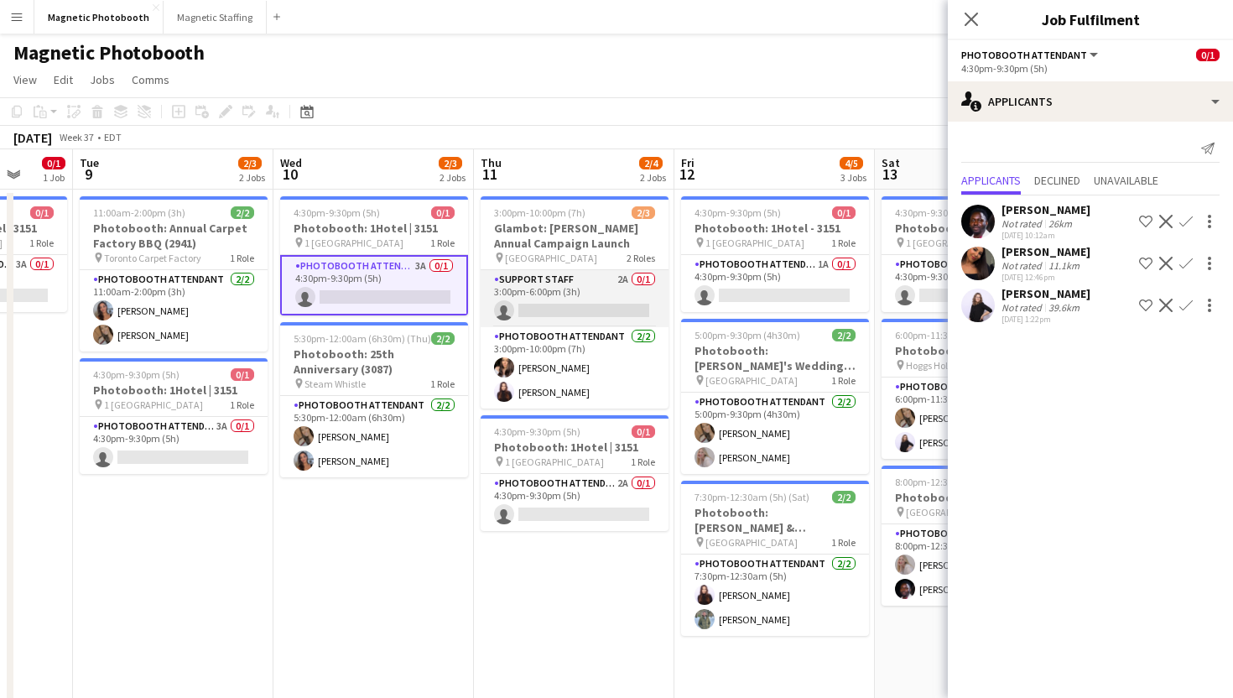
click at [646, 310] on app-card-role "Support Staff 2A 0/1 3:00pm-6:00pm (3h) single-neutral-actions" at bounding box center [575, 298] width 188 height 57
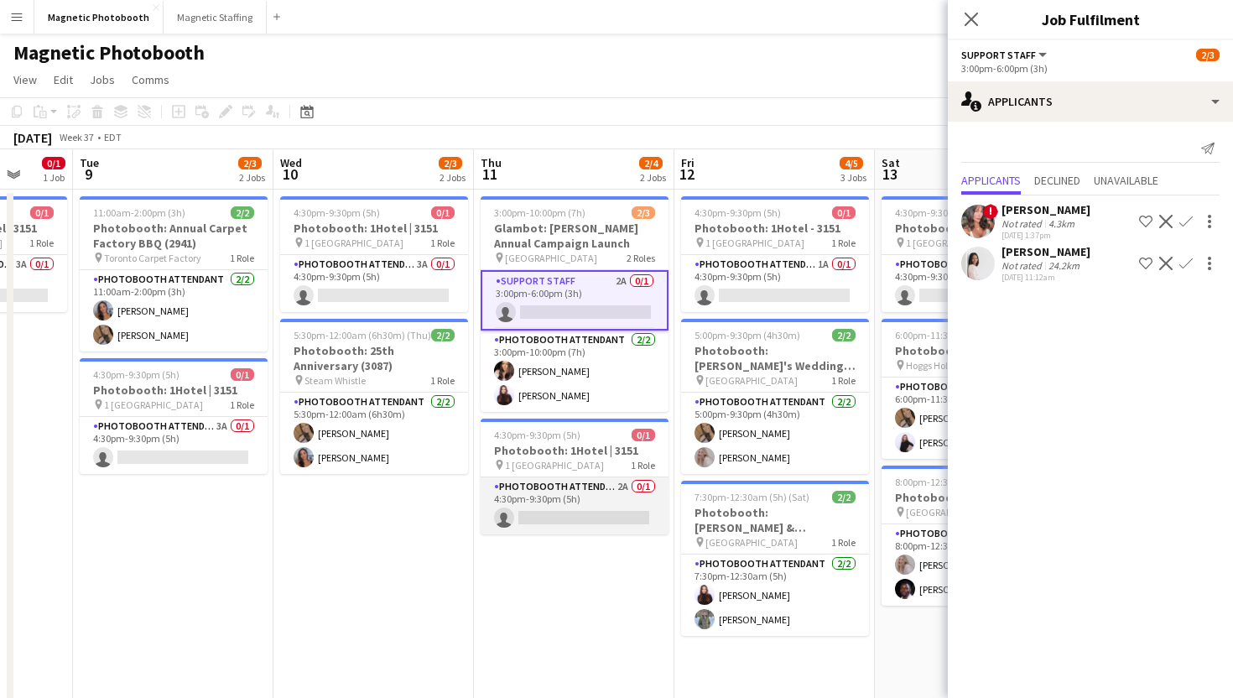
click at [628, 512] on app-card-role "Photobooth Attendant 2A 0/1 4:30pm-9:30pm (5h) single-neutral-actions" at bounding box center [575, 505] width 188 height 57
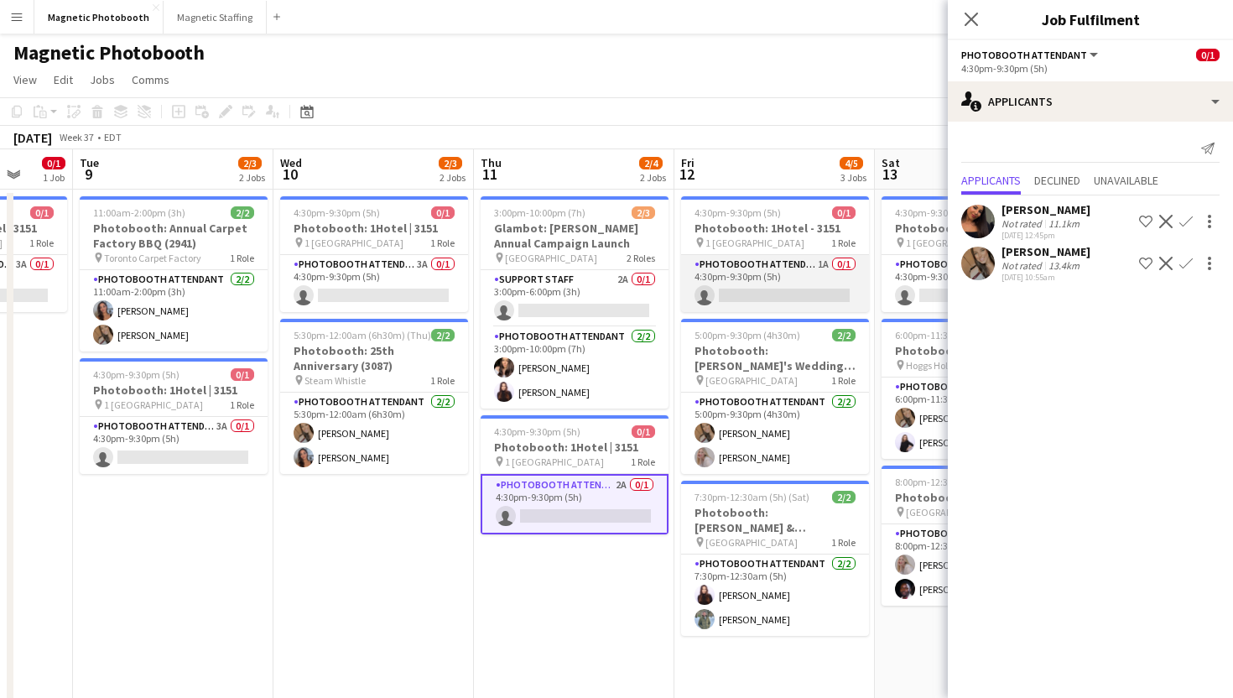
click at [748, 297] on app-card-role "Photobooth Attendant 1A 0/1 4:30pm-9:30pm (5h) single-neutral-actions" at bounding box center [775, 283] width 188 height 57
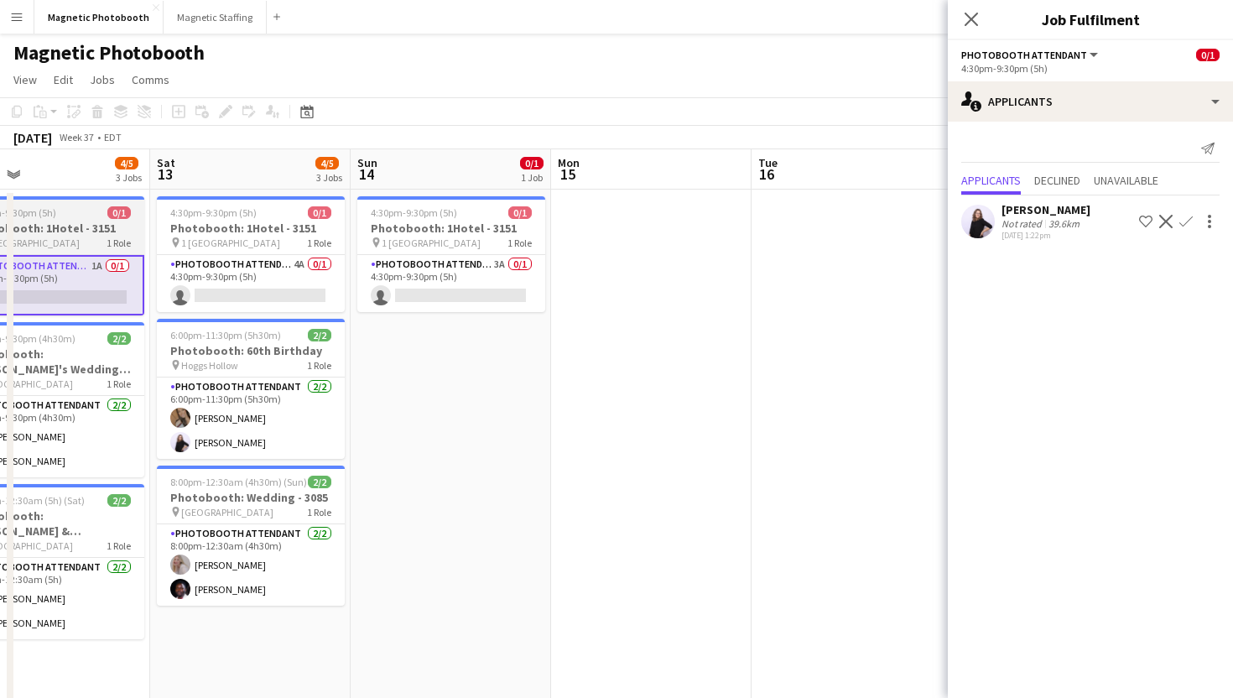
scroll to position [0, 602]
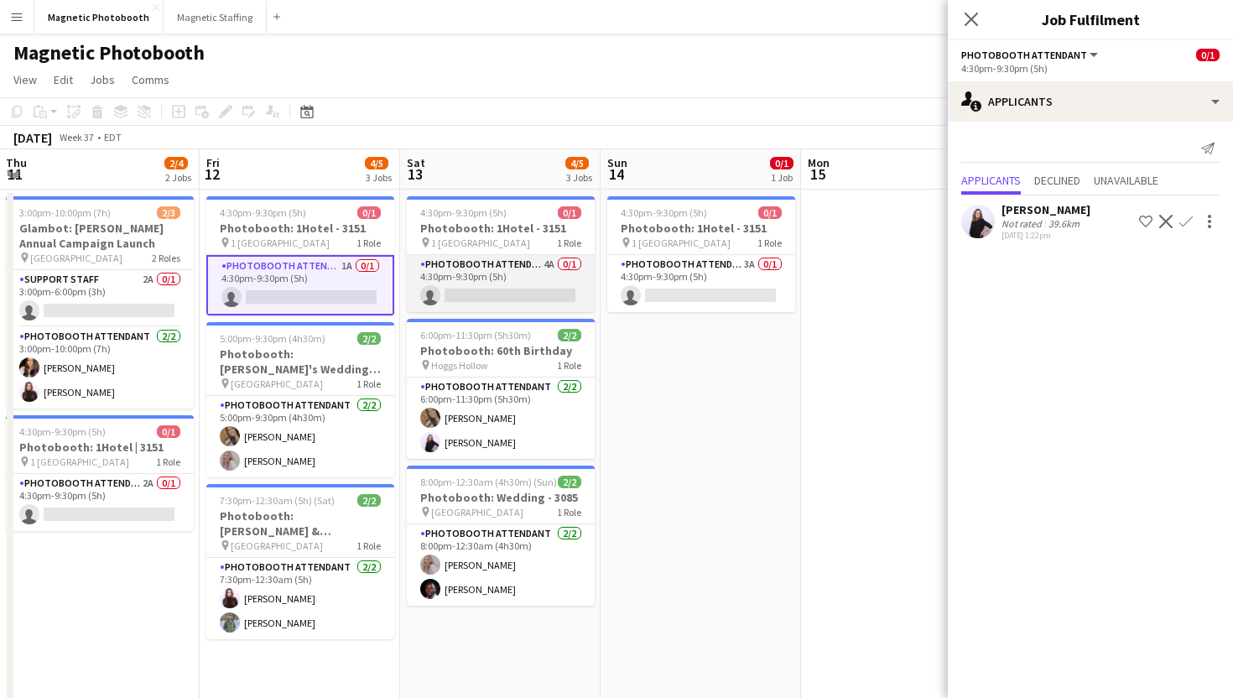
click at [549, 301] on app-card-role "Photobooth Attendant 4A 0/1 4:30pm-9:30pm (5h) single-neutral-actions" at bounding box center [501, 283] width 188 height 57
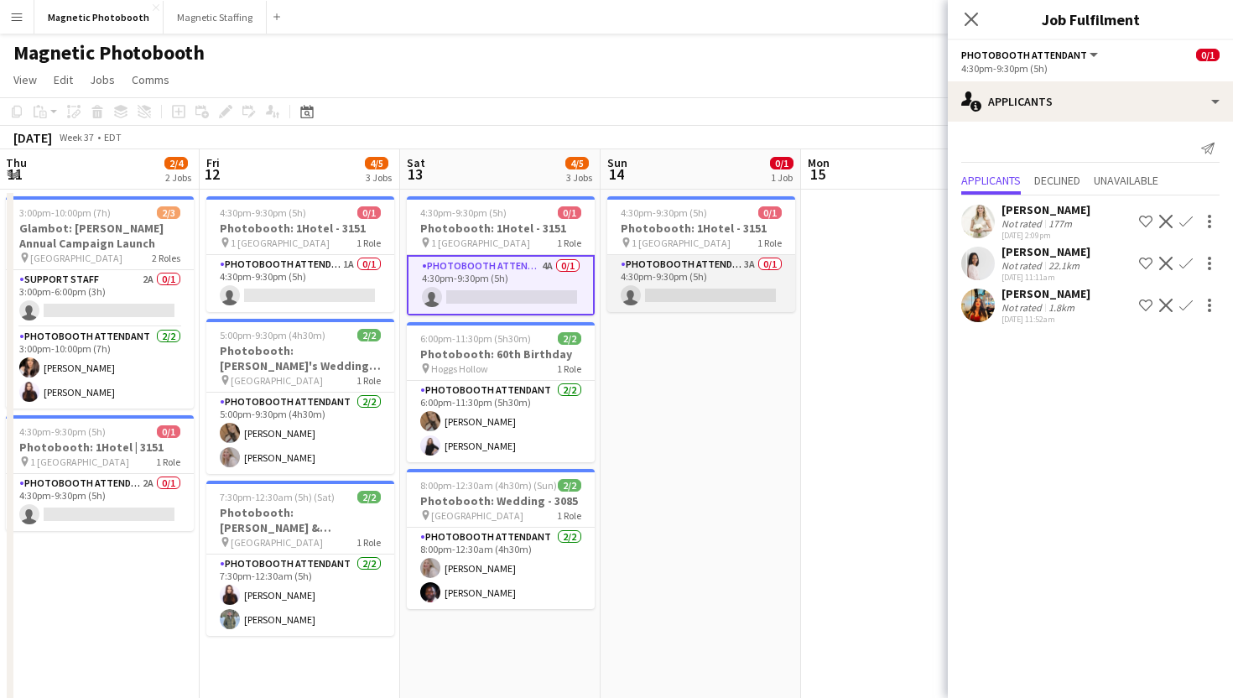
click at [638, 297] on app-card-role "Photobooth Attendant 3A 0/1 4:30pm-9:30pm (5h) single-neutral-actions" at bounding box center [701, 283] width 188 height 57
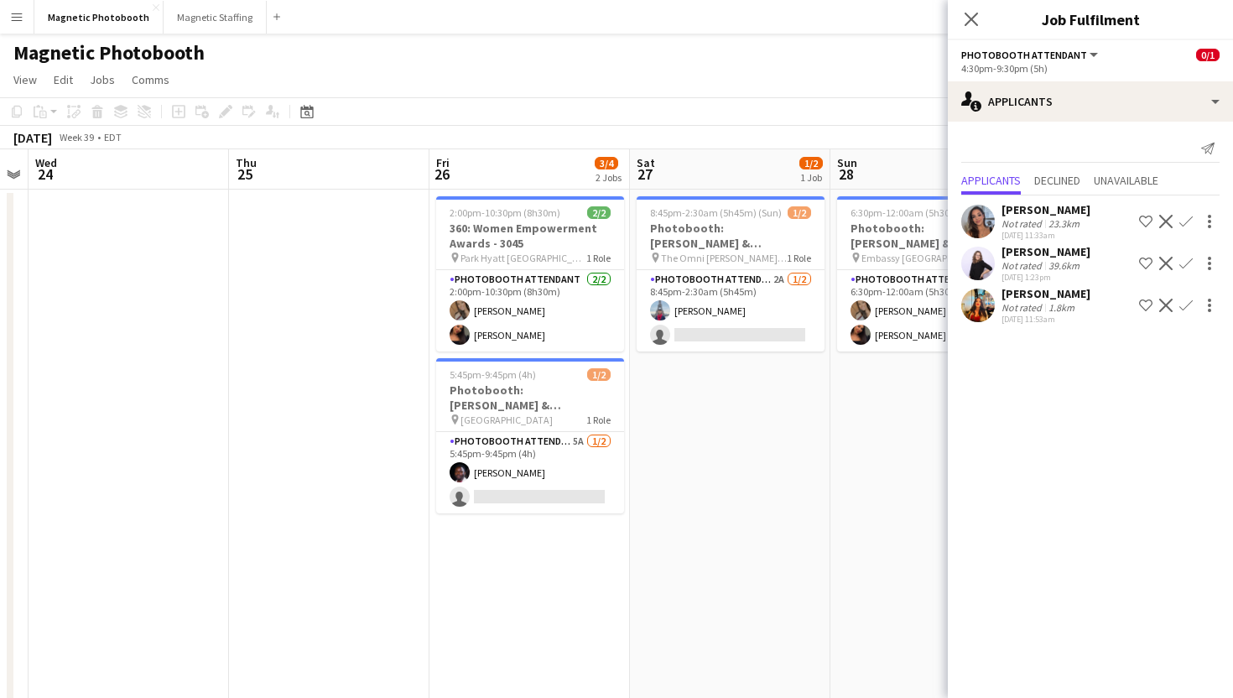
scroll to position [0, 745]
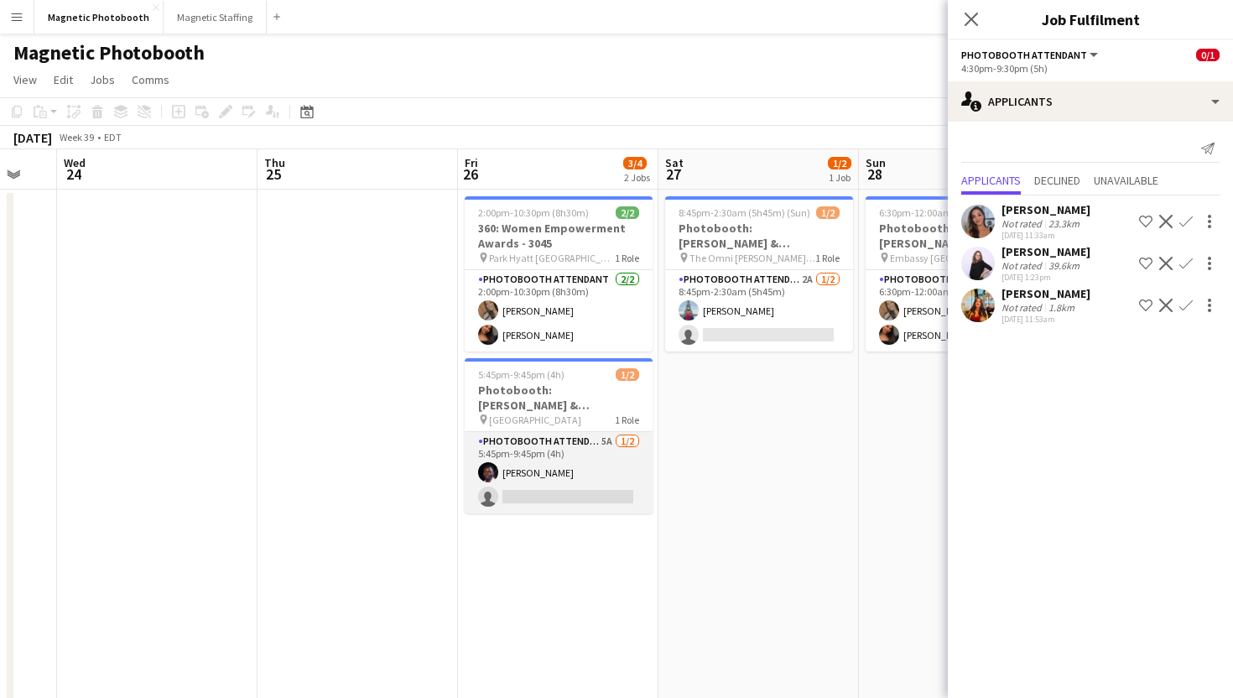
click at [499, 501] on app-card-role "Photobooth Attendant 5A [DATE] 5:45pm-9:45pm (4h) [PERSON_NAME] single-neutral-…" at bounding box center [559, 472] width 188 height 81
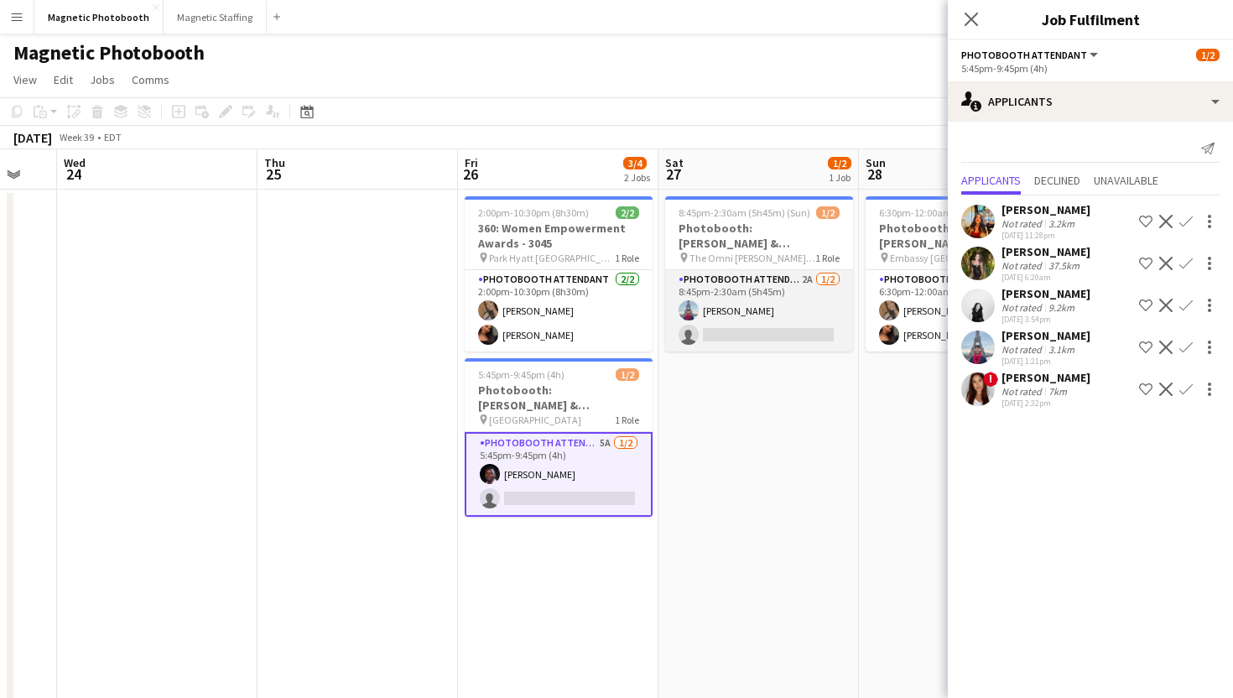
click at [778, 337] on app-card-role "Photobooth Attendant 2A [DATE] 8:45pm-2:30am (5h45m) [PERSON_NAME] single-neutr…" at bounding box center [759, 310] width 188 height 81
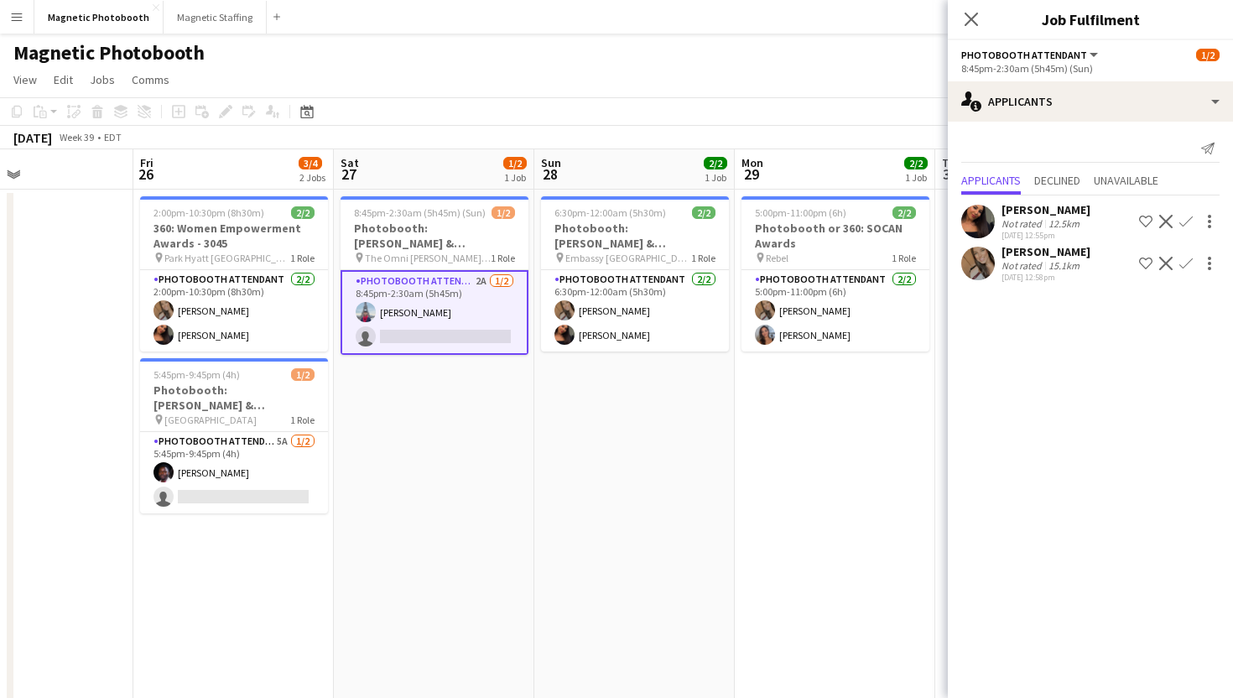
scroll to position [0, 669]
click at [1187, 224] on app-icon "Confirm" at bounding box center [1185, 221] width 13 height 13
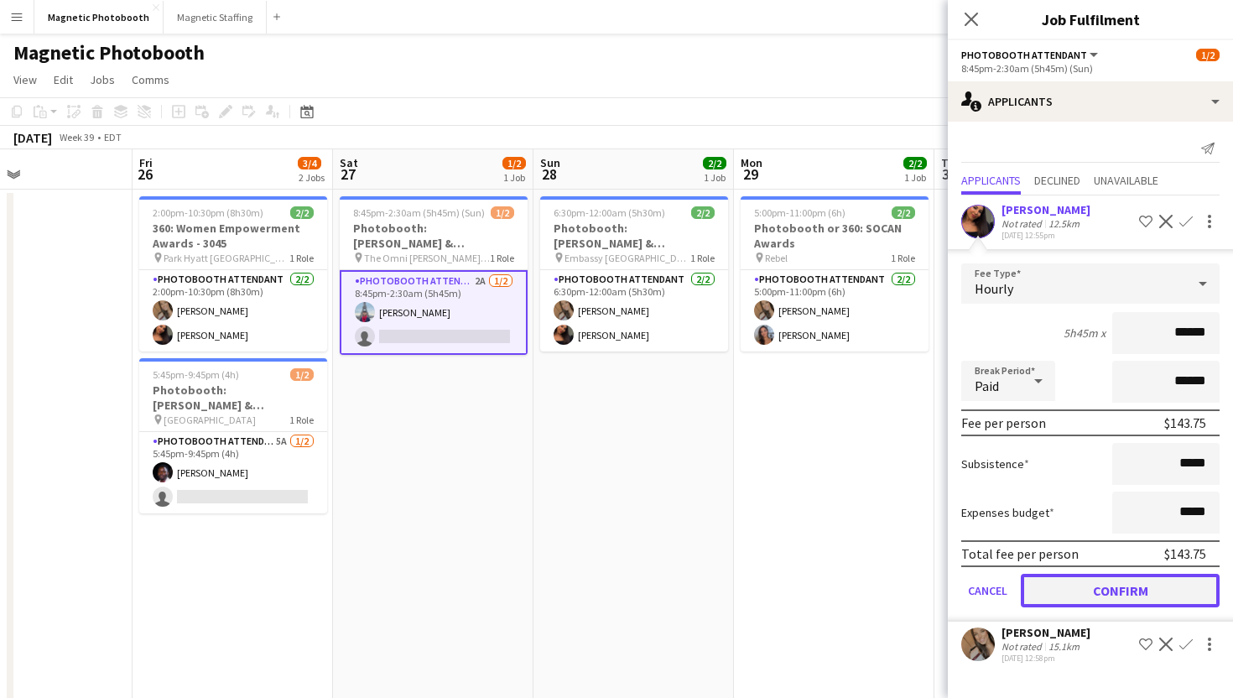
click at [1152, 605] on button "Confirm" at bounding box center [1120, 591] width 199 height 34
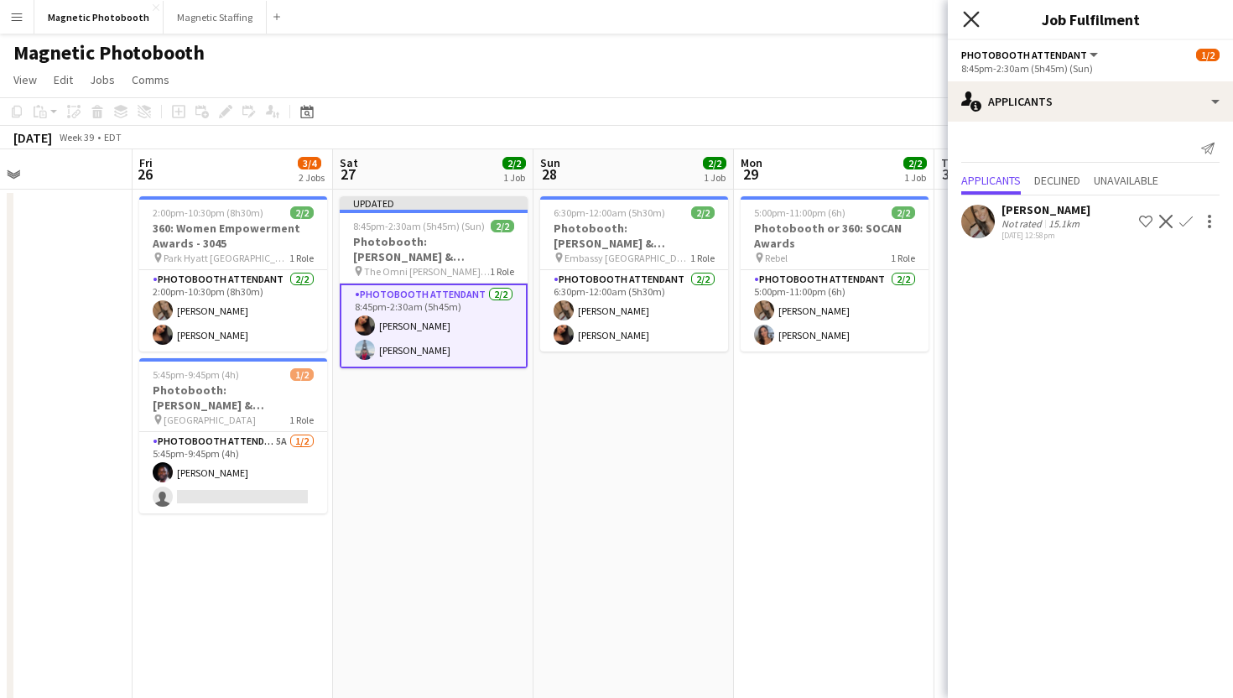
click at [975, 25] on icon "Close pop-in" at bounding box center [971, 19] width 16 height 16
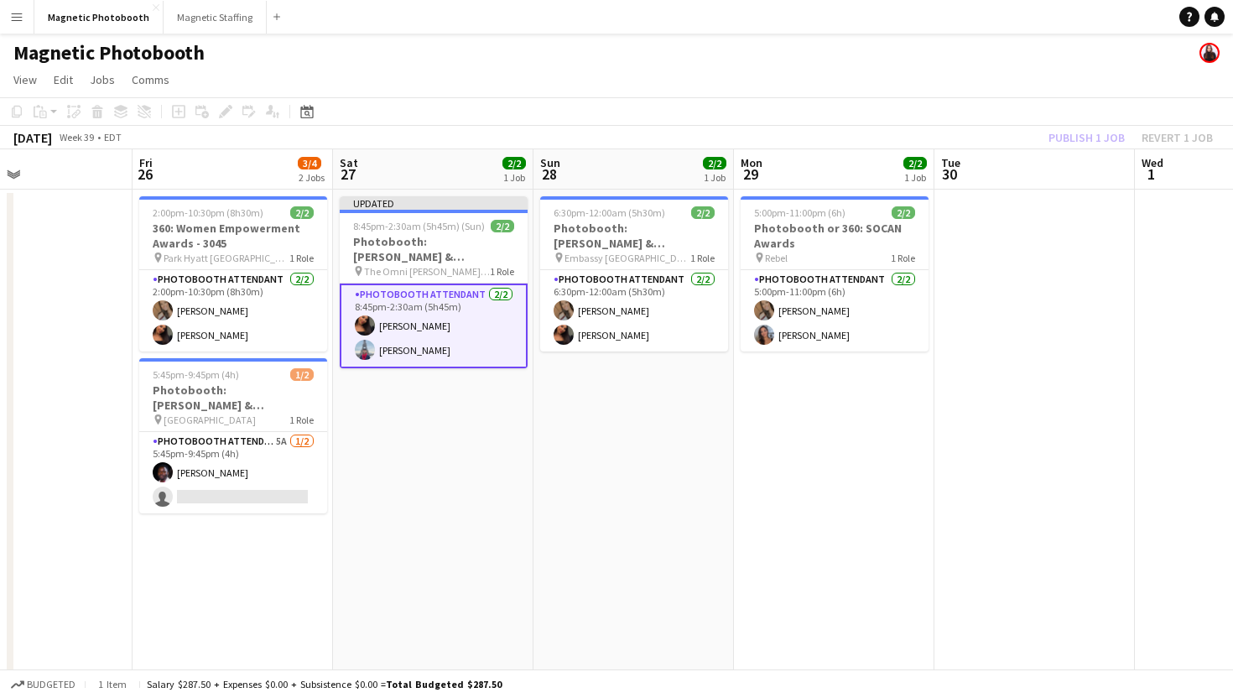
click at [973, 29] on app-navbar "Menu Boards Boards Boards All jobs Status Workforce Workforce My Workforce Recr…" at bounding box center [616, 17] width 1233 height 34
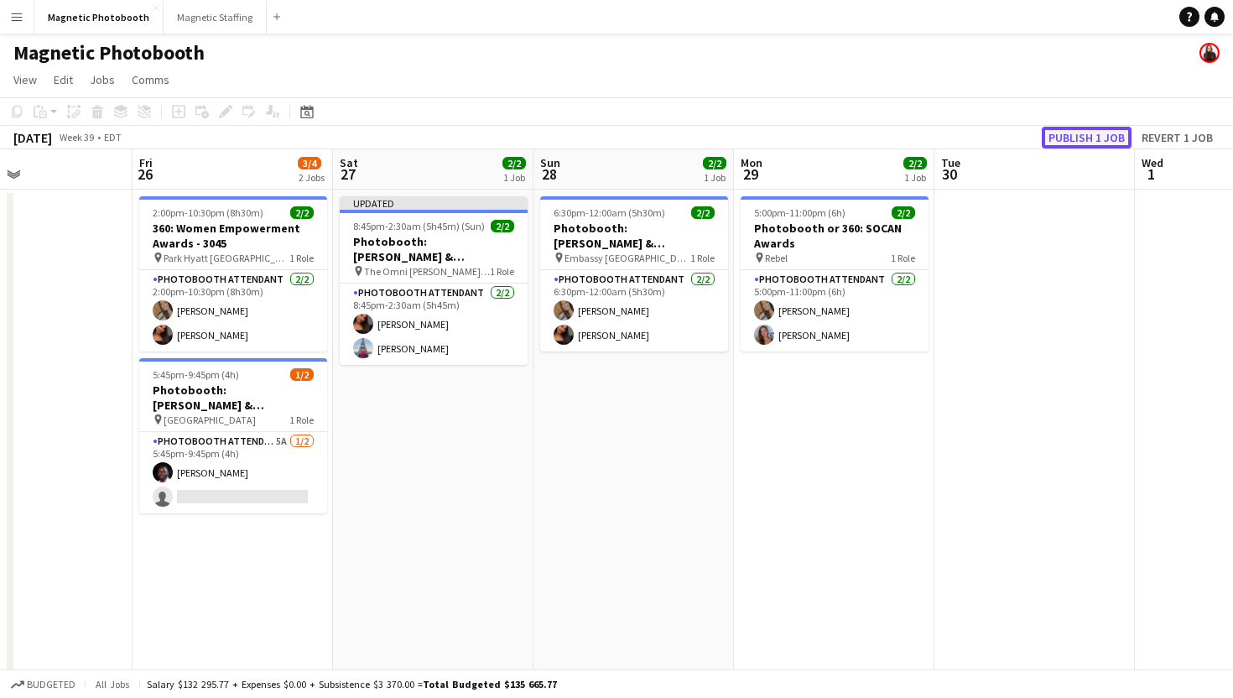
click at [1080, 131] on button "Publish 1 job" at bounding box center [1087, 138] width 90 height 22
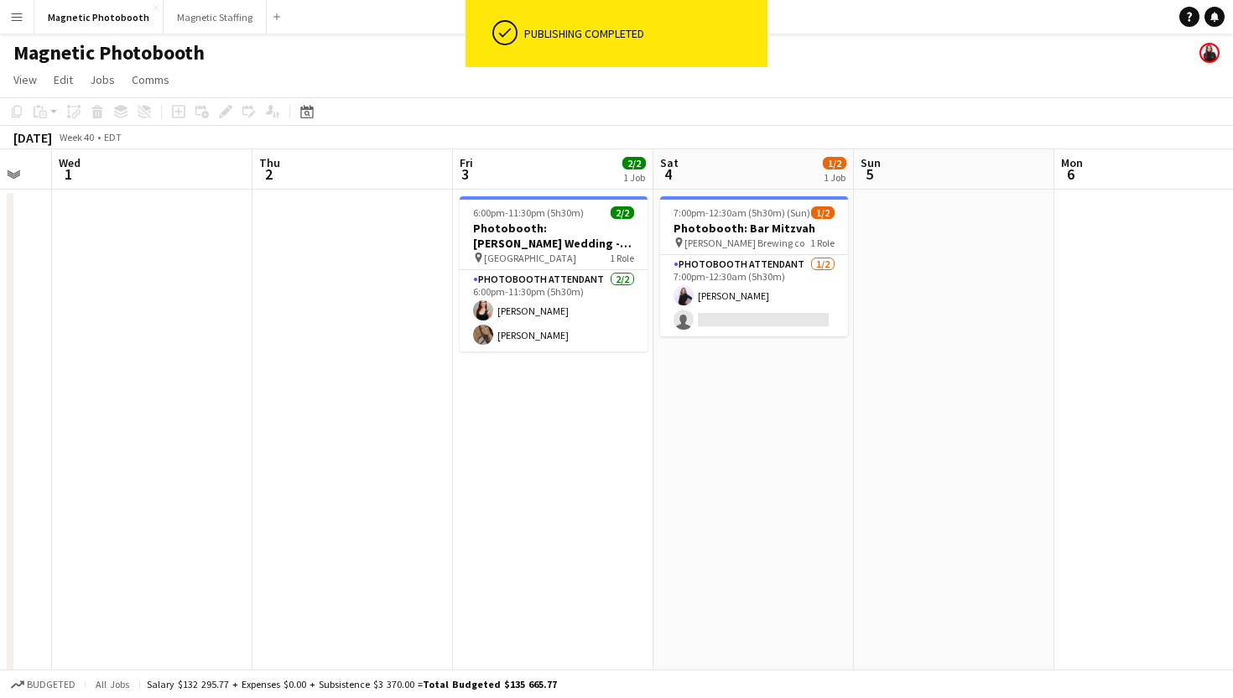
scroll to position [0, 555]
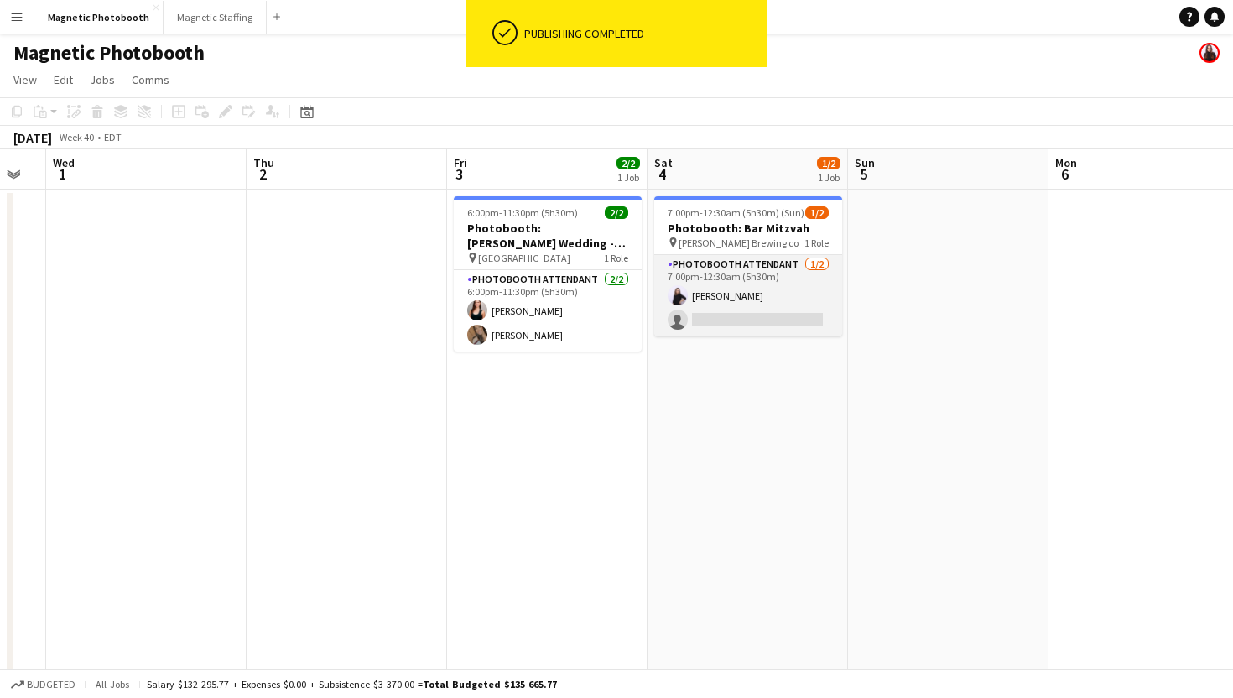
click at [789, 307] on app-card-role "Photobooth Attendant [DATE] 7:00pm-12:30am (5h30m) [PERSON_NAME] single-neutral…" at bounding box center [748, 295] width 188 height 81
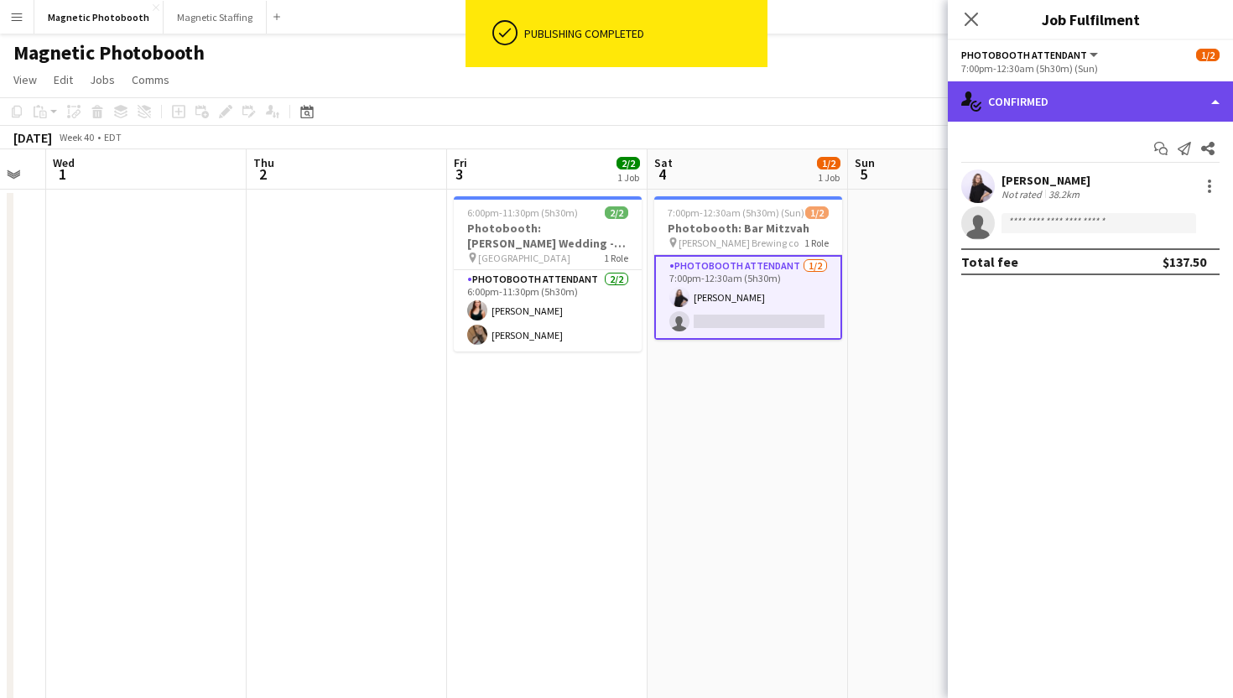
click at [1041, 97] on div "single-neutral-actions-check-2 Confirmed" at bounding box center [1090, 101] width 285 height 40
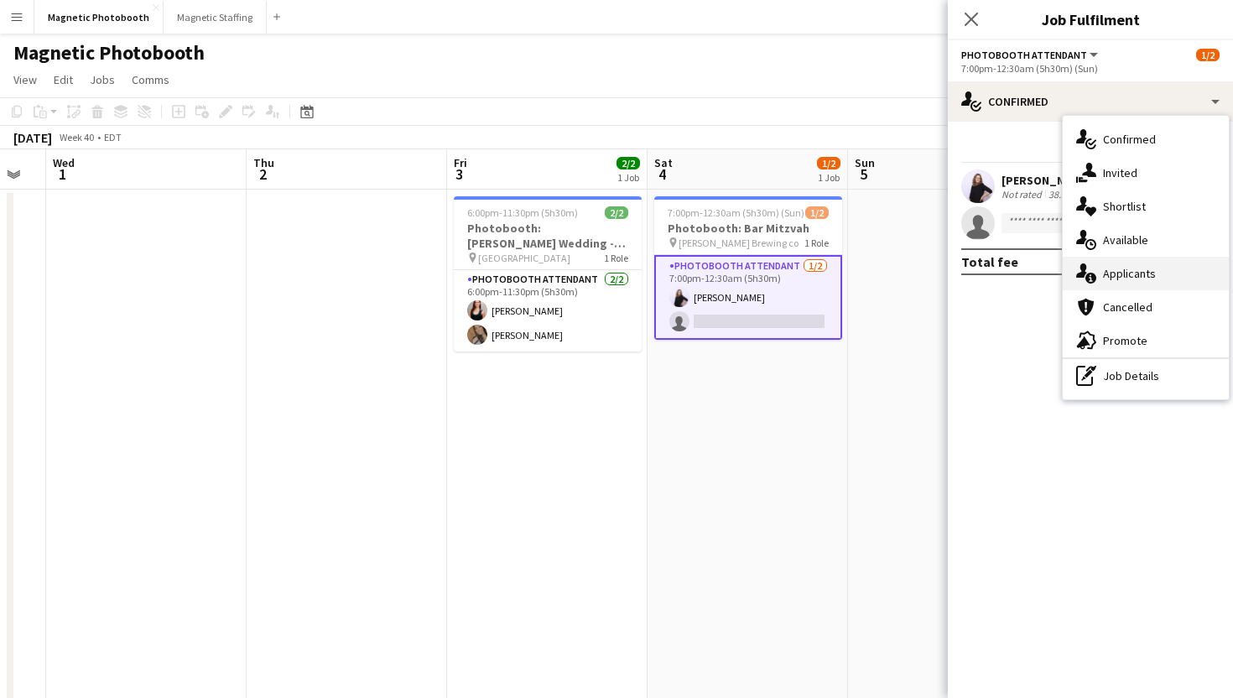
click at [1146, 274] on div "single-neutral-actions-information Applicants" at bounding box center [1146, 274] width 166 height 34
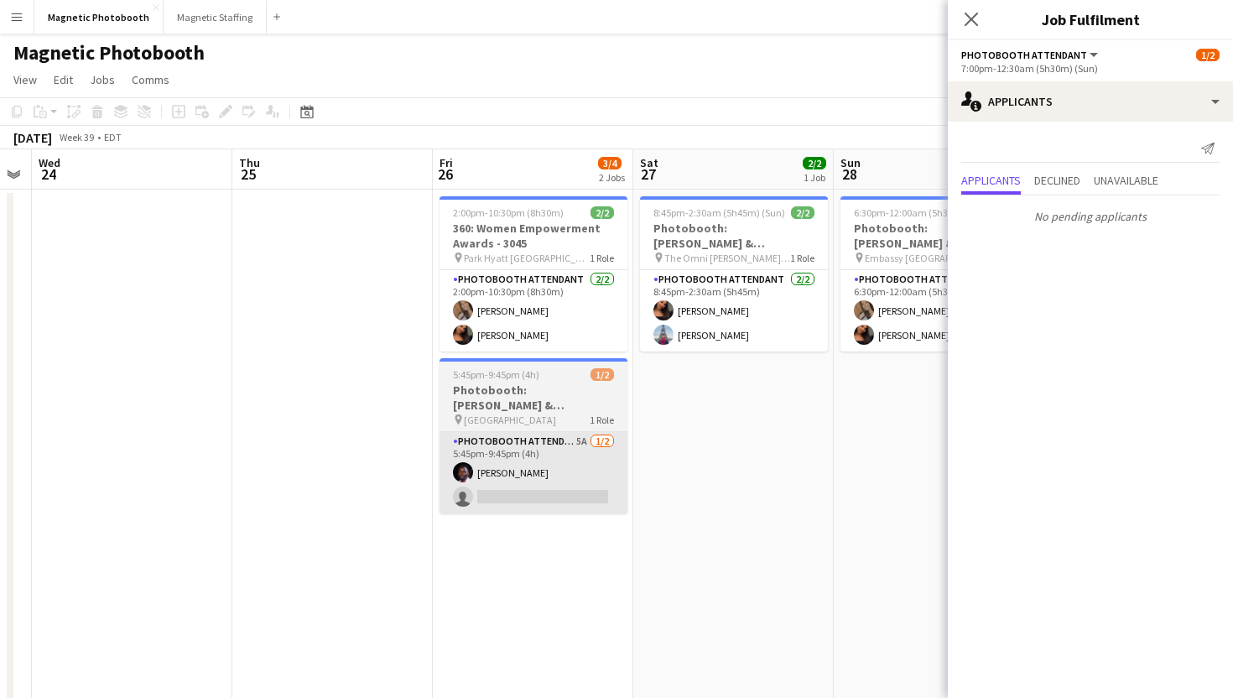
scroll to position [0, 588]
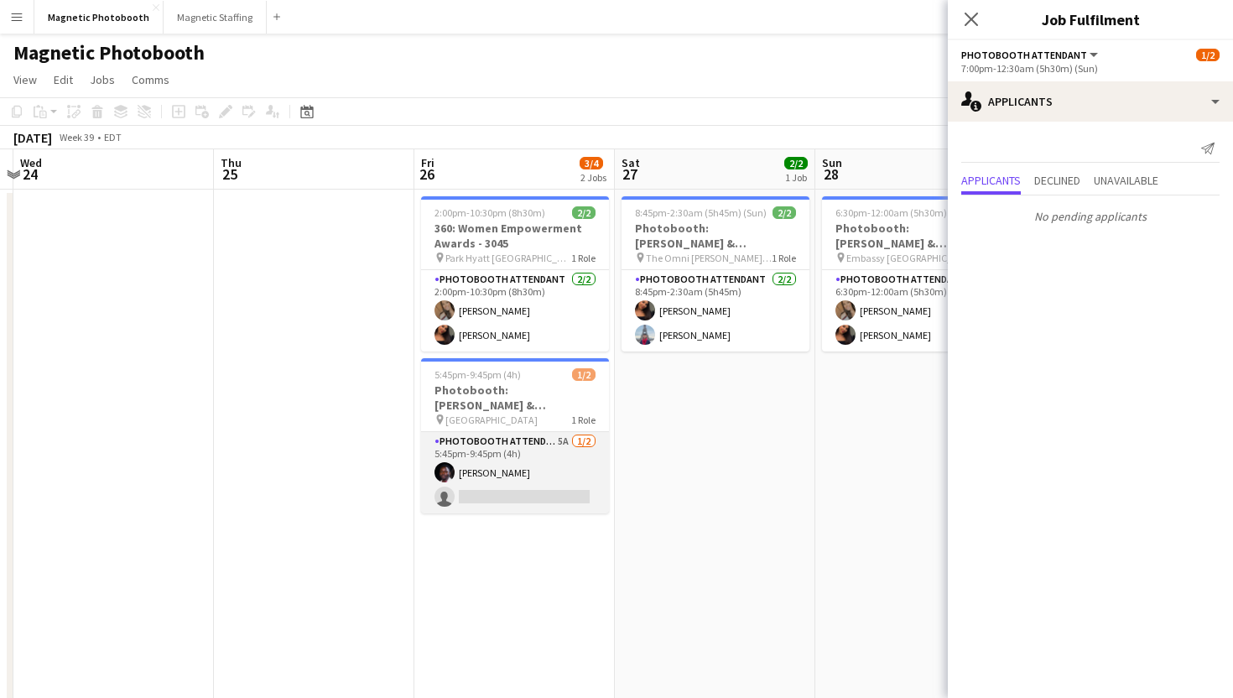
click at [539, 461] on app-card-role "Photobooth Attendant 5A [DATE] 5:45pm-9:45pm (4h) [PERSON_NAME] single-neutral-…" at bounding box center [515, 472] width 188 height 81
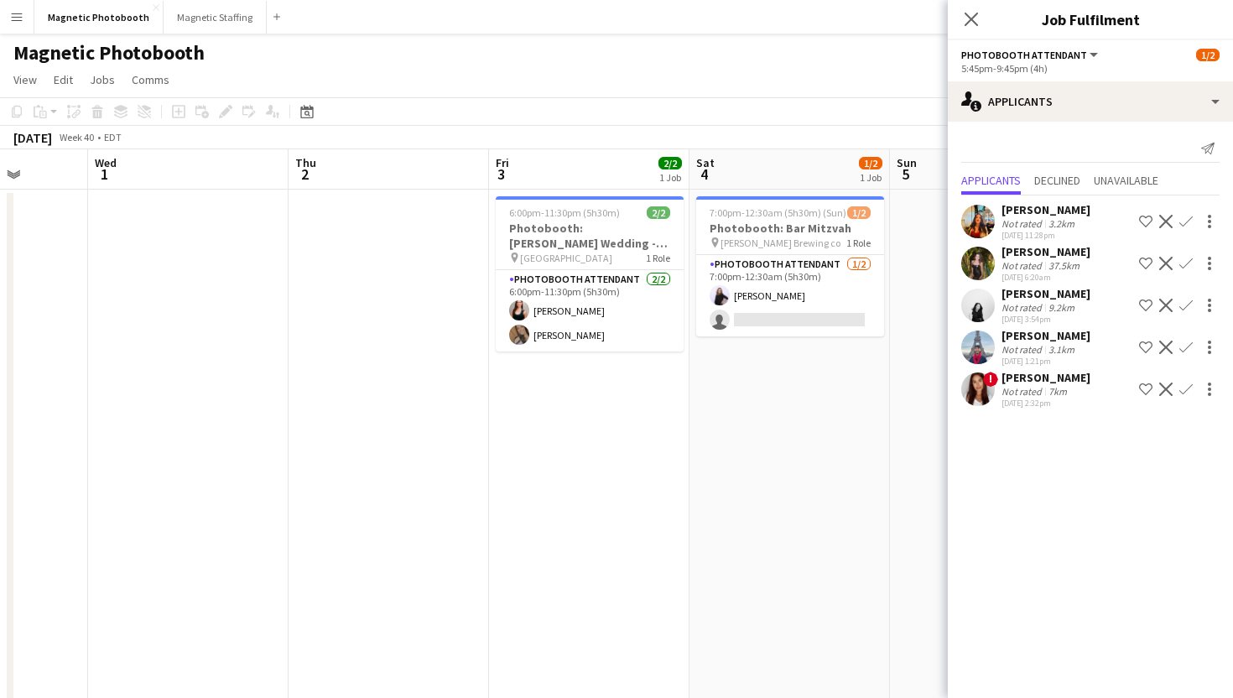
scroll to position [0, 762]
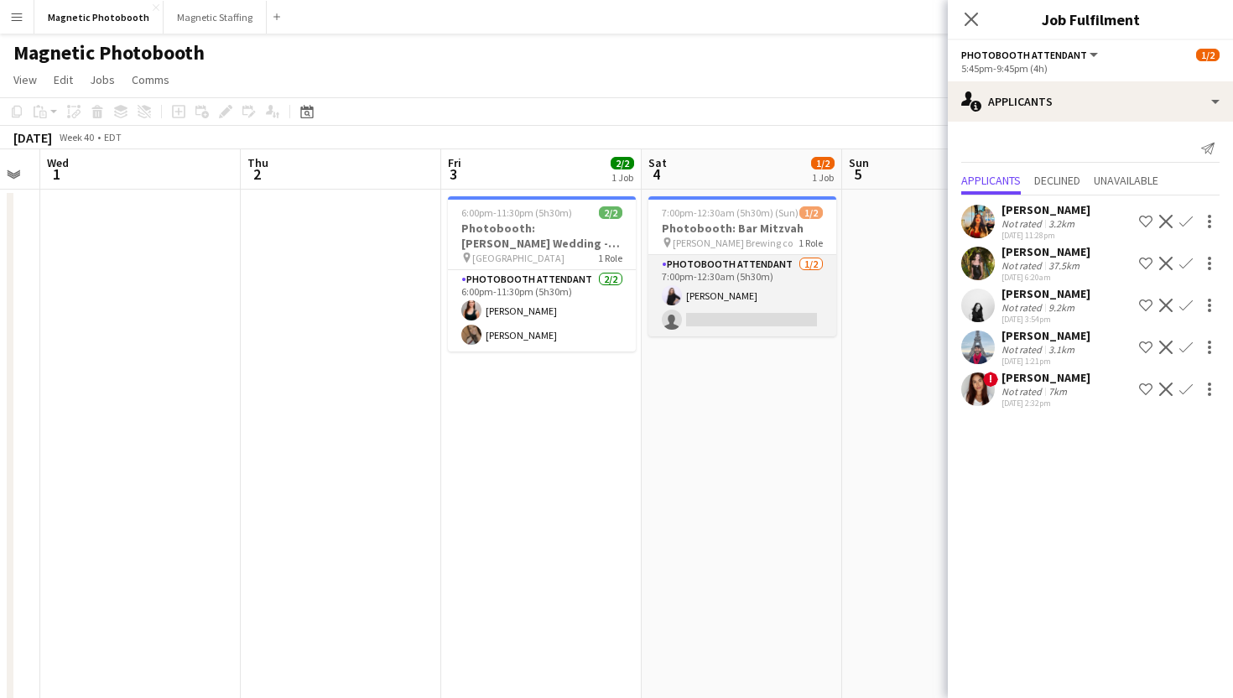
click at [735, 315] on app-card-role "Photobooth Attendant [DATE] 7:00pm-12:30am (5h30m) [PERSON_NAME] single-neutral…" at bounding box center [742, 295] width 188 height 81
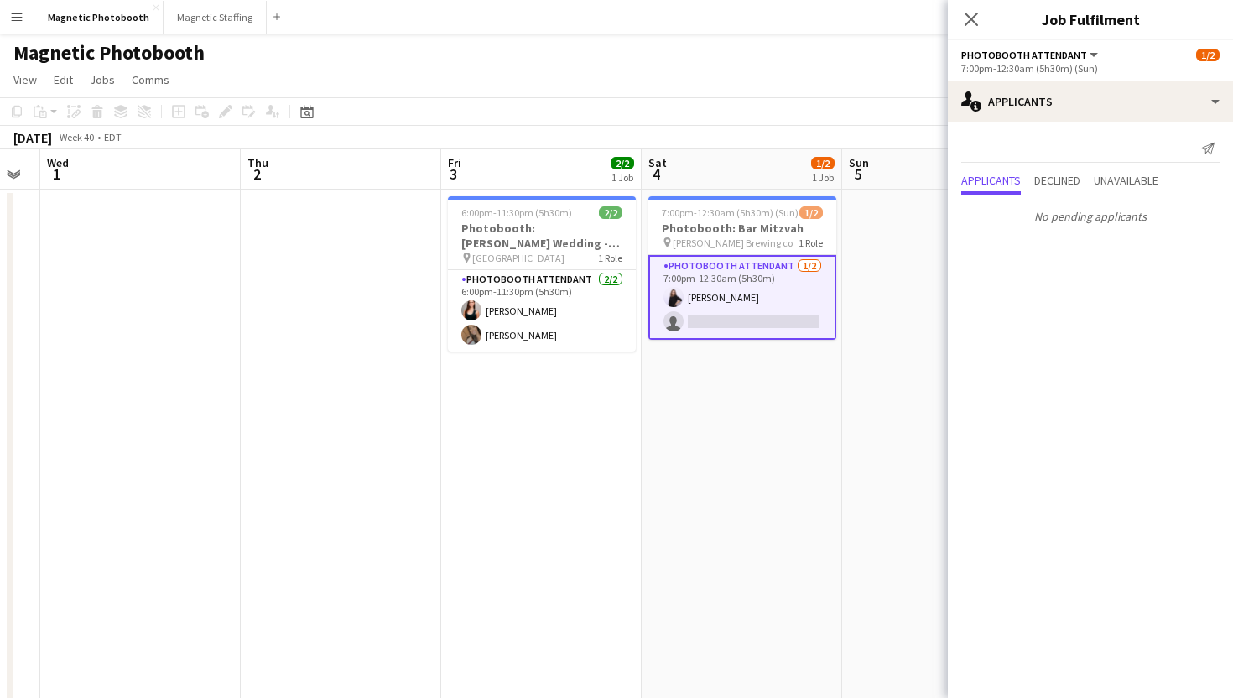
click at [785, 320] on app-card-role "Photobooth Attendant [DATE] 7:00pm-12:30am (5h30m) [PERSON_NAME] single-neutral…" at bounding box center [742, 297] width 188 height 85
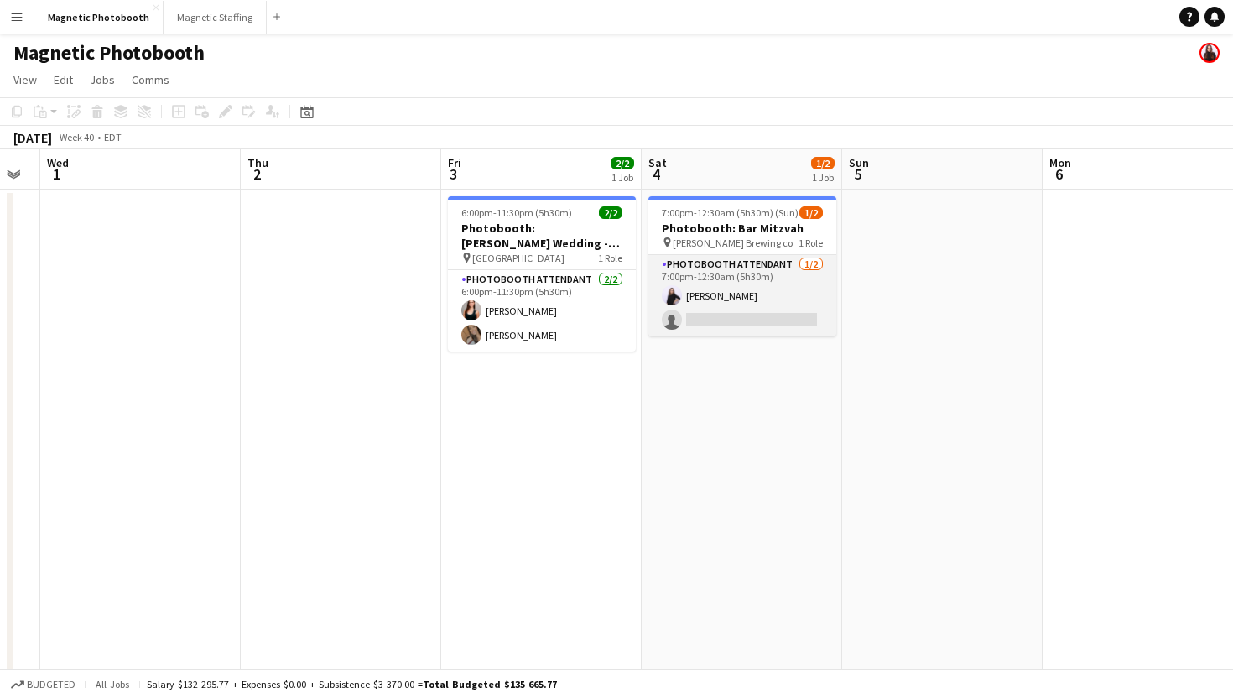
click at [751, 325] on app-card-role "Photobooth Attendant [DATE] 7:00pm-12:30am (5h30m) [PERSON_NAME] single-neutral…" at bounding box center [742, 295] width 188 height 81
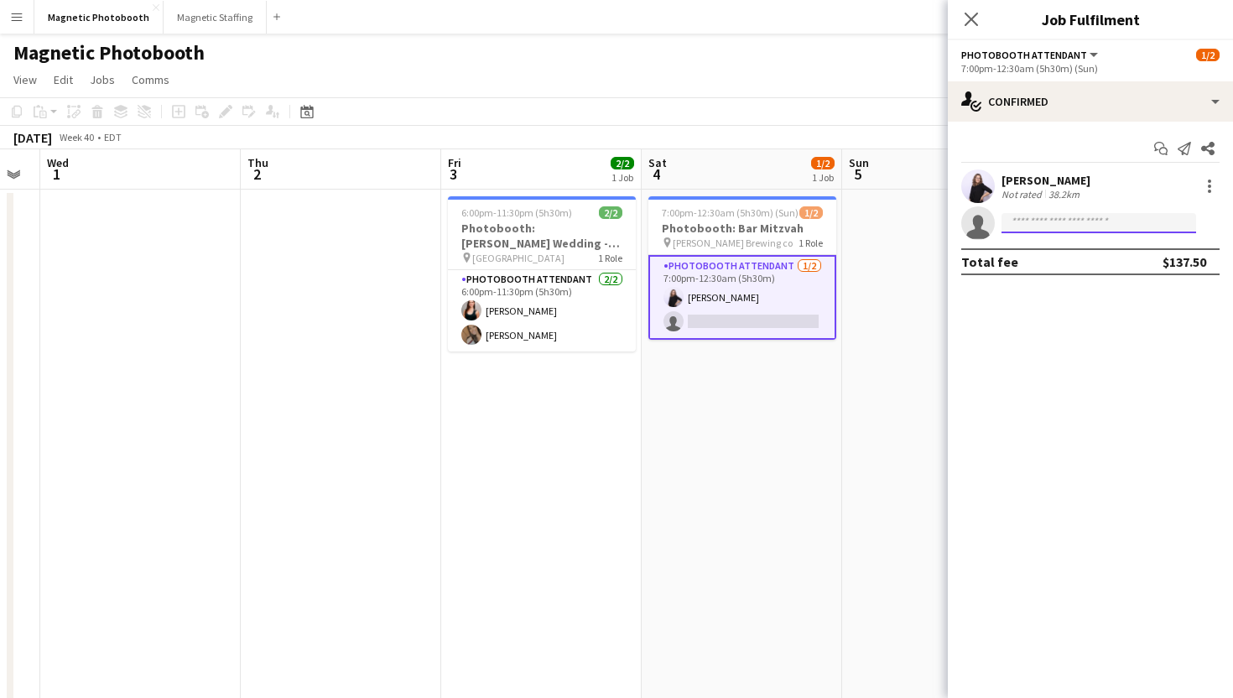
click at [1112, 225] on input at bounding box center [1099, 223] width 195 height 20
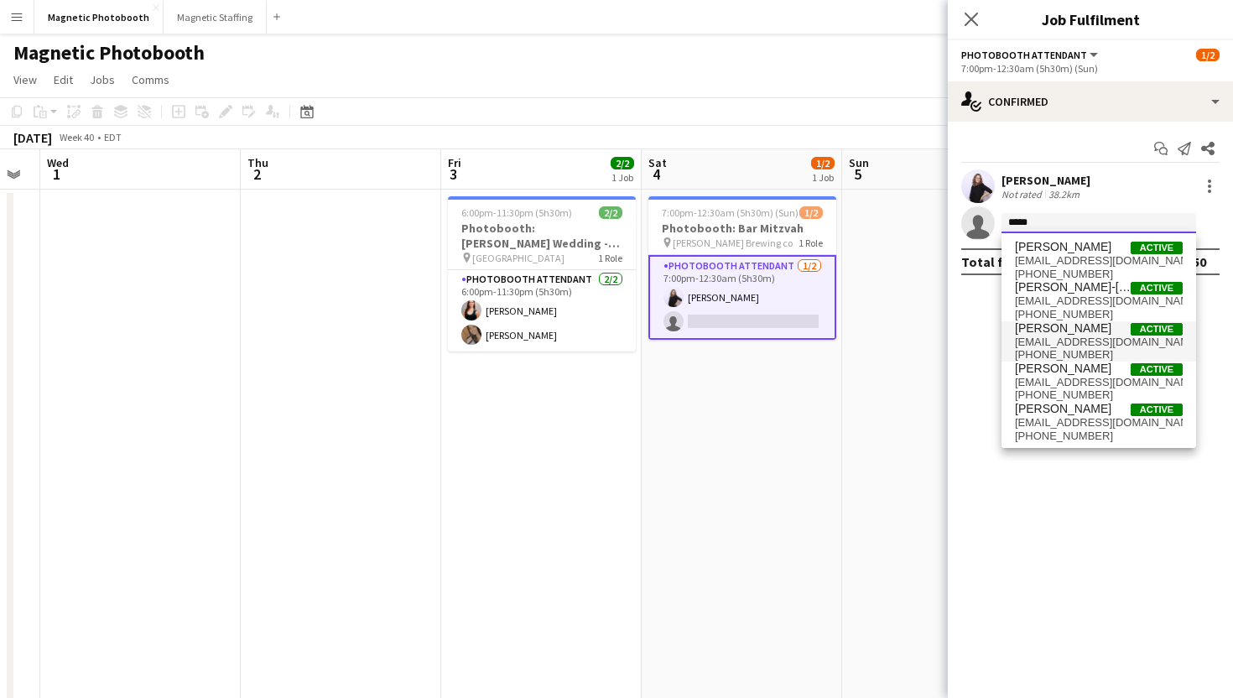
type input "*****"
click at [1067, 327] on span "[PERSON_NAME]" at bounding box center [1063, 328] width 96 height 14
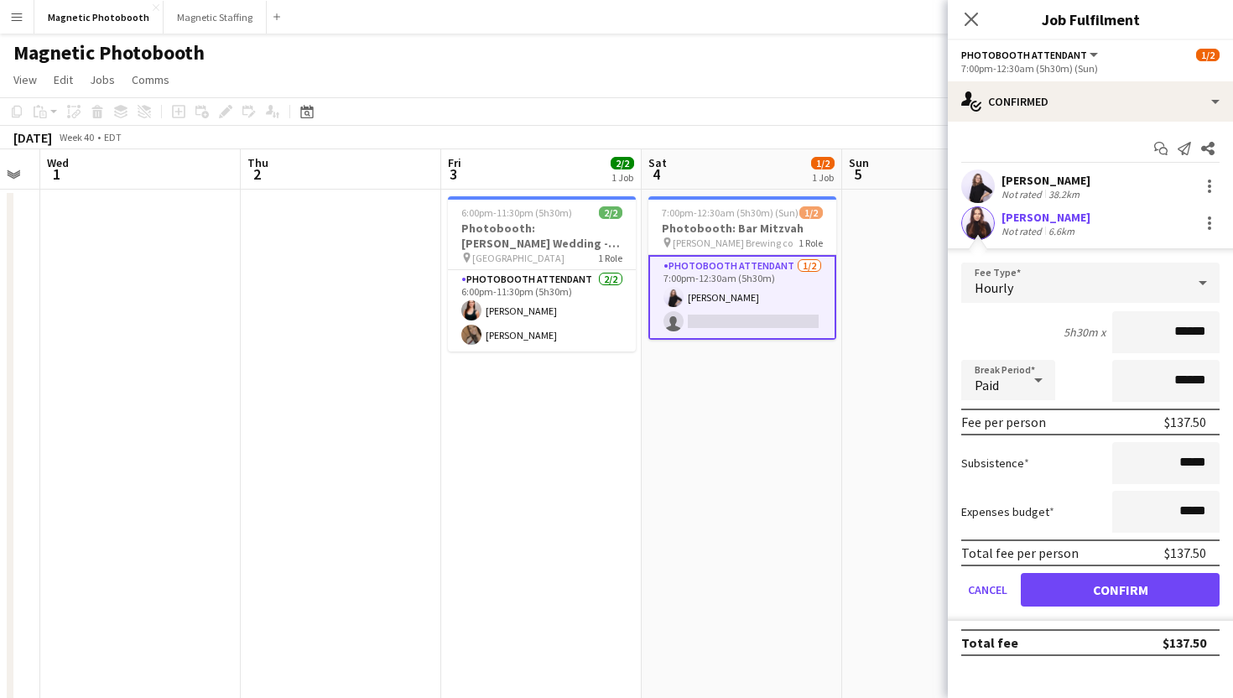
click at [1184, 328] on input "******" at bounding box center [1165, 332] width 107 height 42
type input "***"
click at [1169, 591] on button "Confirm" at bounding box center [1120, 590] width 199 height 34
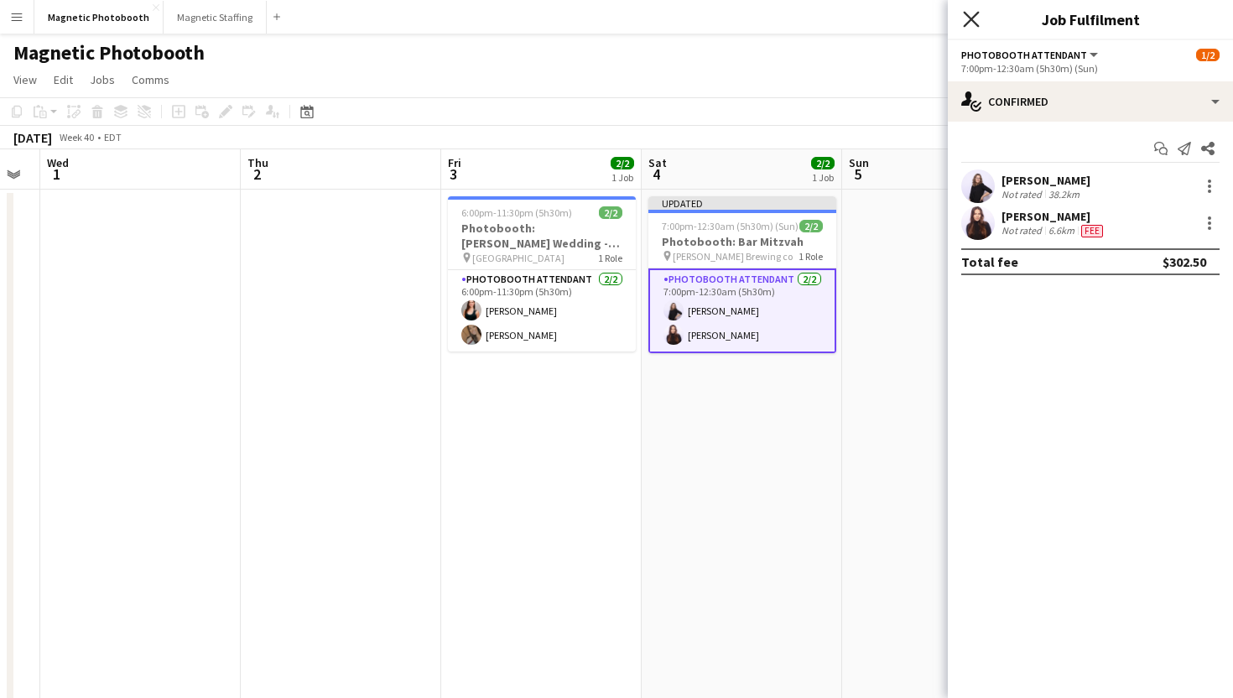
click at [970, 23] on icon "Close pop-in" at bounding box center [971, 19] width 16 height 16
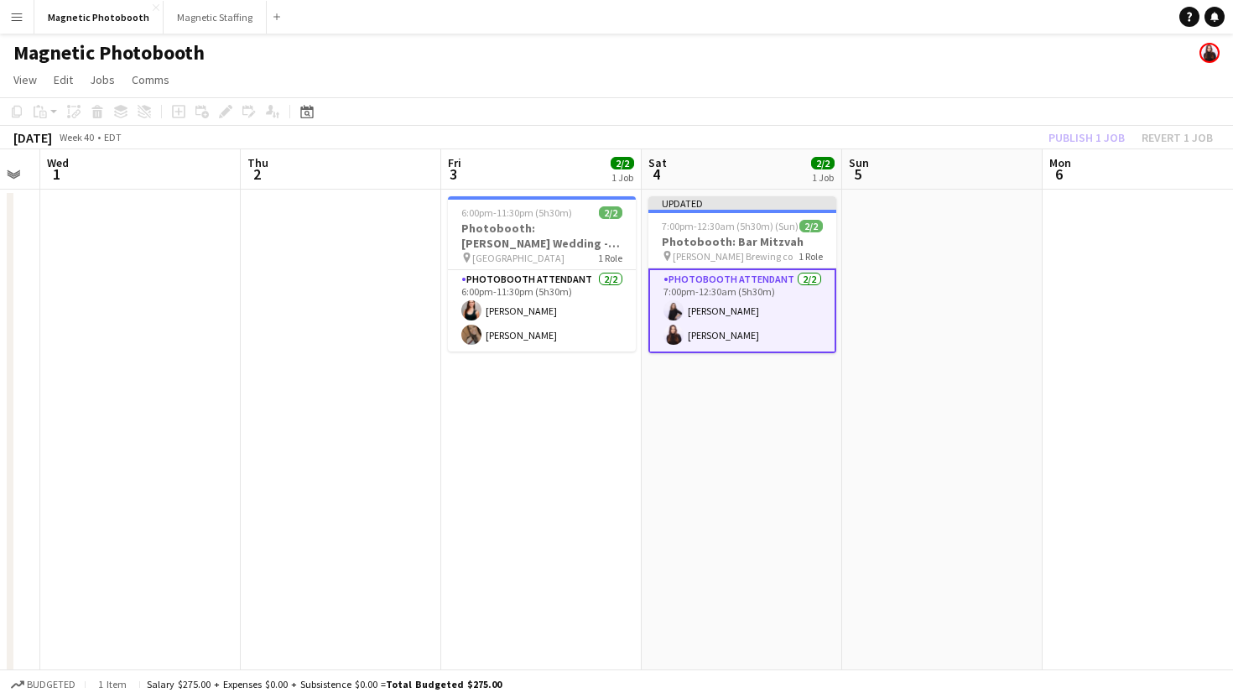
click at [970, 23] on app-navbar "Menu Boards Boards Boards All jobs Status Workforce Workforce My Workforce Recr…" at bounding box center [616, 17] width 1233 height 34
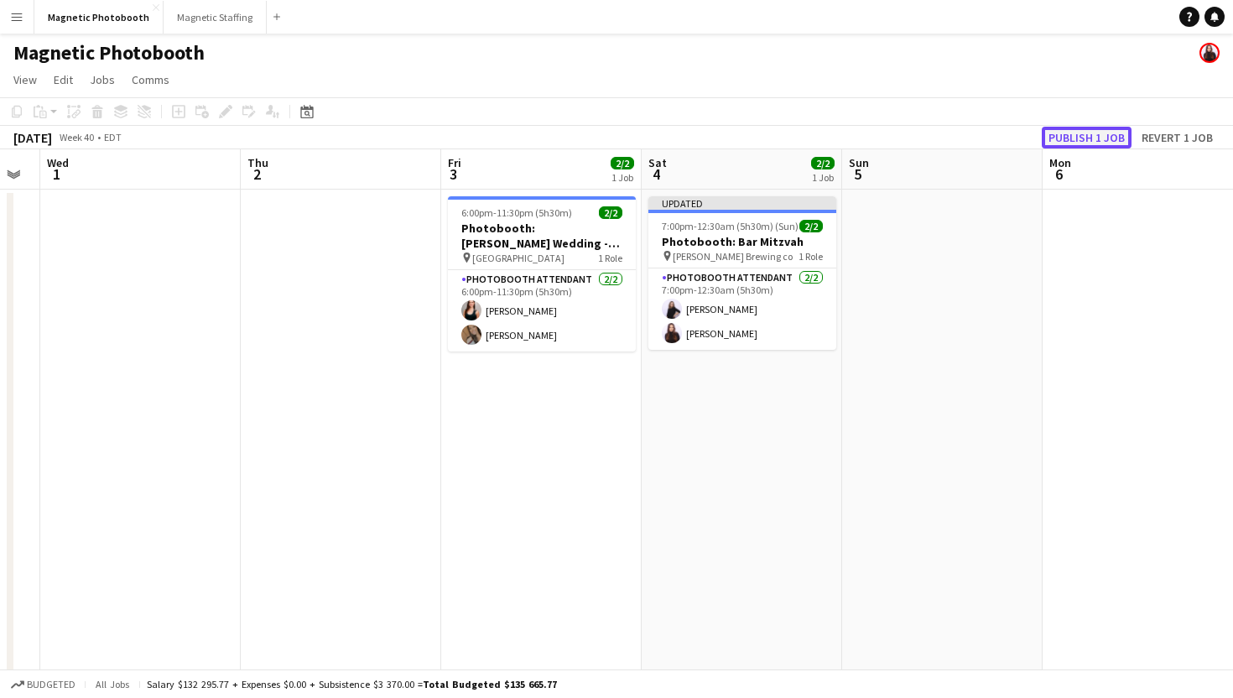
click at [1101, 143] on button "Publish 1 job" at bounding box center [1087, 138] width 90 height 22
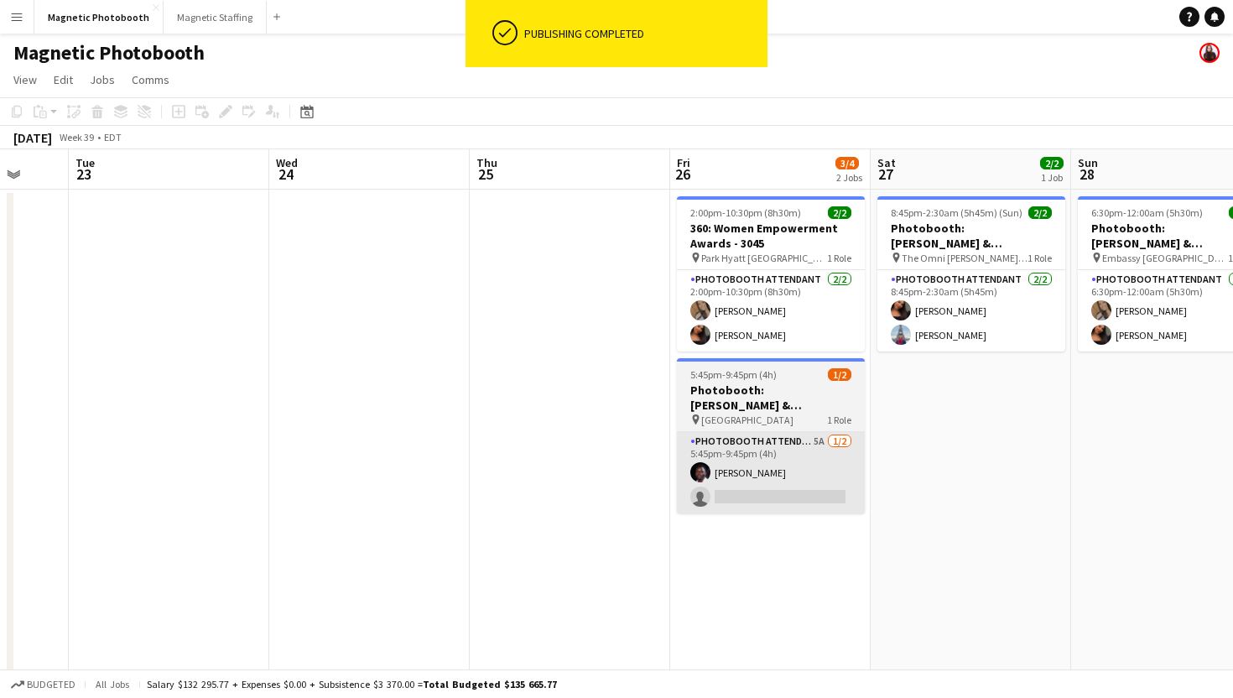
scroll to position [0, 528]
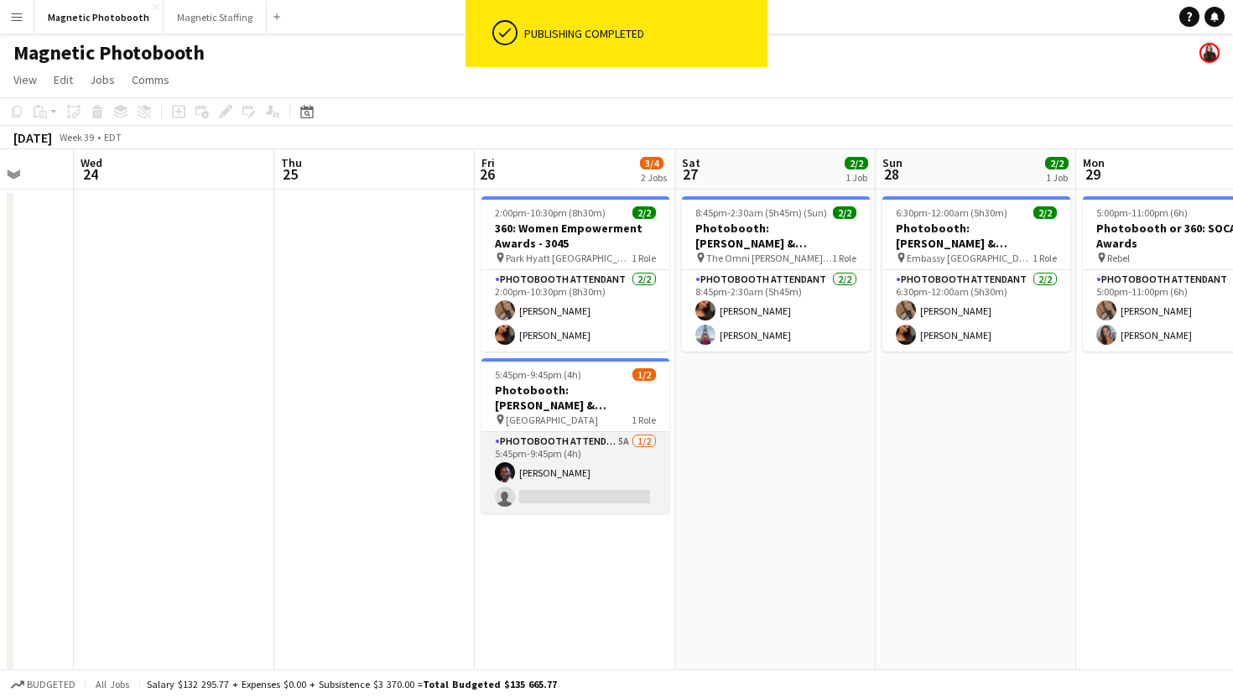
click at [593, 494] on app-card-role "Photobooth Attendant 5A [DATE] 5:45pm-9:45pm (4h) [PERSON_NAME] single-neutral-…" at bounding box center [576, 472] width 188 height 81
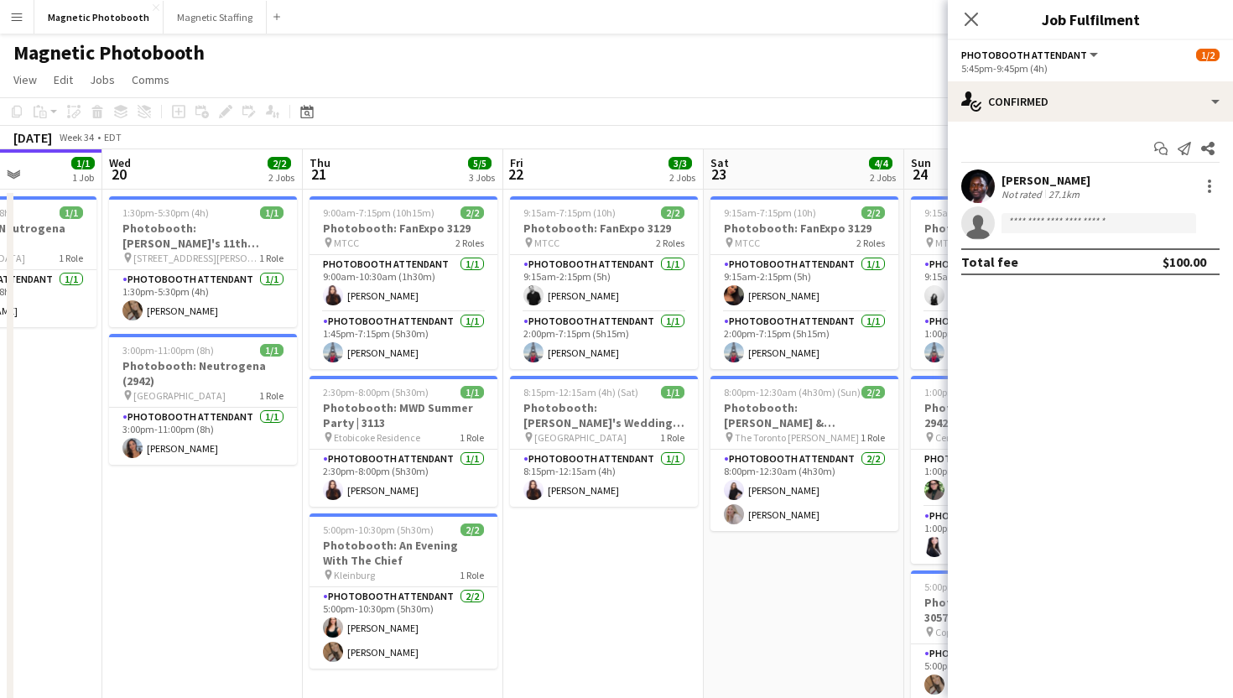
scroll to position [0, 436]
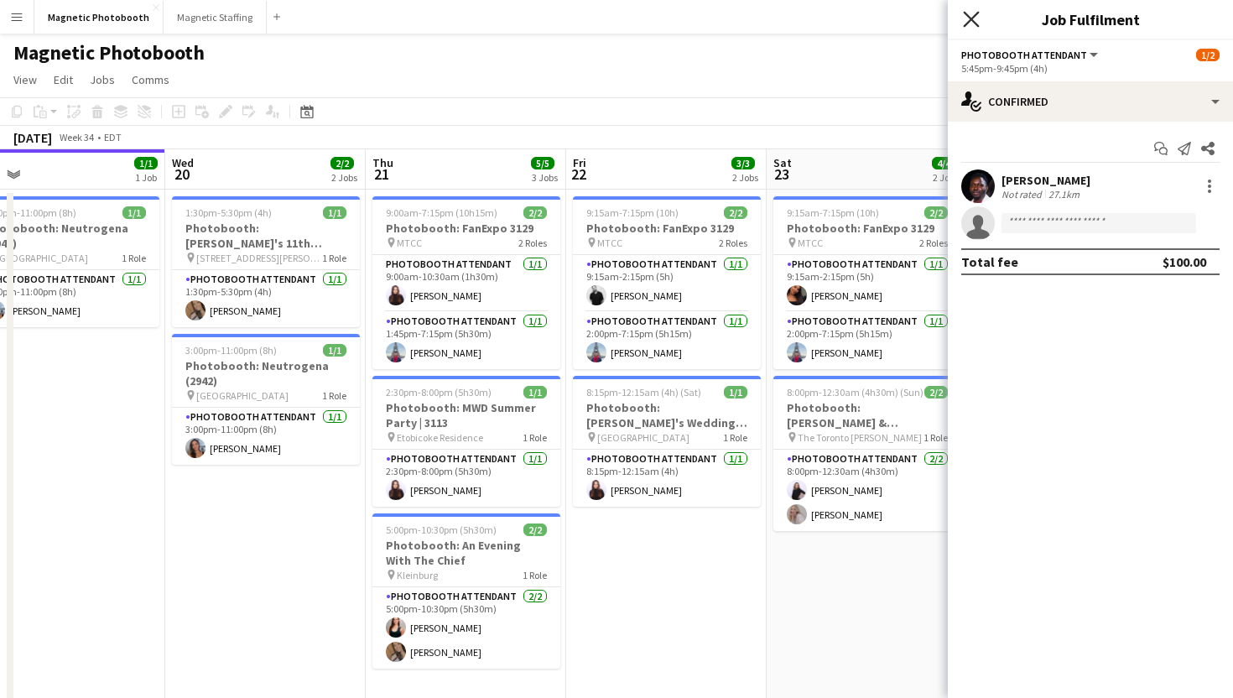
click at [972, 24] on icon "Close pop-in" at bounding box center [971, 19] width 16 height 16
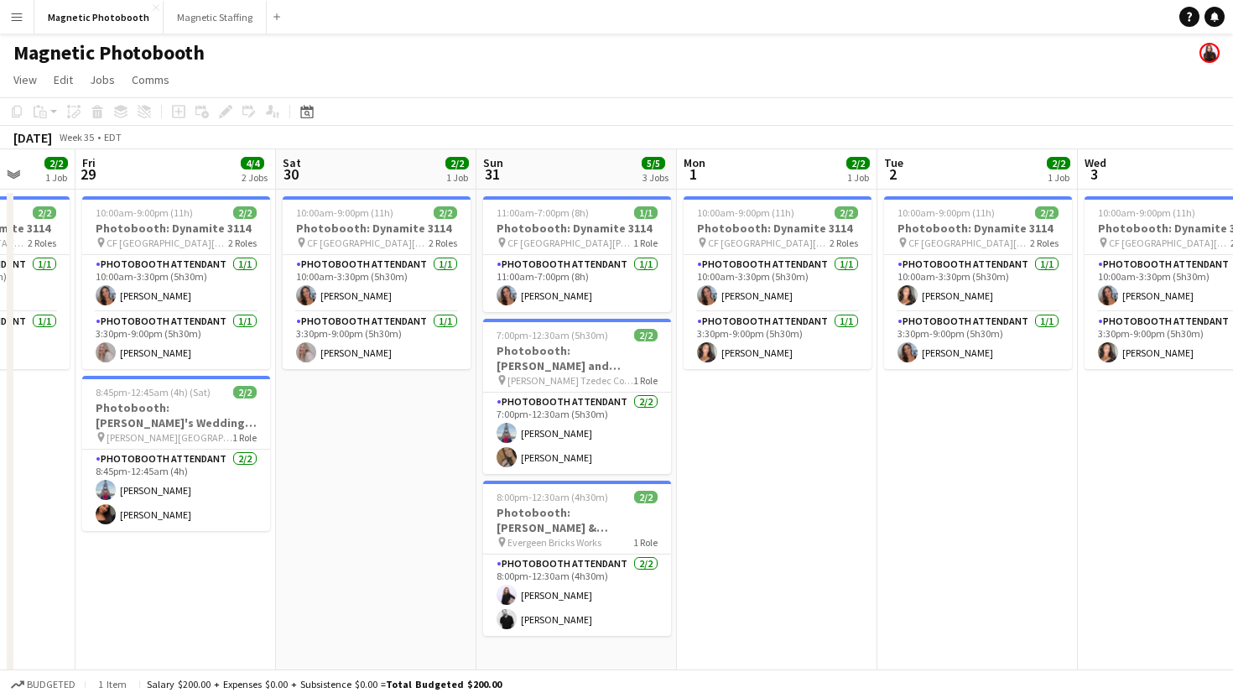
scroll to position [0, 729]
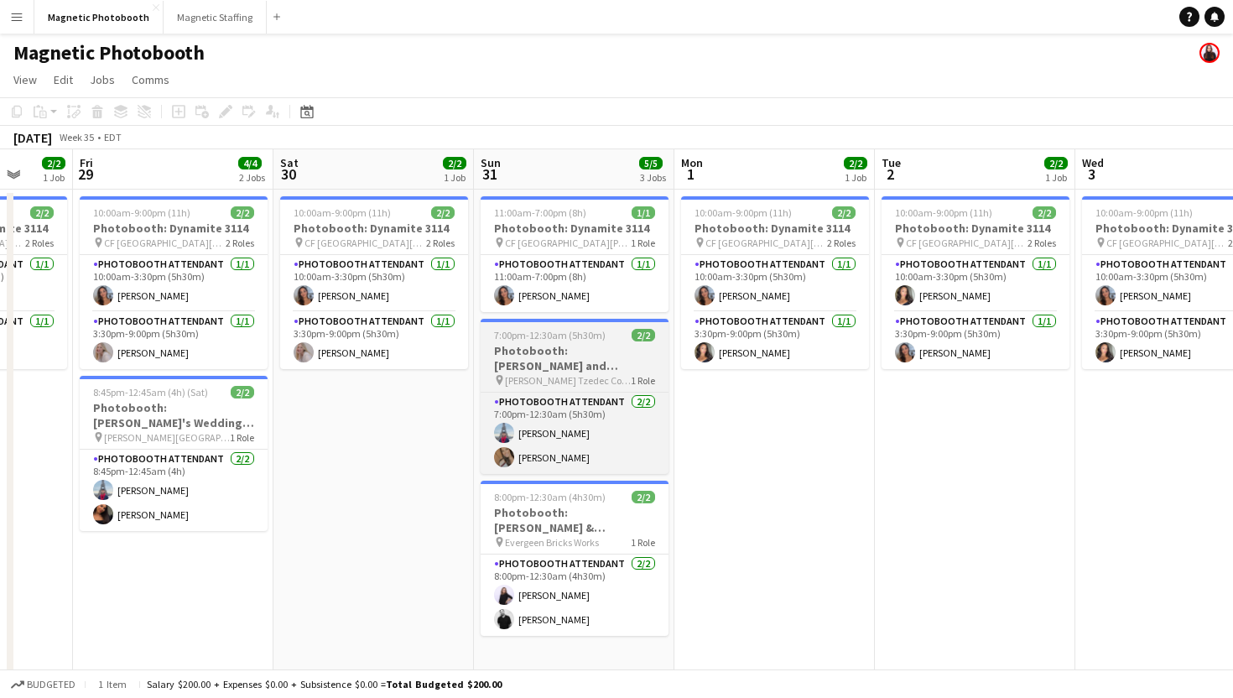
click at [555, 352] on h3 "Photobooth: [PERSON_NAME] and [PERSON_NAME]'s Wedding - 3117" at bounding box center [575, 358] width 188 height 30
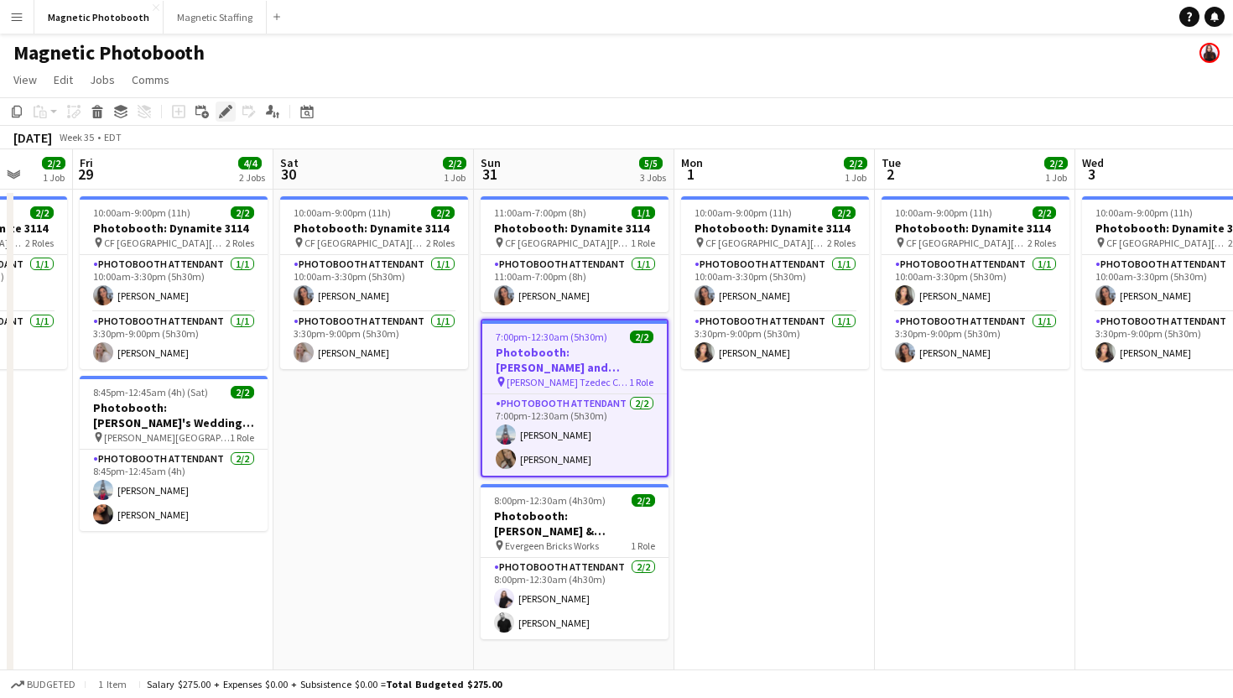
click at [228, 118] on div "Edit" at bounding box center [226, 112] width 20 height 20
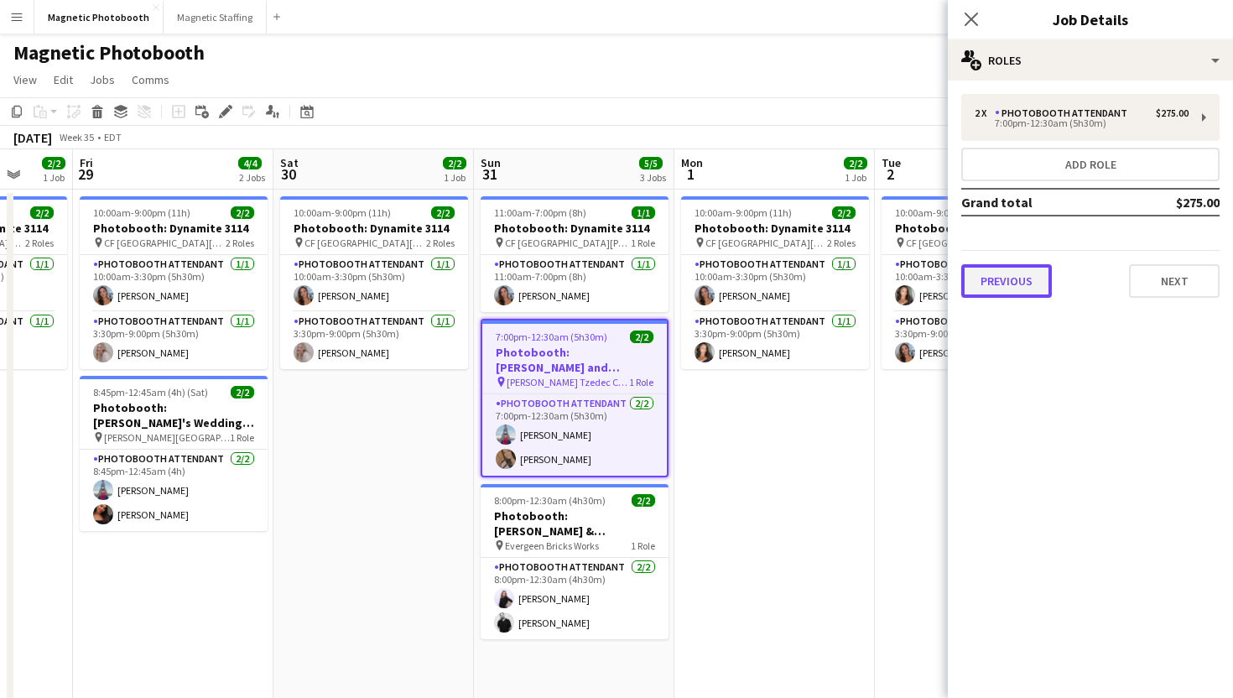
click at [1022, 270] on button "Previous" at bounding box center [1006, 281] width 91 height 34
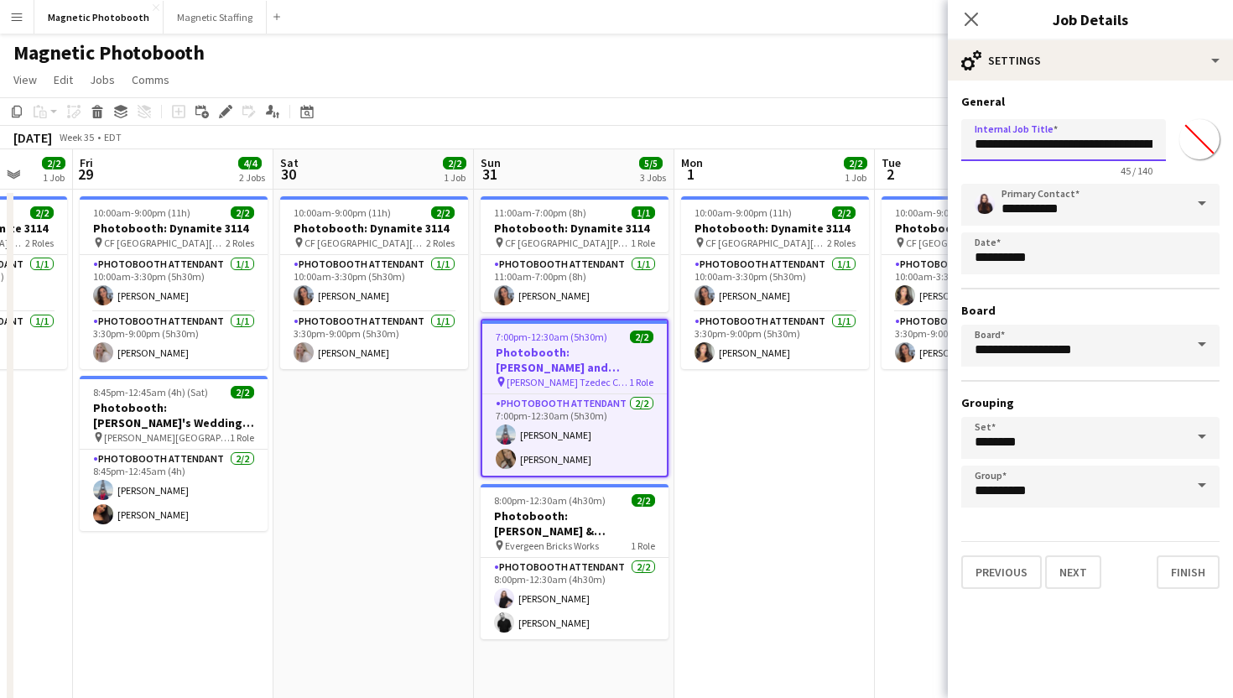
click at [1080, 142] on input "**********" at bounding box center [1063, 140] width 205 height 42
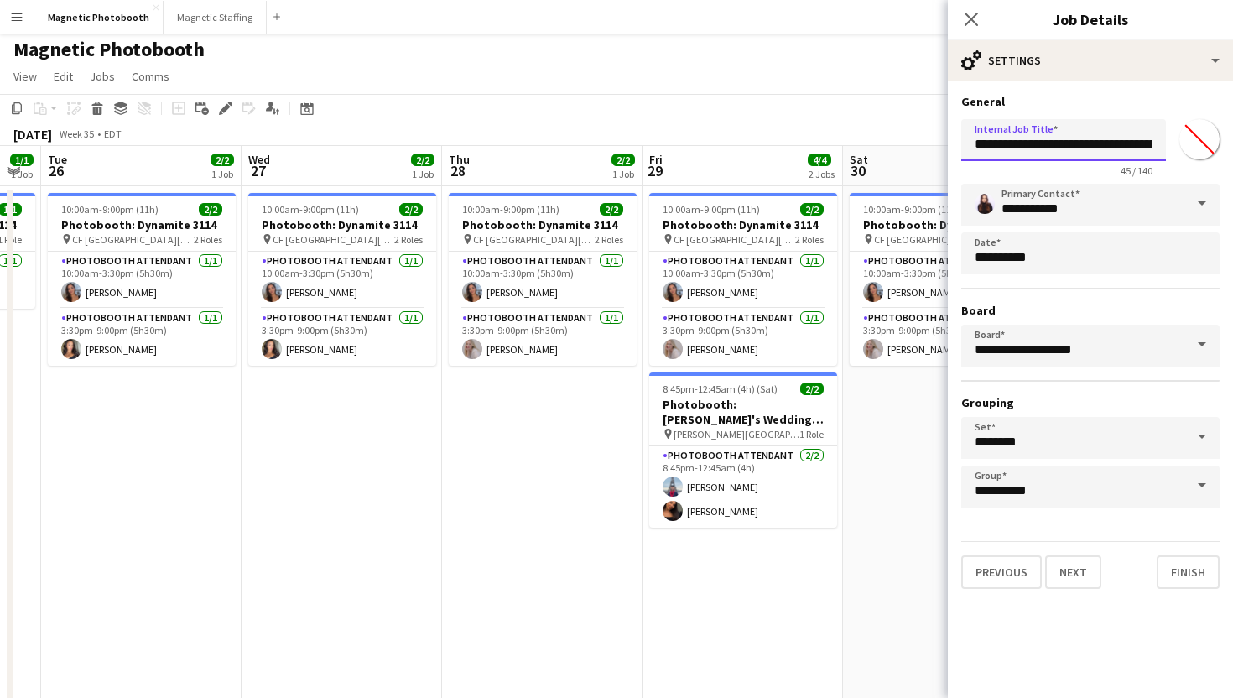
scroll to position [0, 0]
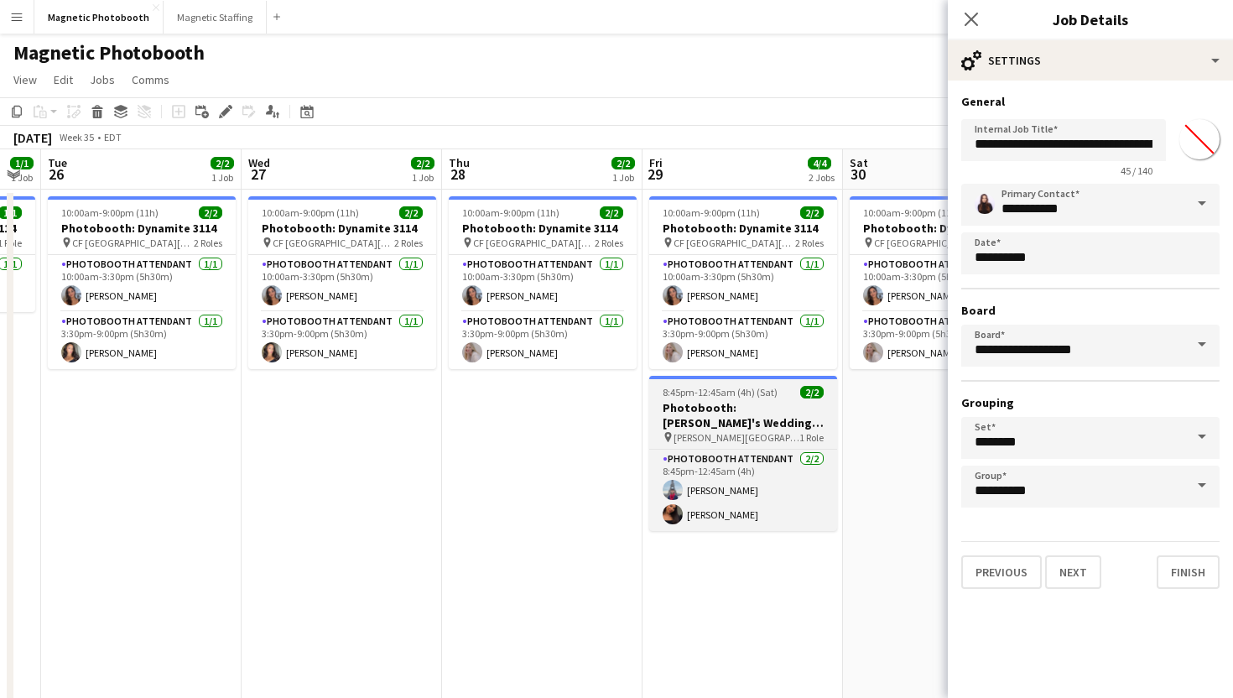
click at [785, 408] on h3 "Photobooth: [PERSON_NAME]'s Wedding (3134)" at bounding box center [743, 415] width 188 height 30
type input "**********"
type input "*******"
type input "**********"
type input "*******"
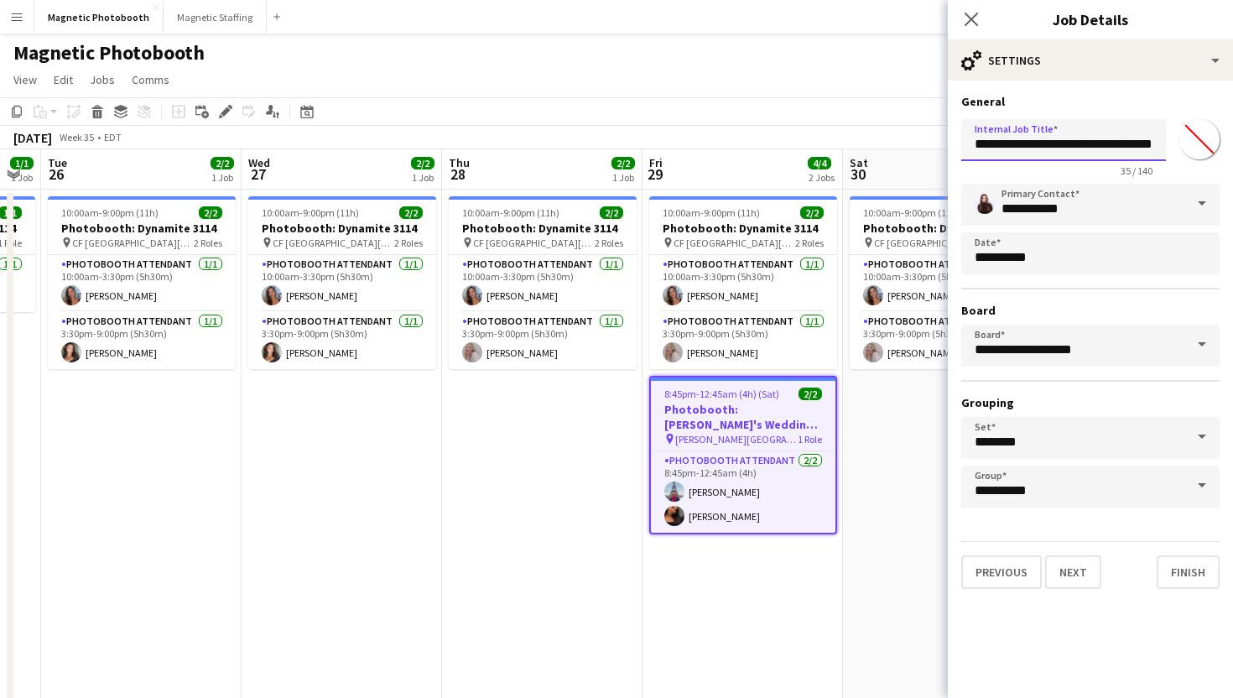
click at [1023, 142] on input "**********" at bounding box center [1063, 140] width 205 height 42
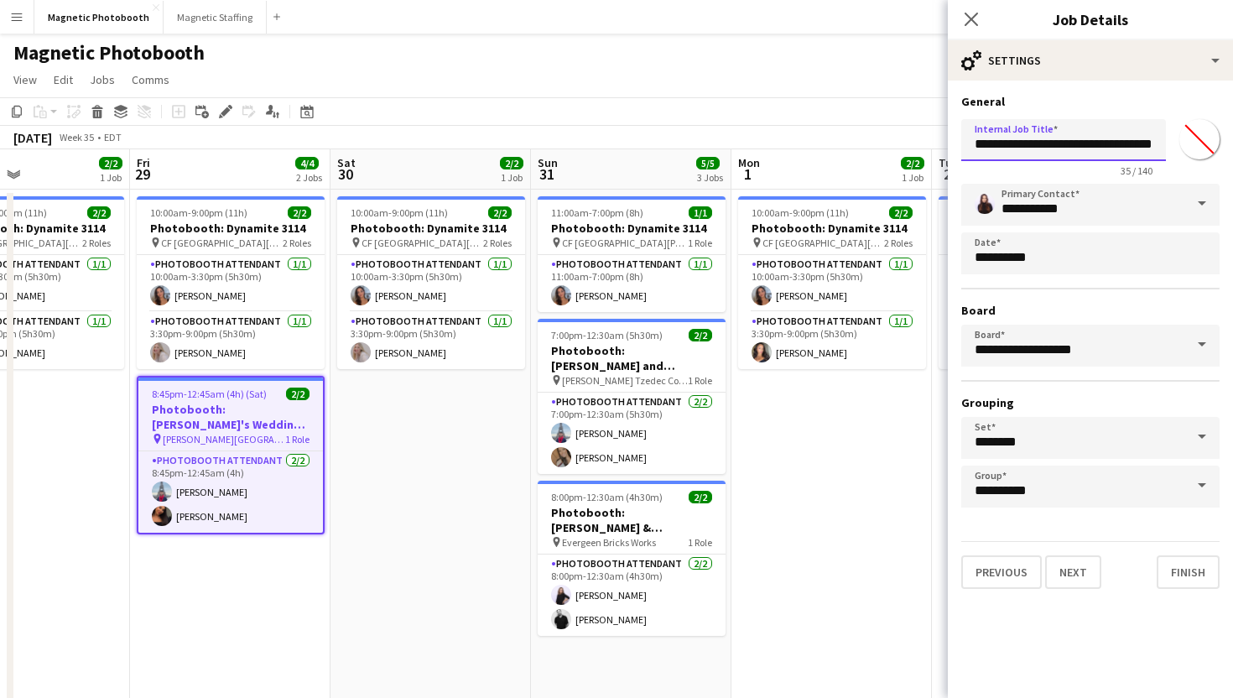
scroll to position [0, 675]
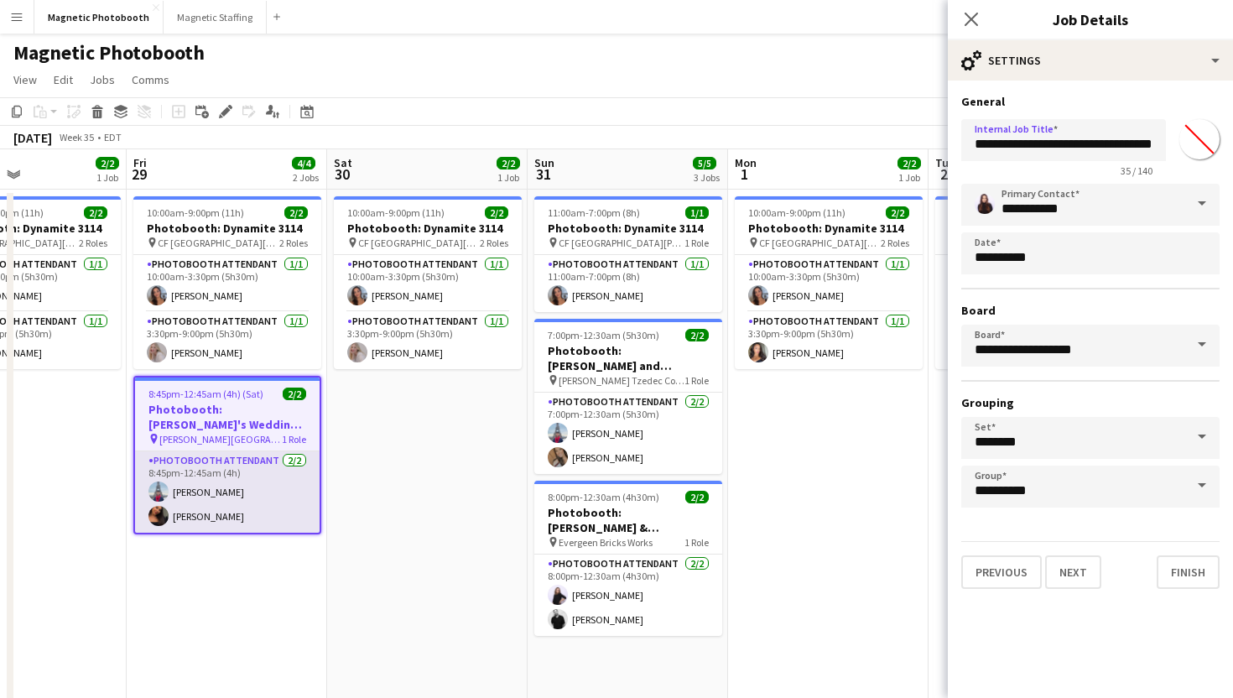
click at [168, 518] on app-card-role "Photobooth Attendant [DATE] 8:45pm-12:45am (4h) [PERSON_NAME] [PERSON_NAME]" at bounding box center [227, 491] width 185 height 81
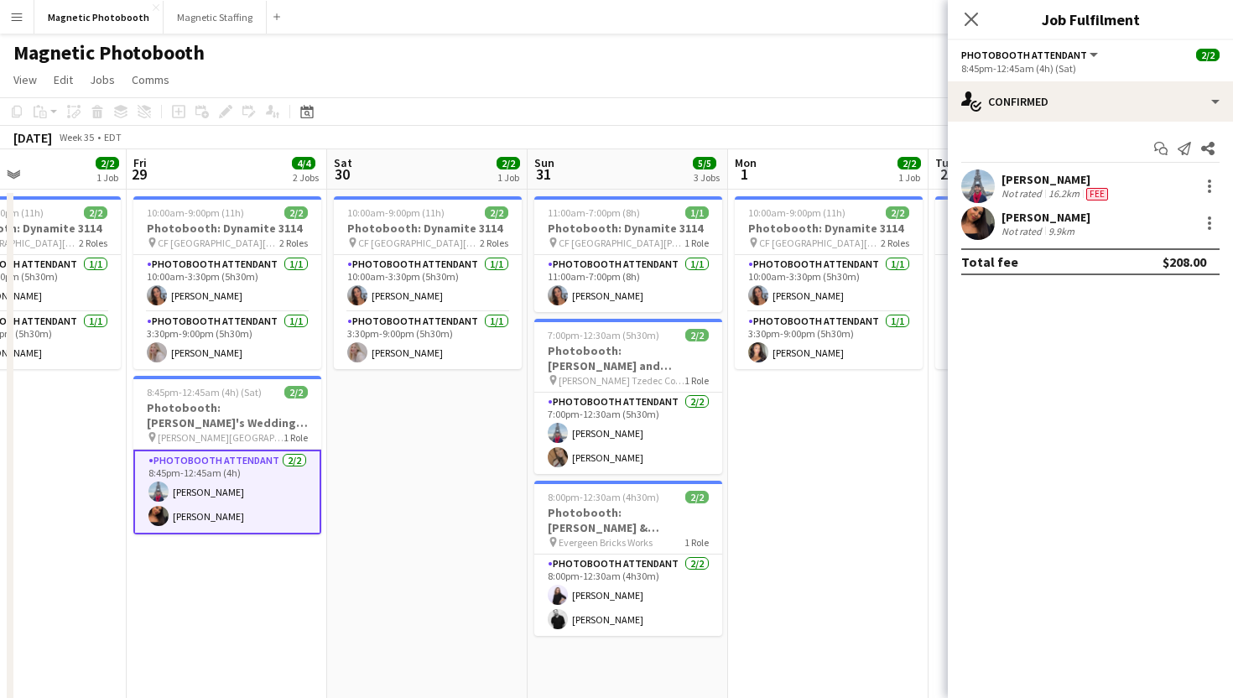
click at [967, 221] on app-user-avatar at bounding box center [978, 223] width 34 height 34
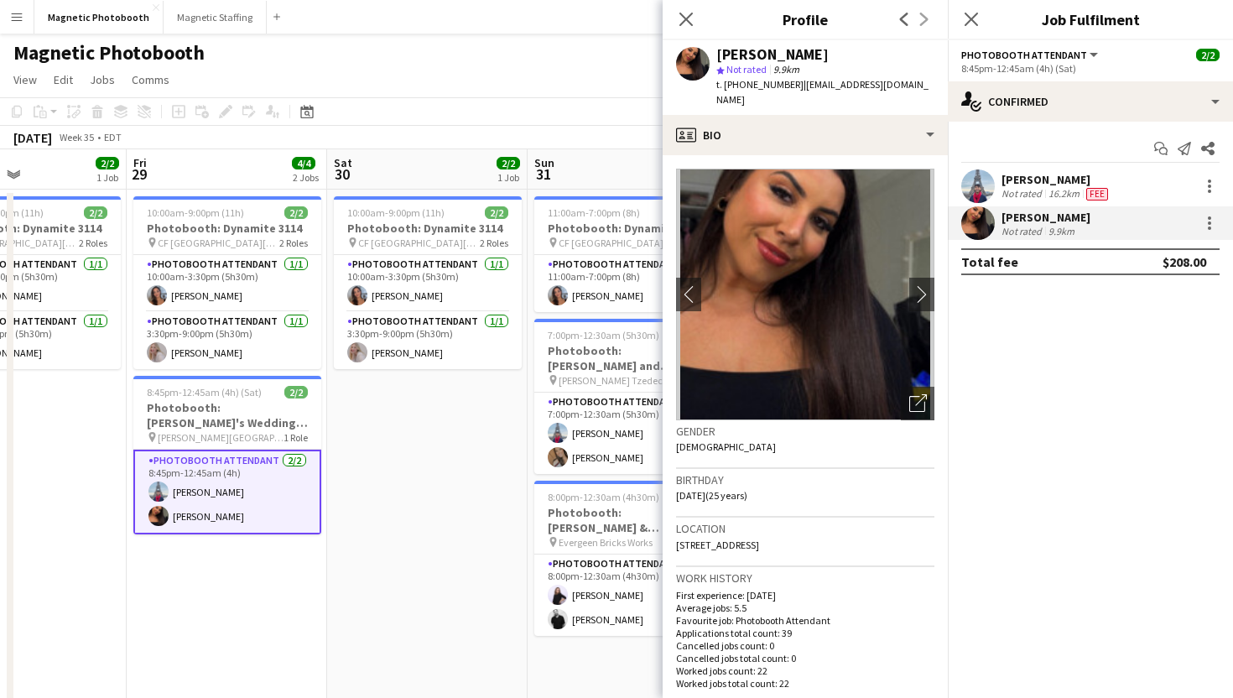
click at [697, 498] on span "[DATE] (25 years)" at bounding box center [711, 495] width 71 height 13
click at [694, 497] on span "[DATE] (25 years)" at bounding box center [711, 495] width 71 height 13
click at [696, 18] on div "Close pop-in" at bounding box center [686, 19] width 47 height 39
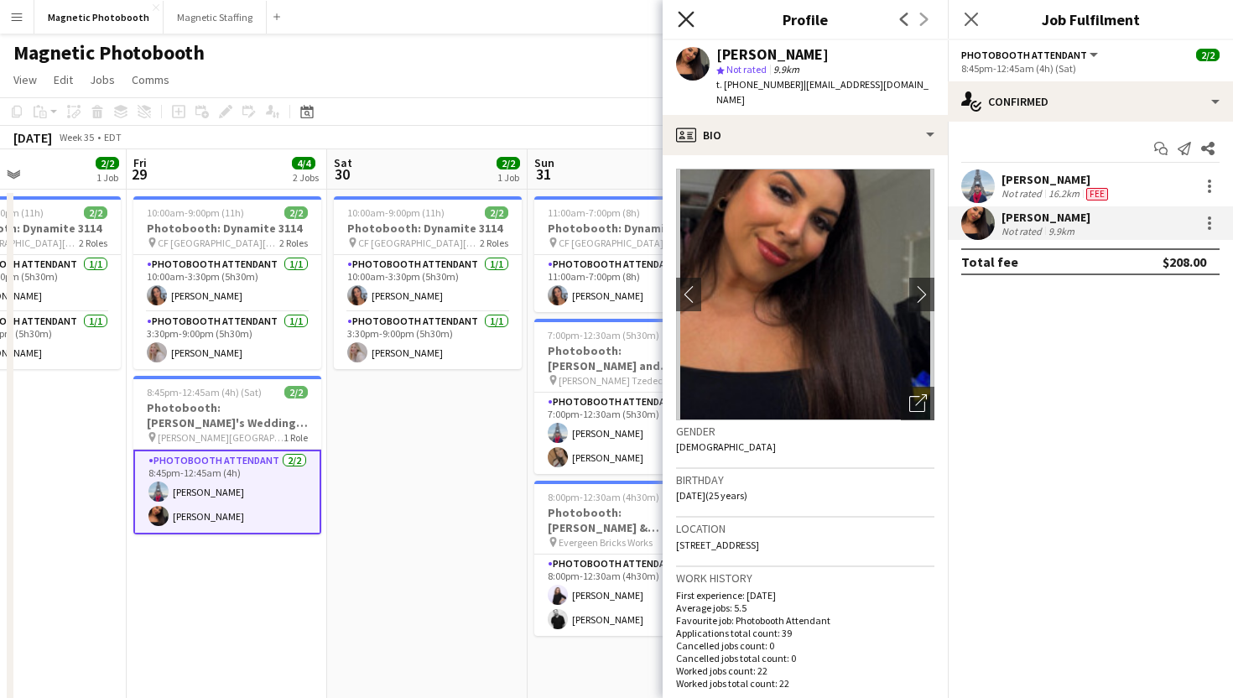
click at [690, 18] on icon "Close pop-in" at bounding box center [686, 19] width 16 height 16
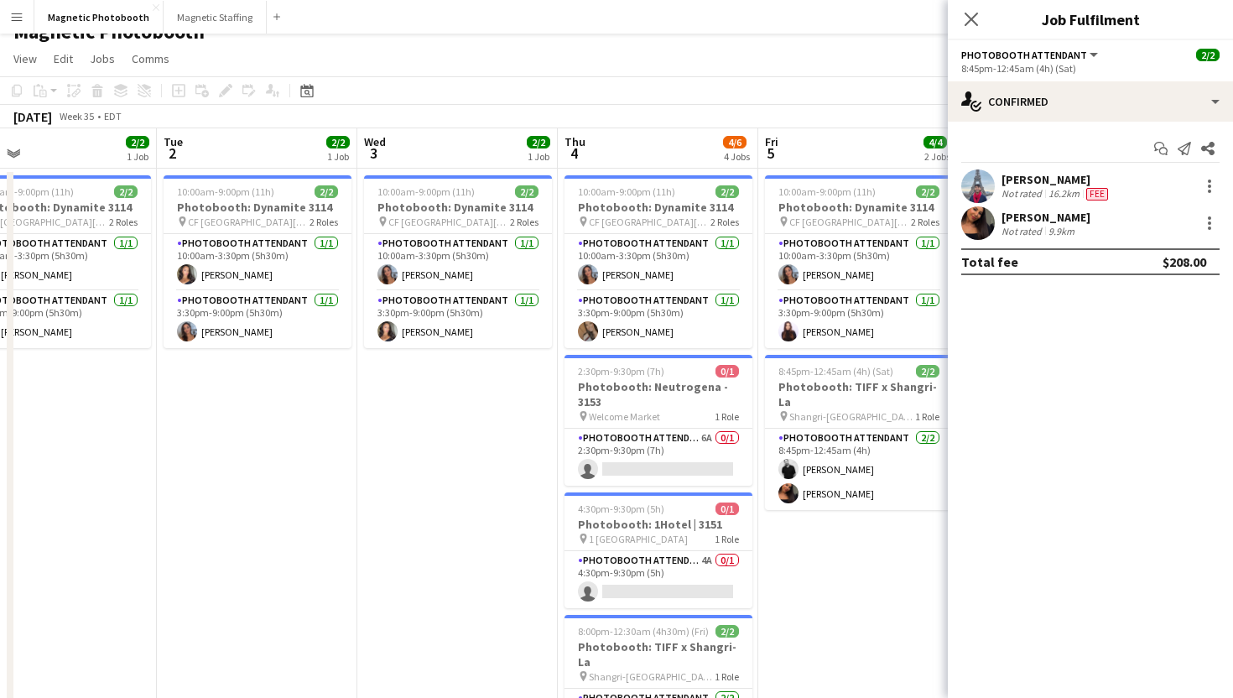
scroll to position [0, 647]
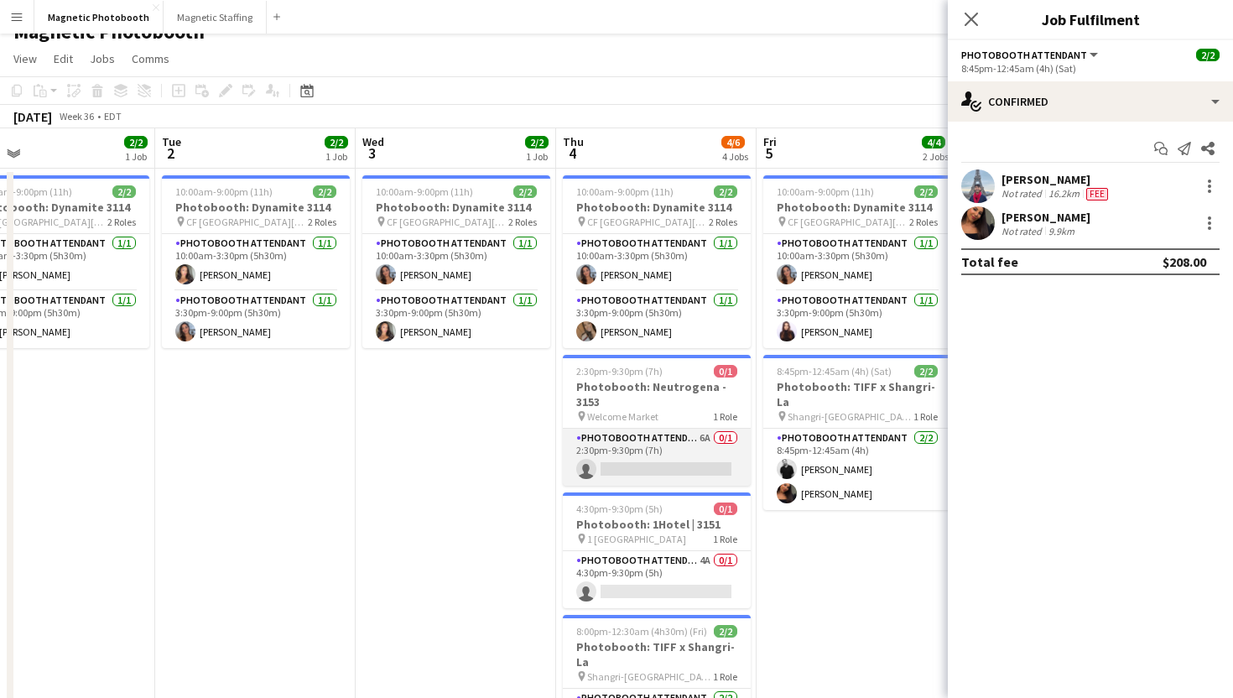
click at [593, 454] on app-card-role "Photobooth Attendant 6A 0/1 2:30pm-9:30pm (7h) single-neutral-actions" at bounding box center [657, 457] width 188 height 57
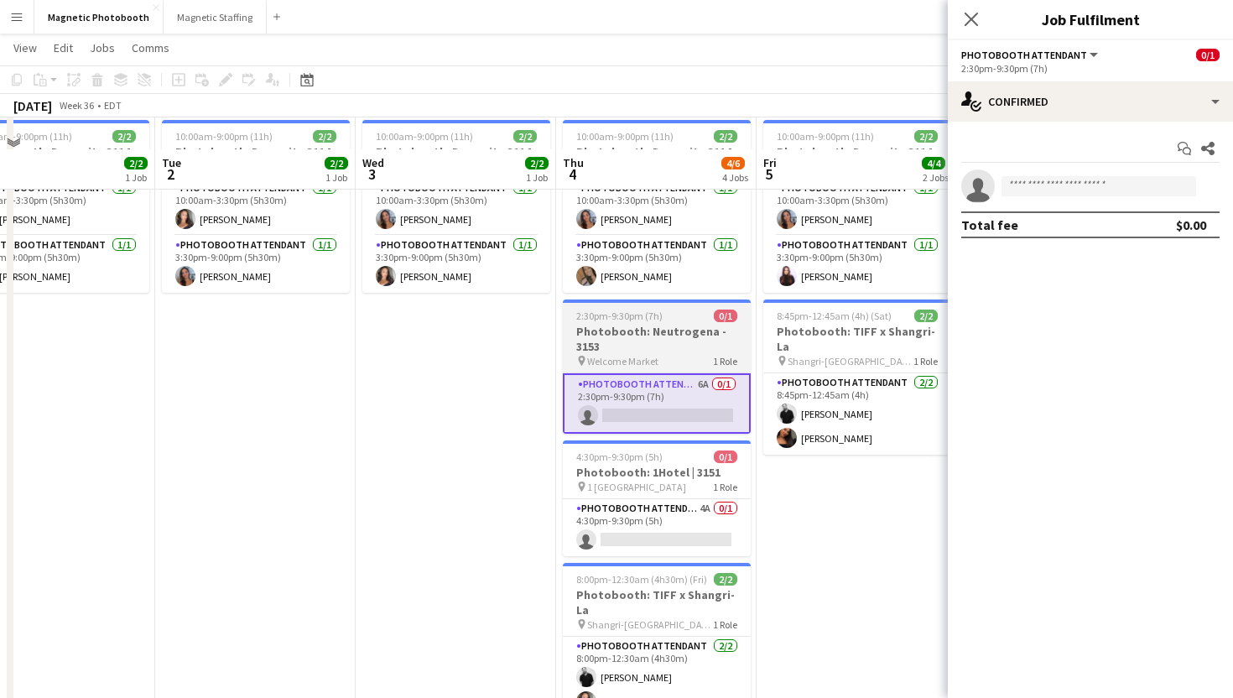
scroll to position [117, 0]
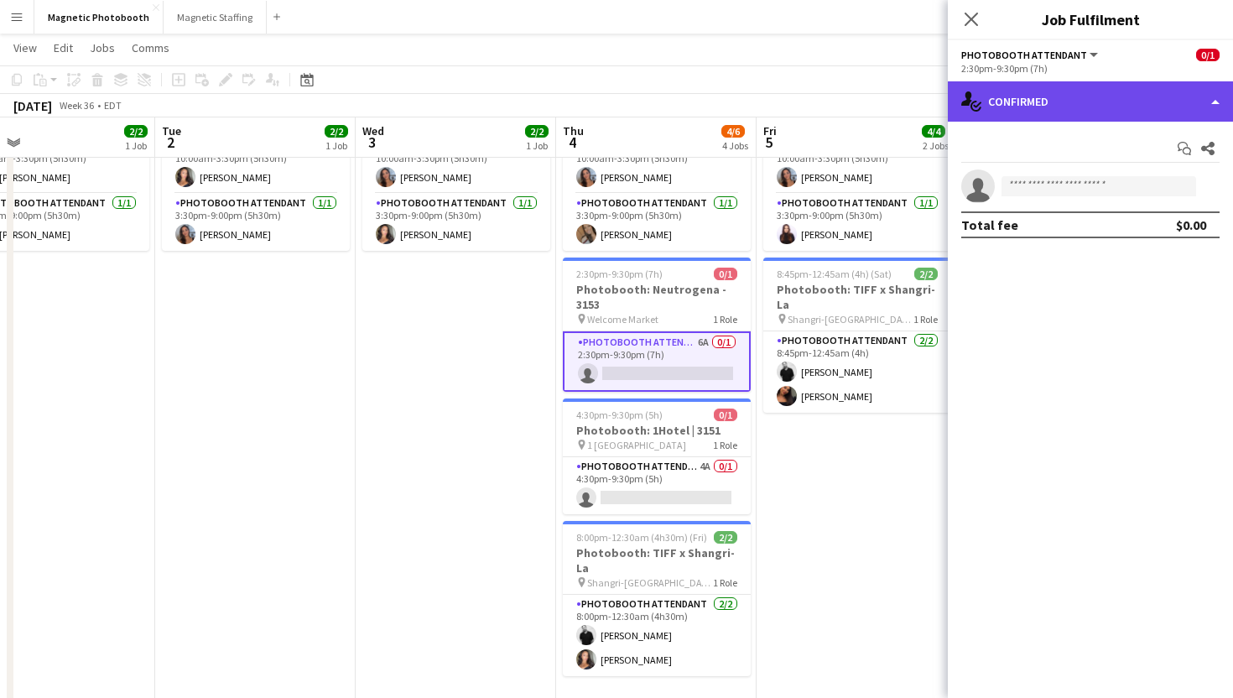
click at [1023, 109] on div "single-neutral-actions-check-2 Confirmed" at bounding box center [1090, 101] width 285 height 40
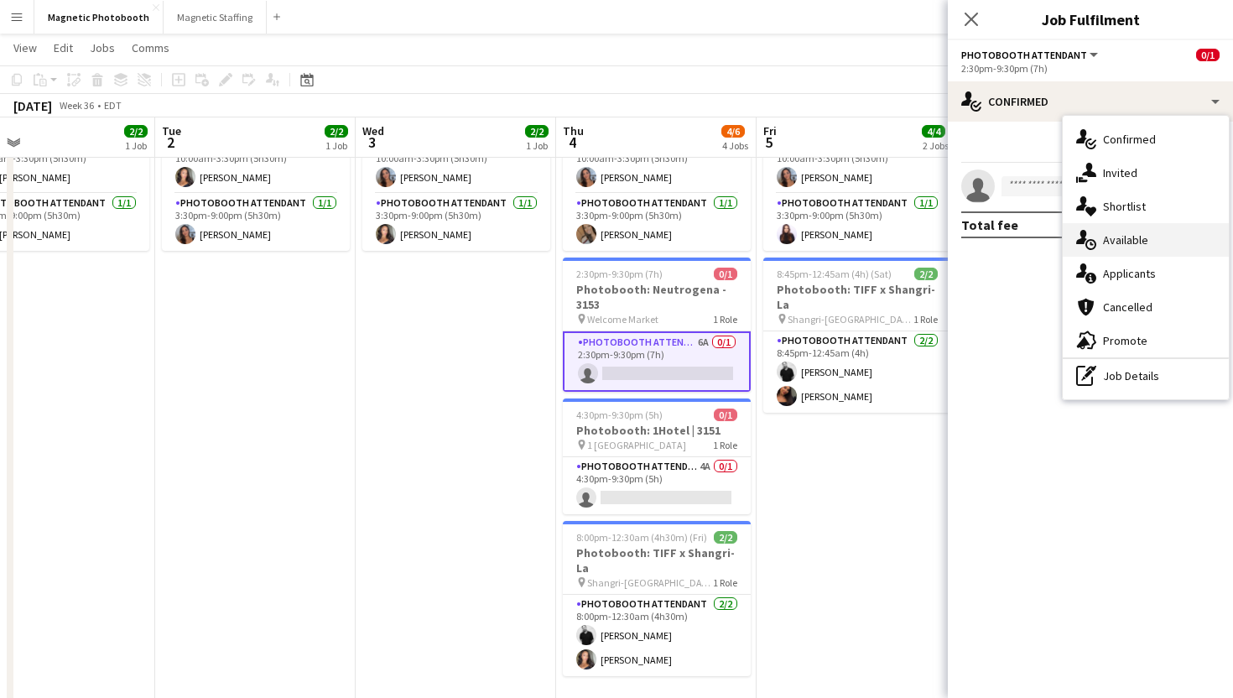
click at [1089, 234] on icon "single-neutral-actions-upload" at bounding box center [1086, 240] width 20 height 20
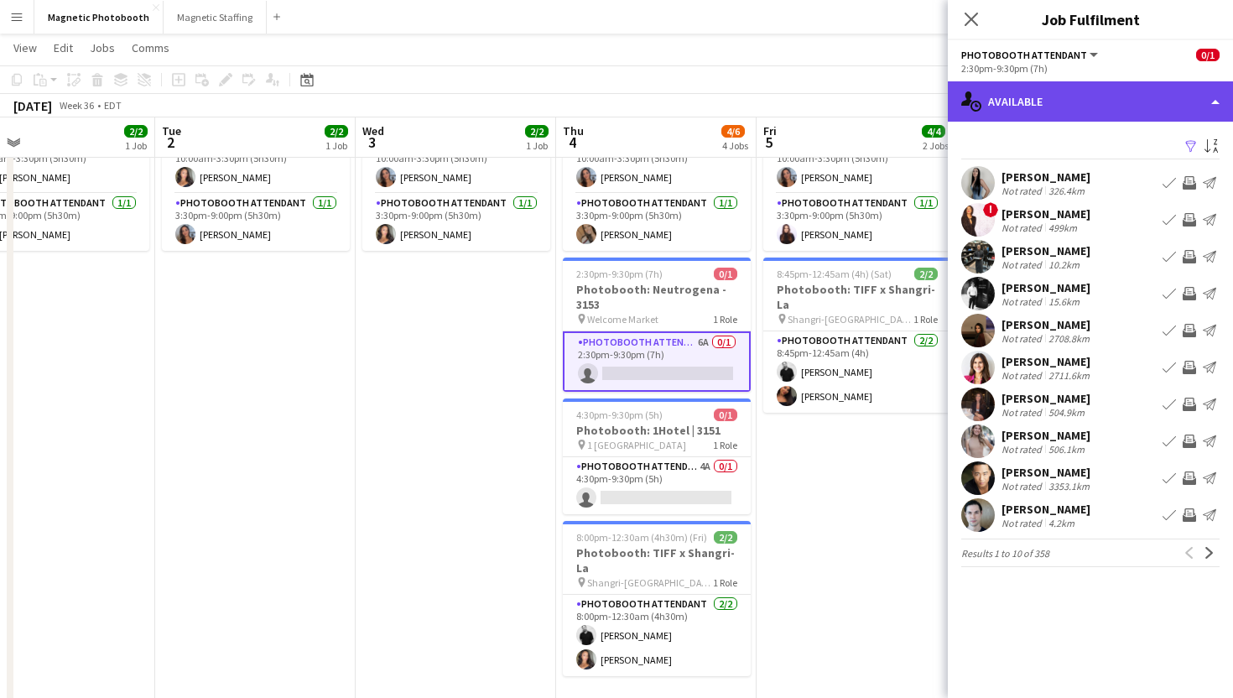
click at [1047, 84] on div "single-neutral-actions-upload Available" at bounding box center [1090, 101] width 285 height 40
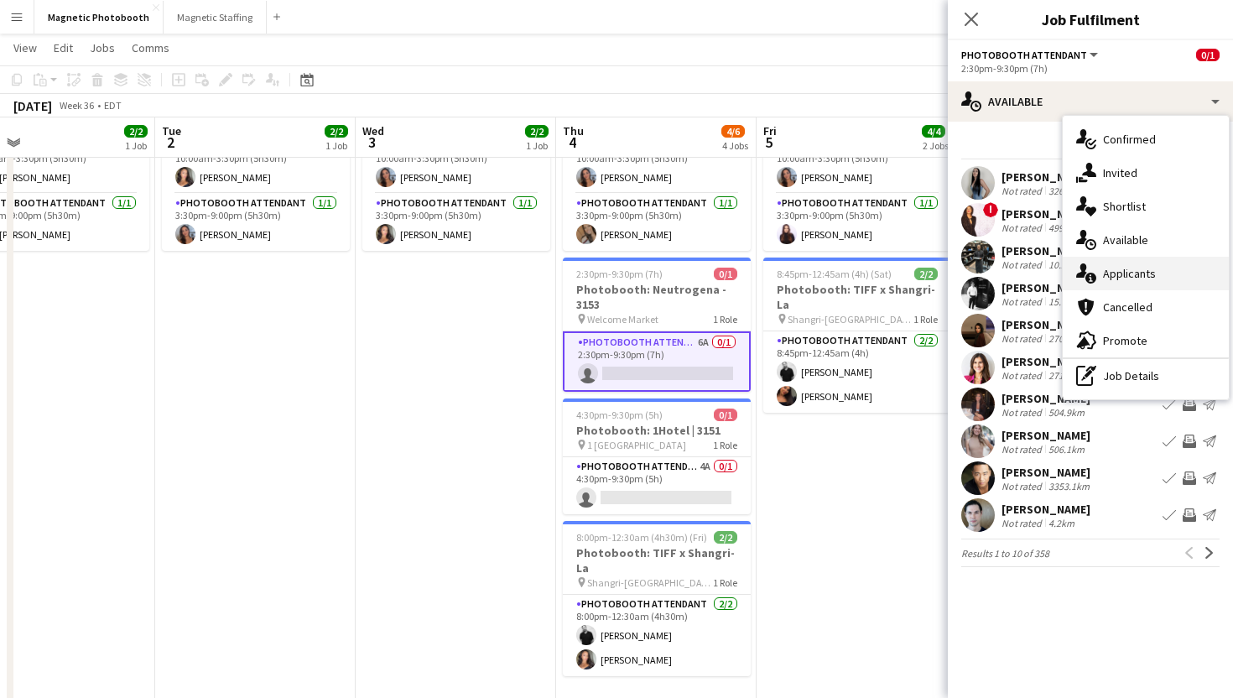
click at [1145, 275] on div "single-neutral-actions-information Applicants" at bounding box center [1146, 274] width 166 height 34
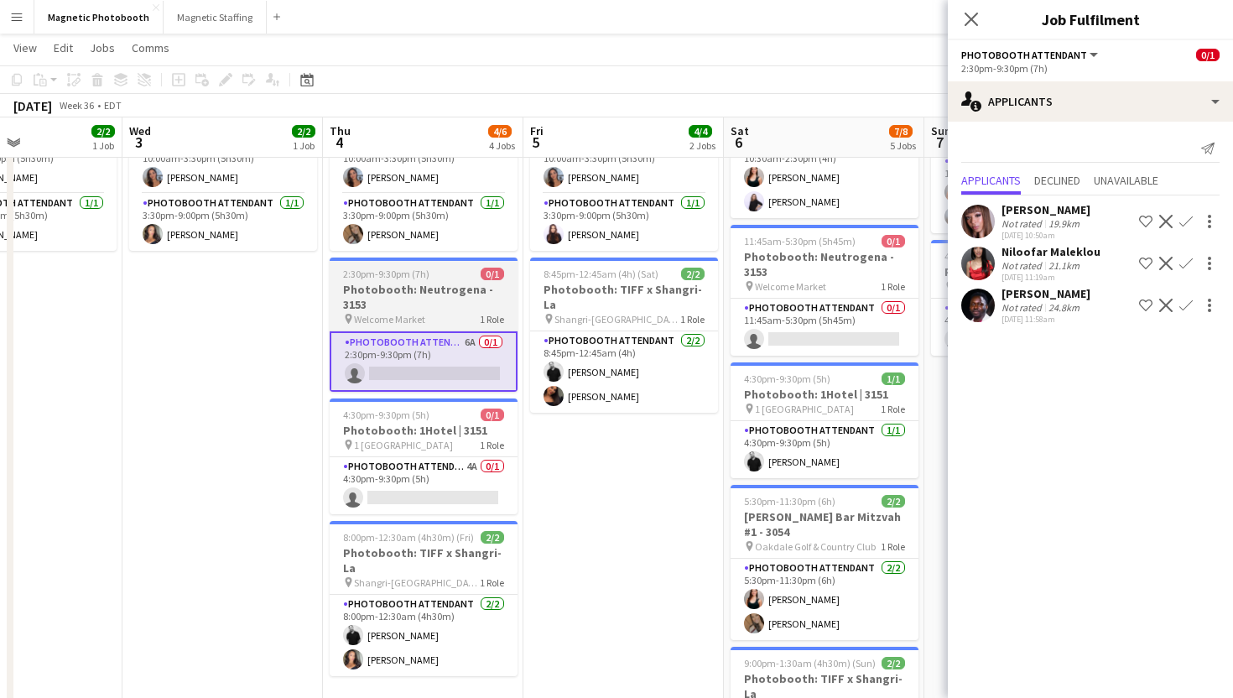
scroll to position [0, 493]
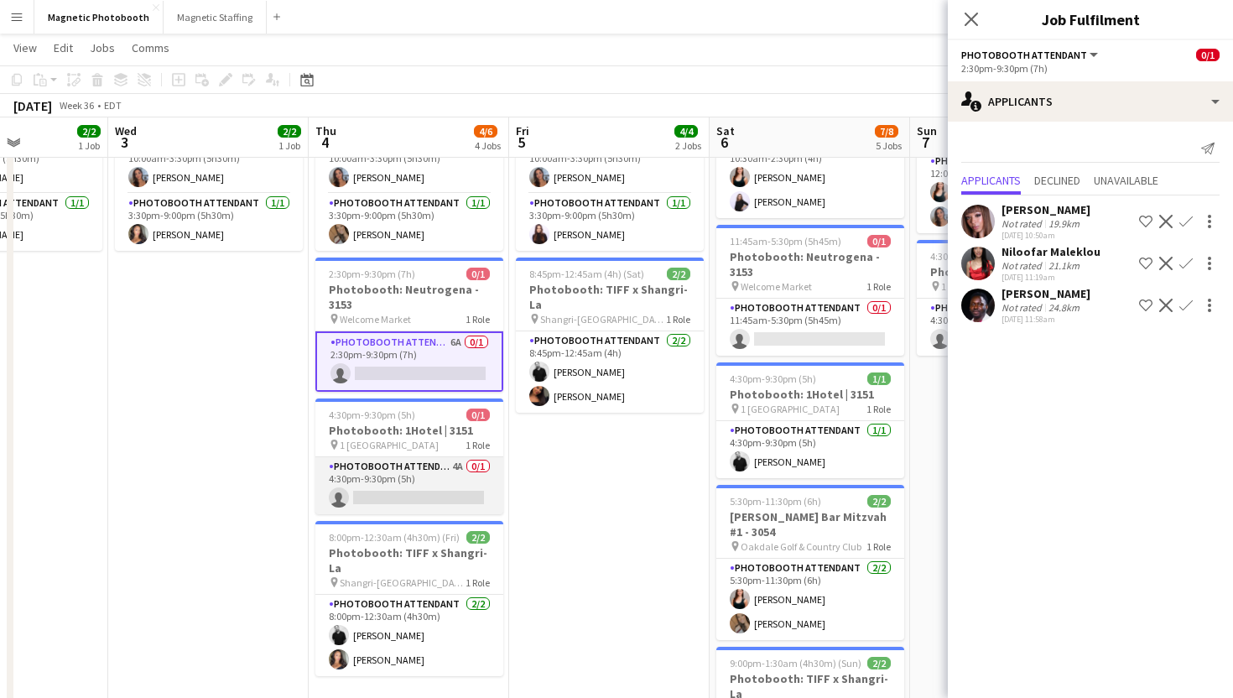
click at [477, 471] on app-card-role "Photobooth Attendant 4A 0/1 4:30pm-9:30pm (5h) single-neutral-actions" at bounding box center [409, 485] width 188 height 57
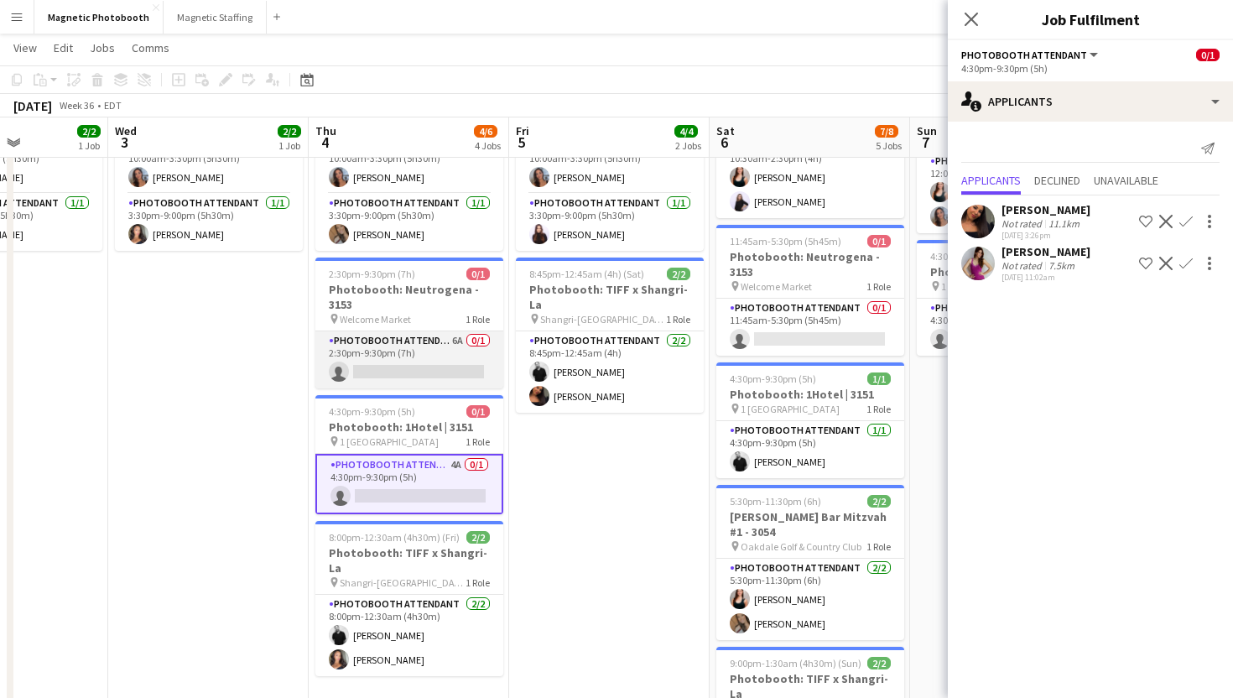
click at [463, 377] on app-card-role "Photobooth Attendant 6A 0/1 2:30pm-9:30pm (7h) single-neutral-actions" at bounding box center [409, 359] width 188 height 57
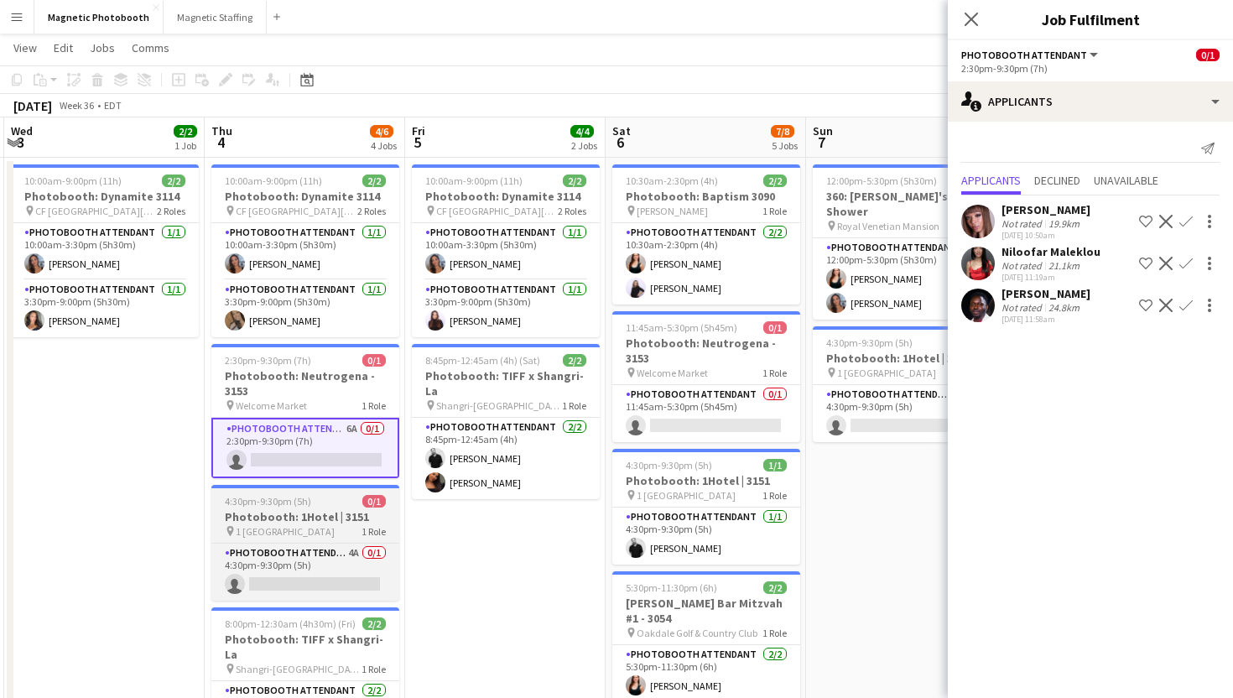
scroll to position [0, 606]
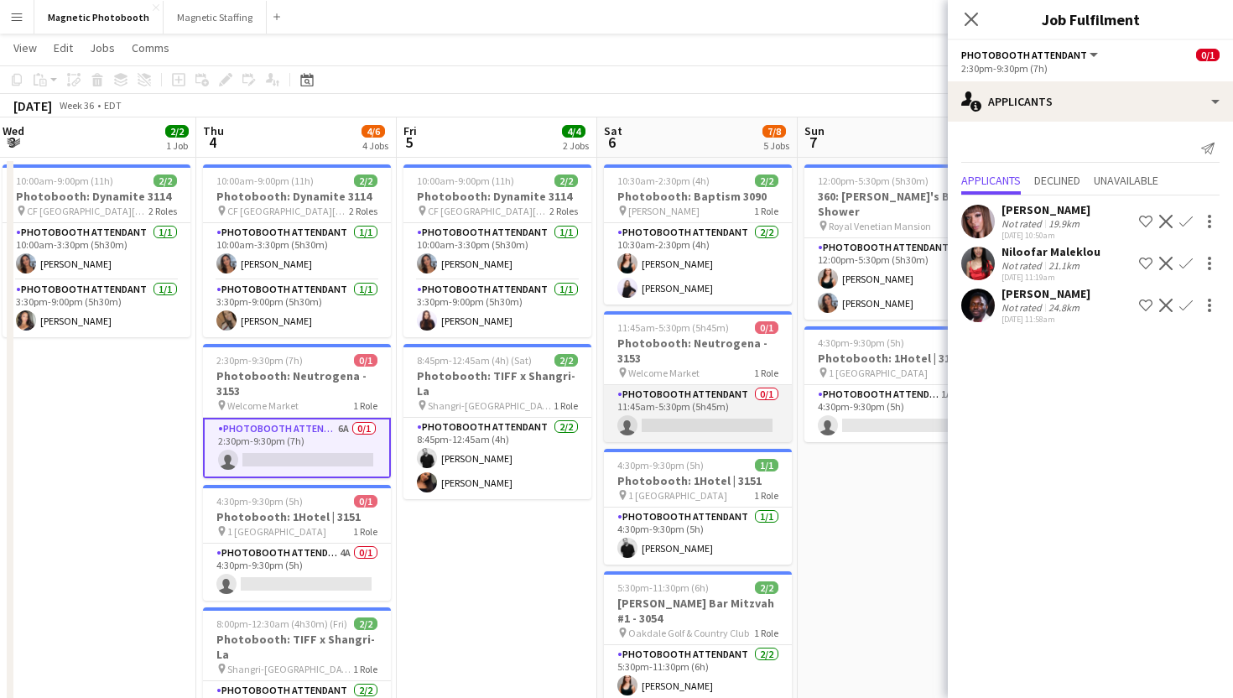
click at [704, 414] on app-card-role "Photobooth Attendant 0/1 11:45am-5:30pm (5h45m) single-neutral-actions" at bounding box center [698, 413] width 188 height 57
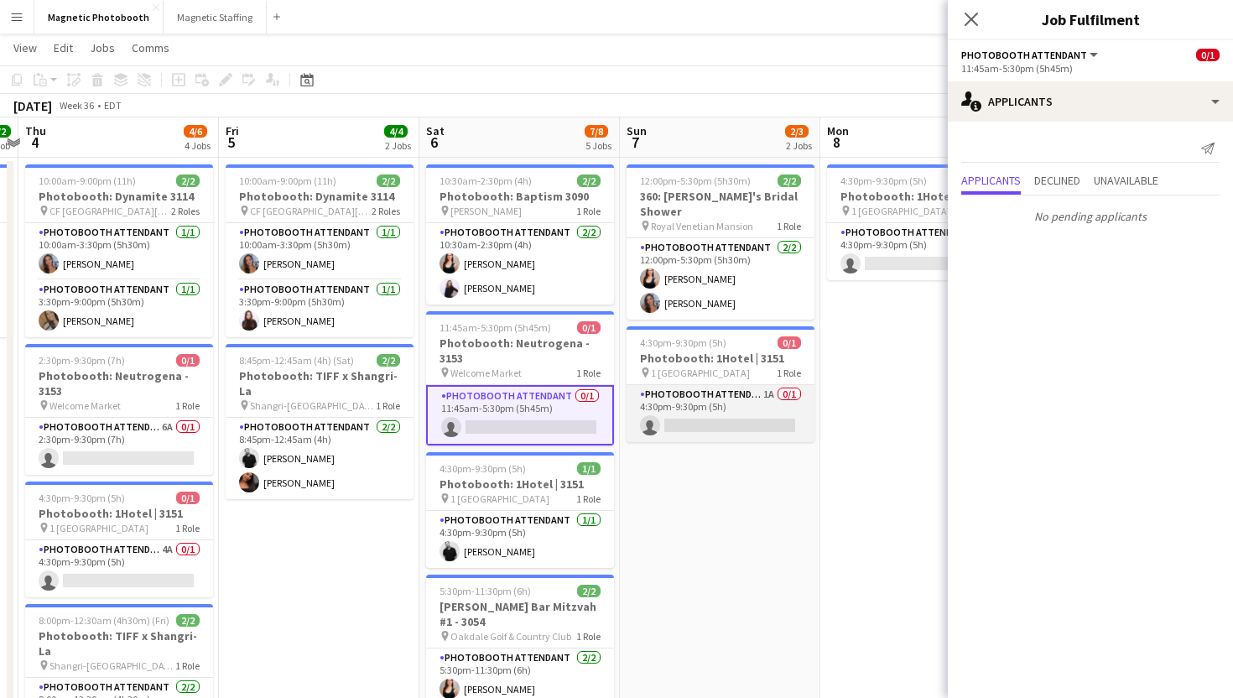
click at [704, 395] on app-card-role "Photobooth Attendant 1A 0/1 4:30pm-9:30pm (5h) single-neutral-actions" at bounding box center [721, 413] width 188 height 57
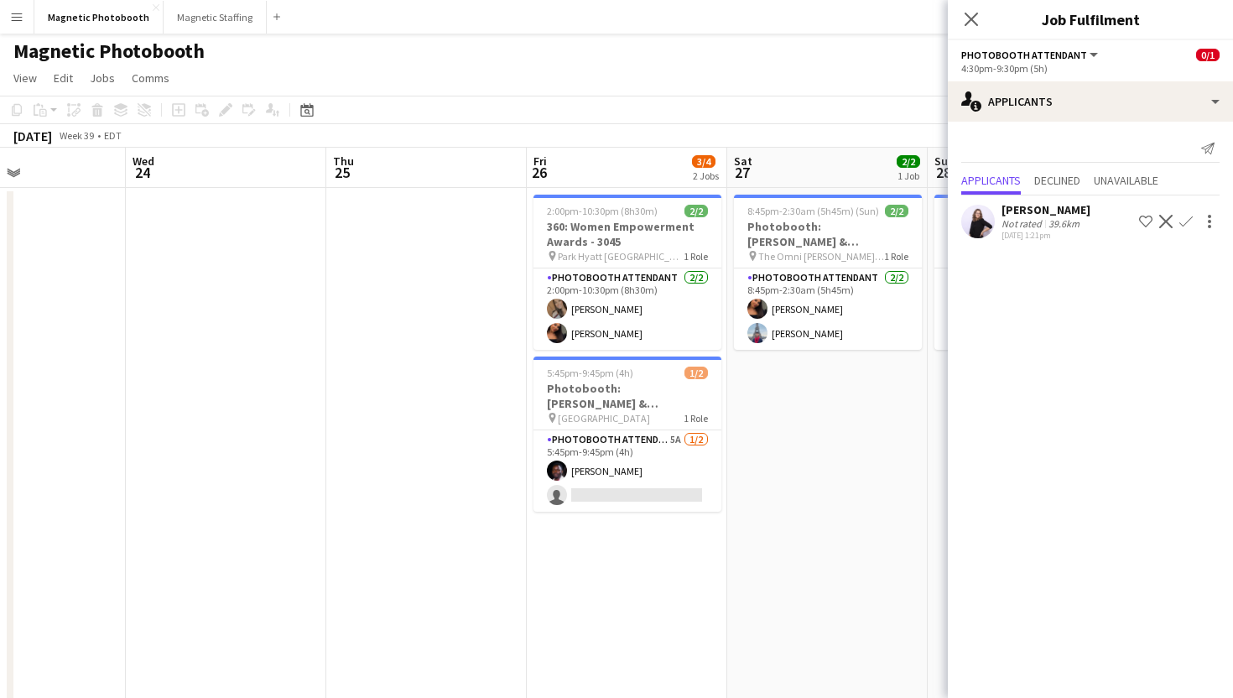
scroll to position [0, 687]
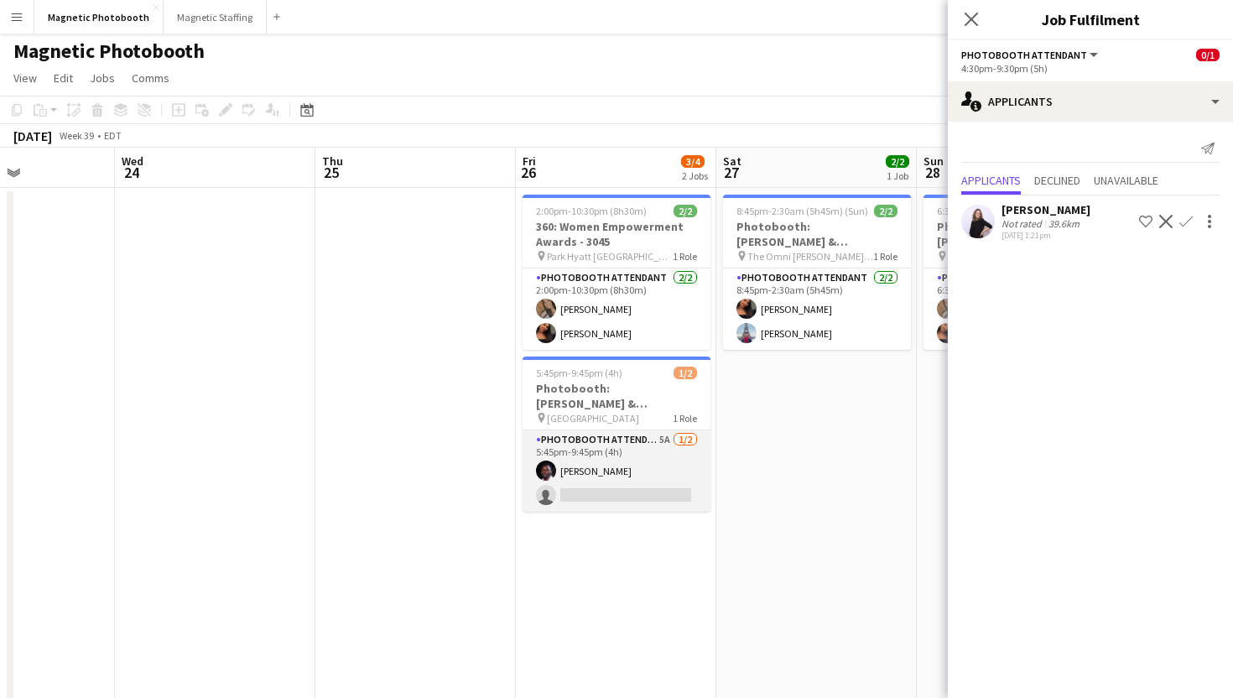
click at [656, 487] on app-card-role "Photobooth Attendant 5A [DATE] 5:45pm-9:45pm (4h) [PERSON_NAME] single-neutral-…" at bounding box center [617, 470] width 188 height 81
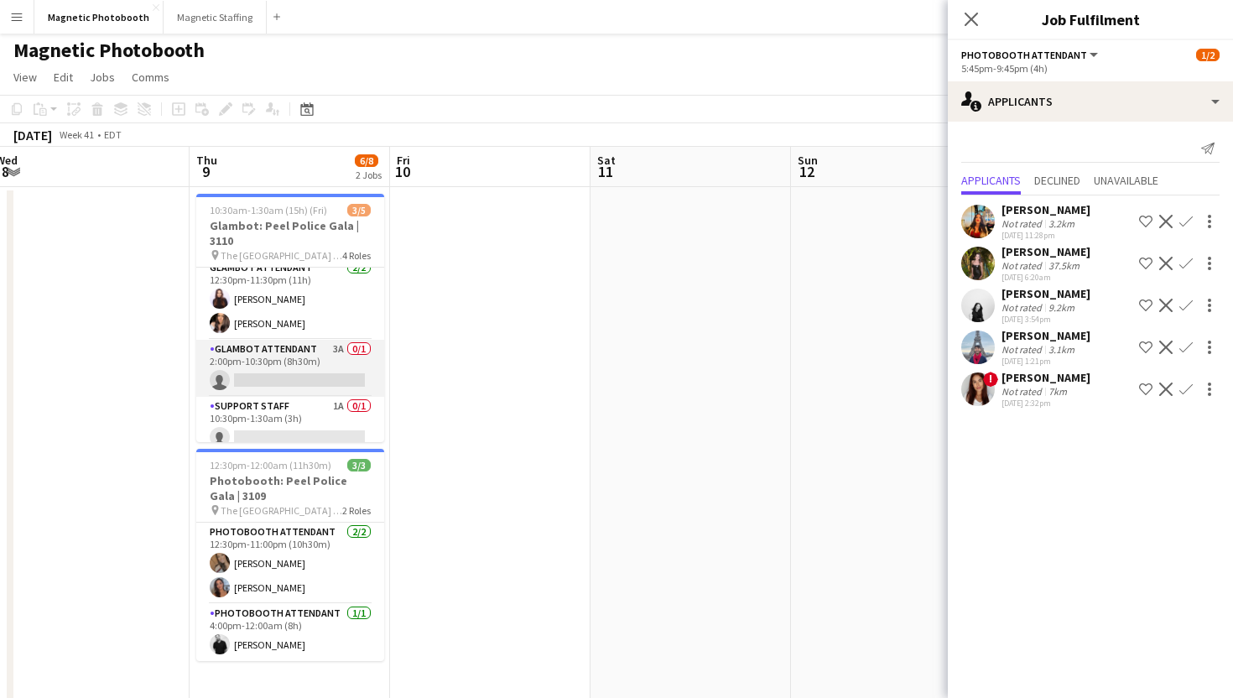
scroll to position [78, 0]
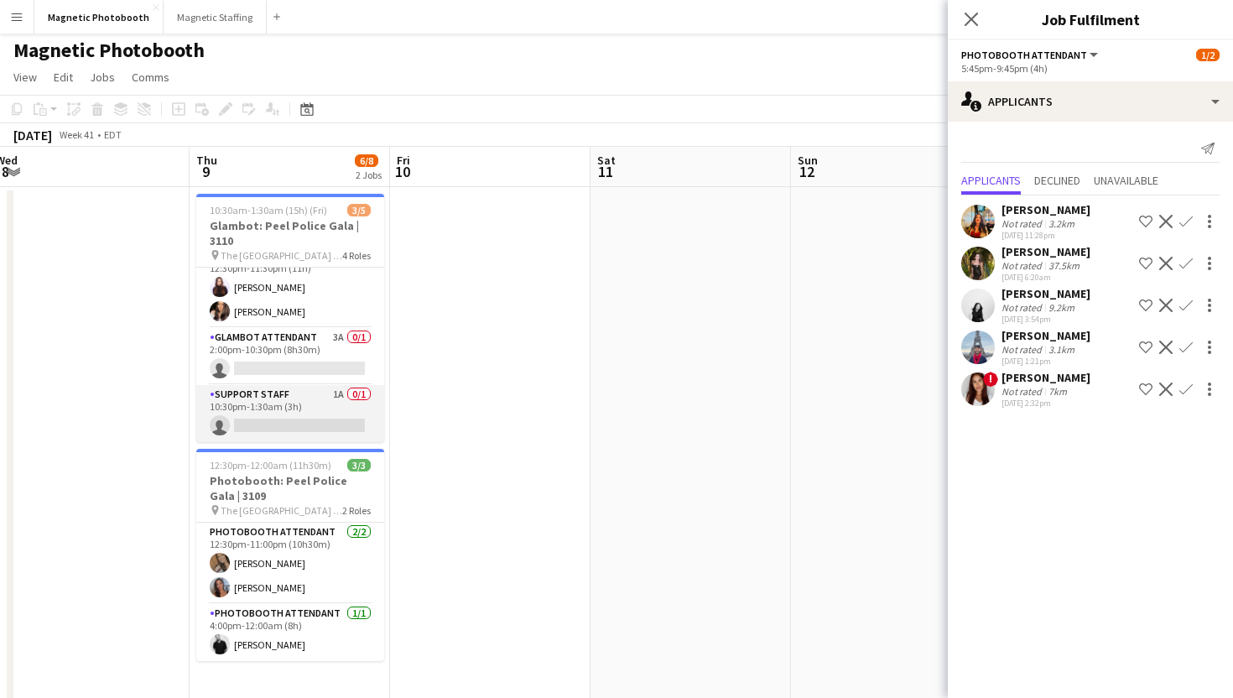
click at [337, 416] on app-card-role "Support Staff 1A 0/1 10:30pm-1:30am (3h) single-neutral-actions" at bounding box center [290, 413] width 188 height 57
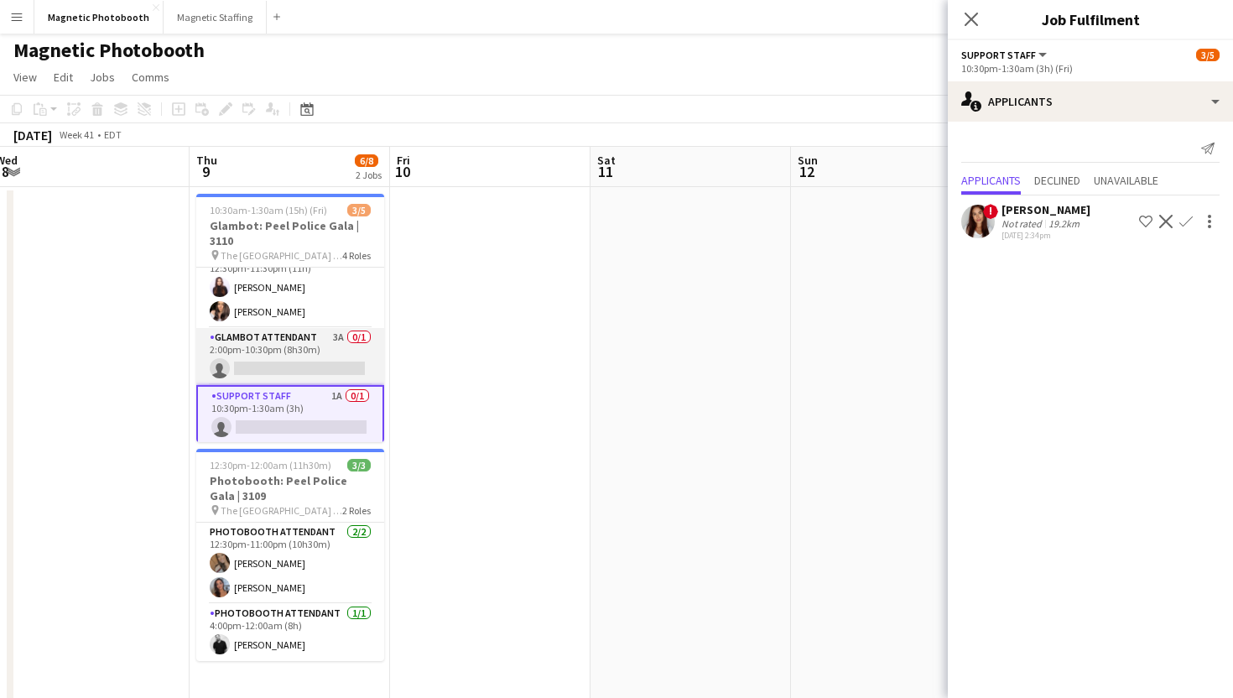
click at [348, 362] on app-card-role "Glambot Attendant 3A 0/1 2:00pm-10:30pm (8h30m) single-neutral-actions" at bounding box center [290, 356] width 188 height 57
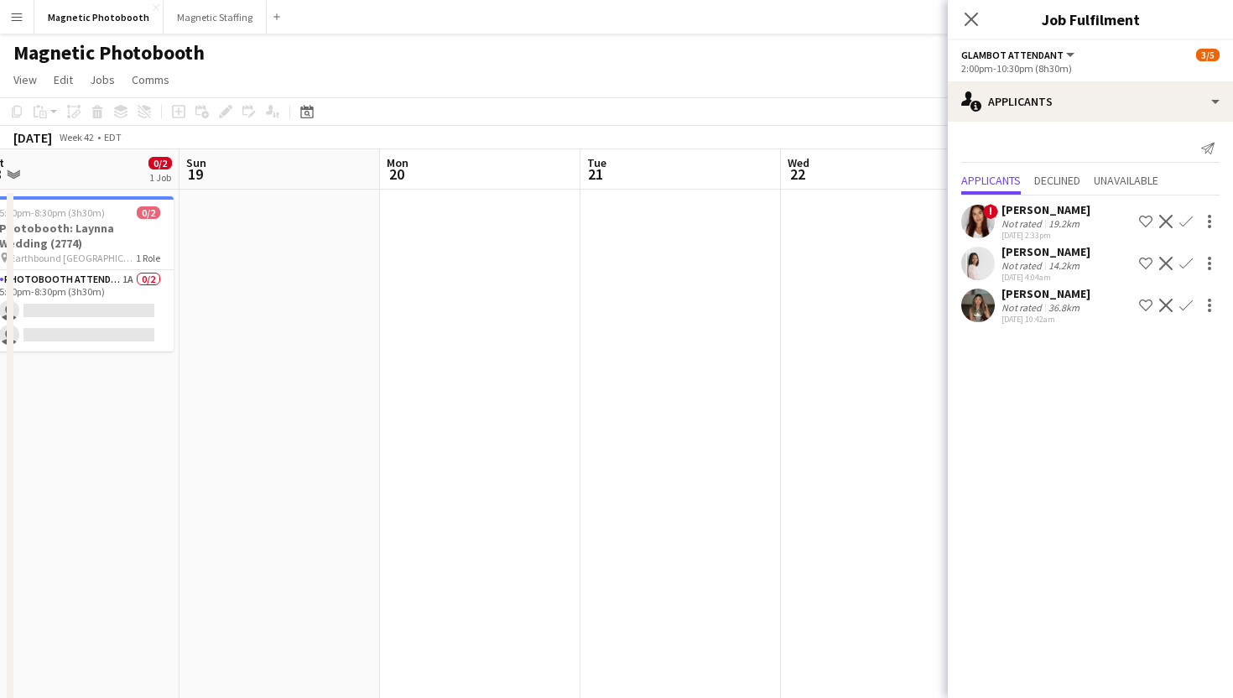
scroll to position [0, 477]
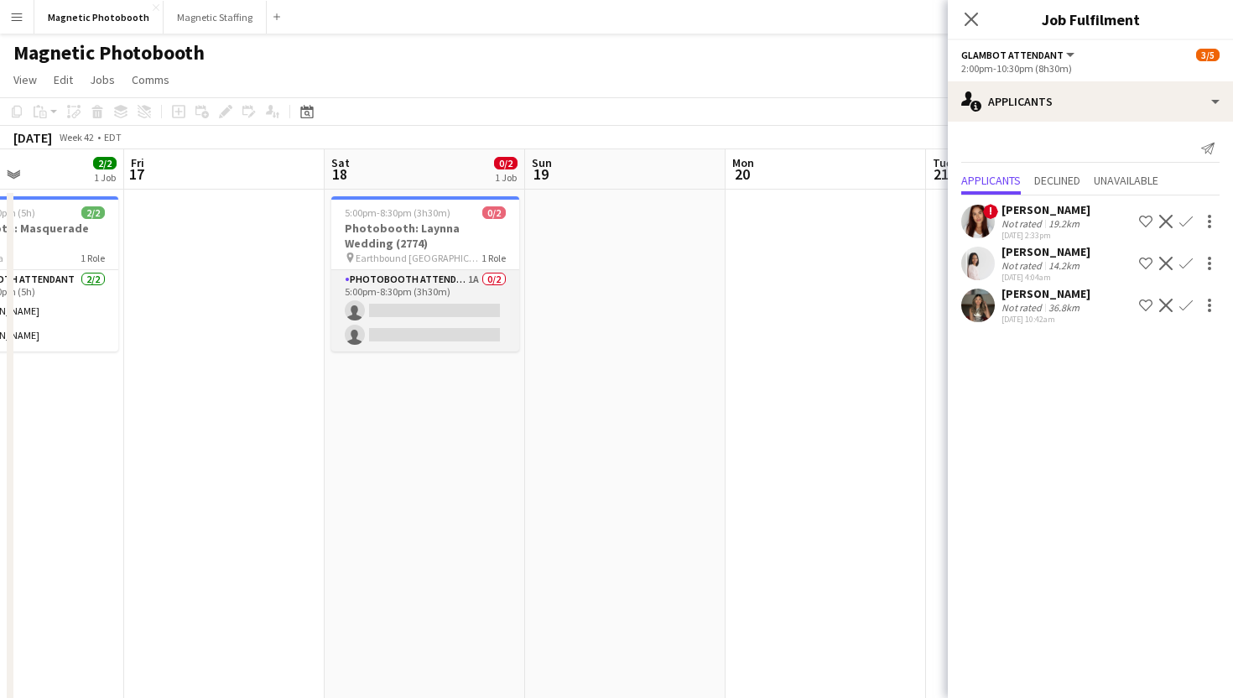
click at [468, 307] on app-card-role "Photobooth Attendant 1A 0/2 5:00pm-8:30pm (3h30m) single-neutral-actions single…" at bounding box center [425, 310] width 188 height 81
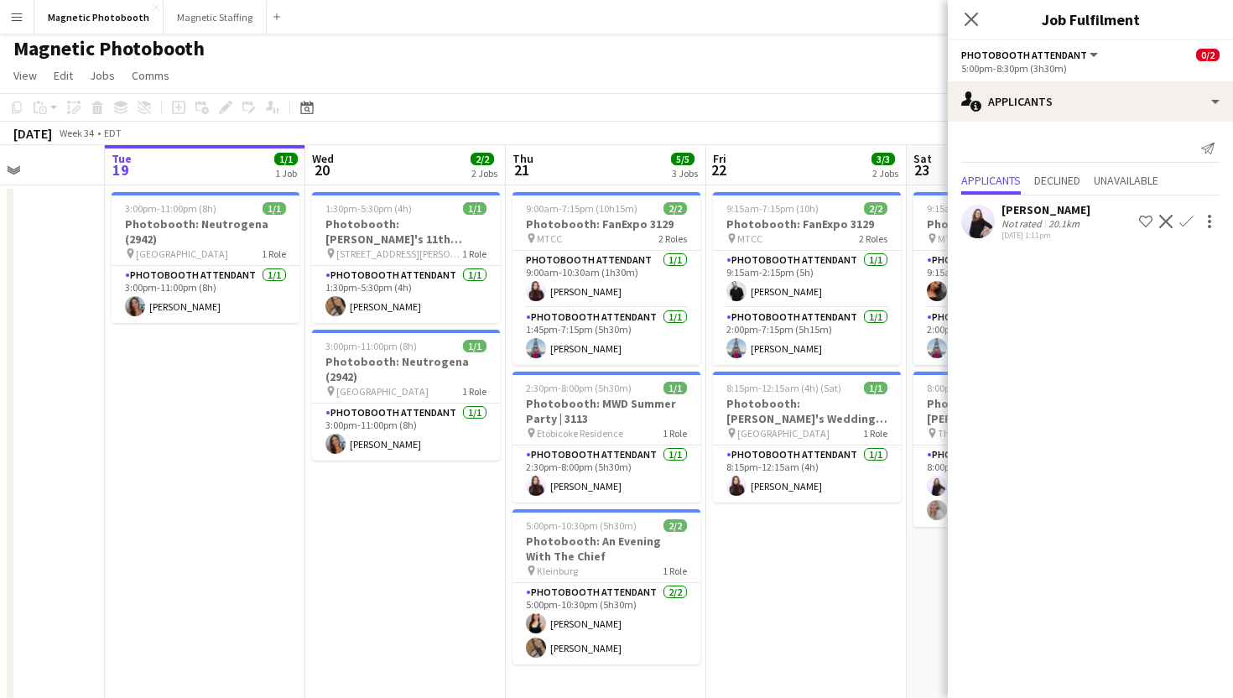
scroll to position [0, 496]
click at [974, 23] on icon "Close pop-in" at bounding box center [971, 19] width 16 height 16
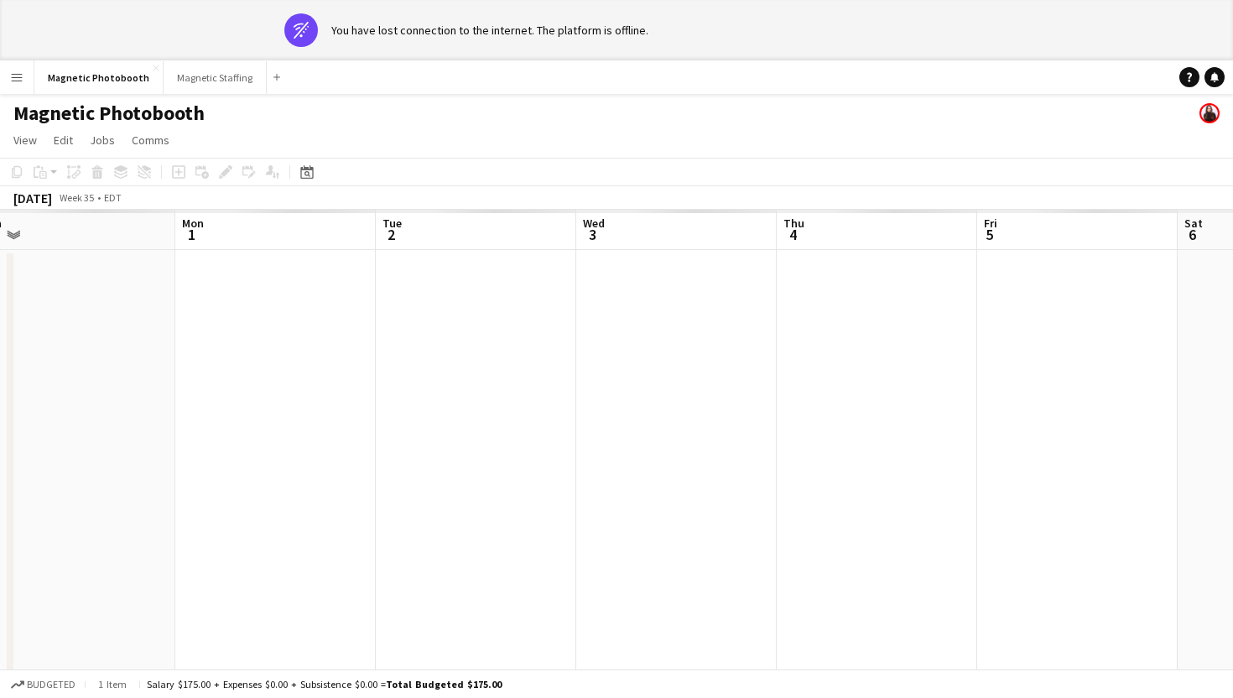
scroll to position [0, 830]
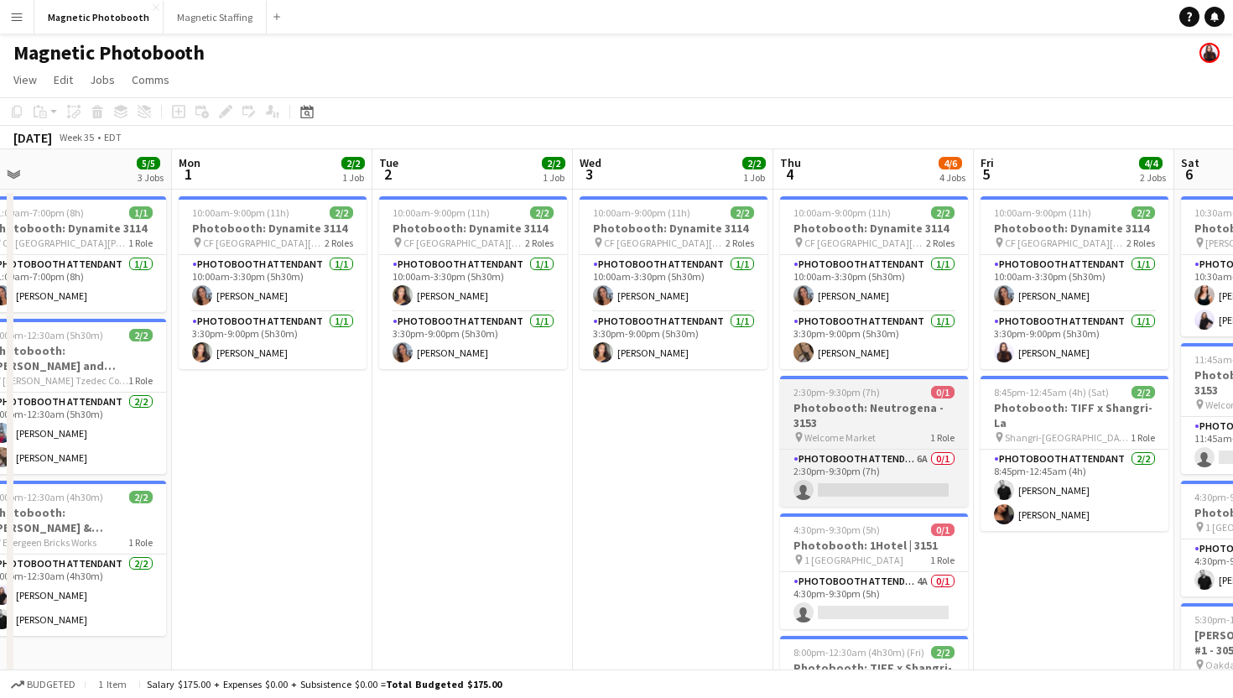
click at [914, 418] on h3 "Photobooth: Neutrogena - 3153" at bounding box center [874, 415] width 188 height 30
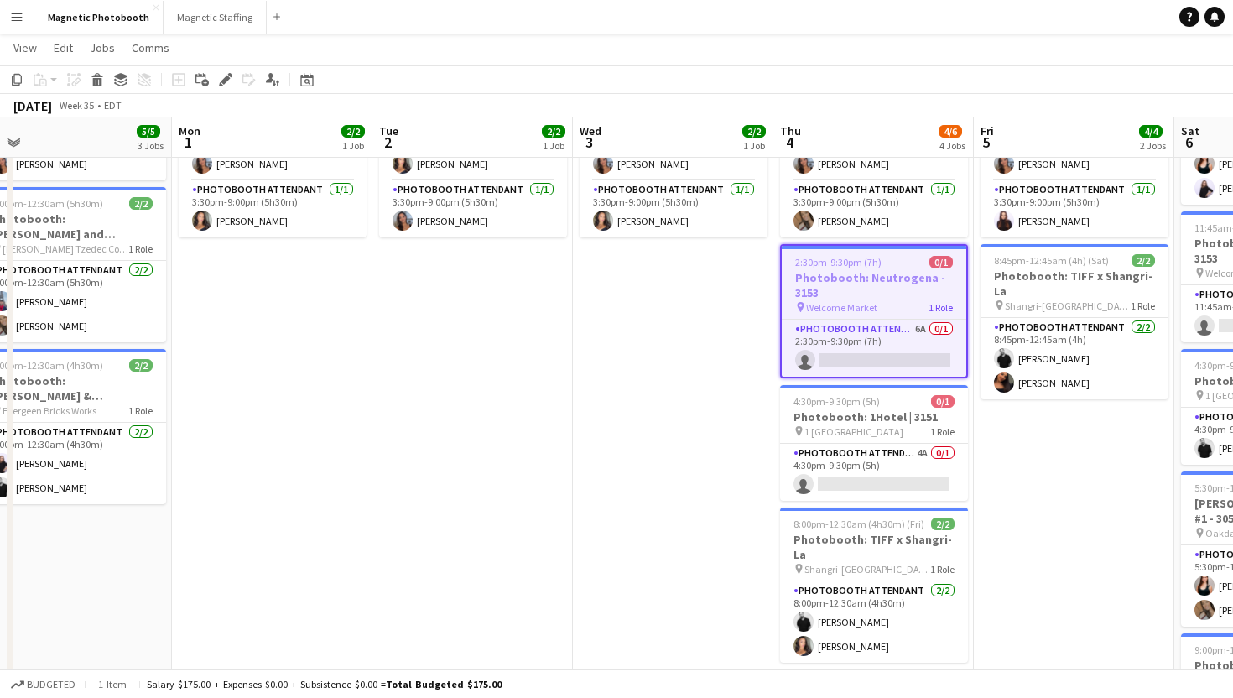
scroll to position [145, 0]
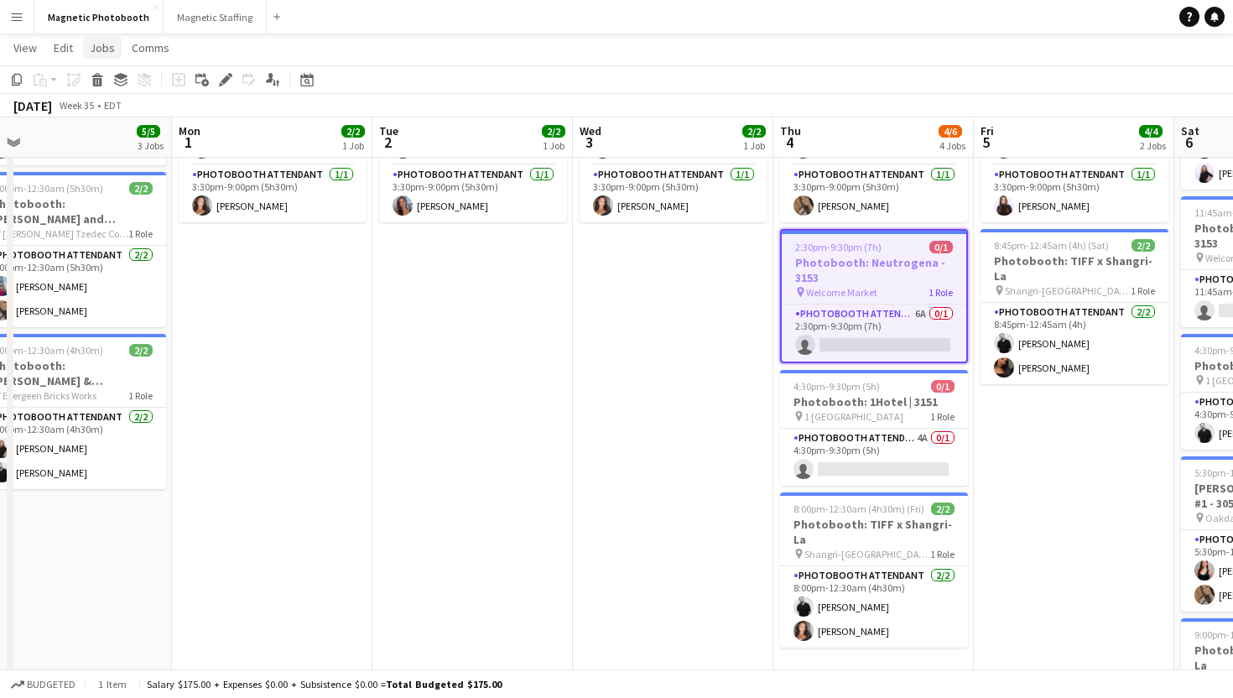
click at [117, 49] on link "Jobs" at bounding box center [102, 48] width 39 height 22
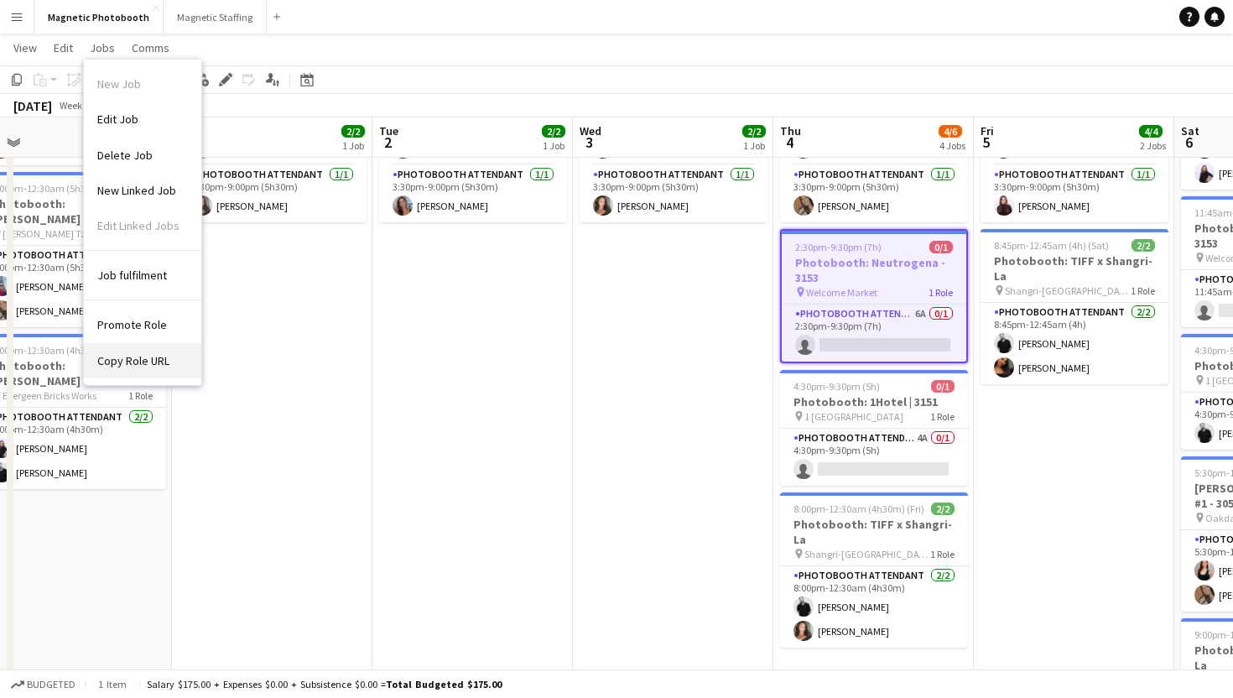
click at [161, 365] on span "Copy Role URL" at bounding box center [133, 360] width 72 height 15
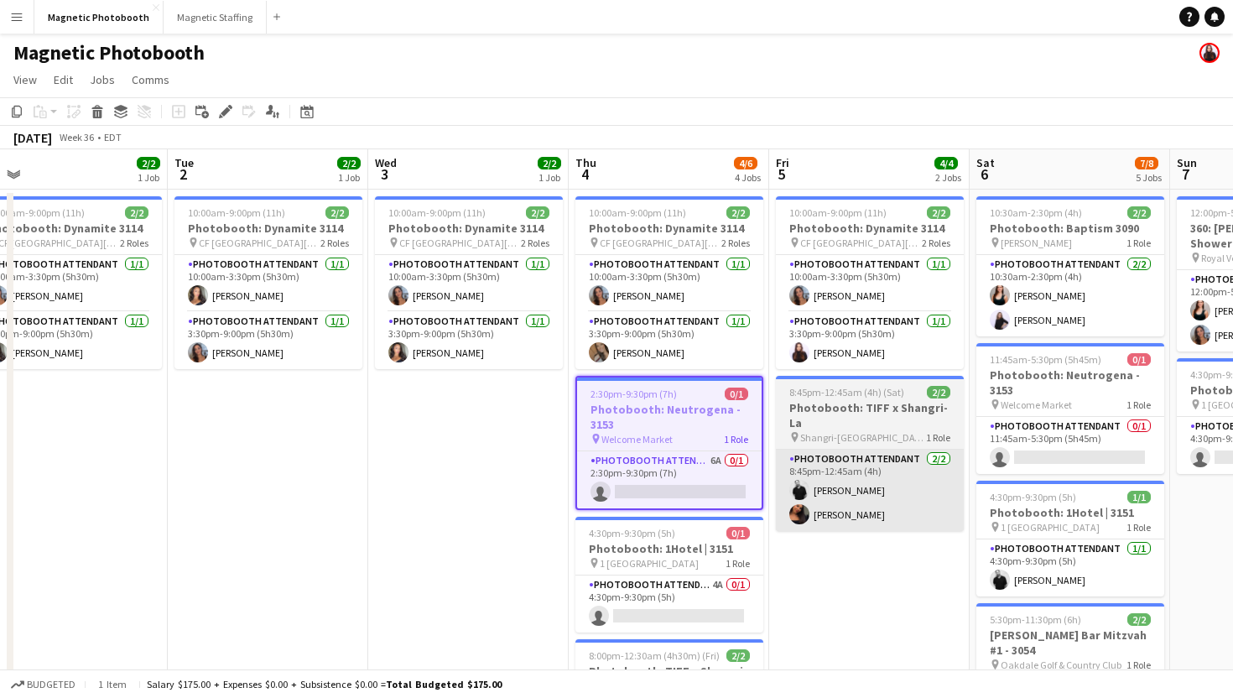
scroll to position [0, 643]
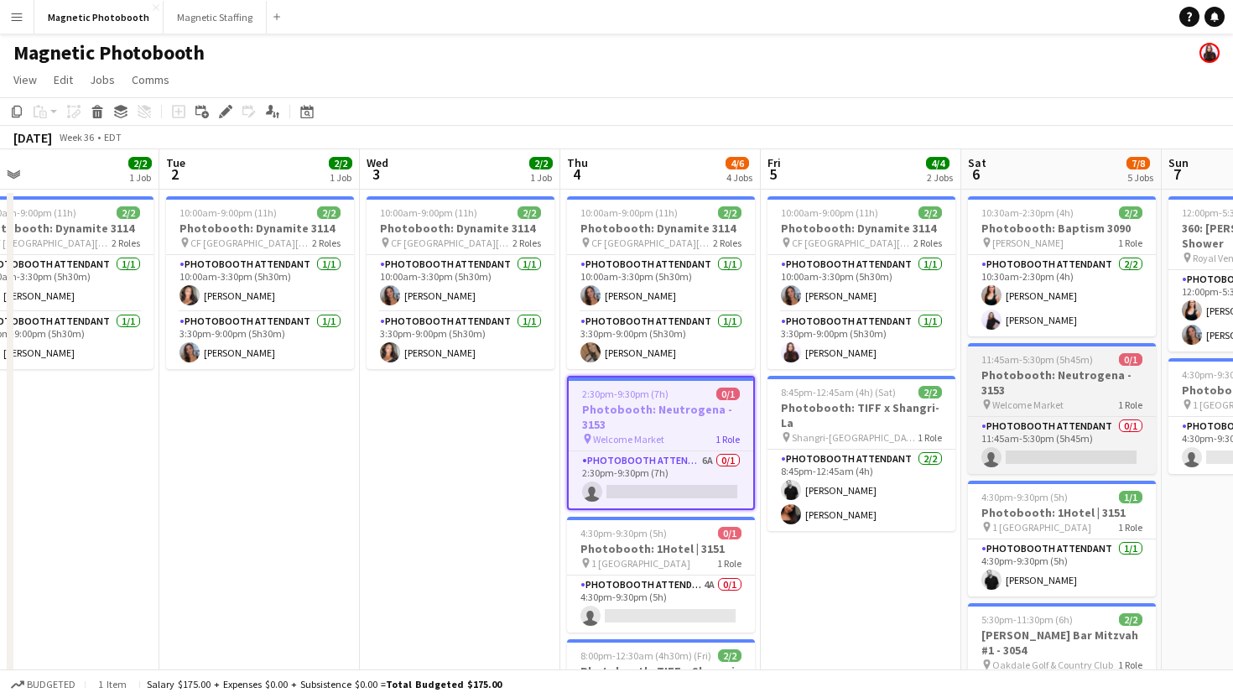
click at [1062, 393] on h3 "Photobooth: Neutrogena - 3153" at bounding box center [1062, 382] width 188 height 30
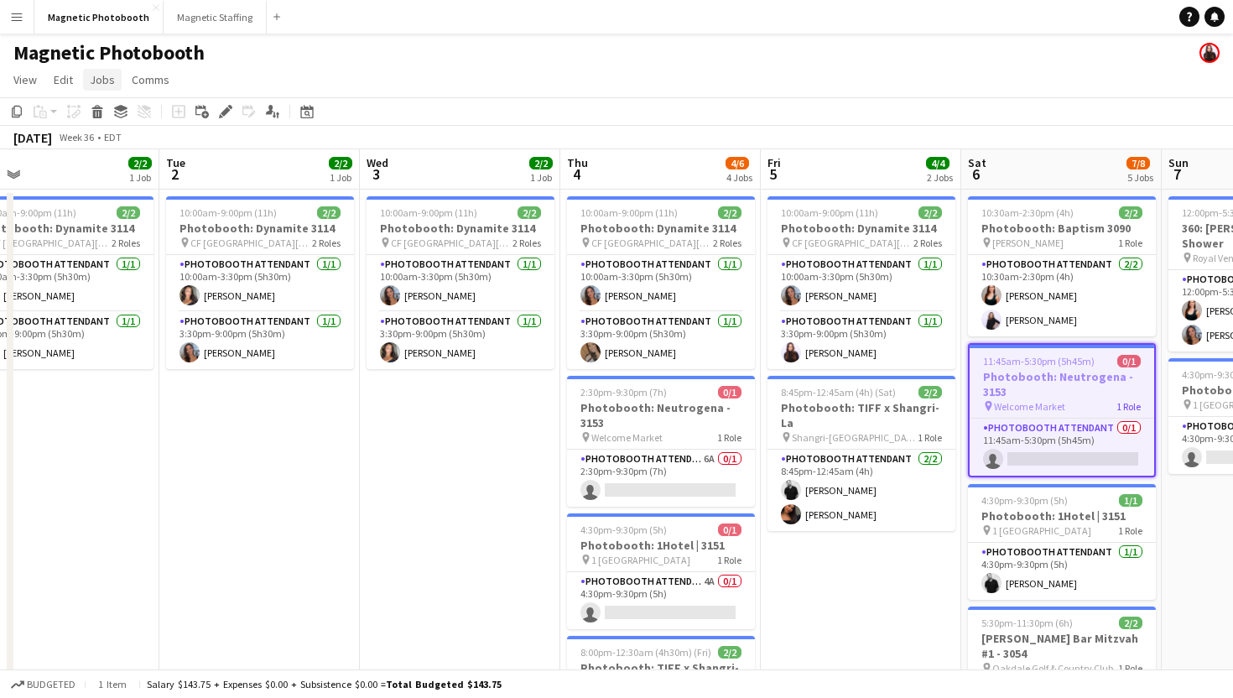
click at [104, 83] on span "Jobs" at bounding box center [102, 79] width 25 height 15
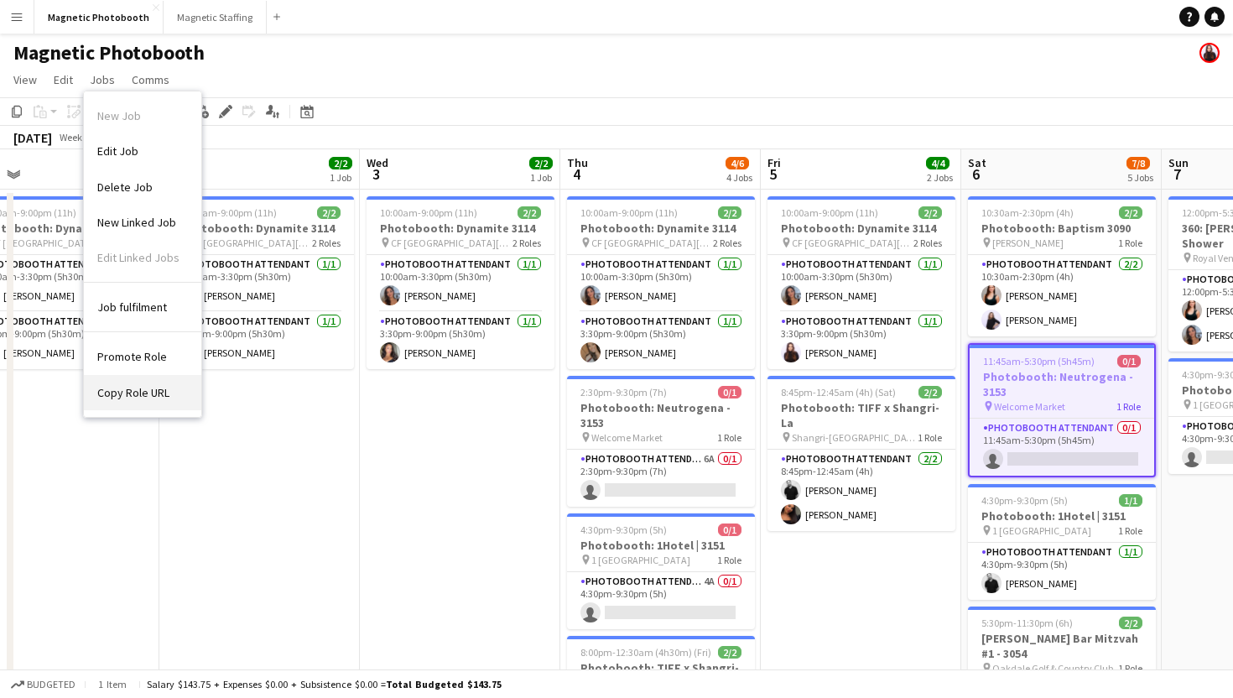
click at [164, 394] on span "Copy Role URL" at bounding box center [133, 392] width 72 height 15
type textarea "**********"
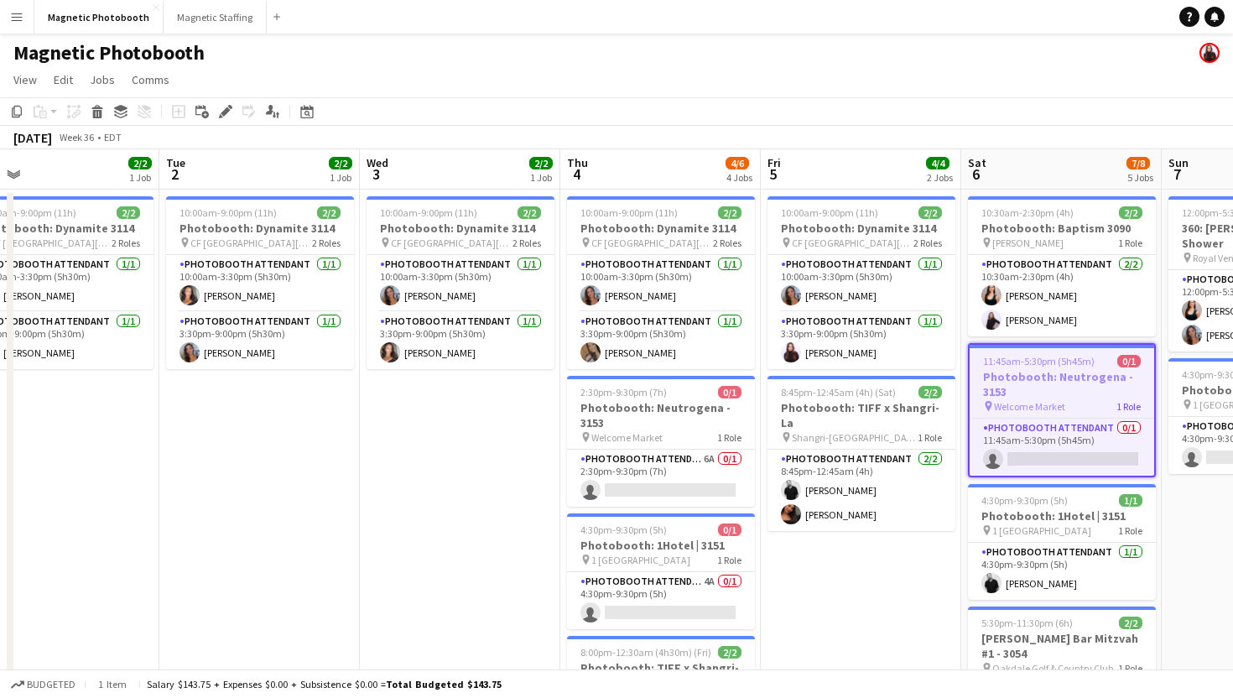
click at [1053, 372] on h3 "Photobooth: Neutrogena - 3153" at bounding box center [1062, 384] width 185 height 30
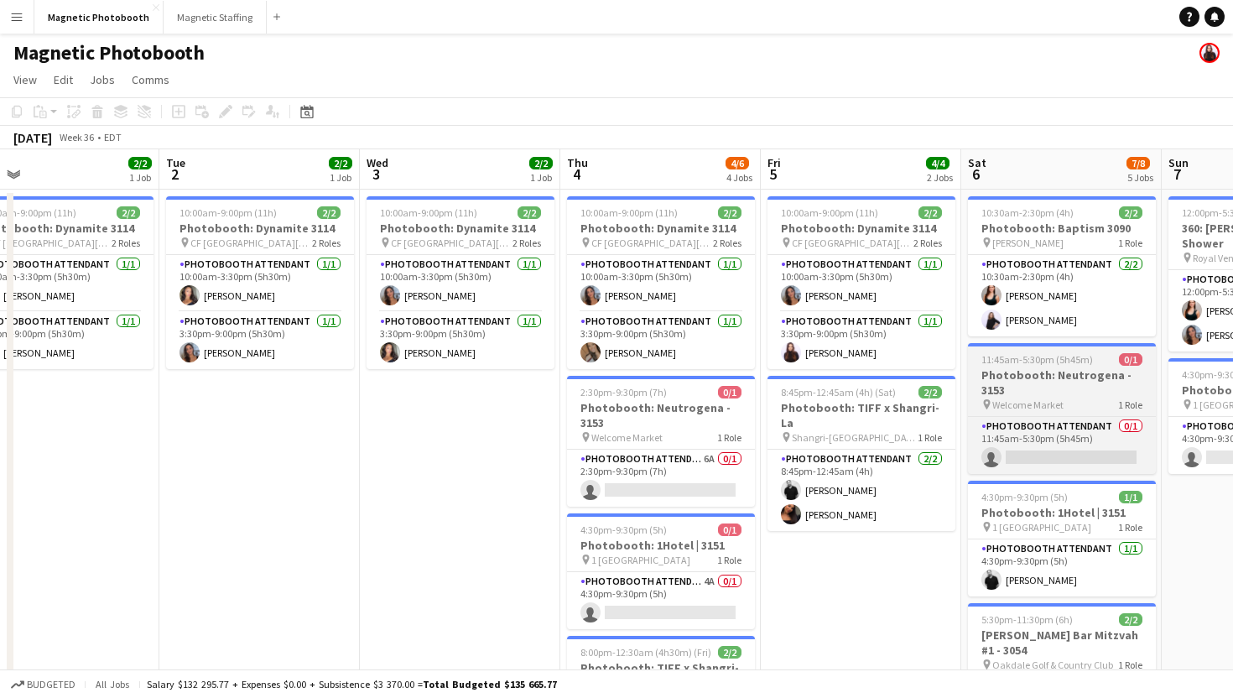
click at [1053, 372] on h3 "Photobooth: Neutrogena - 3153" at bounding box center [1062, 382] width 188 height 30
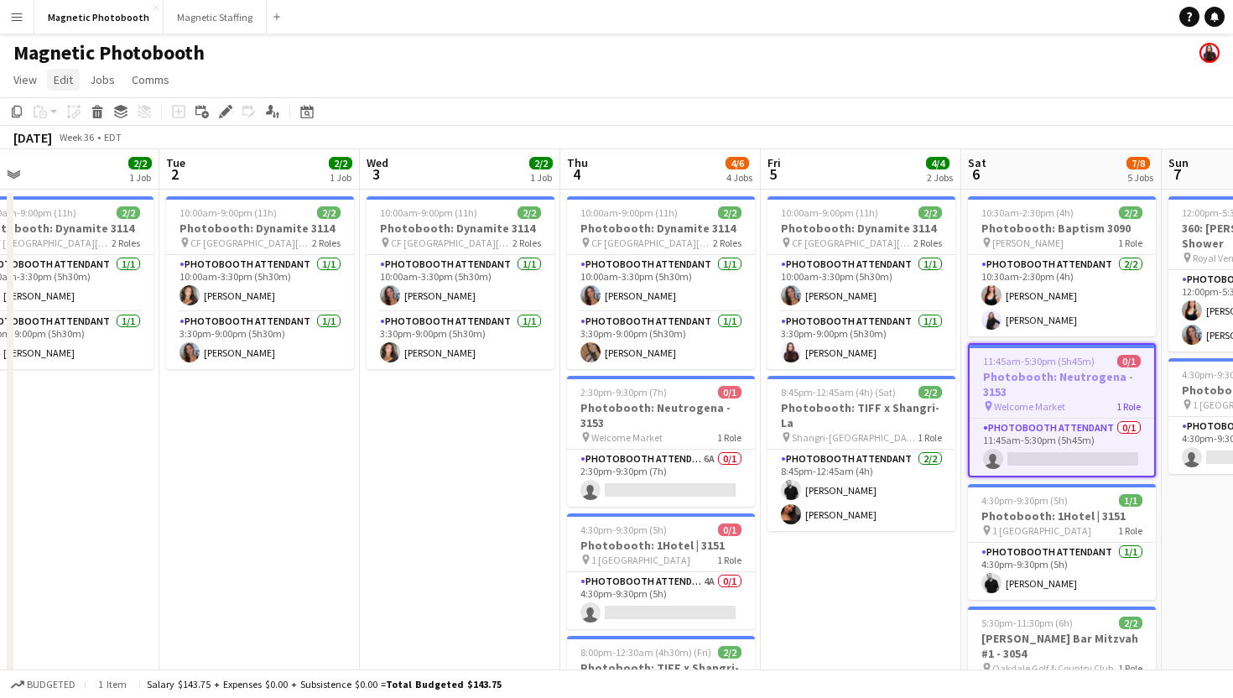
click at [60, 87] on link "Edit" at bounding box center [63, 80] width 33 height 22
click at [102, 68] on app-page-menu "View Day view expanded Day view collapsed Month view Date picker Jump to [DATE]…" at bounding box center [616, 81] width 1233 height 32
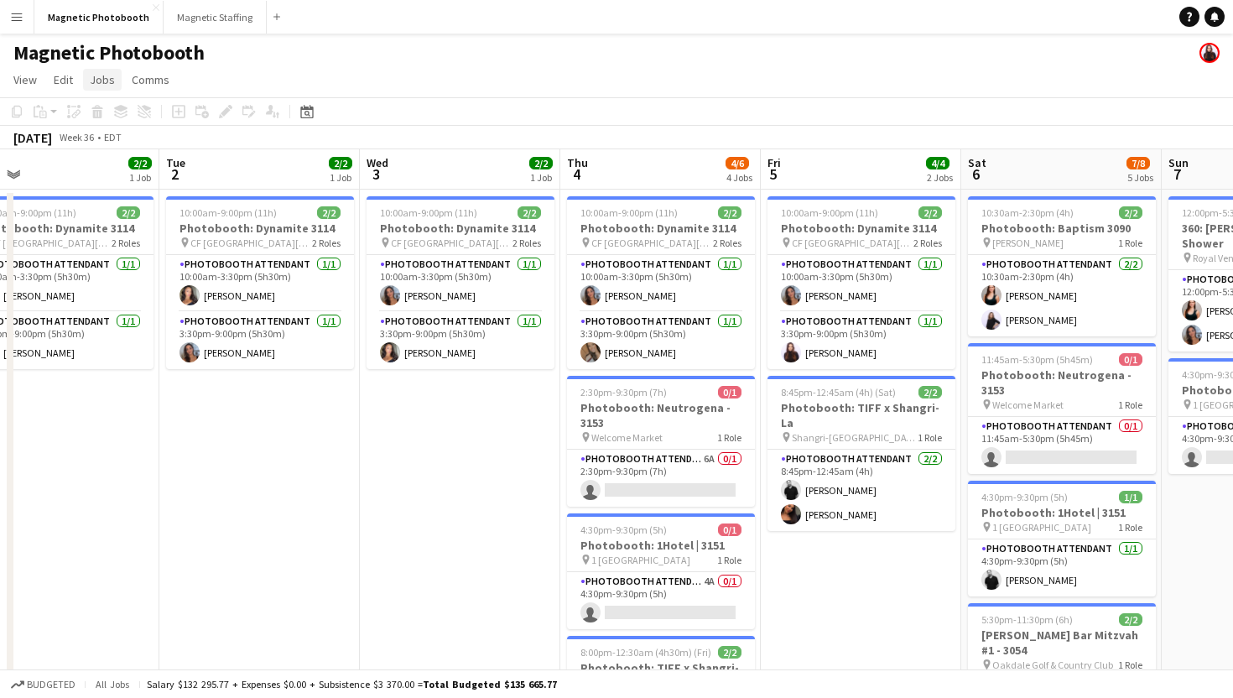
click at [102, 71] on link "Jobs" at bounding box center [102, 80] width 39 height 22
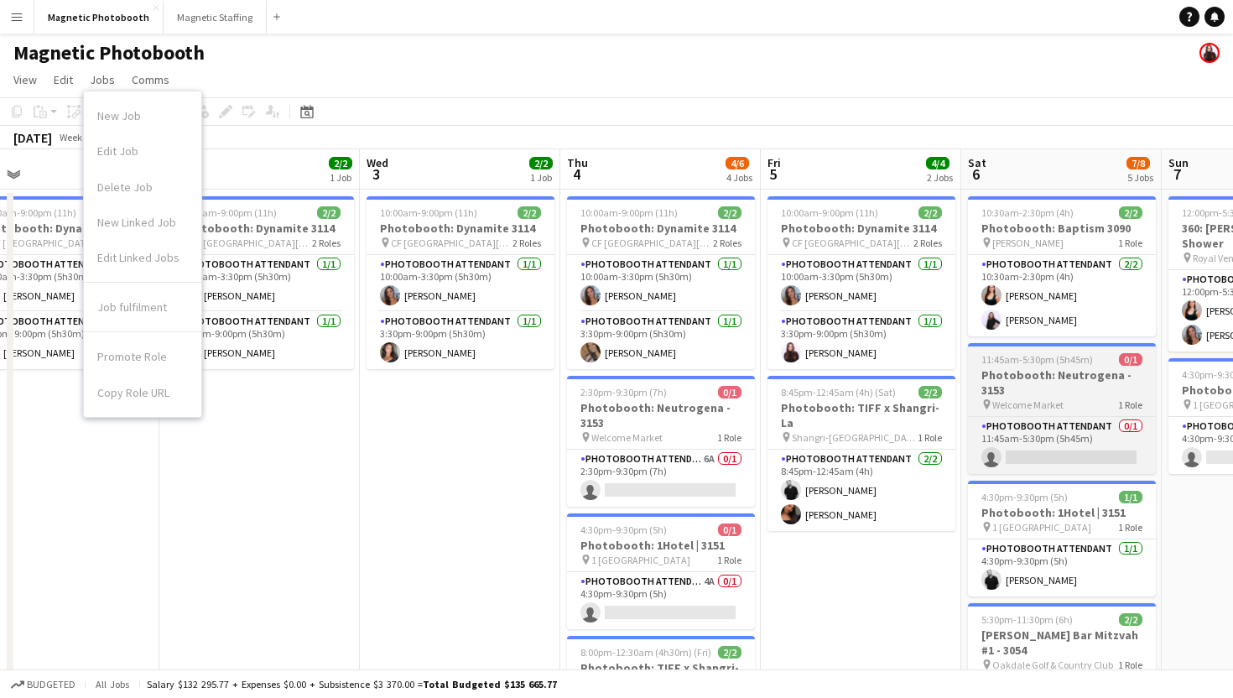
click at [1045, 372] on h3 "Photobooth: Neutrogena - 3153" at bounding box center [1062, 382] width 188 height 30
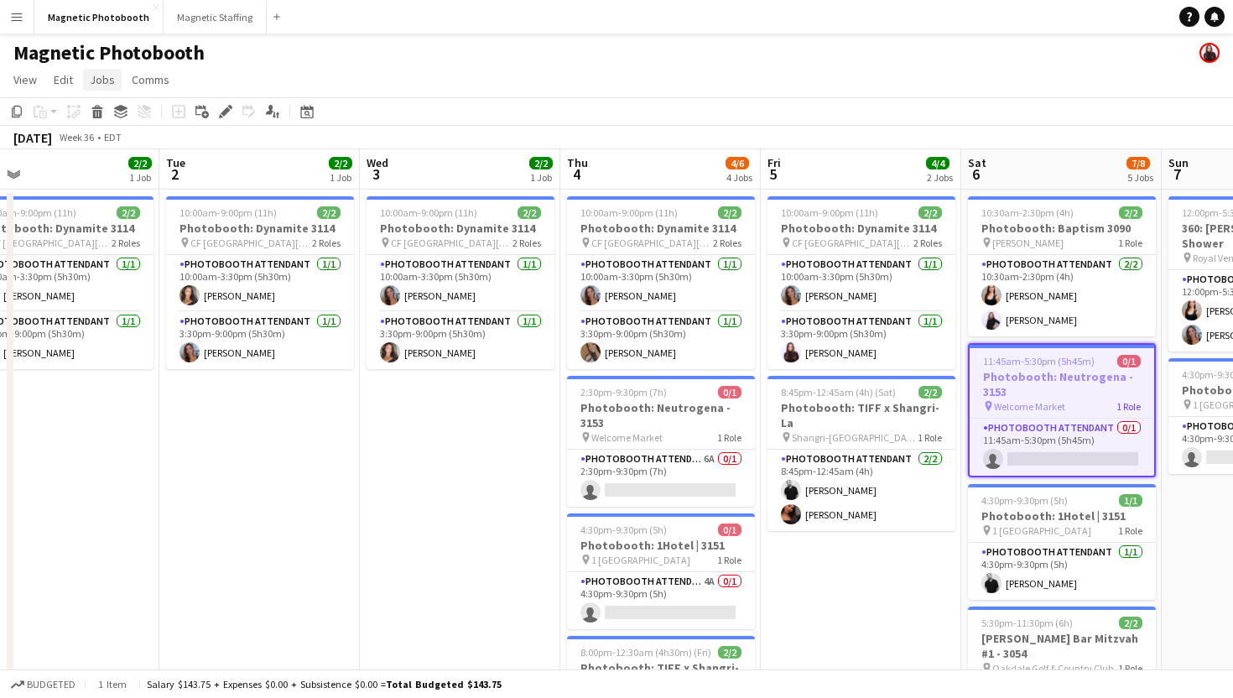
click at [103, 86] on span "Jobs" at bounding box center [102, 79] width 25 height 15
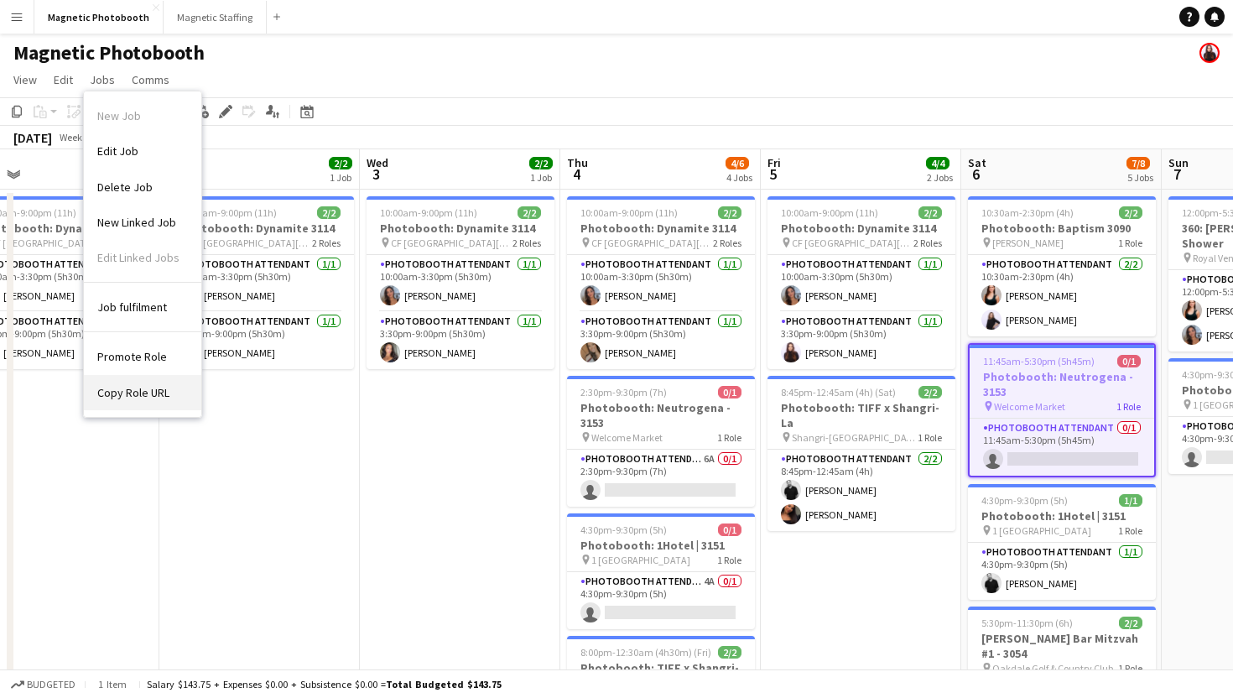
click at [154, 394] on span "Copy Role URL" at bounding box center [133, 392] width 72 height 15
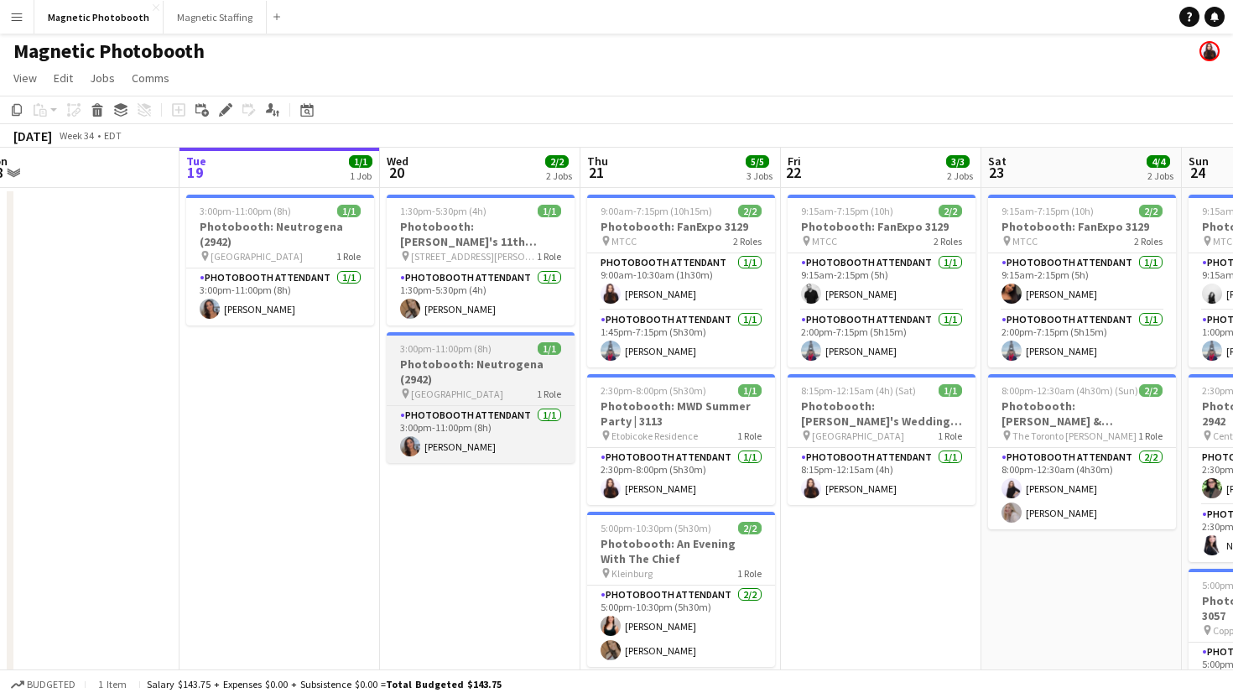
scroll to position [0, 416]
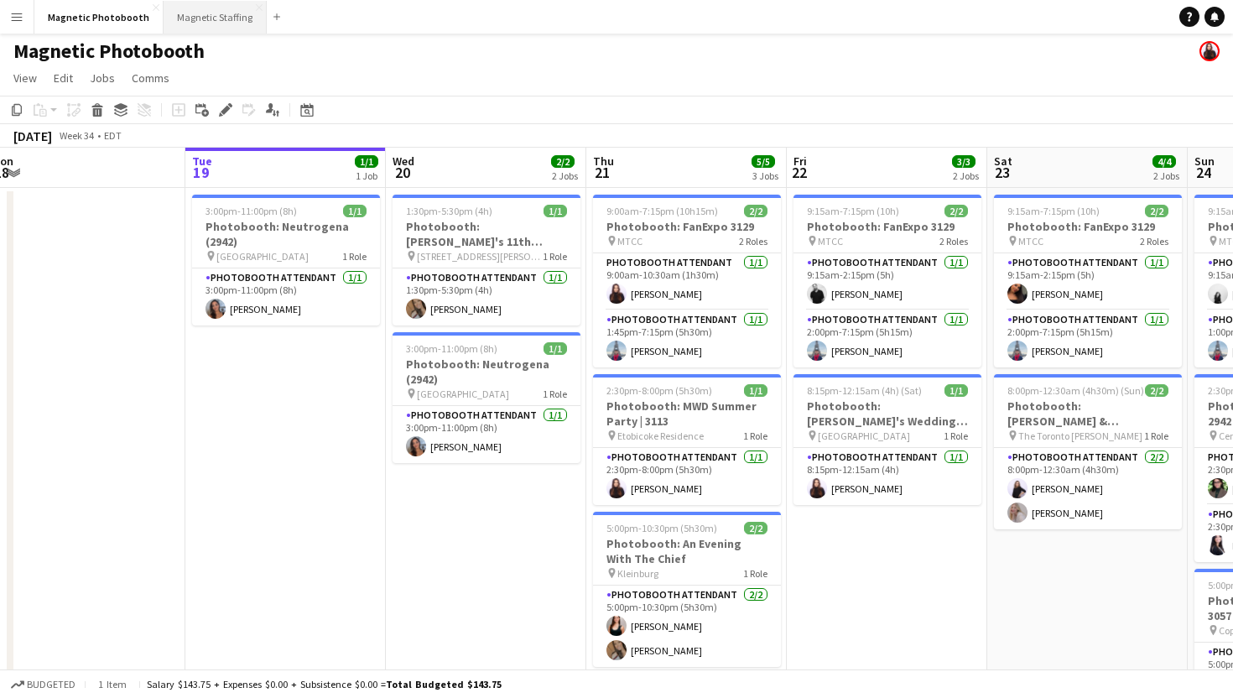
click at [174, 16] on button "Magnetic Staffing Close" at bounding box center [215, 17] width 103 height 33
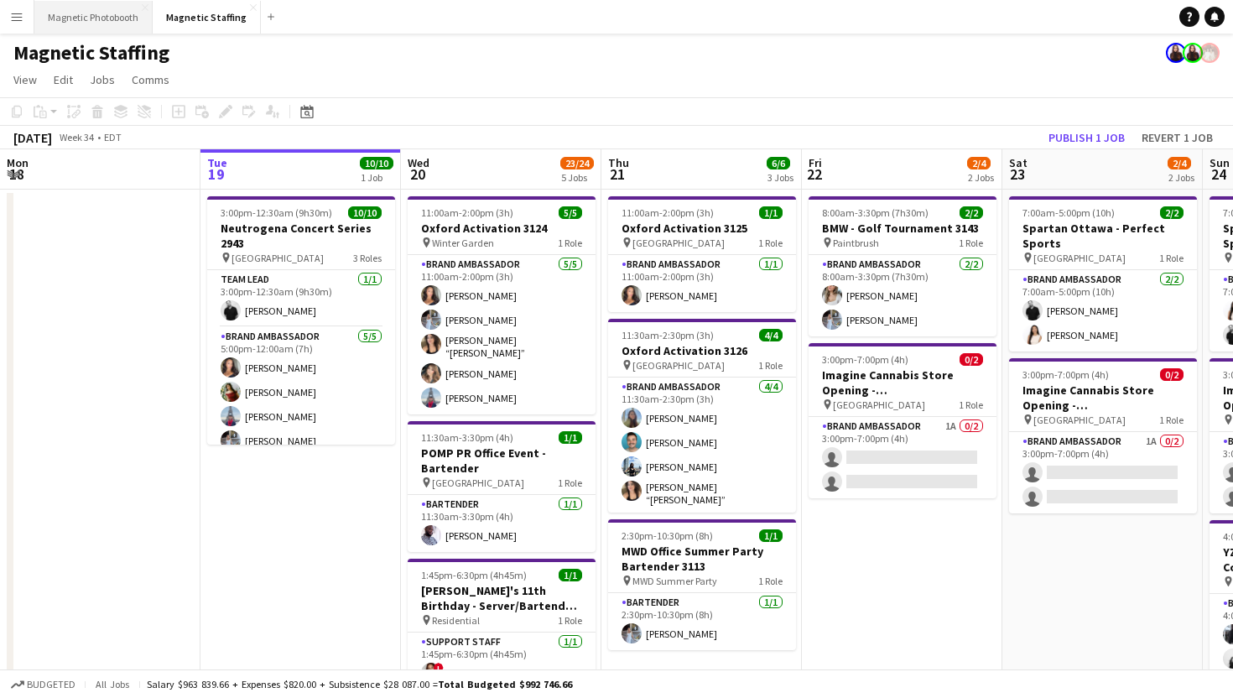
click at [77, 21] on button "Magnetic Photobooth Close" at bounding box center [93, 17] width 118 height 33
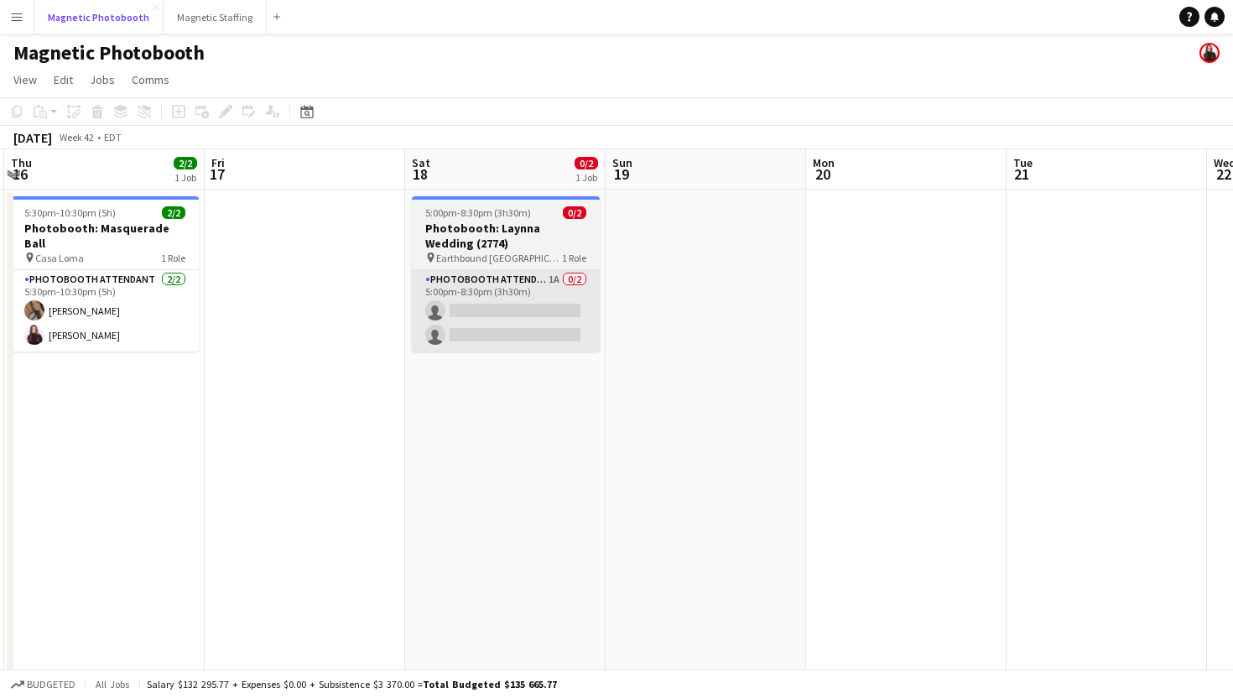
scroll to position [0, 637]
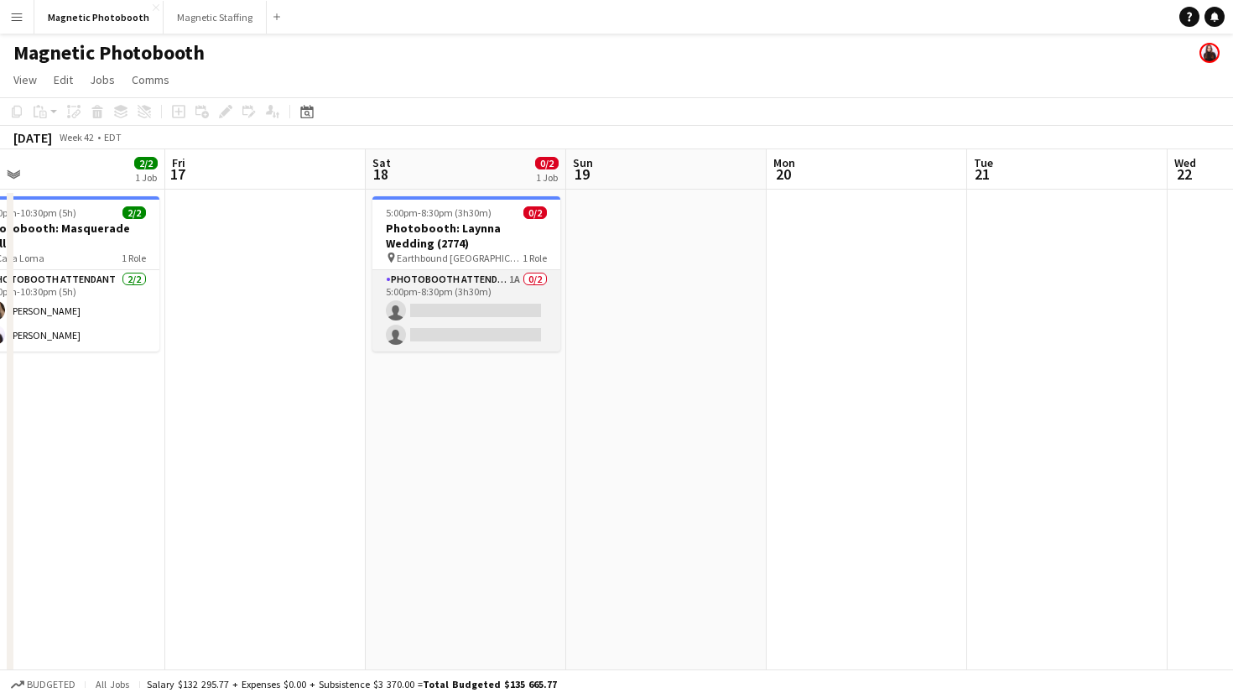
click at [490, 324] on app-card-role "Photobooth Attendant 1A 0/2 5:00pm-8:30pm (3h30m) single-neutral-actions single…" at bounding box center [466, 310] width 188 height 81
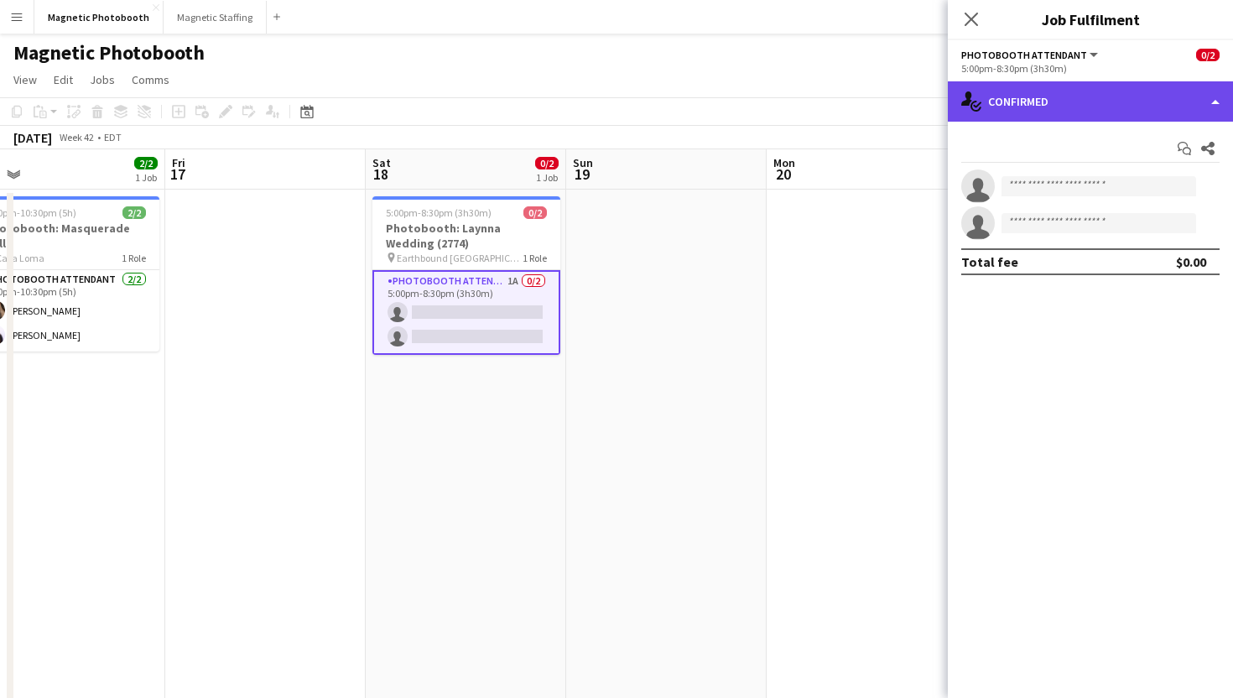
click at [1101, 110] on div "single-neutral-actions-check-2 Confirmed" at bounding box center [1090, 101] width 285 height 40
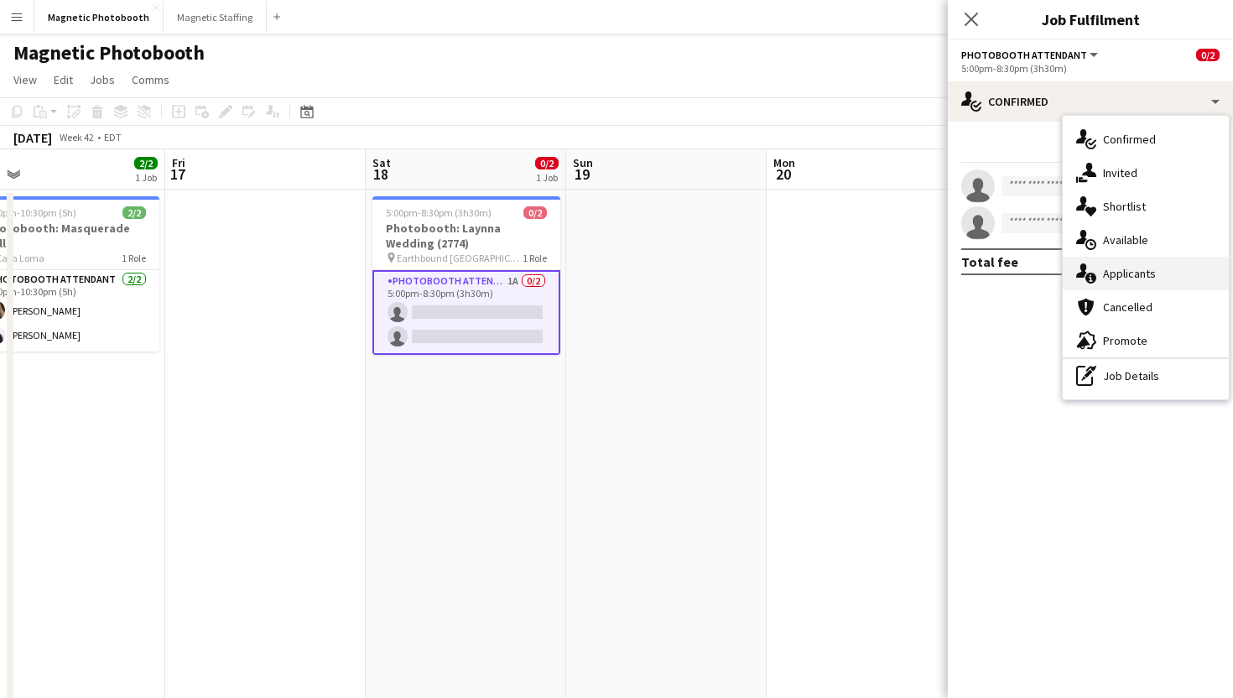
click at [1130, 257] on div "single-neutral-actions-information Applicants" at bounding box center [1146, 274] width 166 height 34
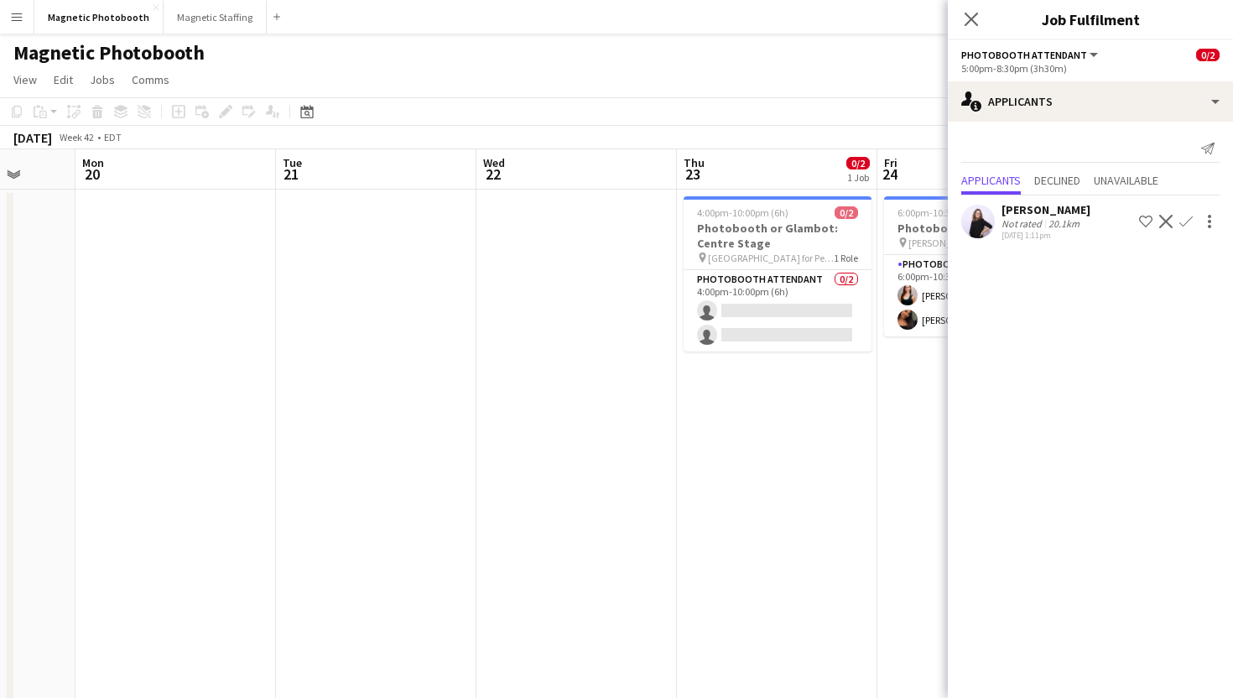
scroll to position [0, 587]
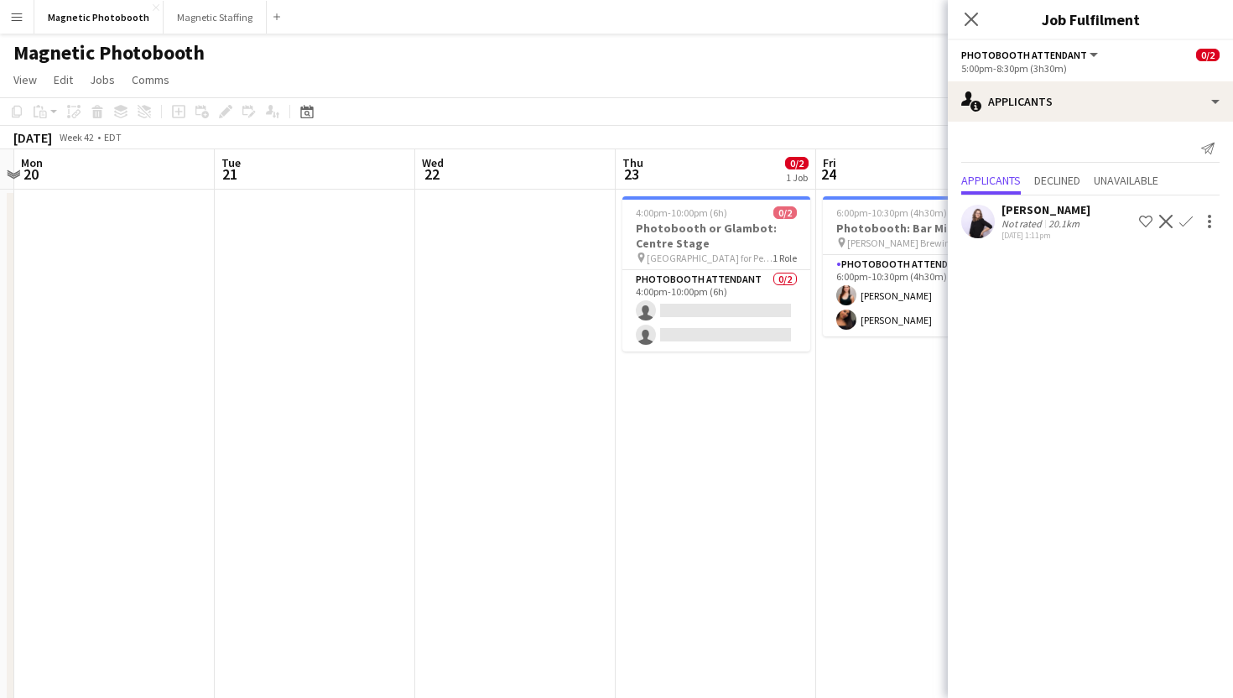
click at [751, 347] on app-card-role "Photobooth Attendant 0/2 4:00pm-10:00pm (6h) single-neutral-actions single-neut…" at bounding box center [716, 310] width 188 height 81
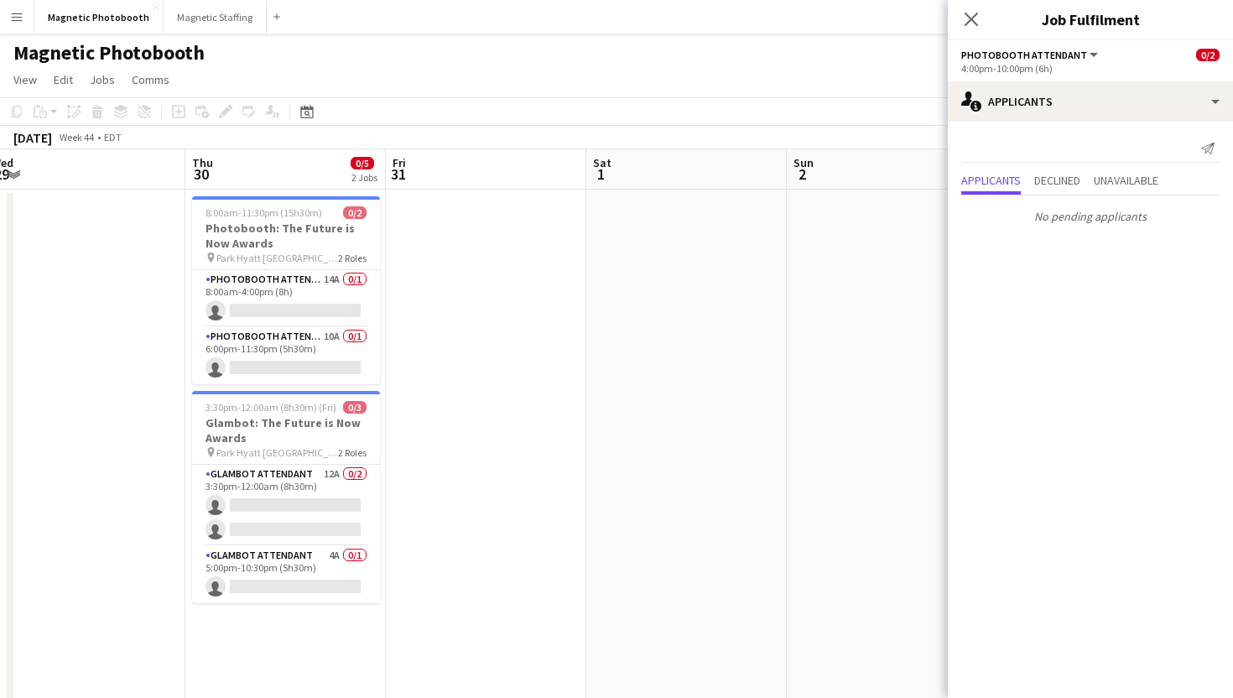
scroll to position [0, 528]
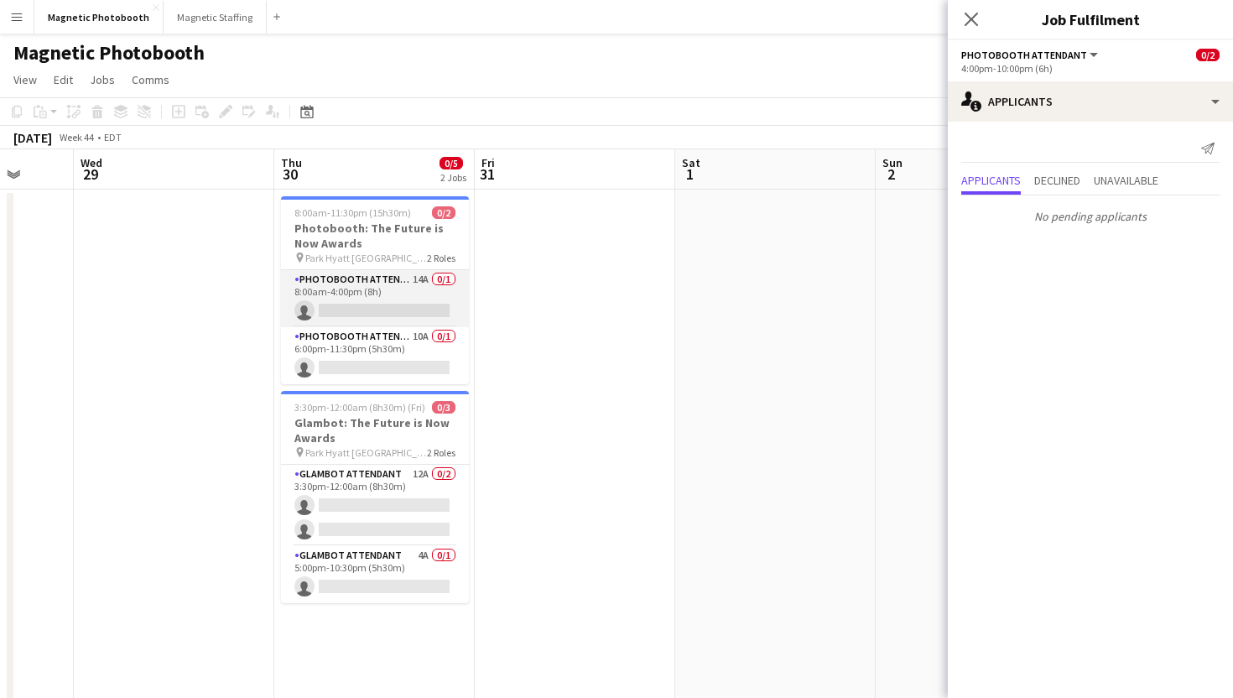
click at [332, 310] on app-card-role "Photobooth Attendant 14A 0/1 8:00am-4:00pm (8h) single-neutral-actions" at bounding box center [375, 298] width 188 height 57
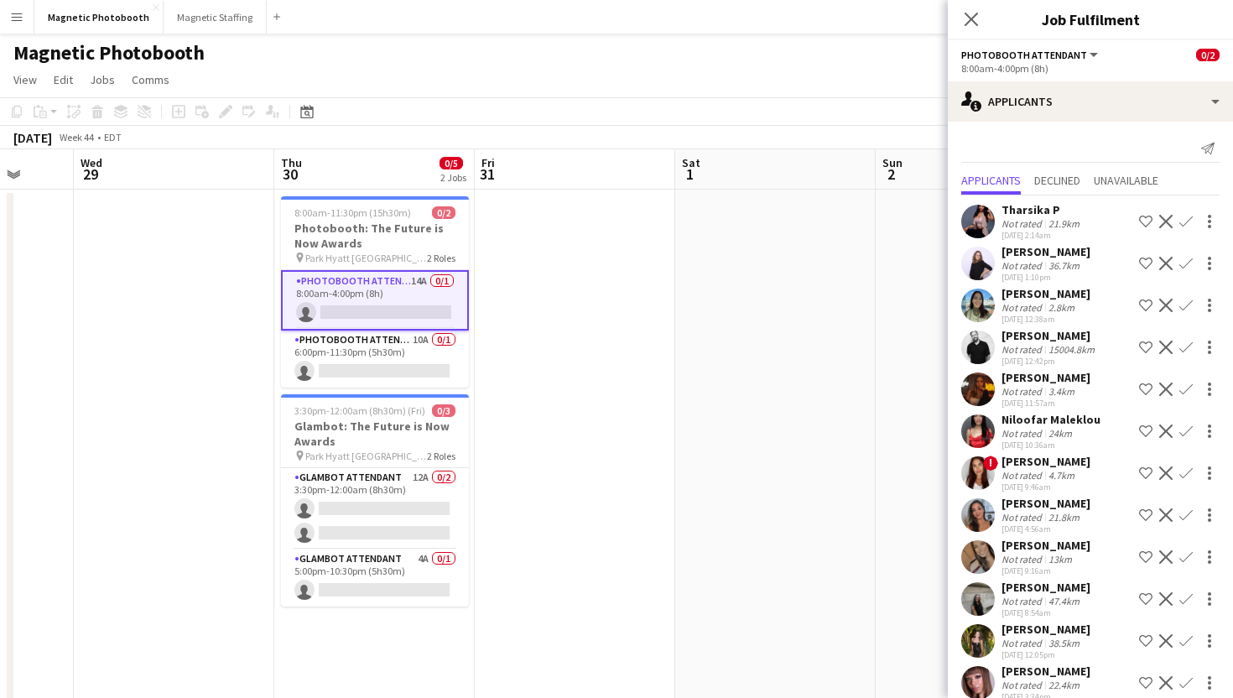
click at [380, 388] on app-date-cell "8:00am-11:30pm (15h30m) 0/2 Photobooth: The Future is Now Awards pin Park Hyatt…" at bounding box center [374, 590] width 200 height 801
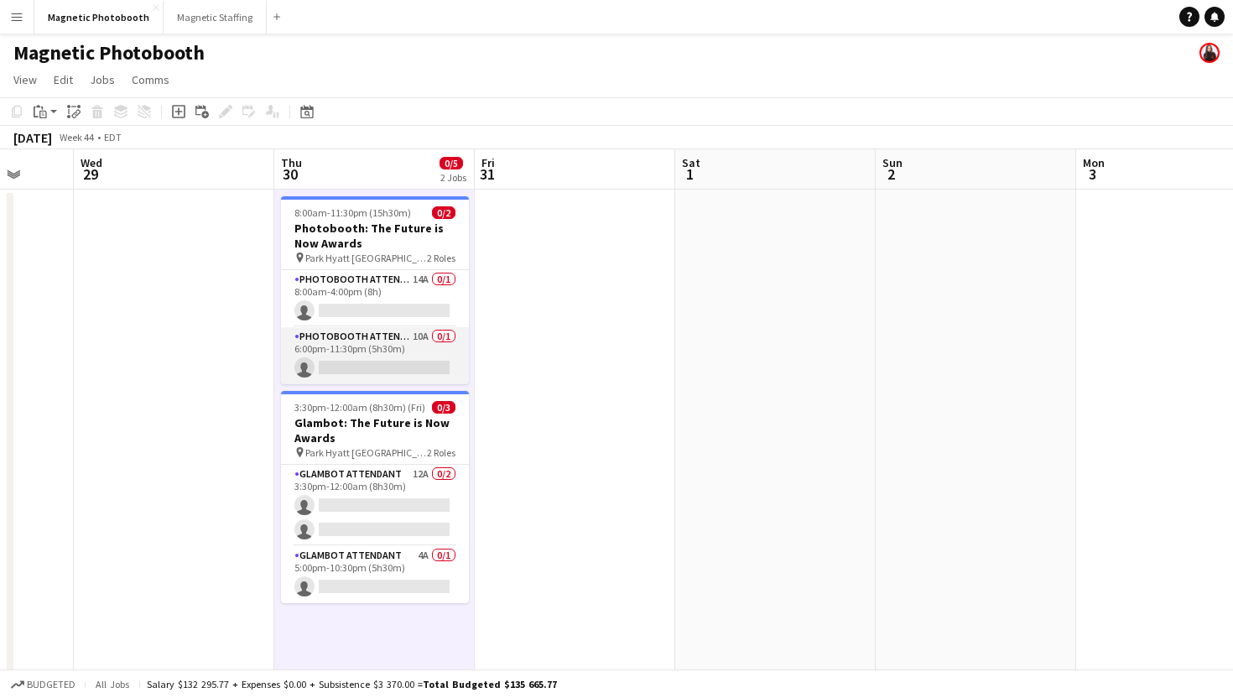
click at [393, 369] on app-card-role "Photobooth Attendant 10A 0/1 6:00pm-11:30pm (5h30m) single-neutral-actions" at bounding box center [375, 355] width 188 height 57
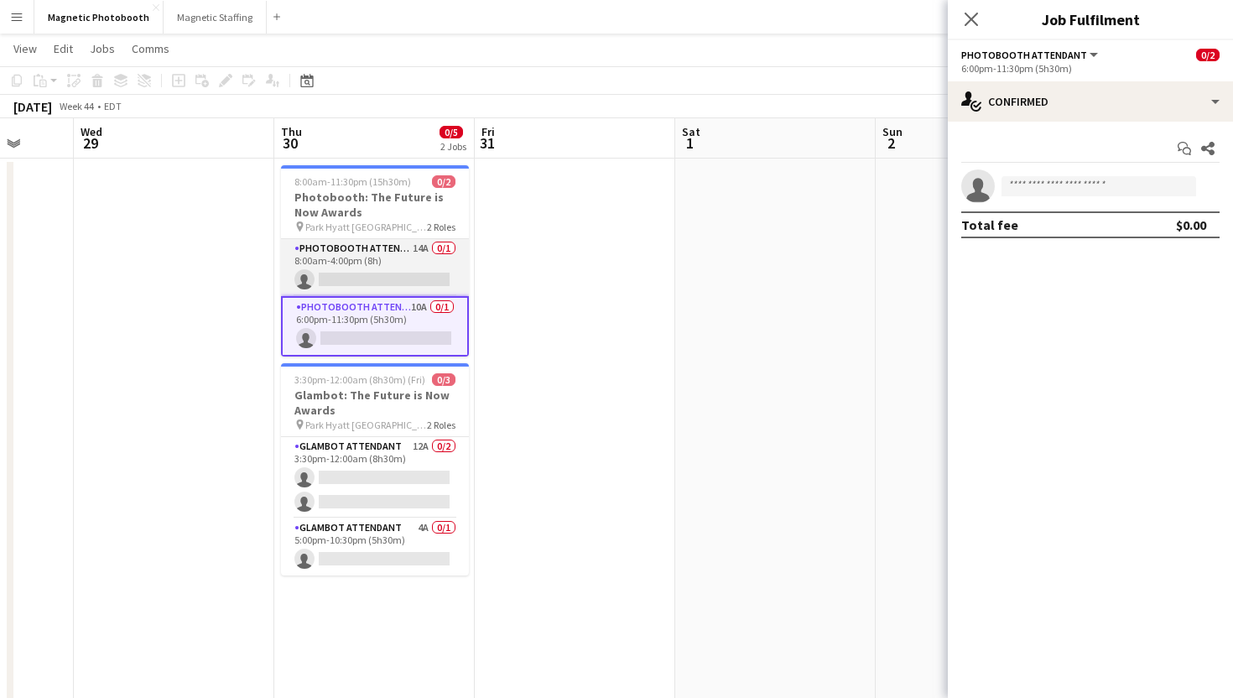
scroll to position [33, 0]
click at [423, 278] on app-card-role "Photobooth Attendant 14A 0/1 8:00am-4:00pm (8h) single-neutral-actions" at bounding box center [375, 265] width 188 height 57
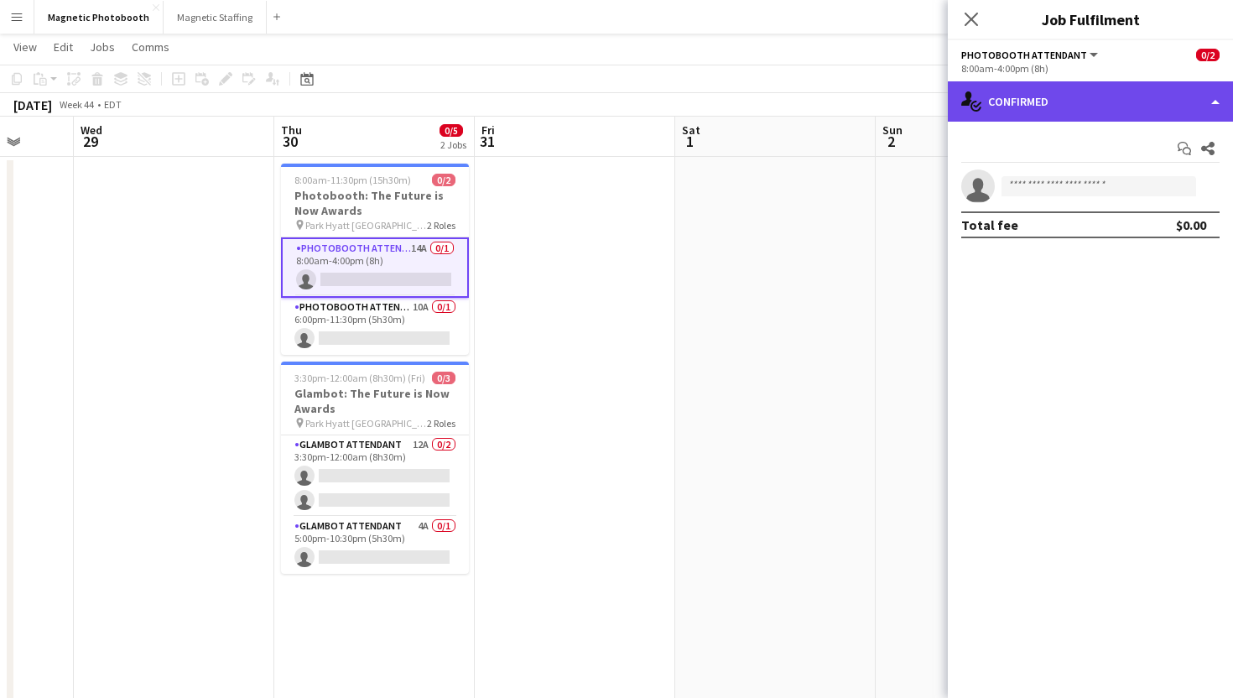
click at [1036, 105] on div "single-neutral-actions-check-2 Confirmed" at bounding box center [1090, 101] width 285 height 40
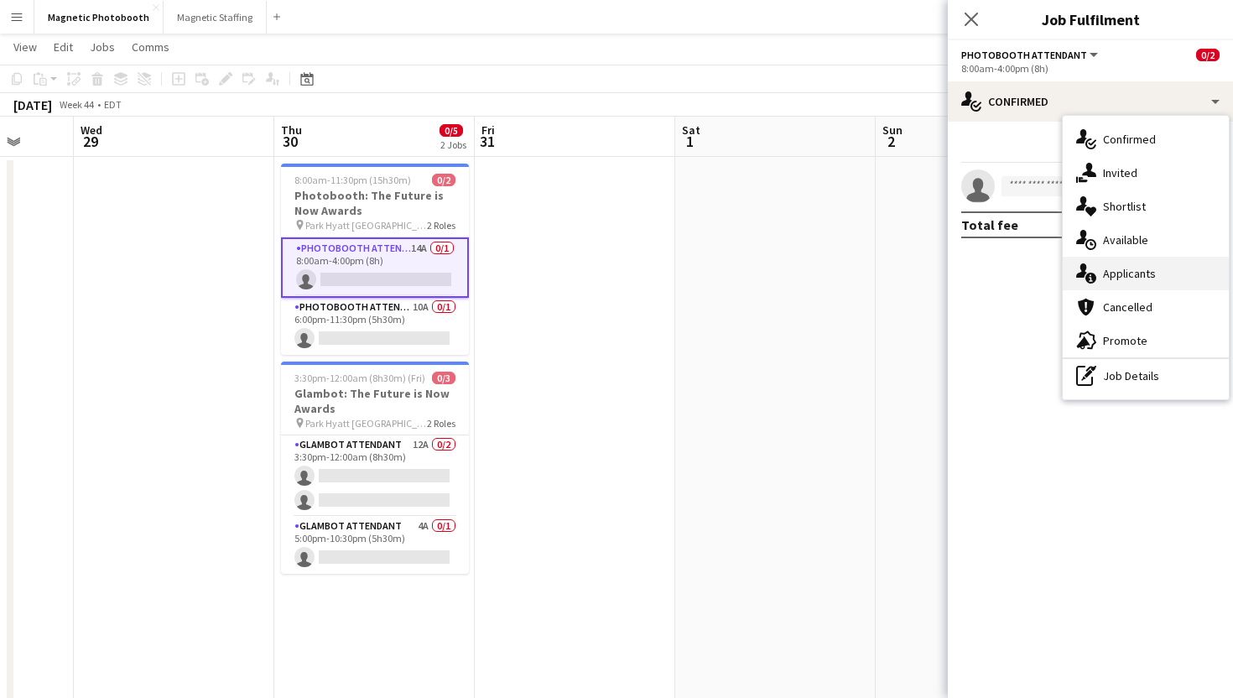
click at [1119, 274] on div "single-neutral-actions-information Applicants" at bounding box center [1146, 274] width 166 height 34
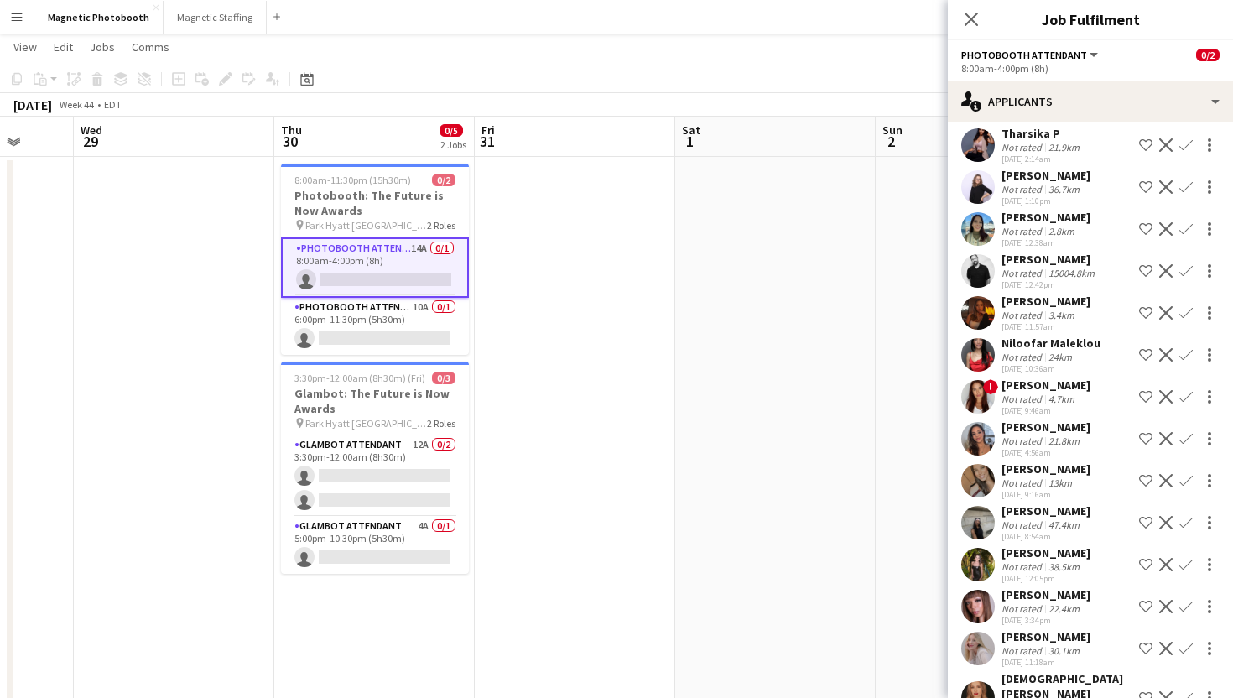
scroll to position [105, 0]
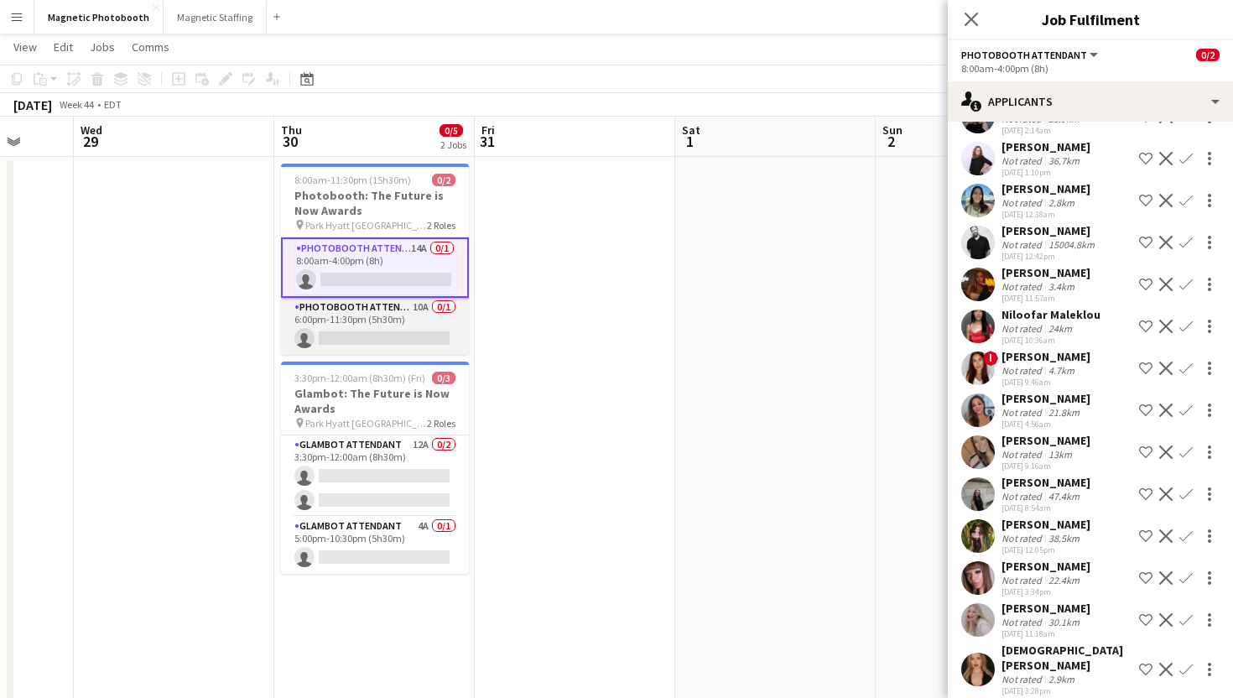
click at [434, 329] on app-card-role "Photobooth Attendant 10A 0/1 6:00pm-11:30pm (5h30m) single-neutral-actions" at bounding box center [375, 326] width 188 height 57
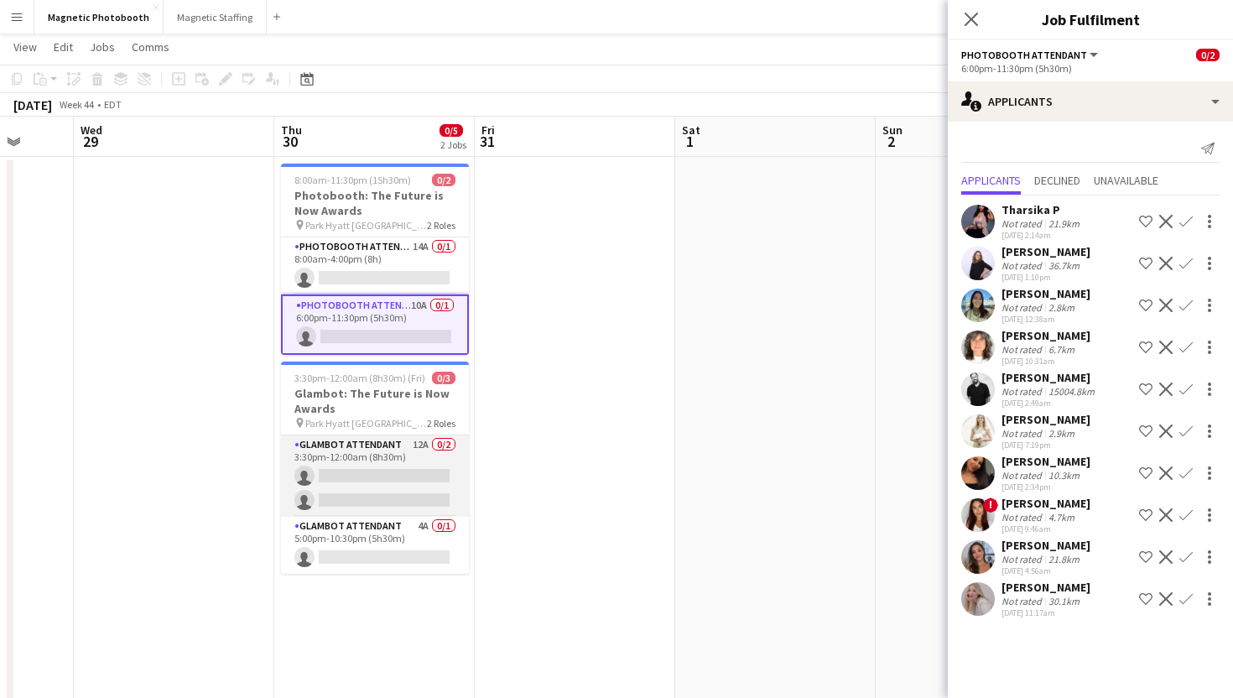
click at [428, 492] on app-card-role "Glambot Attendant 12A 0/2 3:30pm-12:00am (8h30m) single-neutral-actions single-…" at bounding box center [375, 475] width 188 height 81
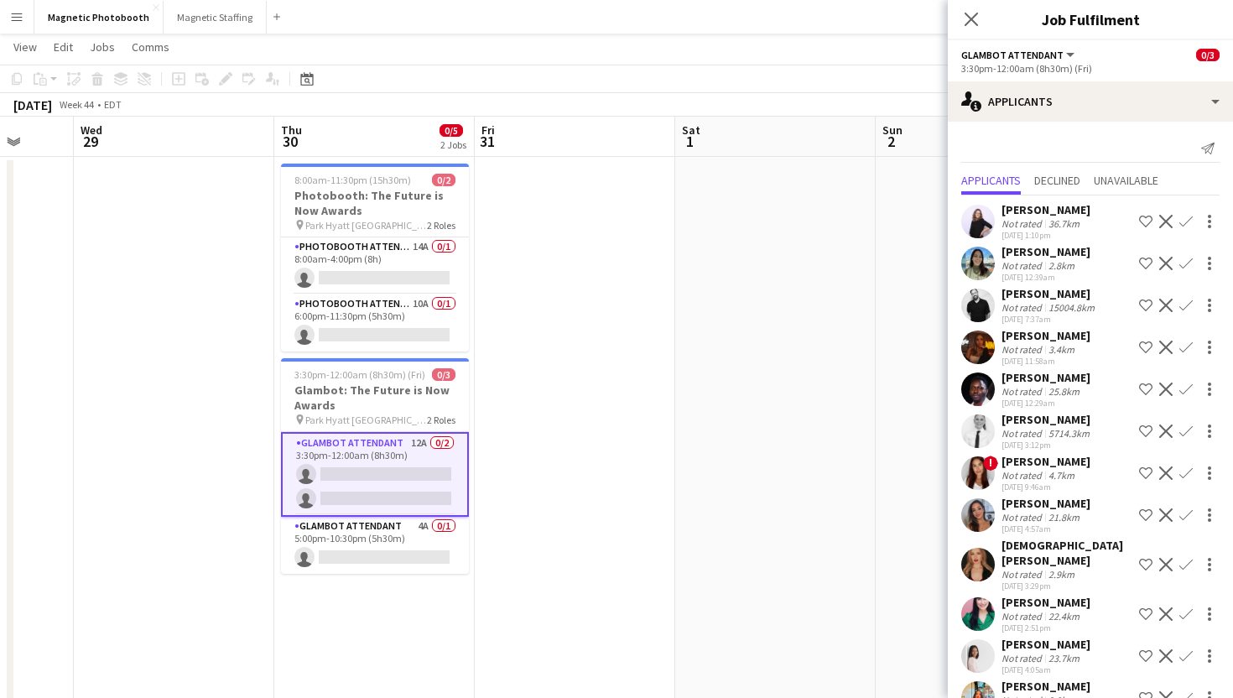
scroll to position [21, 0]
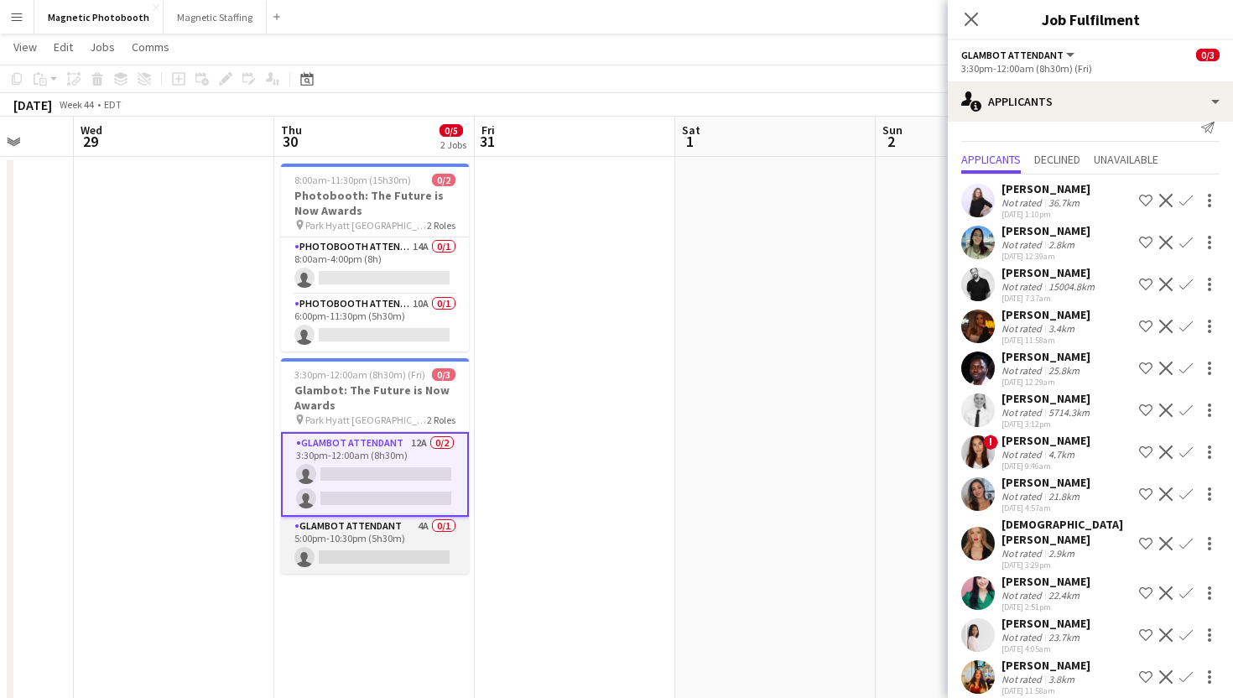
click at [432, 554] on app-card-role "Glambot Attendant 4A 0/1 5:00pm-10:30pm (5h30m) single-neutral-actions" at bounding box center [375, 545] width 188 height 57
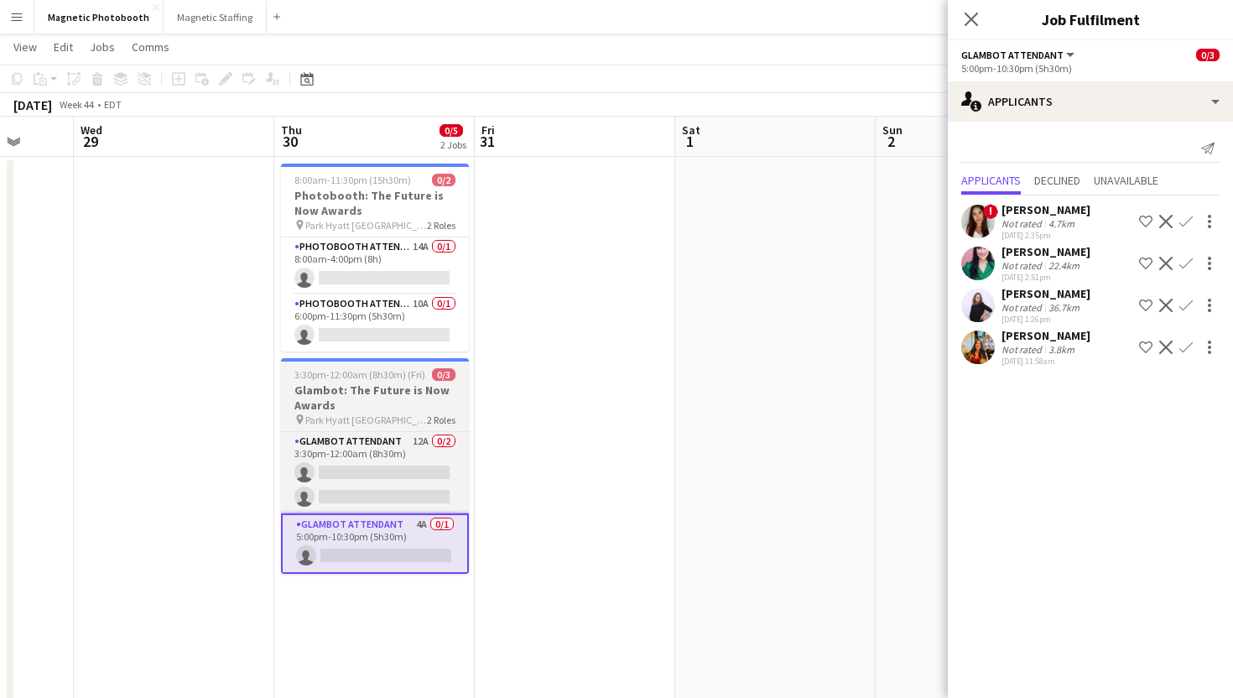
click at [427, 406] on h3 "Glambot: The Future is Now Awards" at bounding box center [375, 398] width 188 height 30
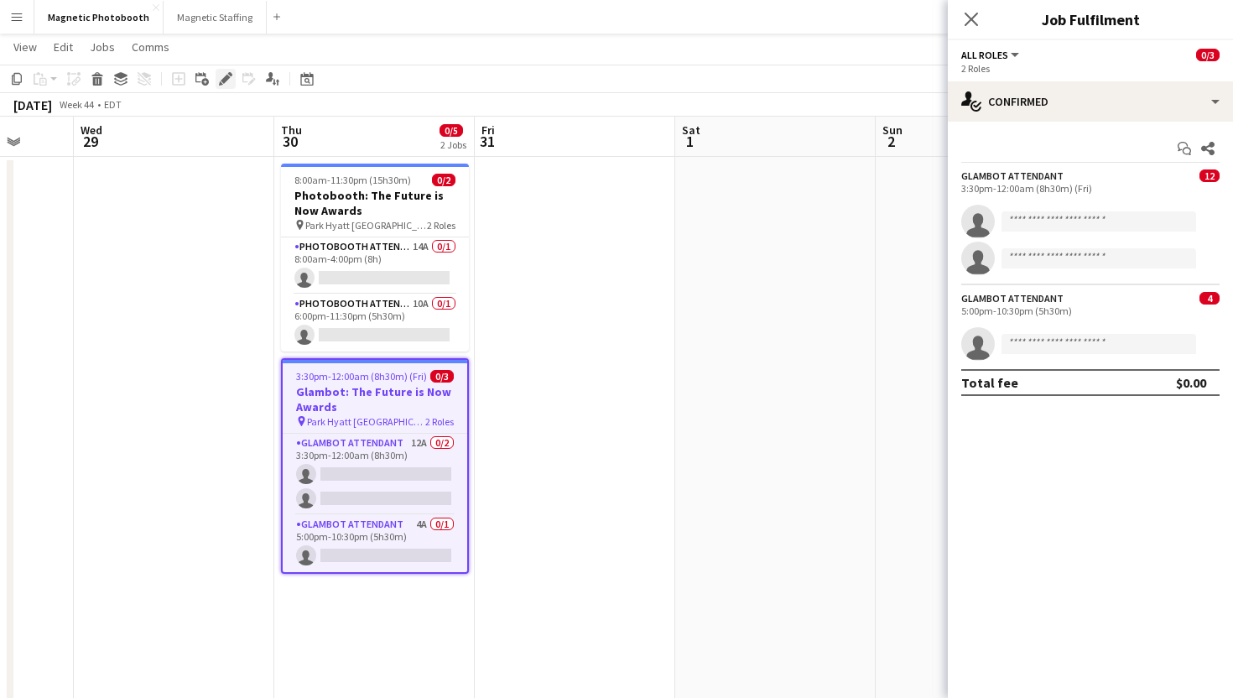
click at [227, 85] on icon "Edit" at bounding box center [225, 78] width 13 height 13
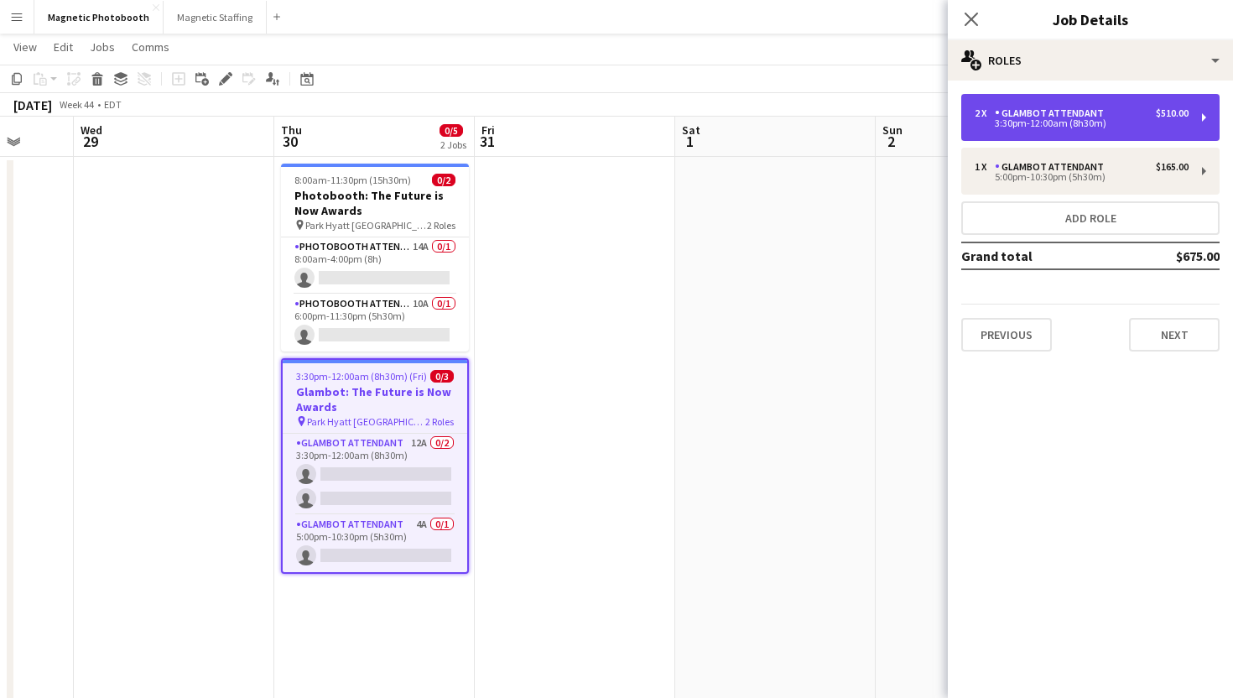
click at [1050, 118] on div "Glambot Attendant" at bounding box center [1053, 113] width 116 height 12
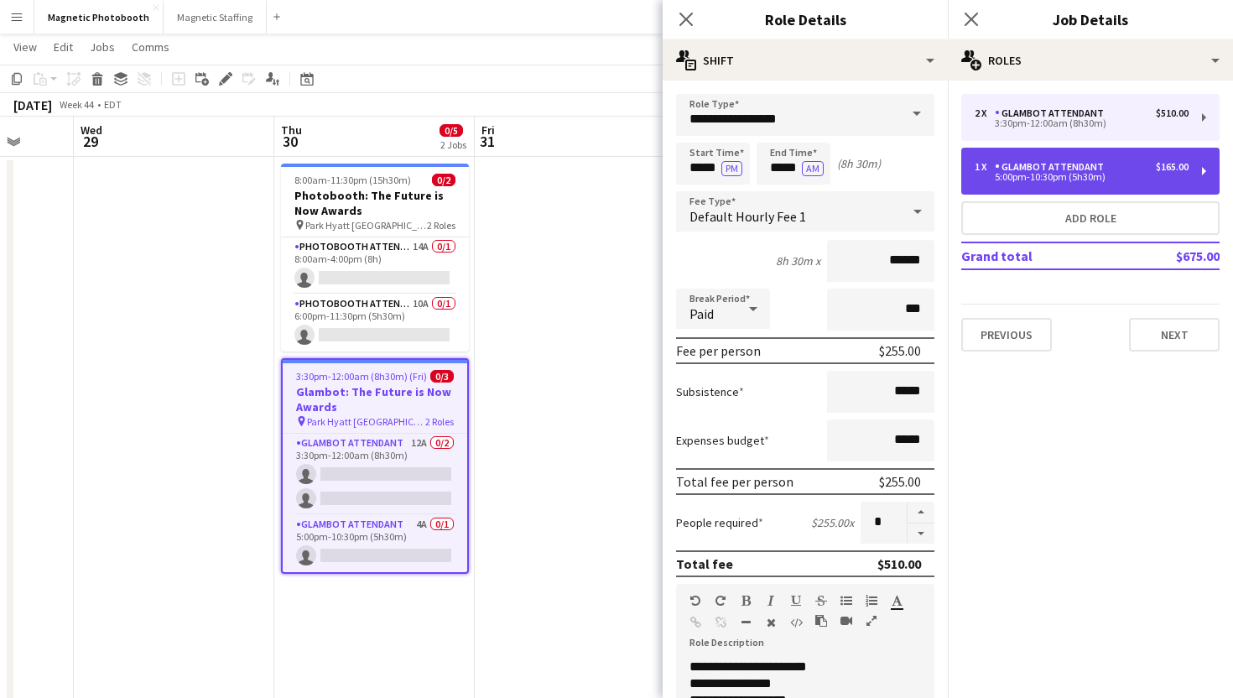
click at [1075, 174] on div "5:00pm-10:30pm (5h30m)" at bounding box center [1082, 177] width 214 height 8
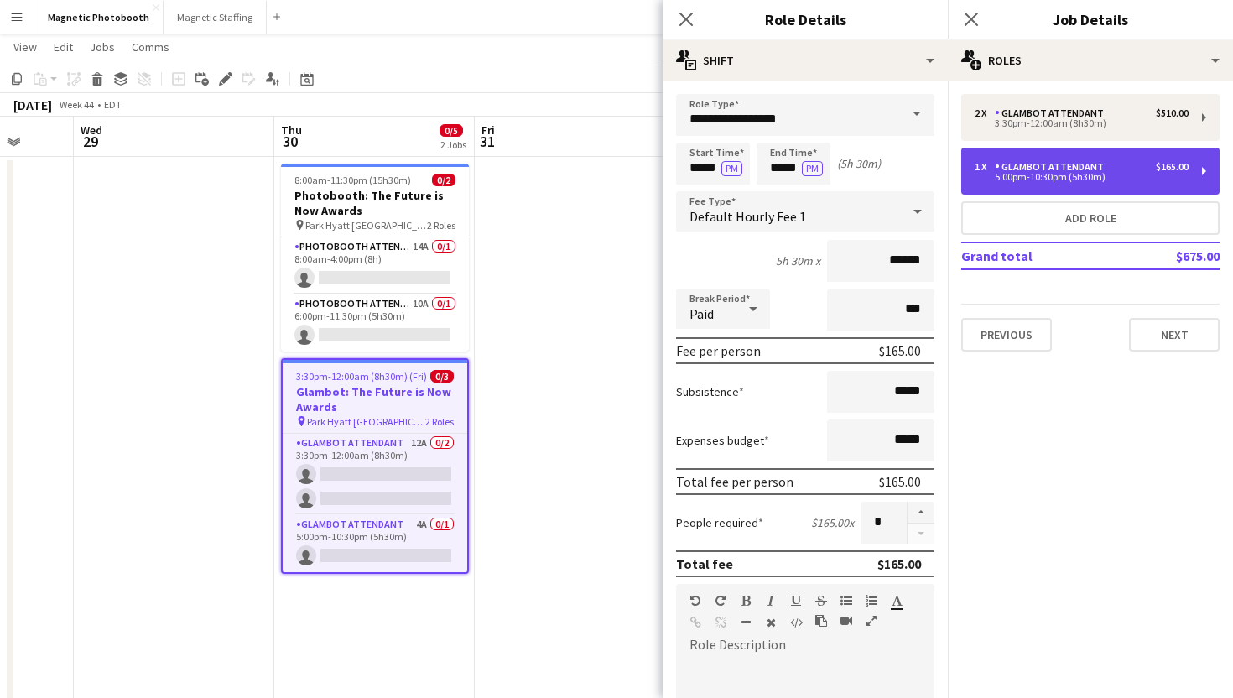
type input "*****"
type input "*"
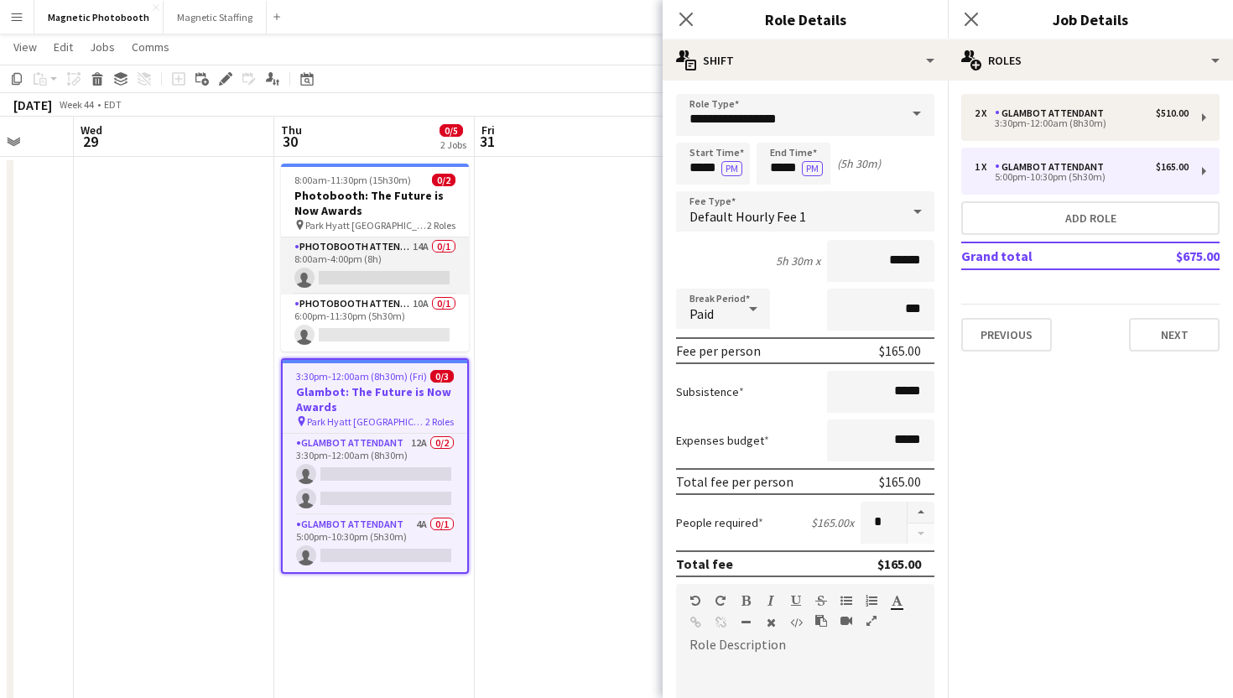
click at [404, 257] on app-card-role "Photobooth Attendant 14A 0/1 8:00am-4:00pm (8h) single-neutral-actions" at bounding box center [375, 265] width 188 height 57
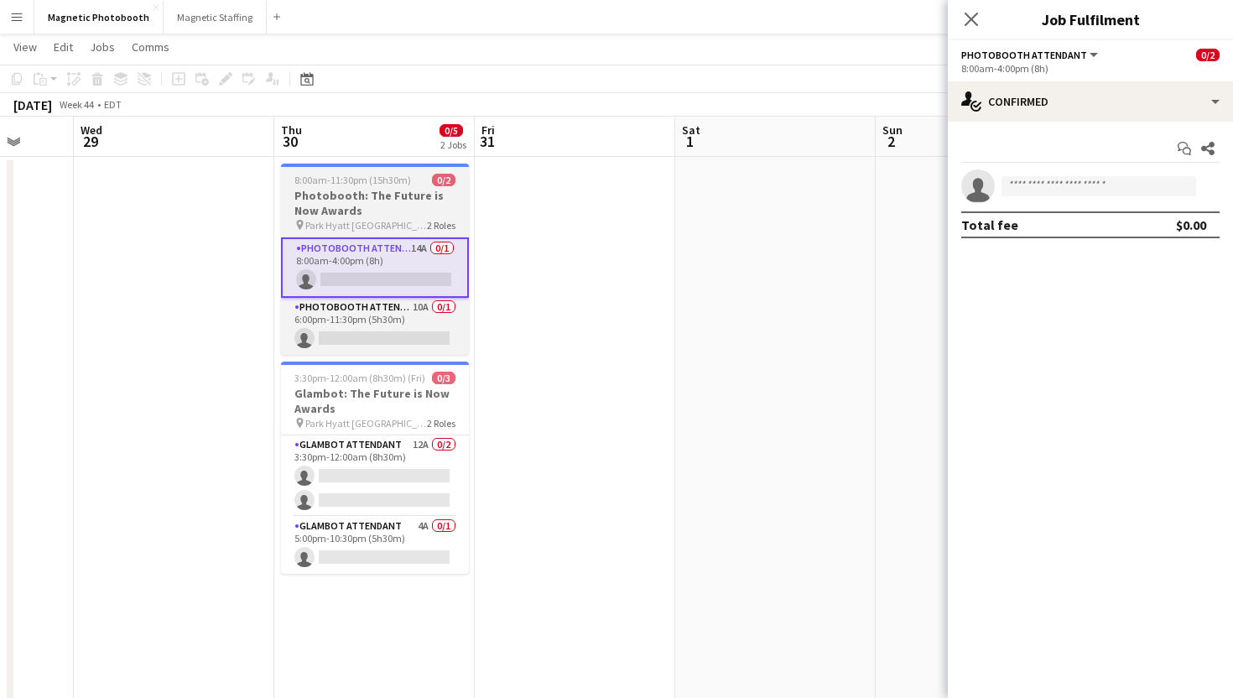
click at [422, 223] on div "pin Park Hyatt Toronto 2 Roles" at bounding box center [375, 224] width 188 height 13
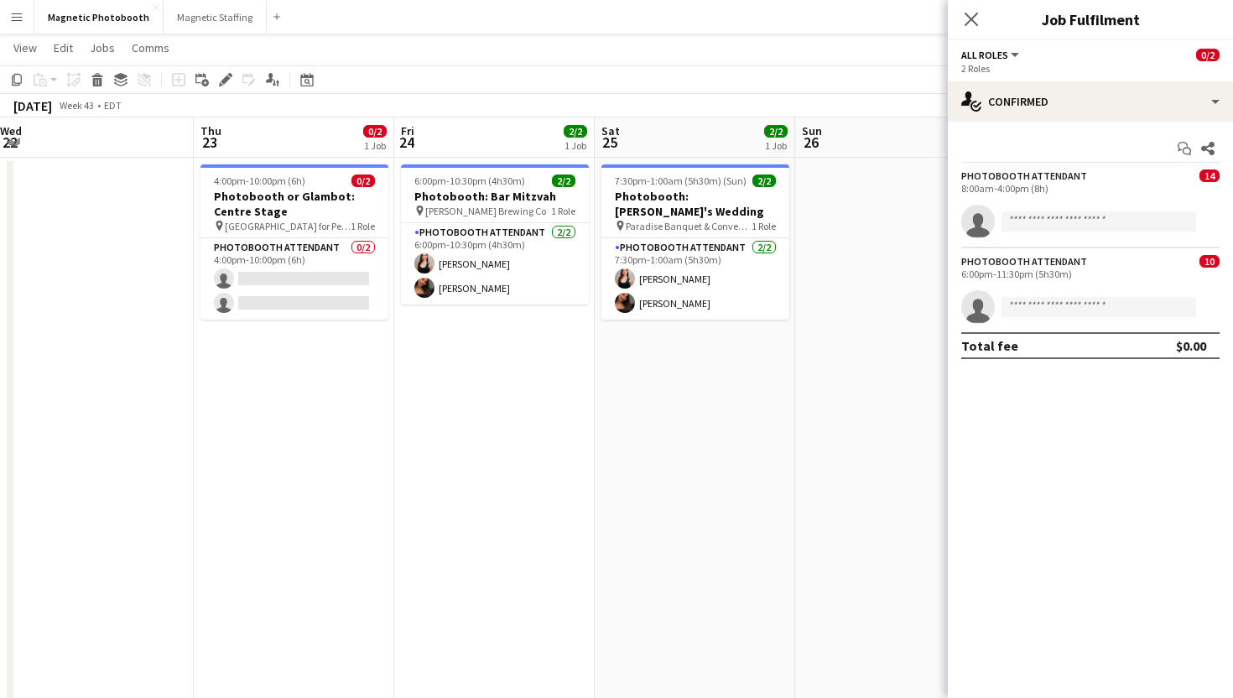
scroll to position [0, 463]
